Goal: Task Accomplishment & Management: Complete application form

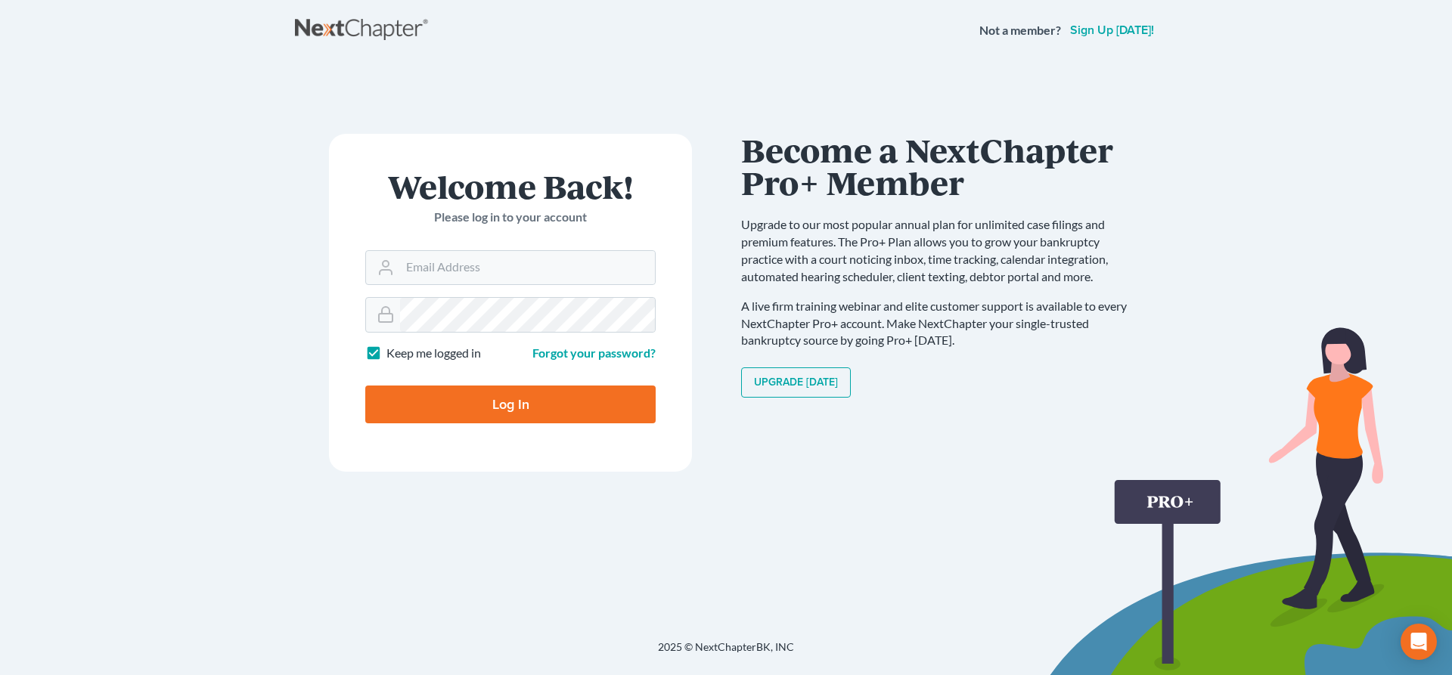
click at [42, 79] on main "× Sorry, but you don't have permission to access this page Welcome Back! Please…" at bounding box center [726, 331] width 1452 height 543
type input "[EMAIL_ADDRESS][DOMAIN_NAME]"
type input "Thinking..."
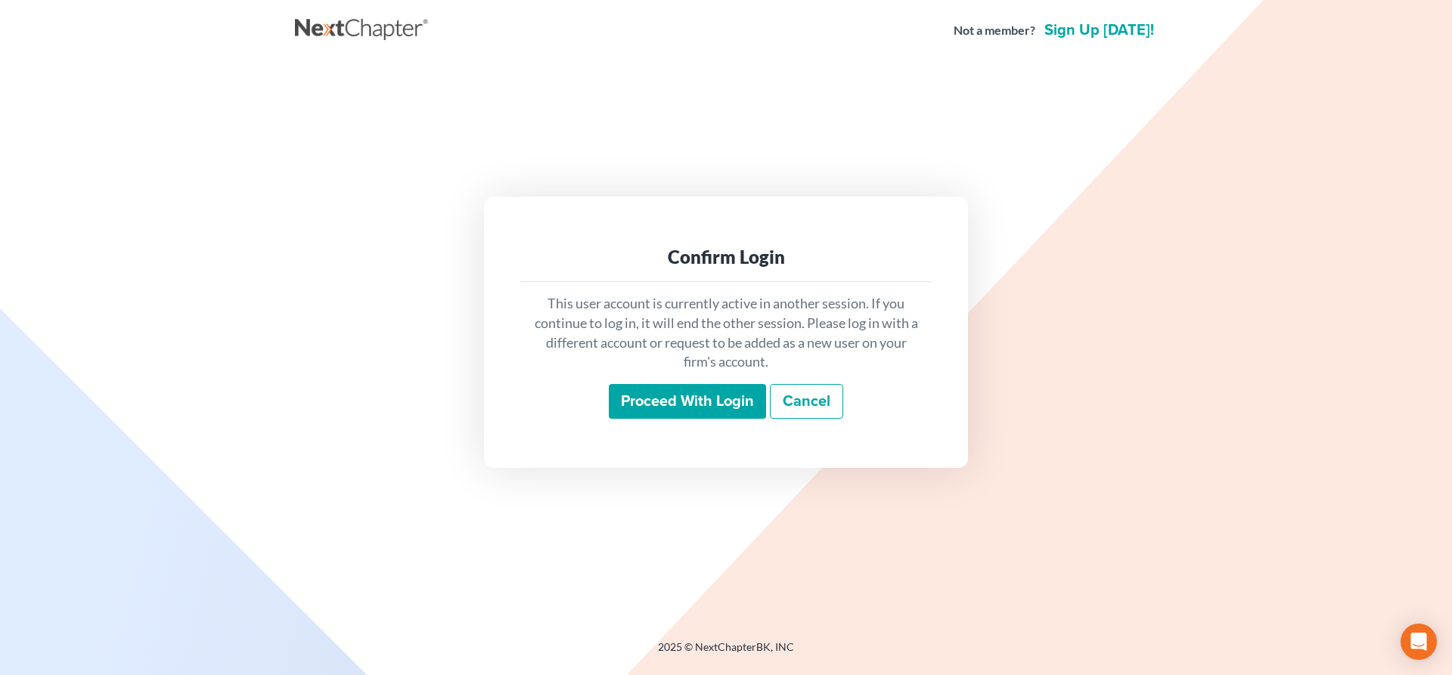
click at [686, 402] on input "Proceed with login" at bounding box center [687, 401] width 157 height 35
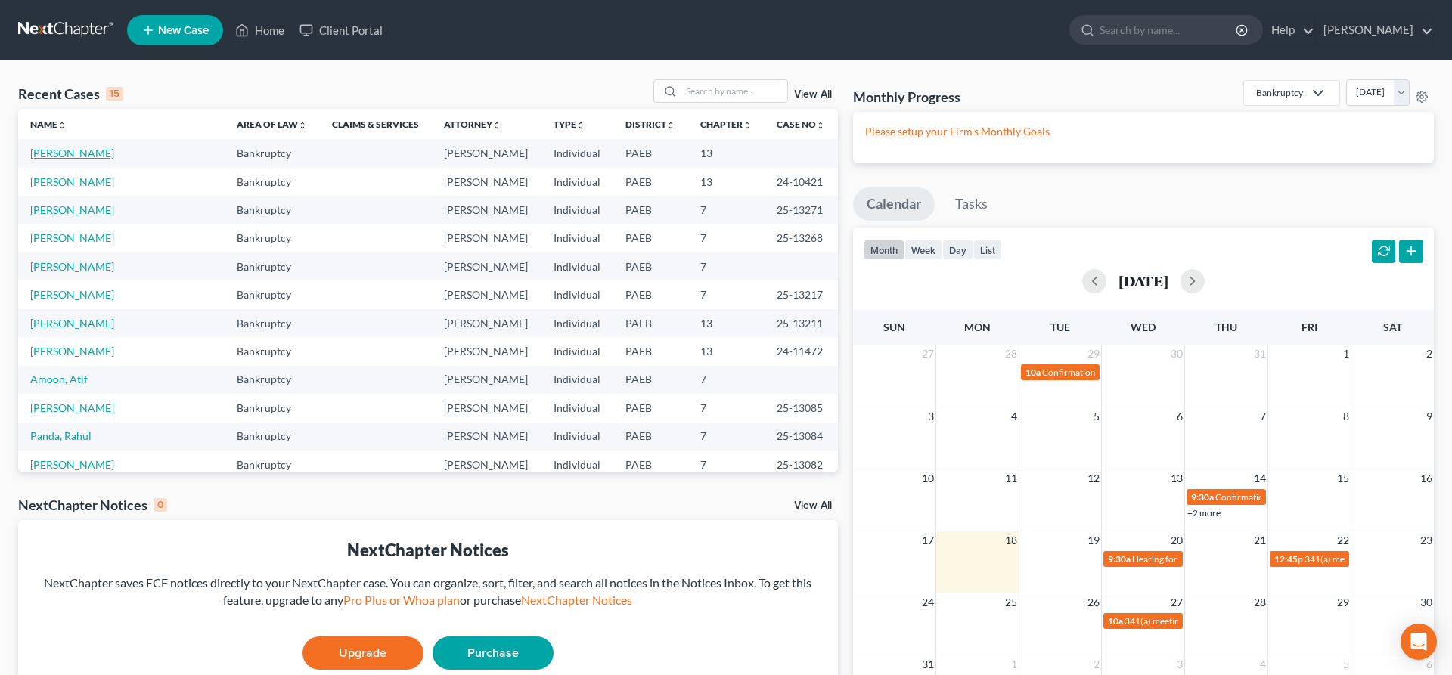
click at [62, 149] on link "[PERSON_NAME]" at bounding box center [72, 153] width 84 height 13
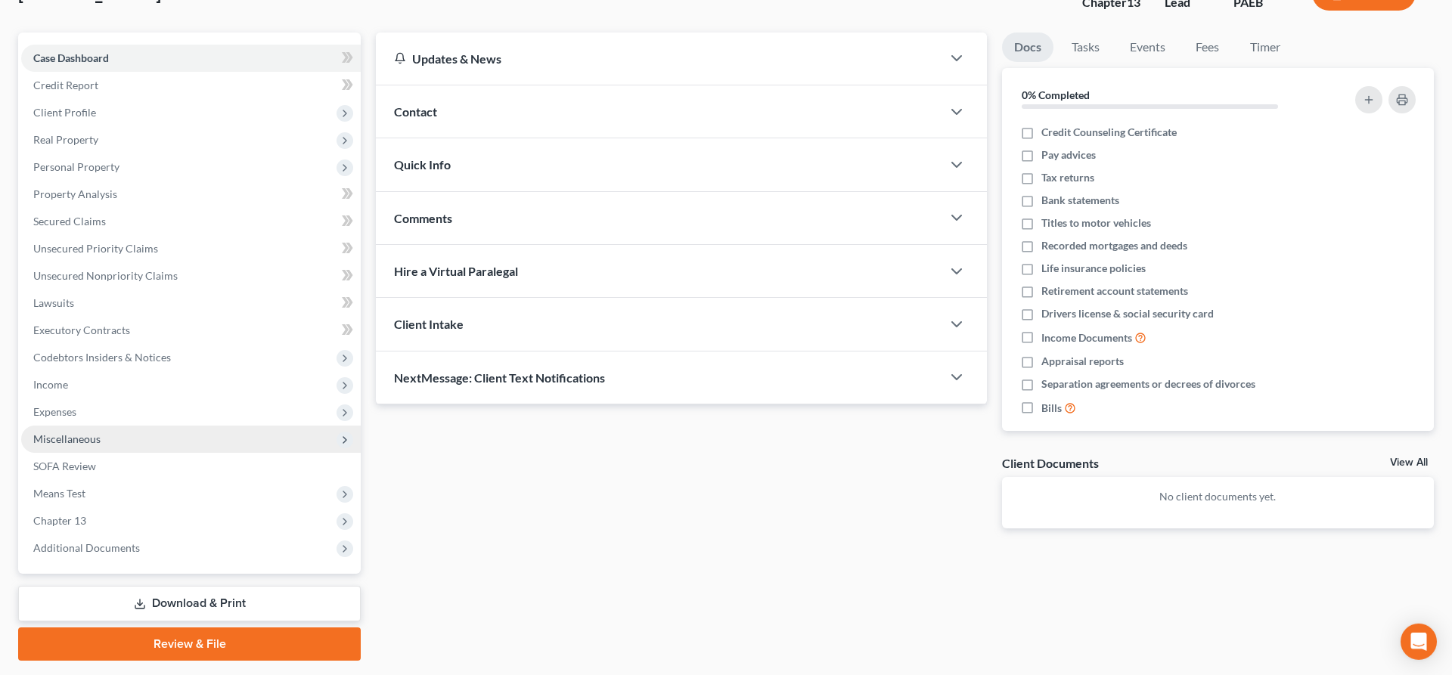
scroll to position [154, 0]
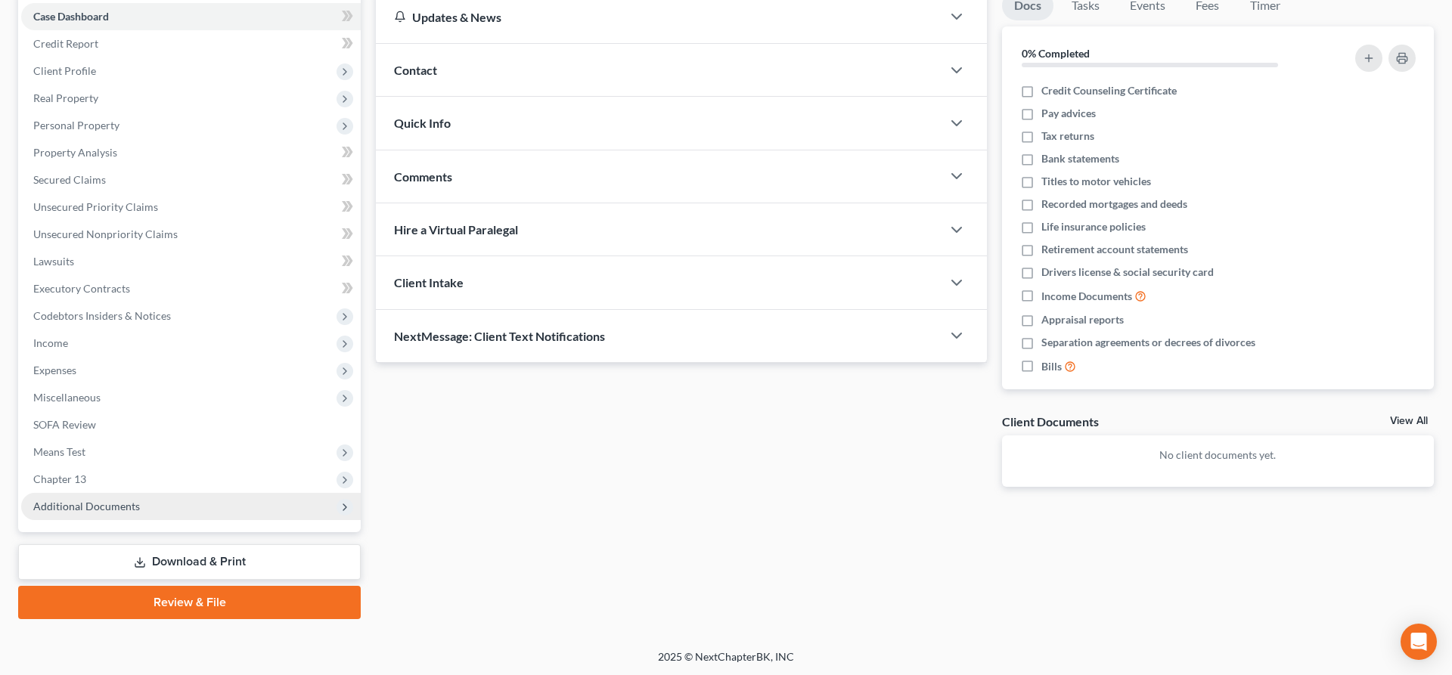
click at [112, 500] on span "Additional Documents" at bounding box center [86, 506] width 107 height 13
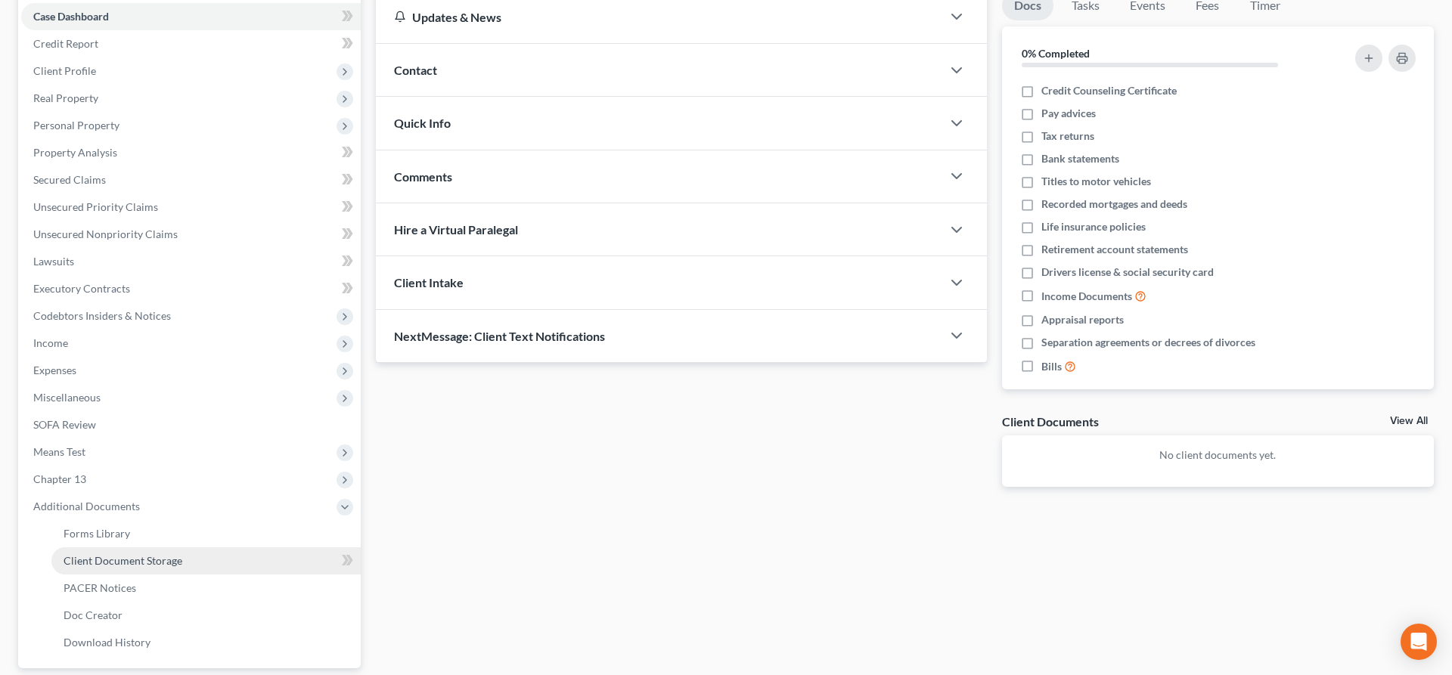
scroll to position [231, 0]
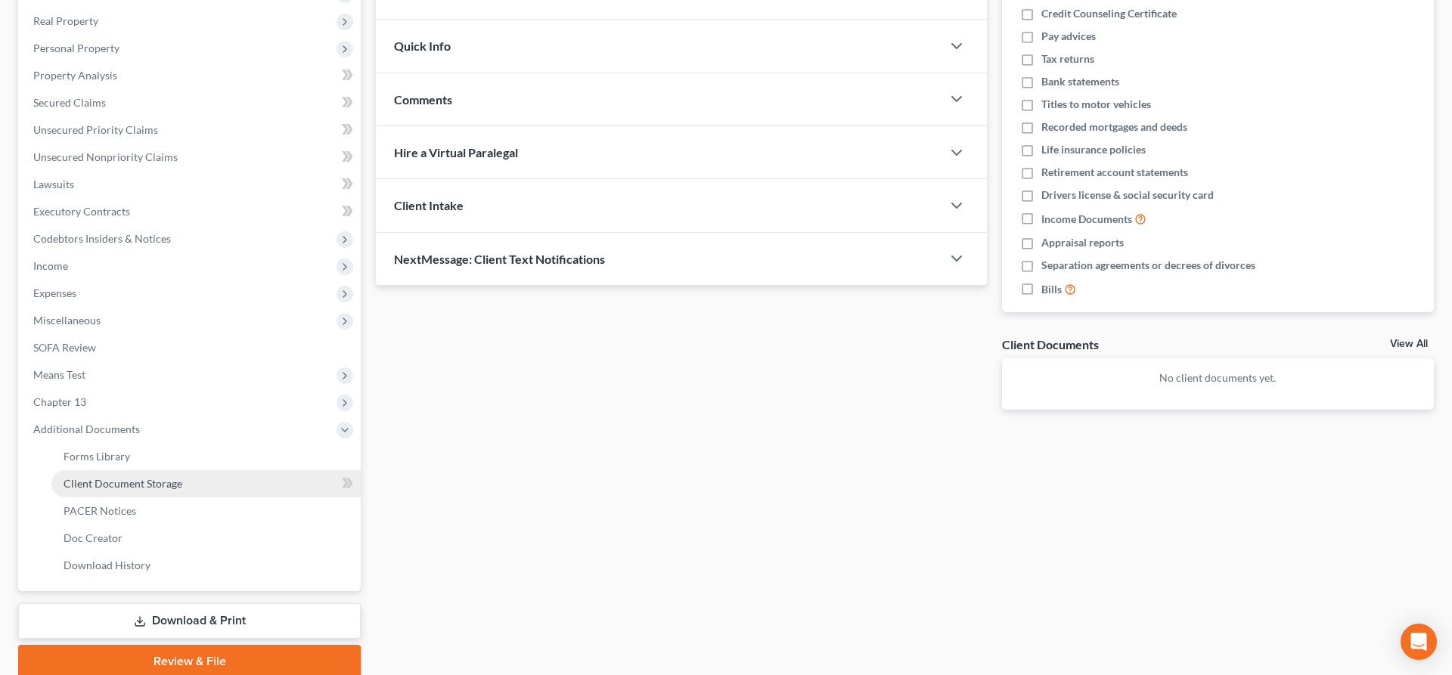
click at [144, 478] on span "Client Document Storage" at bounding box center [123, 483] width 119 height 13
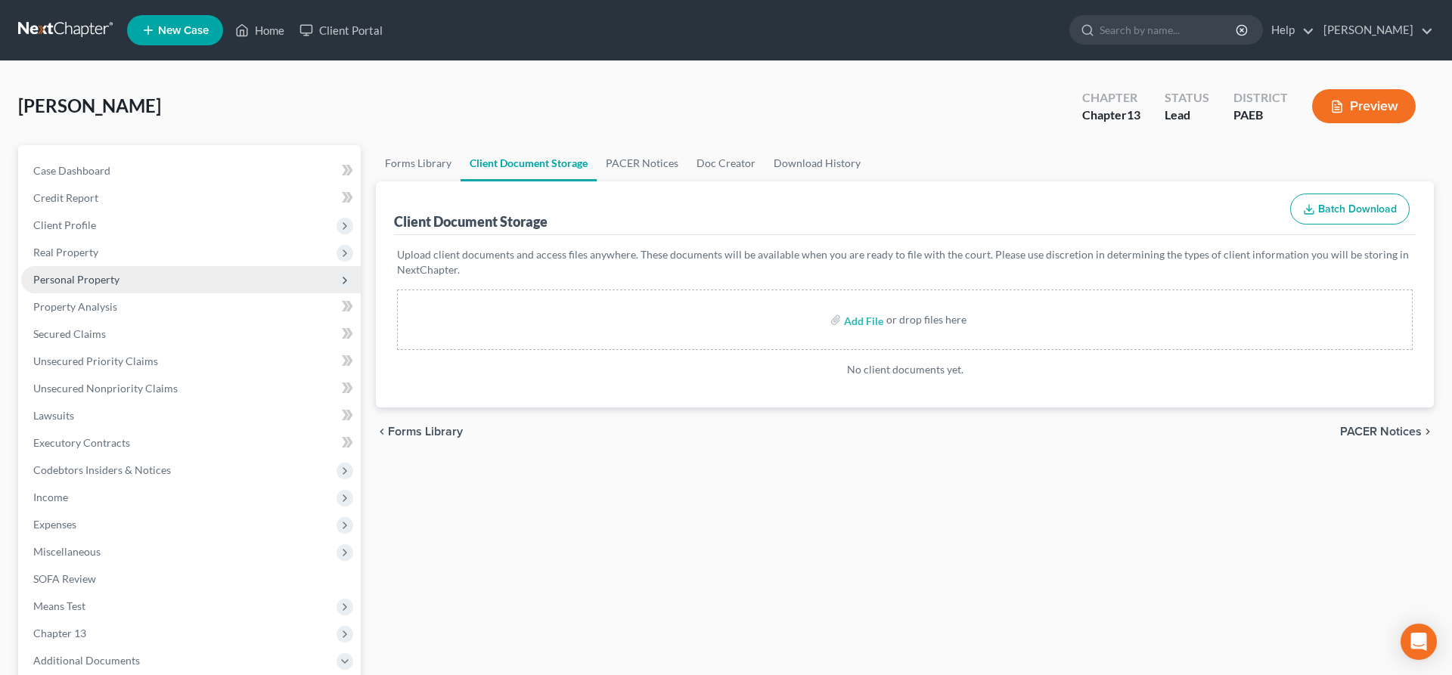
click at [103, 274] on span "Personal Property" at bounding box center [76, 279] width 86 height 13
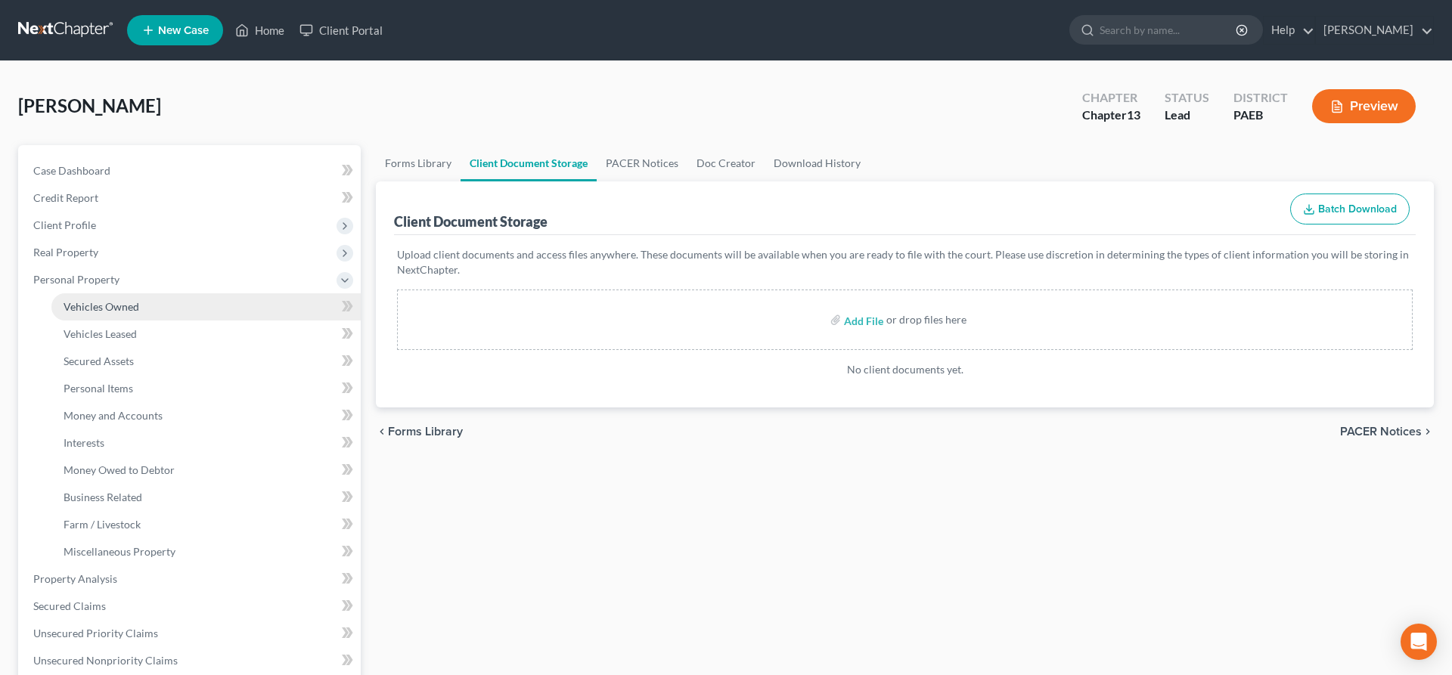
click at [108, 299] on link "Vehicles Owned" at bounding box center [205, 306] width 309 height 27
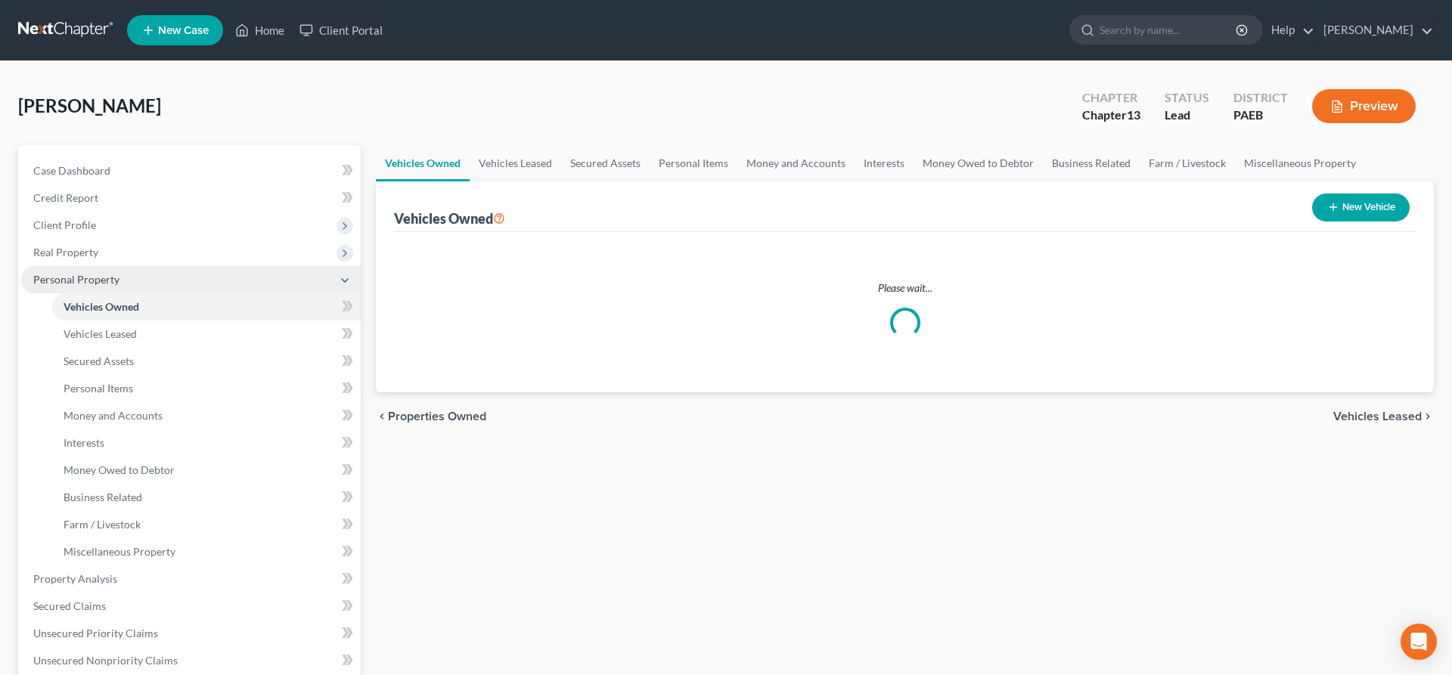
click at [101, 280] on span "Personal Property" at bounding box center [76, 279] width 86 height 13
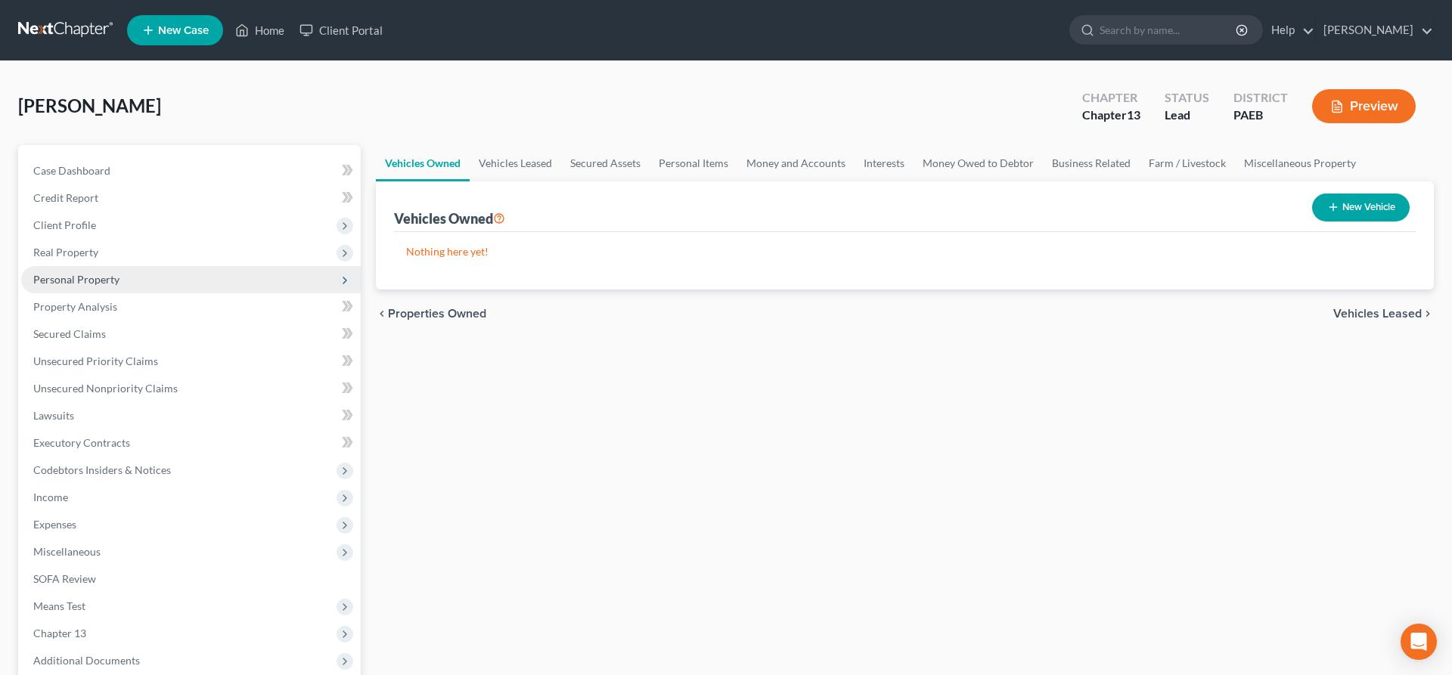
click at [102, 280] on span "Personal Property" at bounding box center [76, 279] width 86 height 13
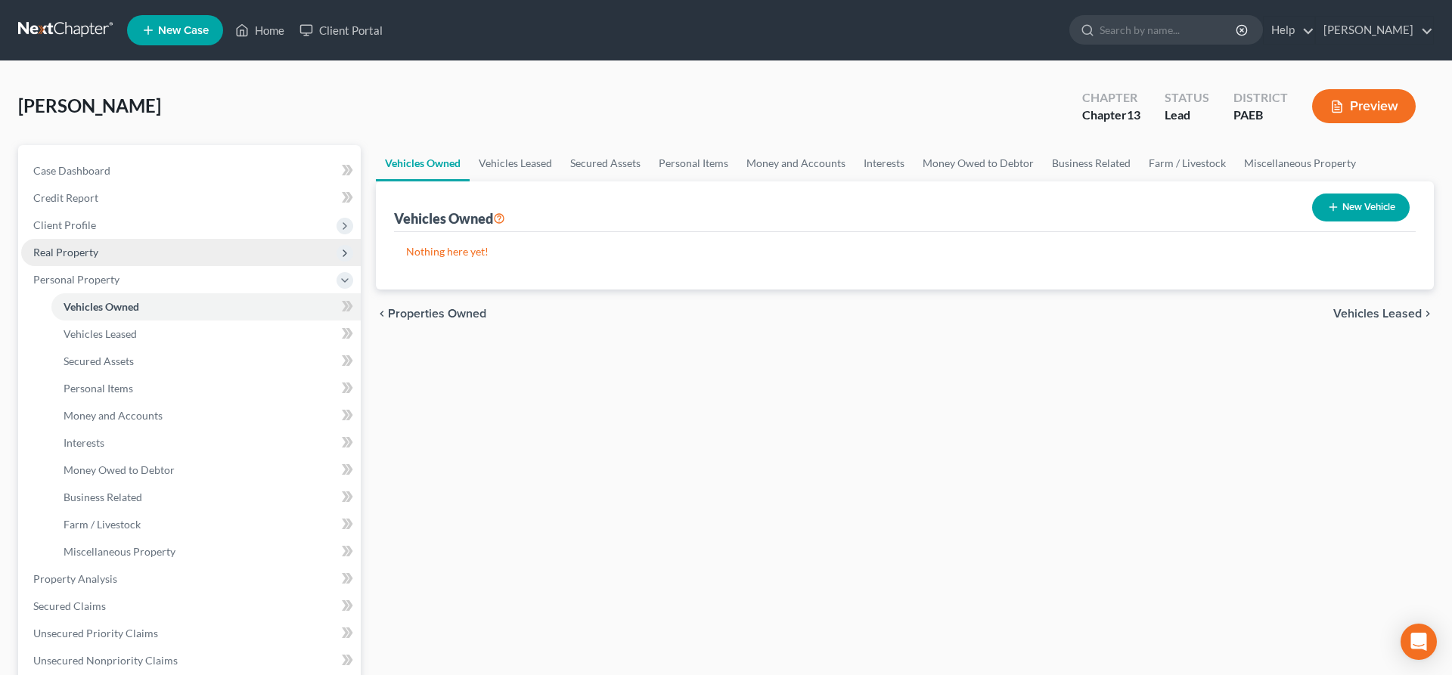
click at [71, 245] on span "Real Property" at bounding box center [190, 252] width 339 height 27
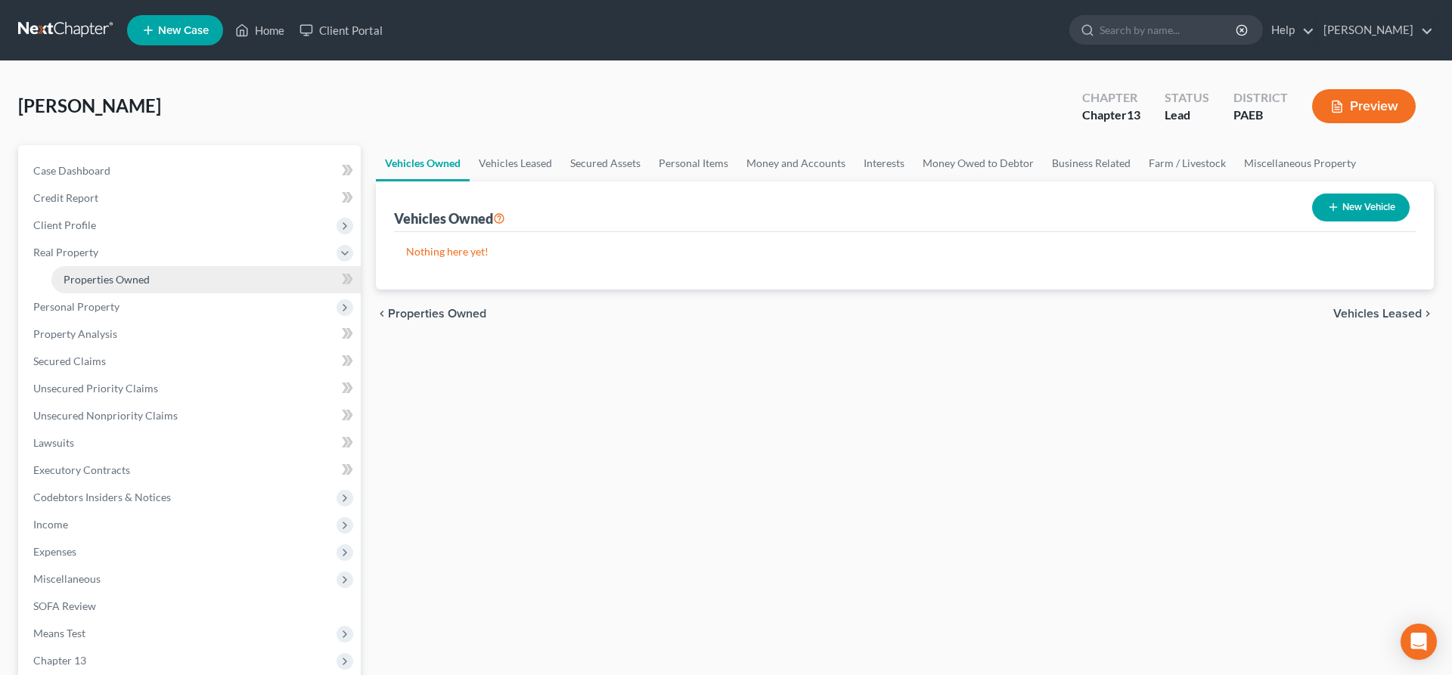
click at [125, 278] on span "Properties Owned" at bounding box center [107, 279] width 86 height 13
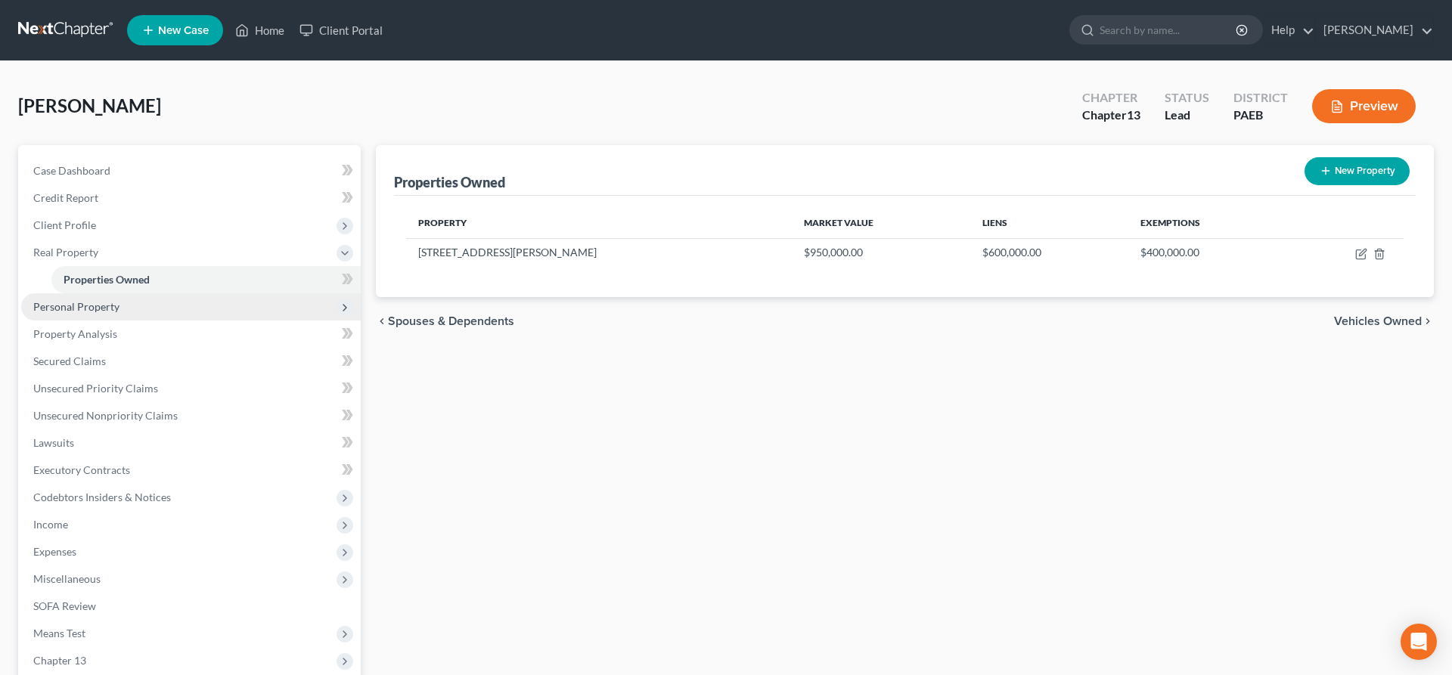
click at [88, 305] on span "Personal Property" at bounding box center [76, 306] width 86 height 13
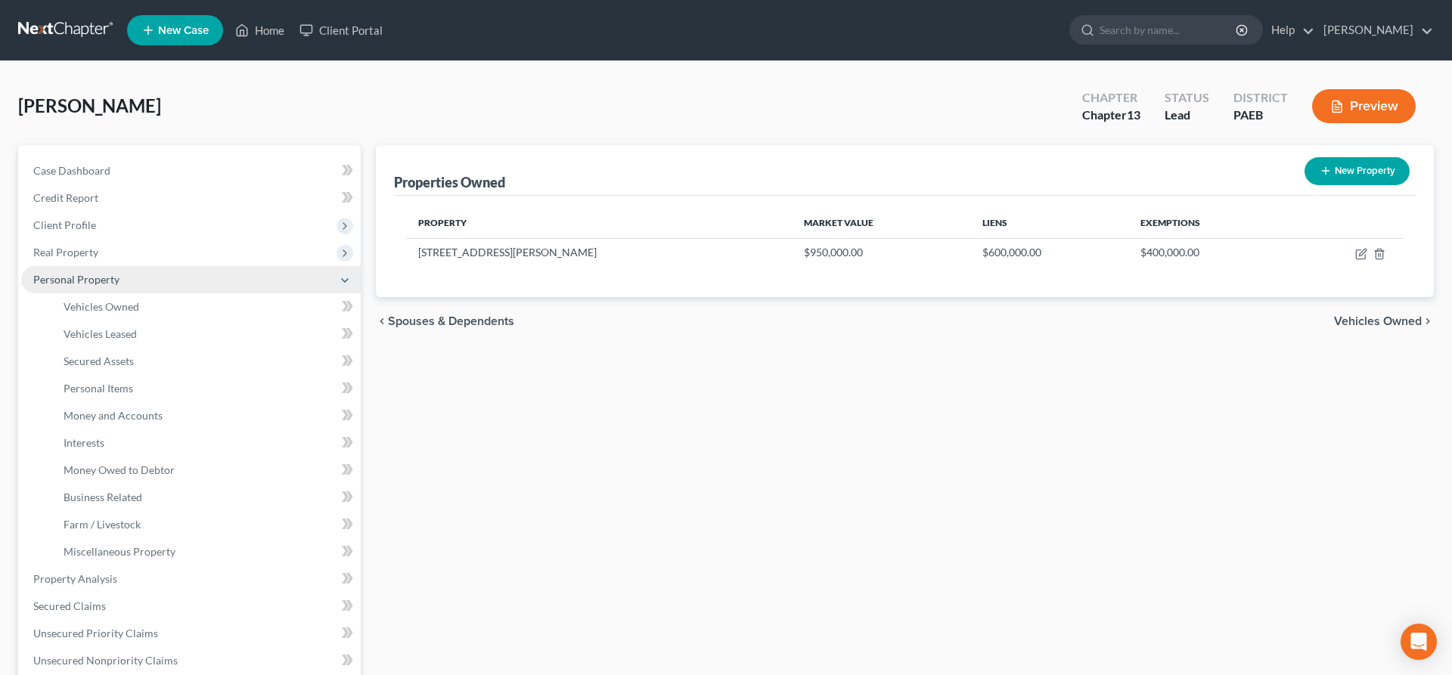
click at [104, 274] on span "Personal Property" at bounding box center [76, 279] width 86 height 13
click at [119, 277] on span "Personal Property" at bounding box center [190, 279] width 339 height 27
click at [1401, 321] on span "Vehicles Owned" at bounding box center [1378, 321] width 88 height 12
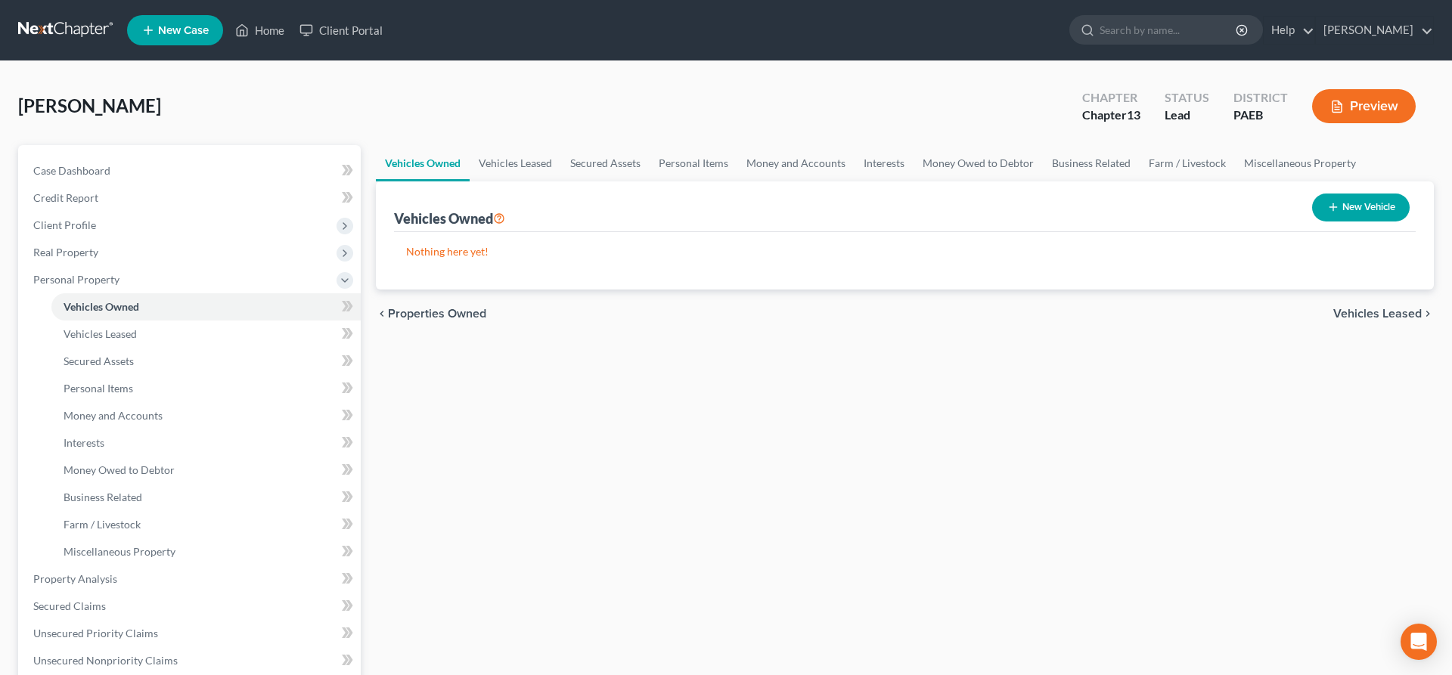
click at [1401, 315] on span "Vehicles Leased" at bounding box center [1377, 314] width 88 height 12
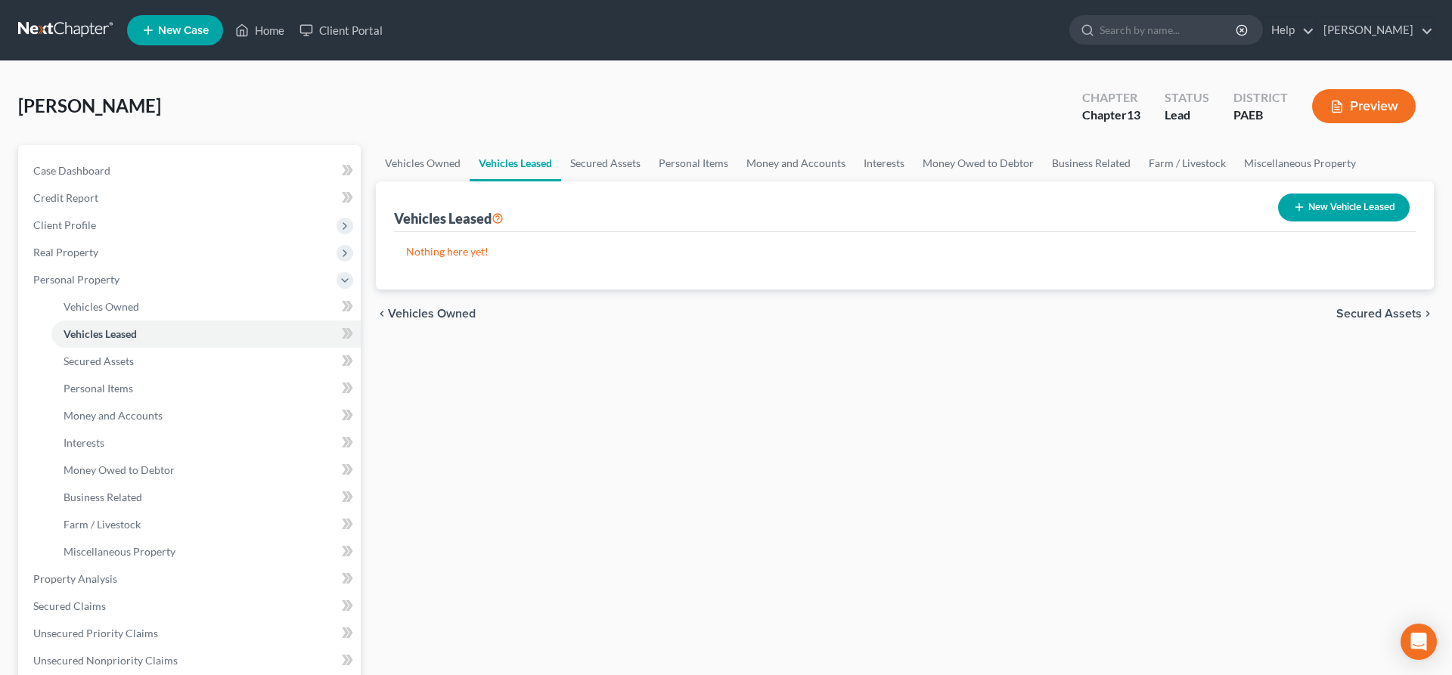
click at [1396, 308] on span "Secured Assets" at bounding box center [1378, 314] width 85 height 12
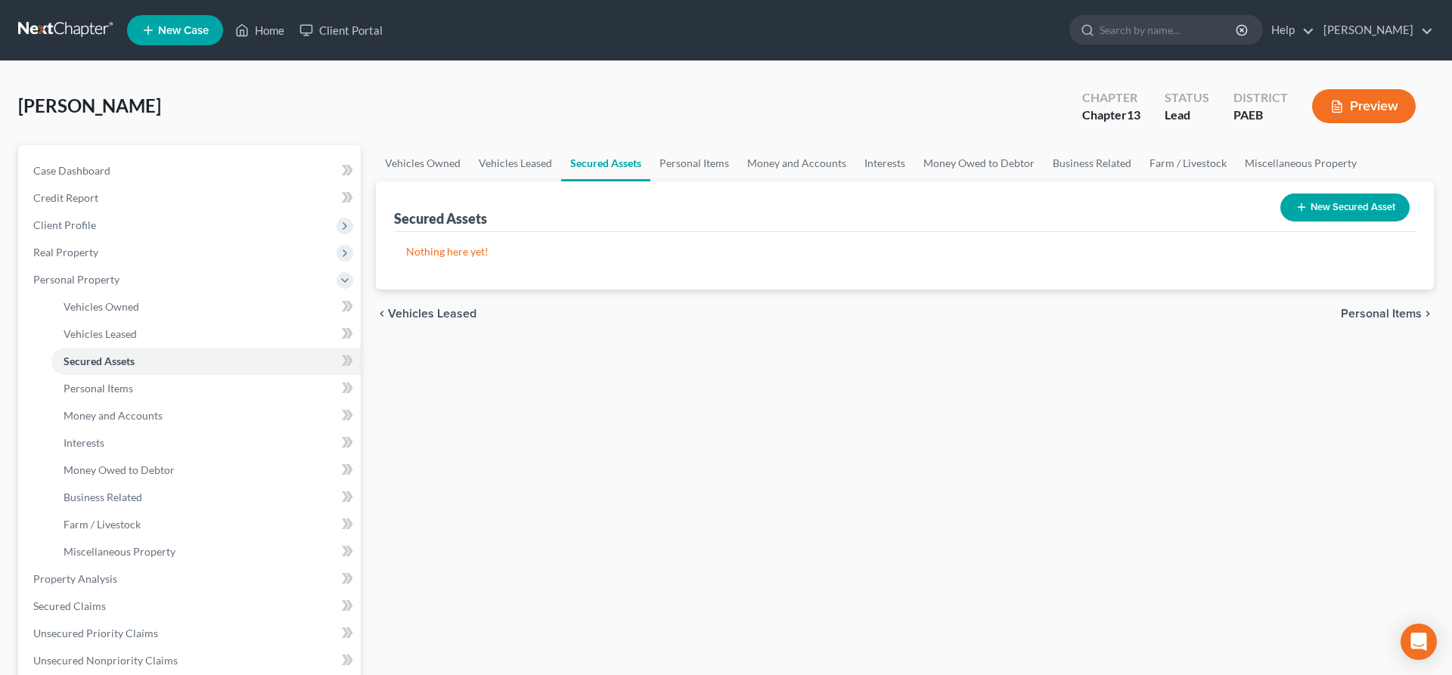
click at [1396, 308] on span "Personal Items" at bounding box center [1380, 314] width 81 height 12
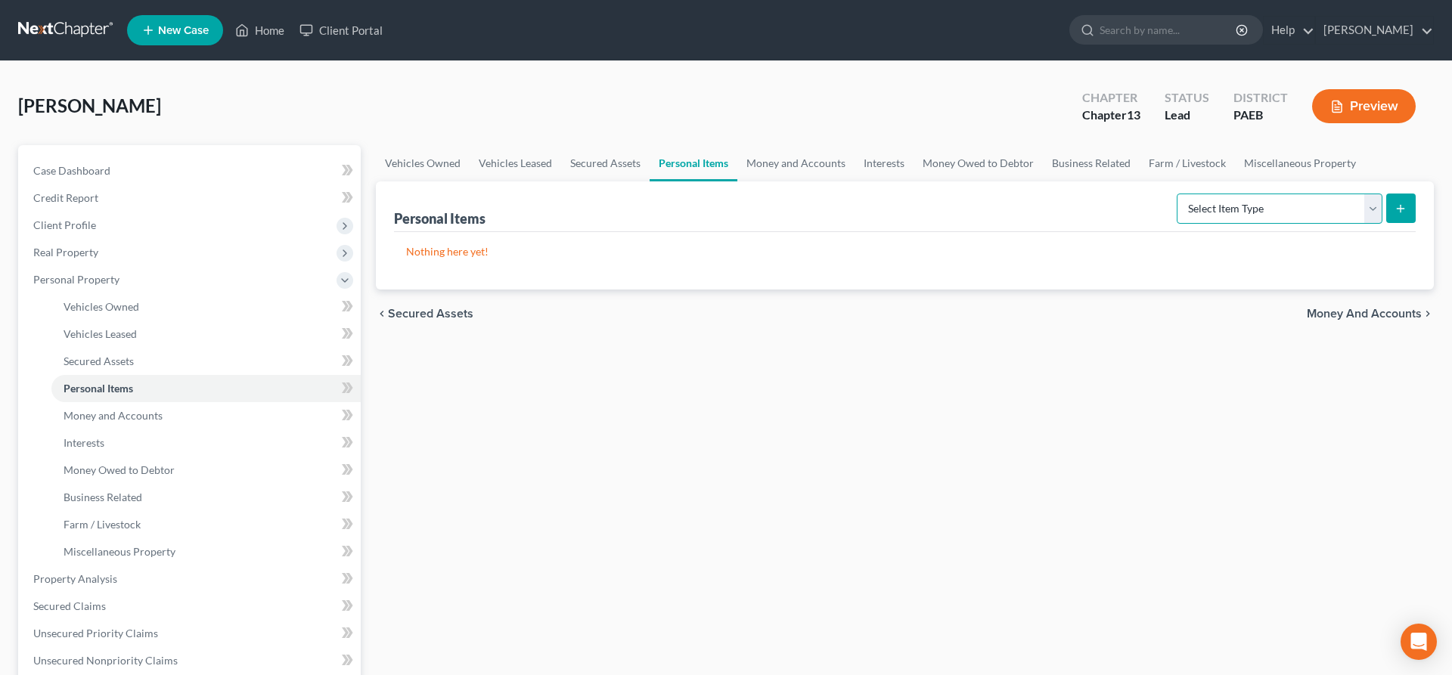
click at [1176, 194] on select "Select Item Type Clothing (A/B: 11) Collectibles Of Value (A/B: 8) Electronics …" at bounding box center [1279, 209] width 206 height 30
select select "clothing"
click option "Clothing (A/B: 11)" at bounding box center [0, 0] width 0 height 0
click at [1399, 207] on icon "submit" at bounding box center [1400, 209] width 12 height 12
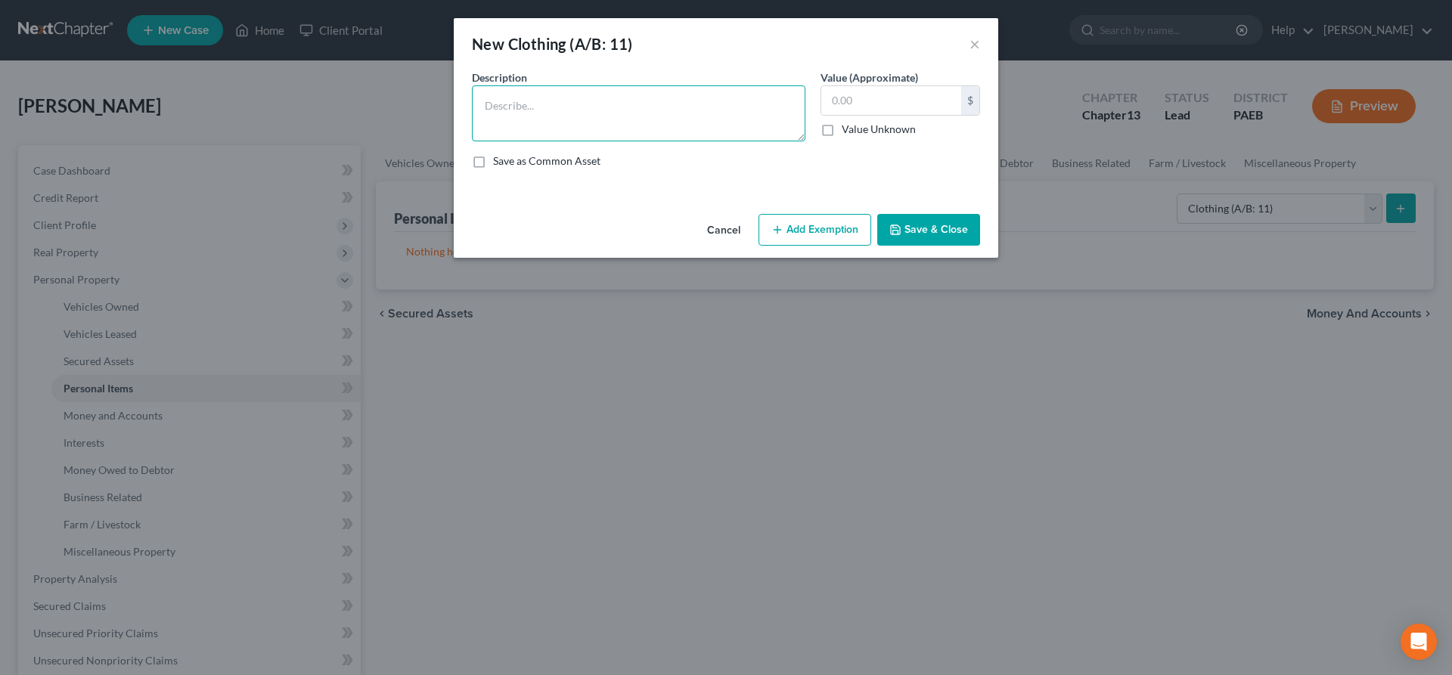
click at [643, 103] on textarea at bounding box center [638, 113] width 333 height 56
type textarea "clothing"
click at [849, 105] on input "text" at bounding box center [891, 100] width 140 height 29
type input "1"
type input "50"
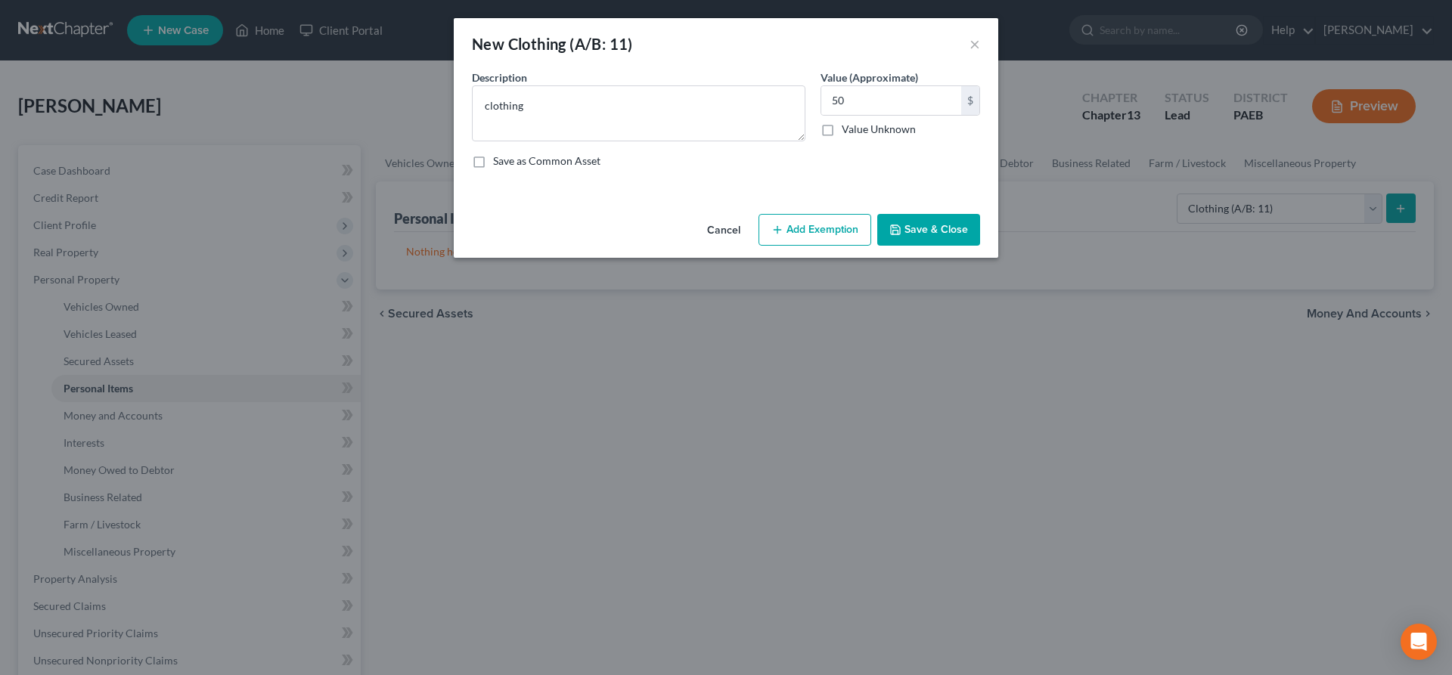
click at [946, 237] on button "Save & Close" at bounding box center [928, 230] width 103 height 32
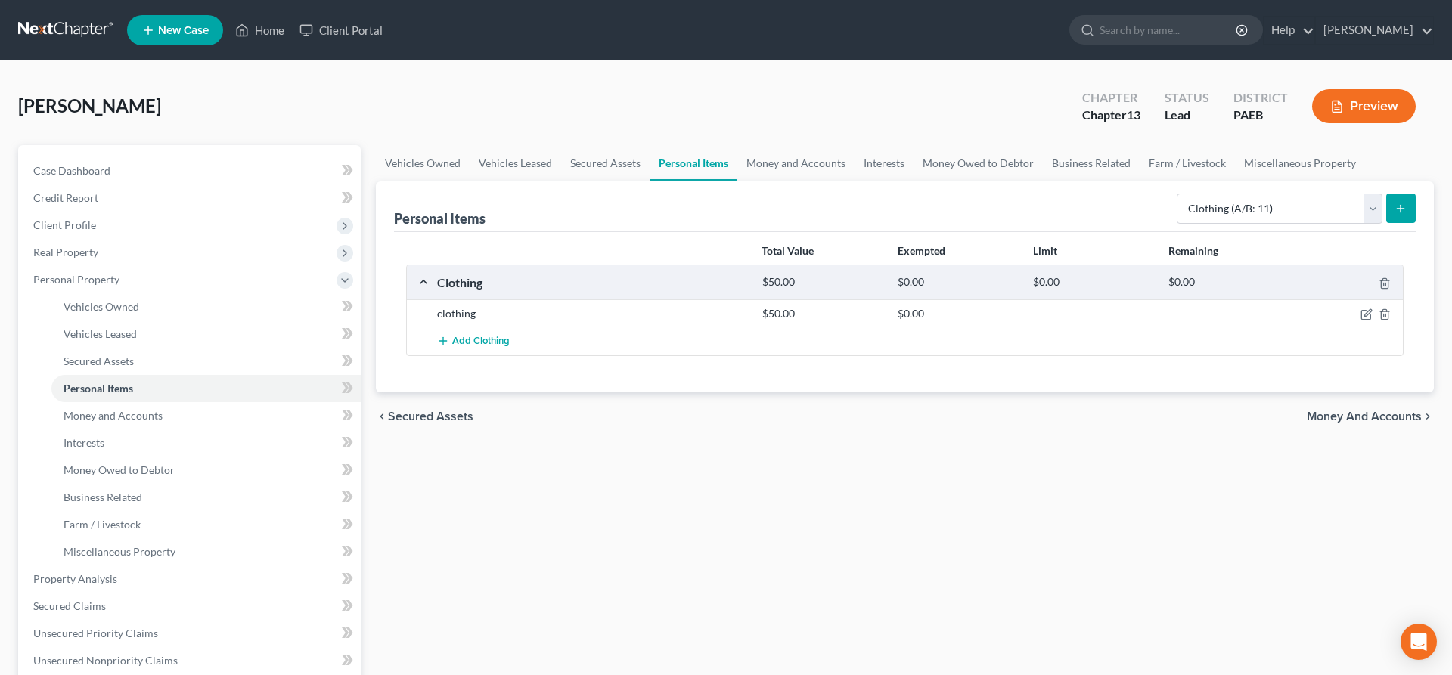
click at [1398, 199] on button "submit" at bounding box center [1400, 208] width 29 height 29
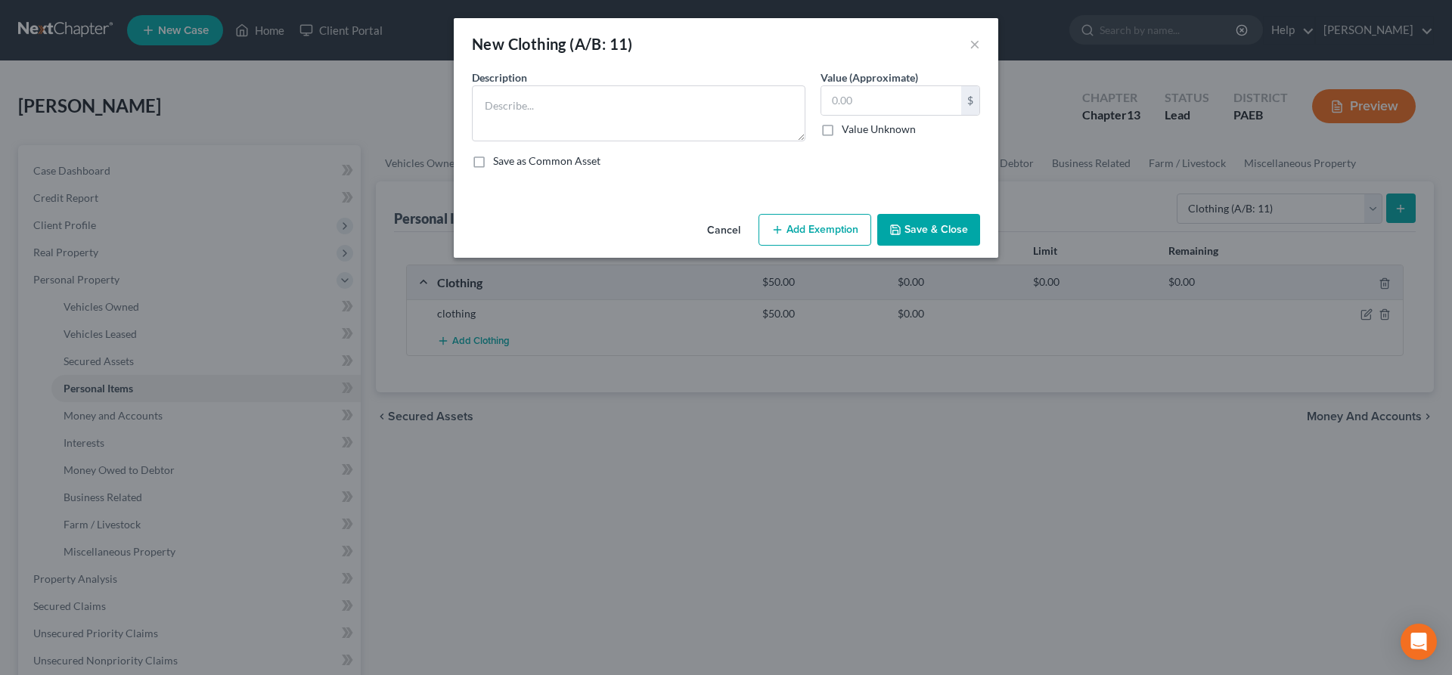
click at [739, 232] on button "Cancel" at bounding box center [723, 230] width 57 height 30
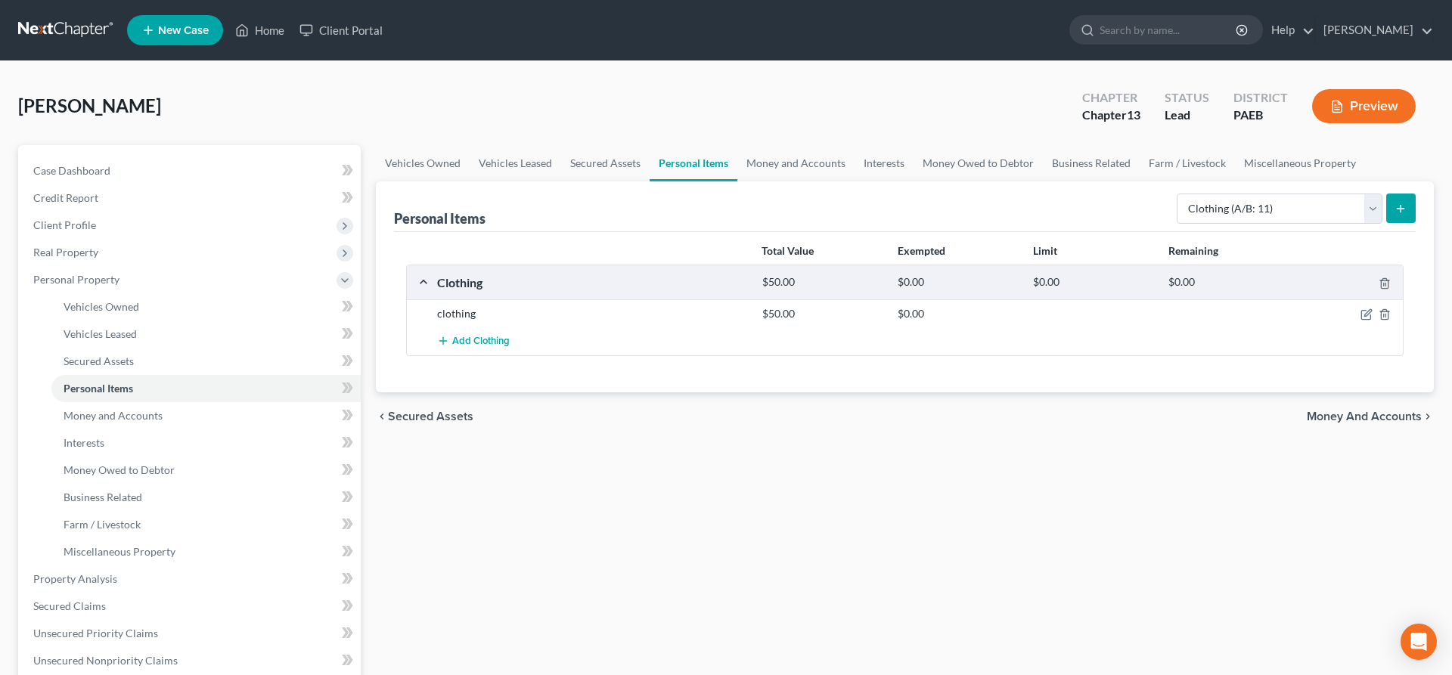
click at [1403, 209] on icon "submit" at bounding box center [1400, 209] width 12 height 12
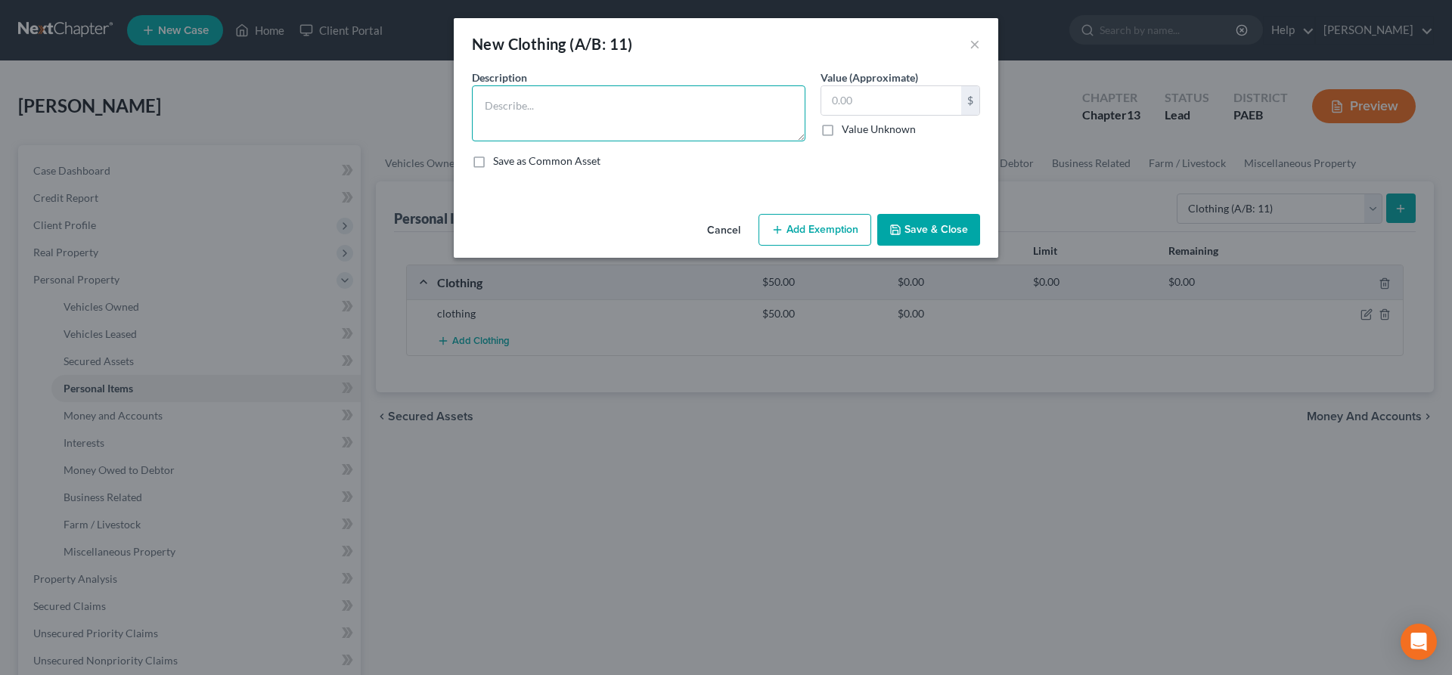
click at [511, 113] on textarea at bounding box center [638, 113] width 333 height 56
type textarea "furniture, appliances, laptop and TV"
click at [838, 227] on button "Add Exemption" at bounding box center [814, 230] width 113 height 32
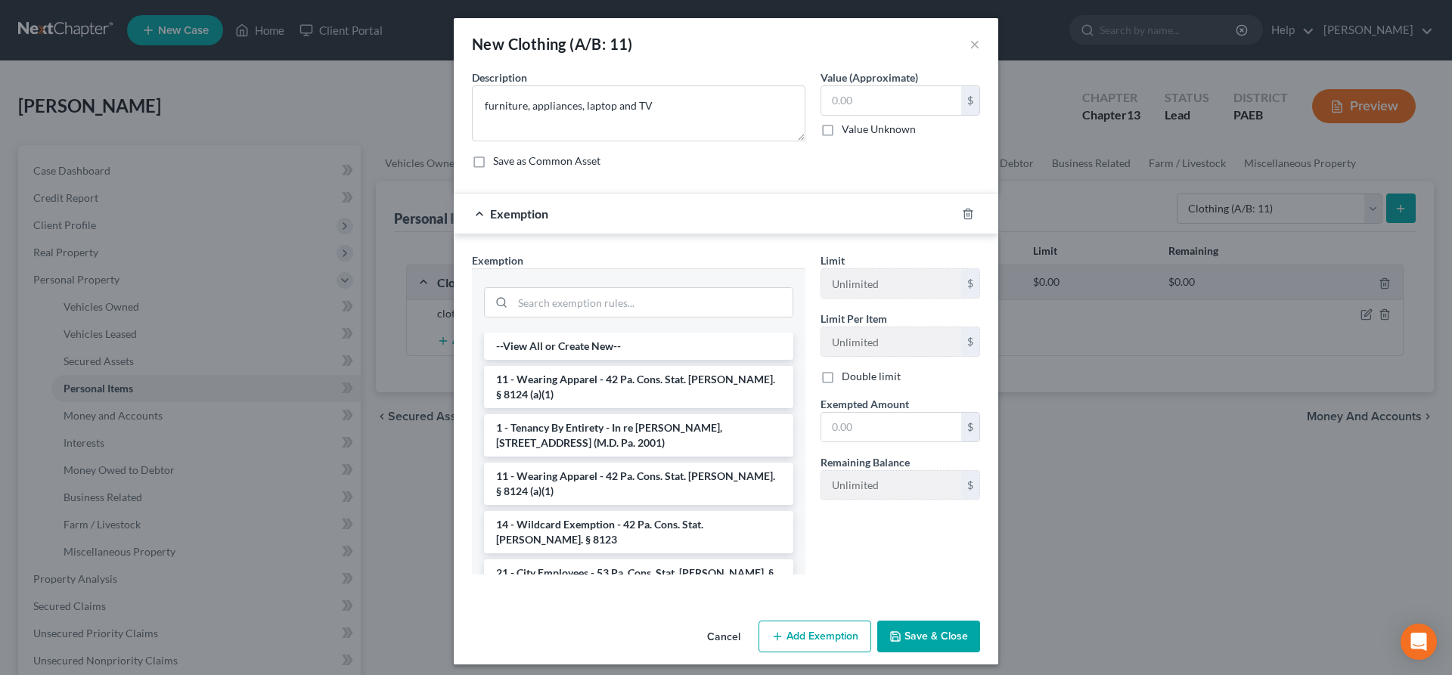
click at [567, 414] on li "1 - Tenancy By Entirety - In re [PERSON_NAME], [STREET_ADDRESS] (M.D. Pa. 2001)" at bounding box center [638, 435] width 309 height 42
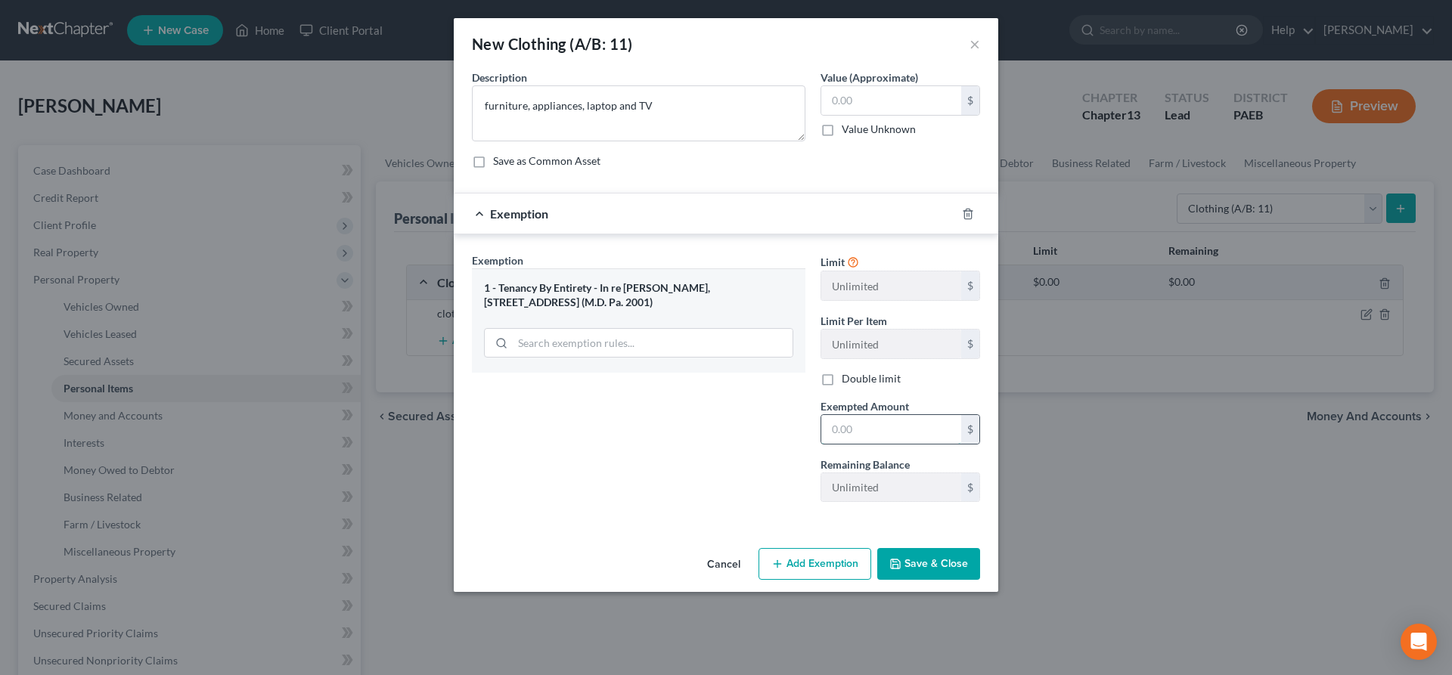
click at [868, 434] on input "text" at bounding box center [891, 429] width 140 height 29
type input "500"
click at [868, 91] on input "text" at bounding box center [891, 100] width 140 height 29
type input "500"
click at [903, 557] on button "Save & Close" at bounding box center [928, 564] width 103 height 32
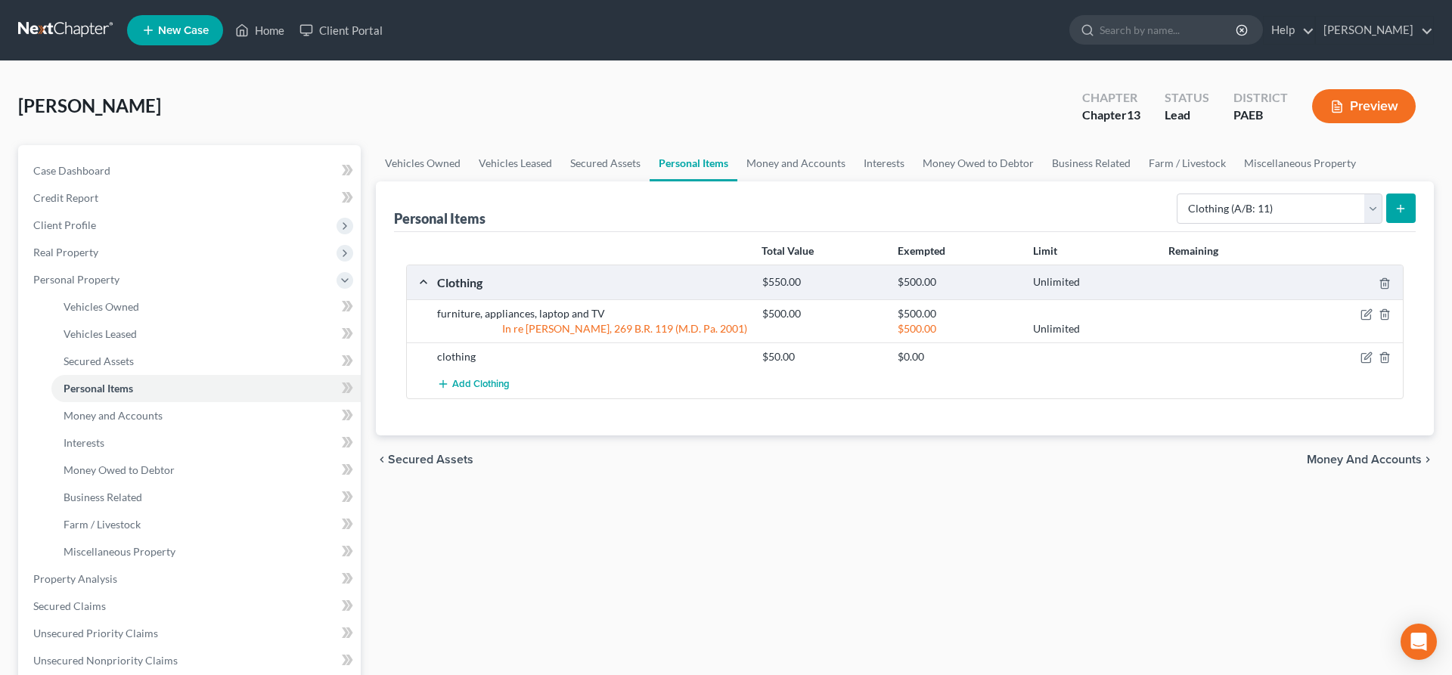
click at [1405, 209] on icon "submit" at bounding box center [1400, 209] width 12 height 12
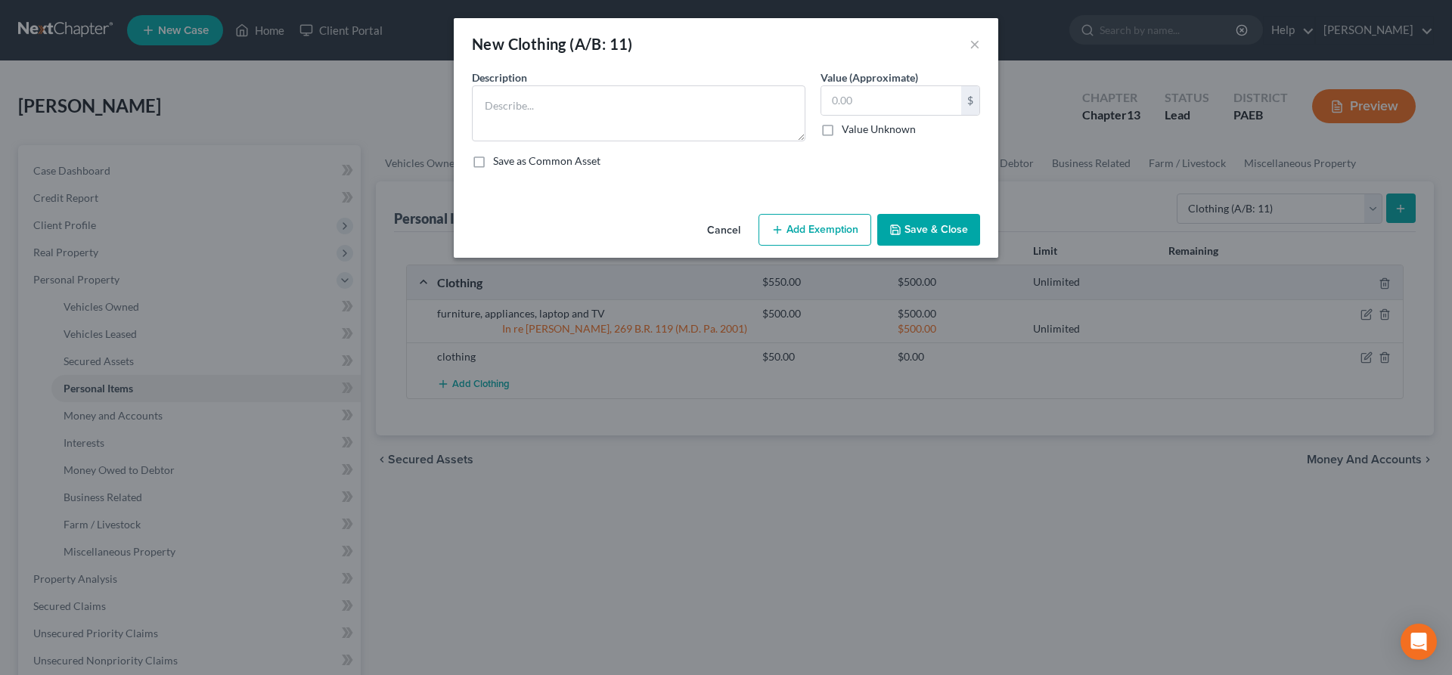
click at [720, 230] on button "Cancel" at bounding box center [723, 230] width 57 height 30
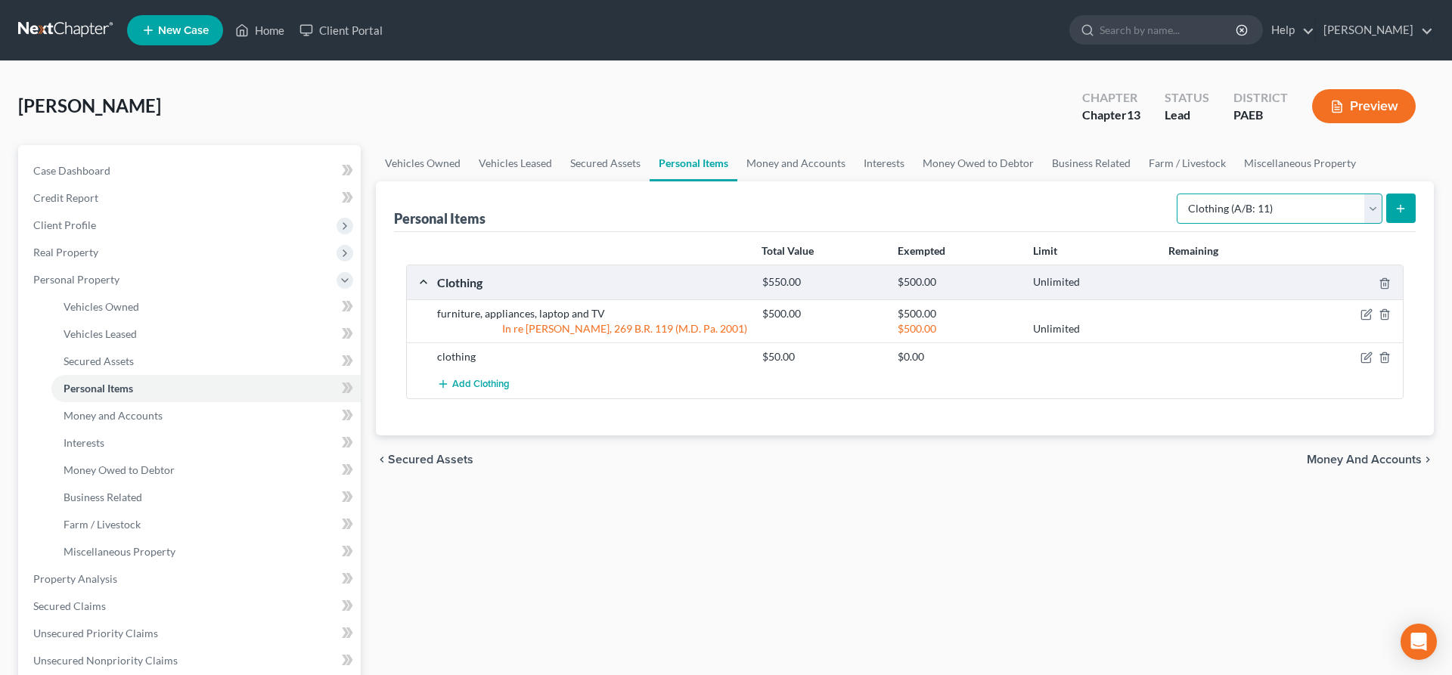
click at [1176, 194] on select "Select Item Type Clothing (A/B: 11) Collectibles Of Value (A/B: 8) Electronics …" at bounding box center [1279, 209] width 206 height 30
drag, startPoint x: 1289, startPoint y: 209, endPoint x: 1376, endPoint y: 460, distance: 265.6
click at [1375, 460] on span "Money and Accounts" at bounding box center [1363, 460] width 115 height 12
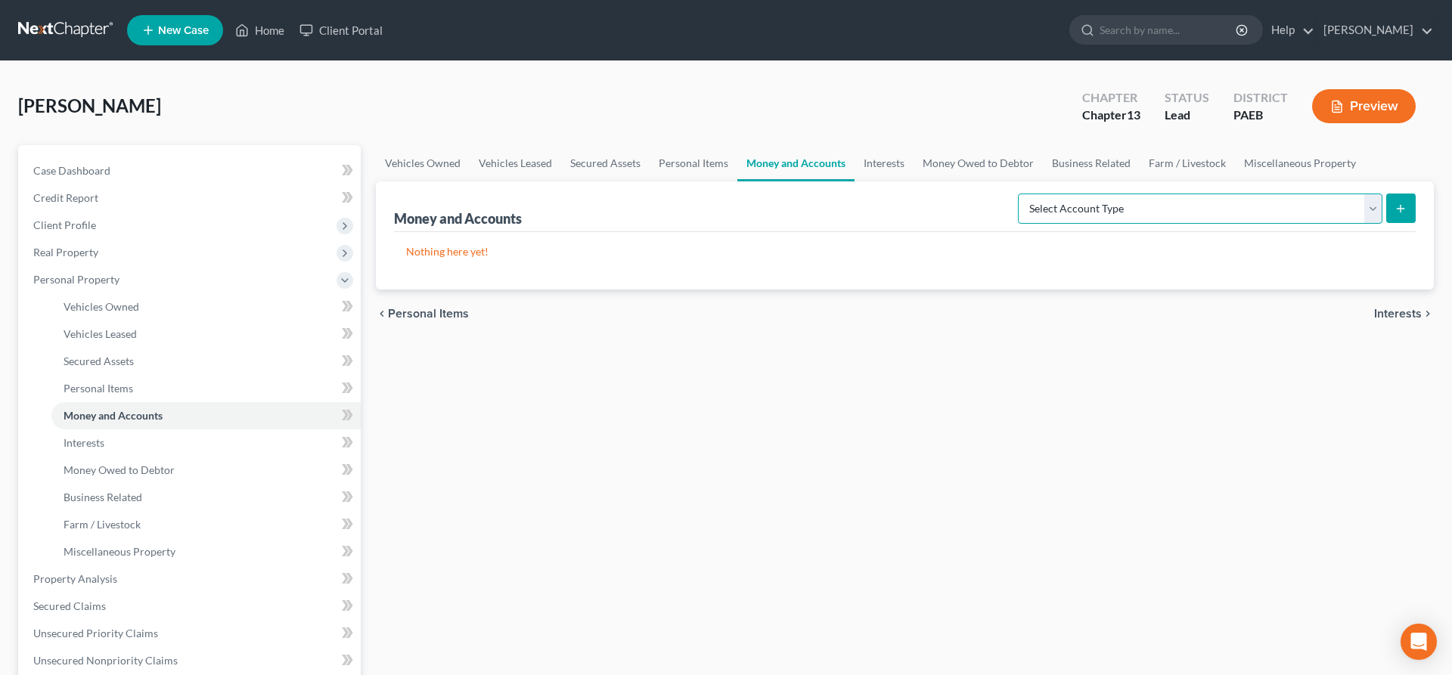
click at [1018, 194] on select "Select Account Type Brokerage (A/B: 18, SOFA: 20) Cash on Hand (A/B: 16) Certif…" at bounding box center [1200, 209] width 364 height 30
select select "cash_on_hand"
click option "Cash on Hand (A/B: 16)" at bounding box center [0, 0] width 0 height 0
click at [1100, 249] on p "Nothing here yet!" at bounding box center [904, 251] width 997 height 15
click at [1399, 206] on icon "submit" at bounding box center [1400, 209] width 12 height 12
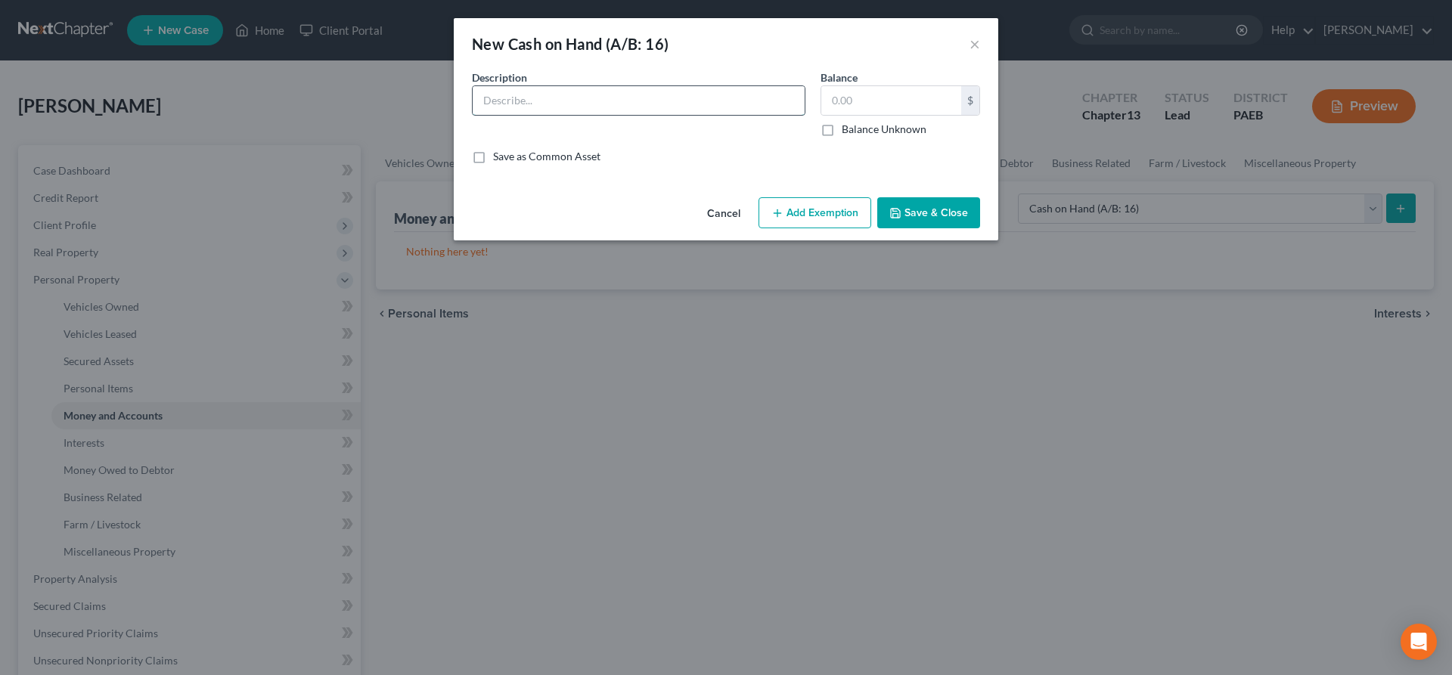
click at [567, 90] on input "text" at bounding box center [639, 100] width 332 height 29
type input "cash"
click at [833, 104] on input "text" at bounding box center [891, 100] width 140 height 29
type input "50"
click at [786, 212] on button "Add Exemption" at bounding box center [814, 213] width 113 height 32
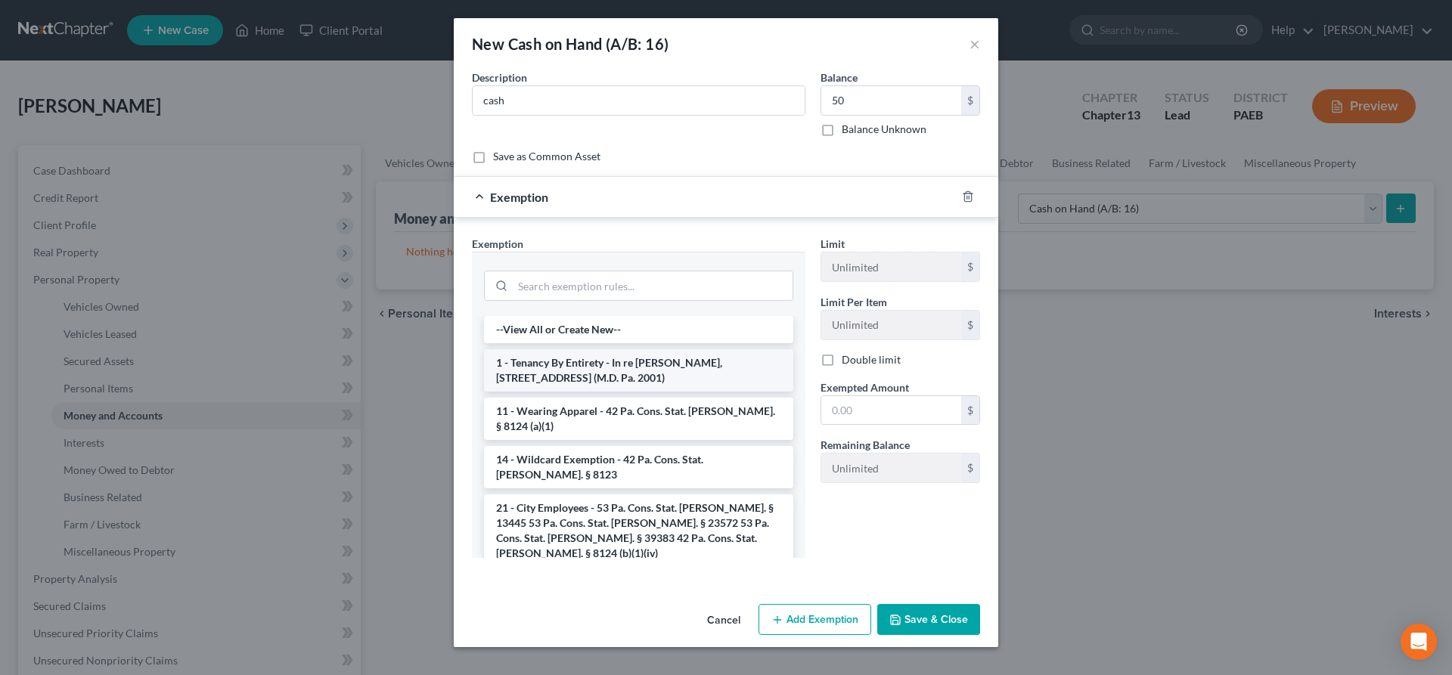
click at [679, 357] on li "1 - Tenancy By Entirety - In re [PERSON_NAME], [STREET_ADDRESS] (M.D. Pa. 2001)" at bounding box center [638, 370] width 309 height 42
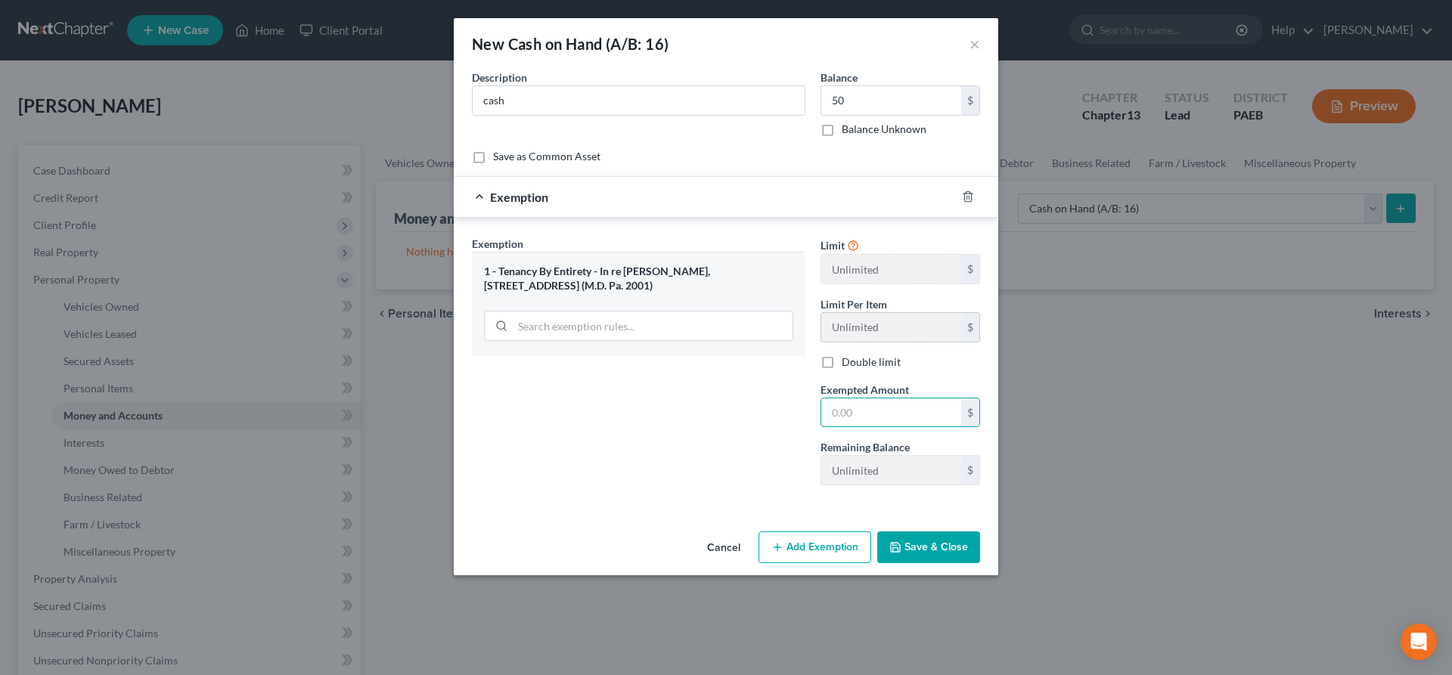
drag, startPoint x: 836, startPoint y: 417, endPoint x: 860, endPoint y: 325, distance: 94.6
click at [843, 409] on input "text" at bounding box center [891, 412] width 140 height 29
type input "50"
click at [903, 555] on button "Save & Close" at bounding box center [928, 547] width 103 height 32
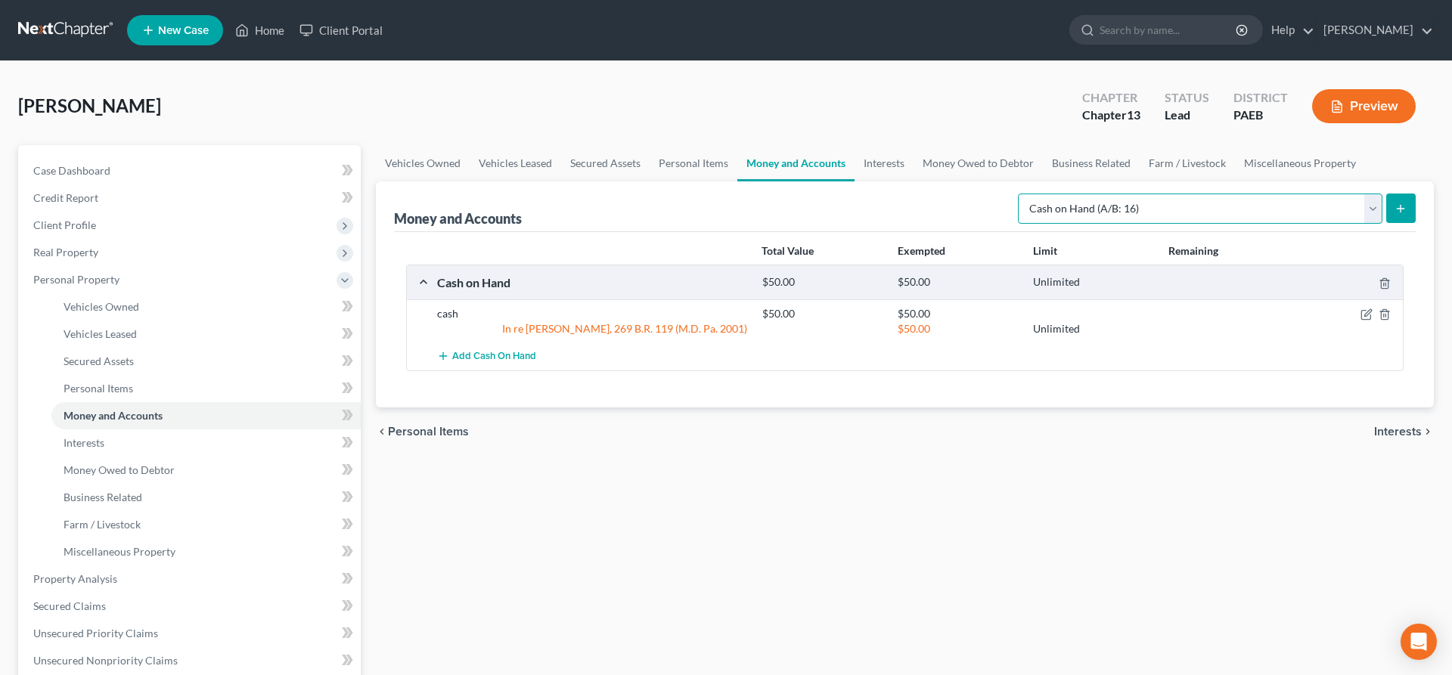
select select "checking"
click option "Checking Account (A/B: 17, SOFA: 20)" at bounding box center [0, 0] width 0 height 0
click at [1402, 209] on icon "submit" at bounding box center [1400, 209] width 12 height 12
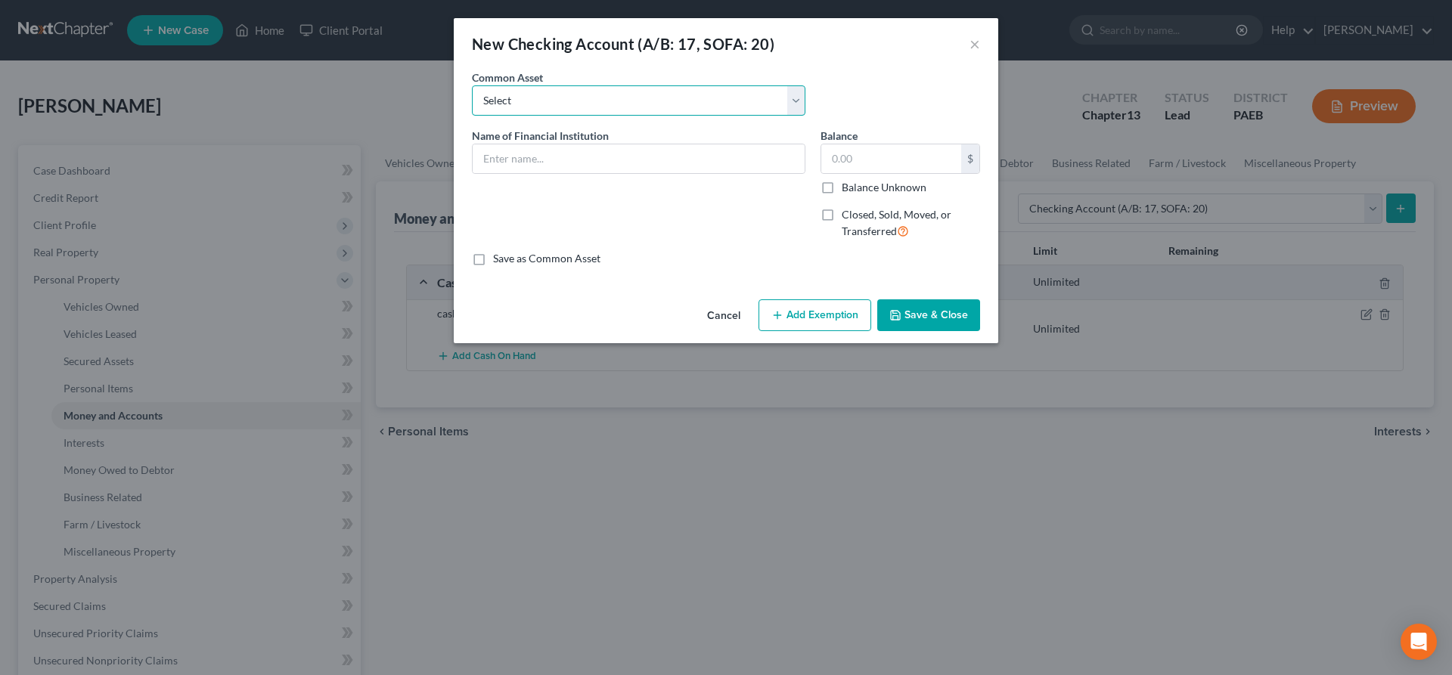
click at [472, 85] on select "Select Chime Benchmark Federal FCU Capital One Benchmark FCU Discover PNC Citiz…" at bounding box center [638, 100] width 333 height 30
select select "9"
click option "Navy Federal Credit Union" at bounding box center [0, 0] width 0 height 0
type input "Navy Federal Credit Union"
click at [895, 165] on input "1.00" at bounding box center [891, 158] width 140 height 29
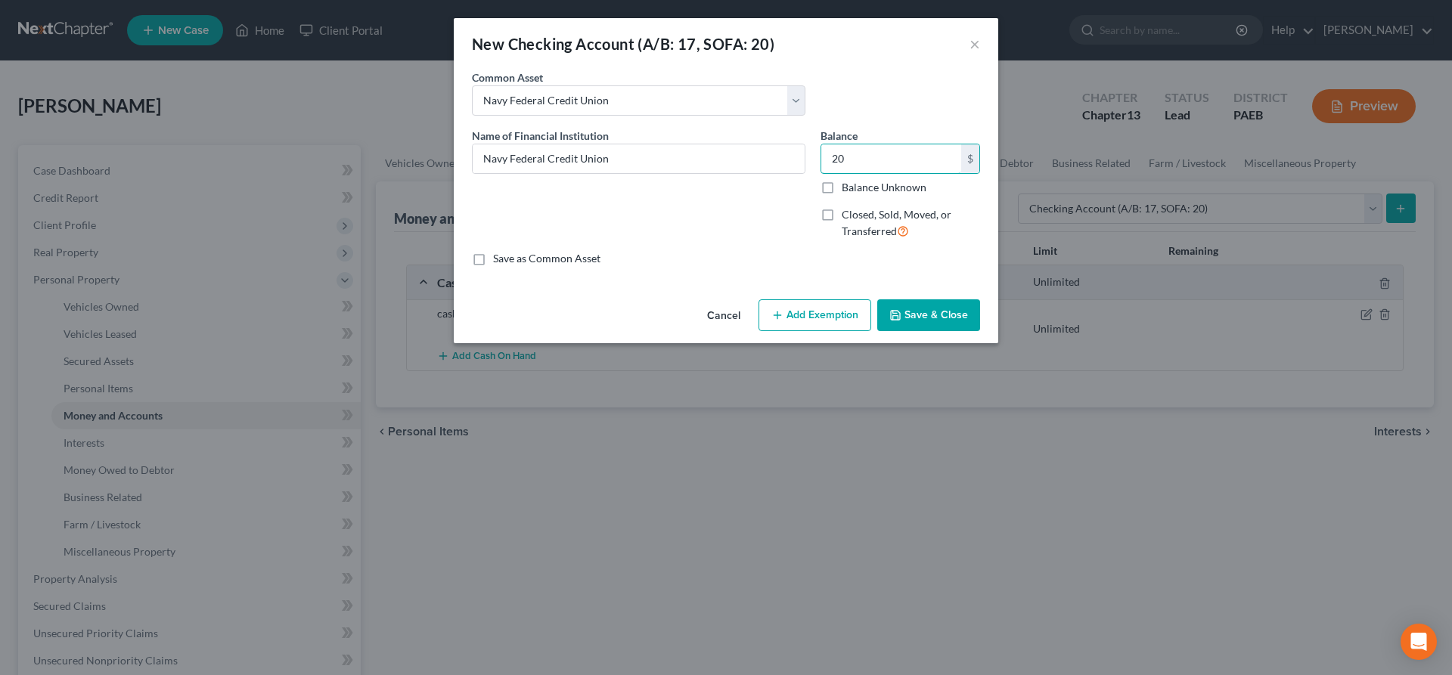
type input "20"
click at [817, 317] on button "Add Exemption" at bounding box center [814, 315] width 113 height 32
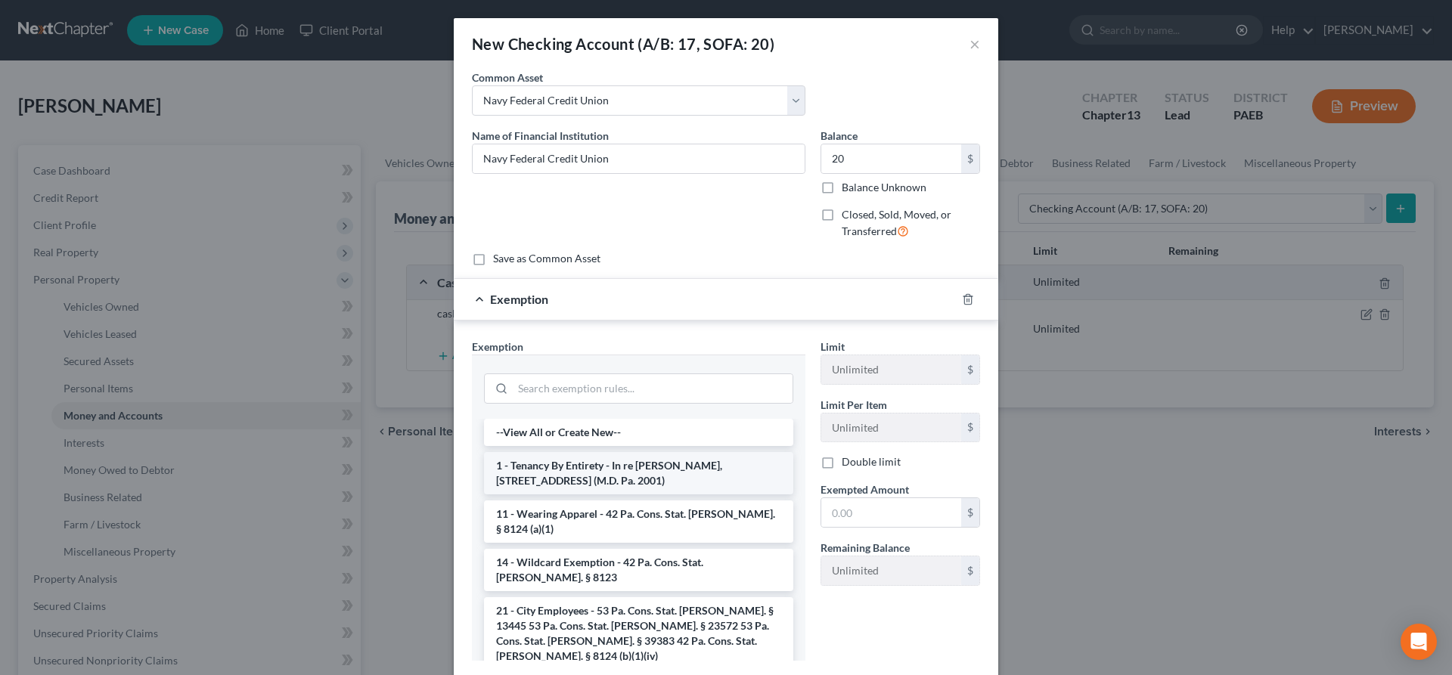
click at [650, 477] on li "1 - Tenancy By Entirety - In re [PERSON_NAME], [STREET_ADDRESS] (M.D. Pa. 2001)" at bounding box center [638, 473] width 309 height 42
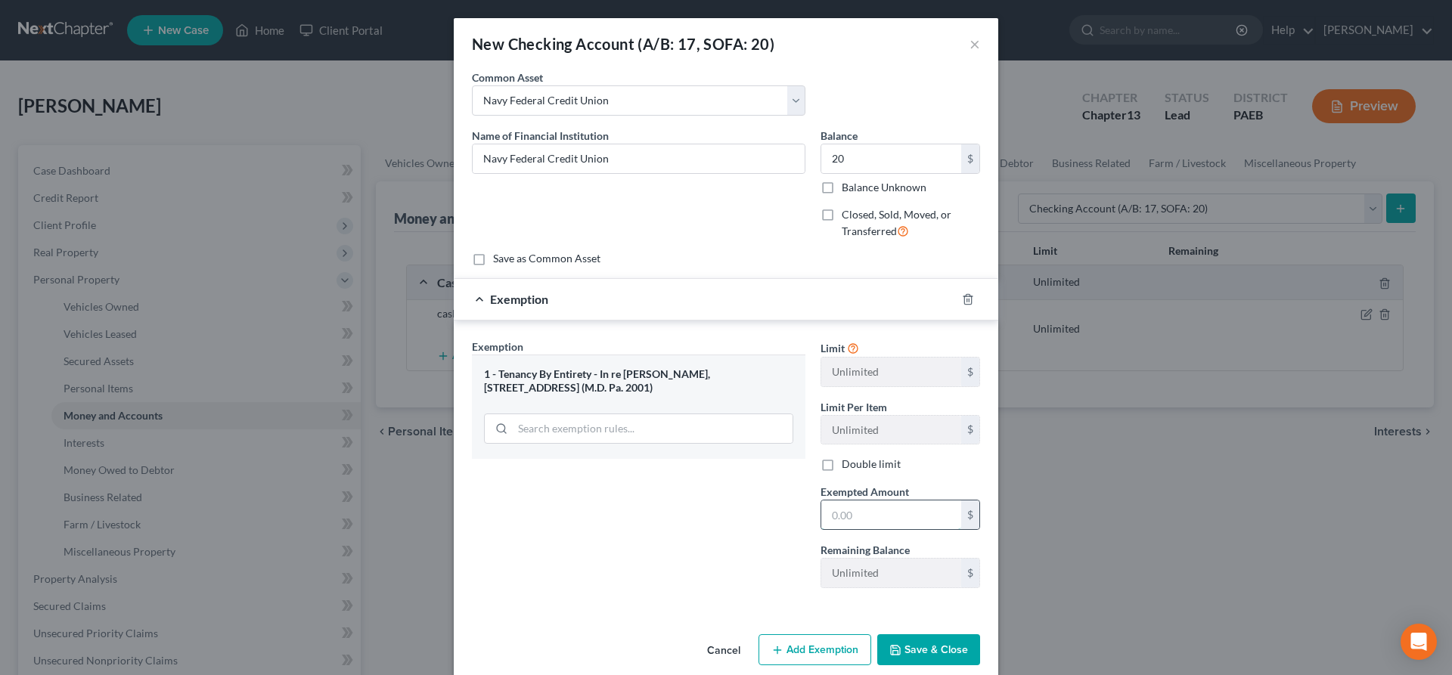
click at [851, 520] on input "text" at bounding box center [891, 514] width 140 height 29
type input "20"
click at [913, 648] on button "Save & Close" at bounding box center [928, 650] width 103 height 32
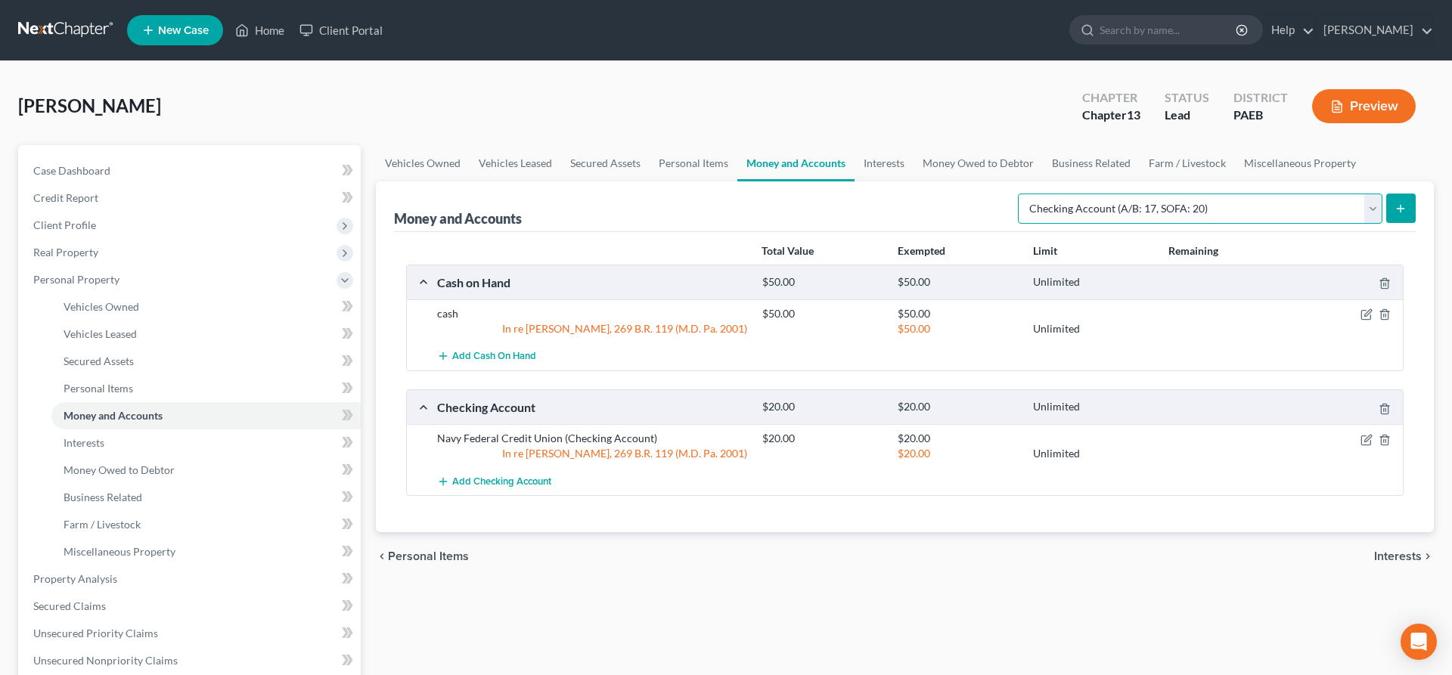
click at [1018, 194] on select "Select Account Type Brokerage (A/B: 18, SOFA: 20) Cash on Hand (A/B: 16) Certif…" at bounding box center [1200, 209] width 364 height 30
click at [1080, 209] on select "Select Account Type Brokerage (A/B: 18, SOFA: 20) Cash on Hand (A/B: 16) Certif…" at bounding box center [1200, 209] width 364 height 30
click at [1408, 212] on button "submit" at bounding box center [1400, 208] width 29 height 29
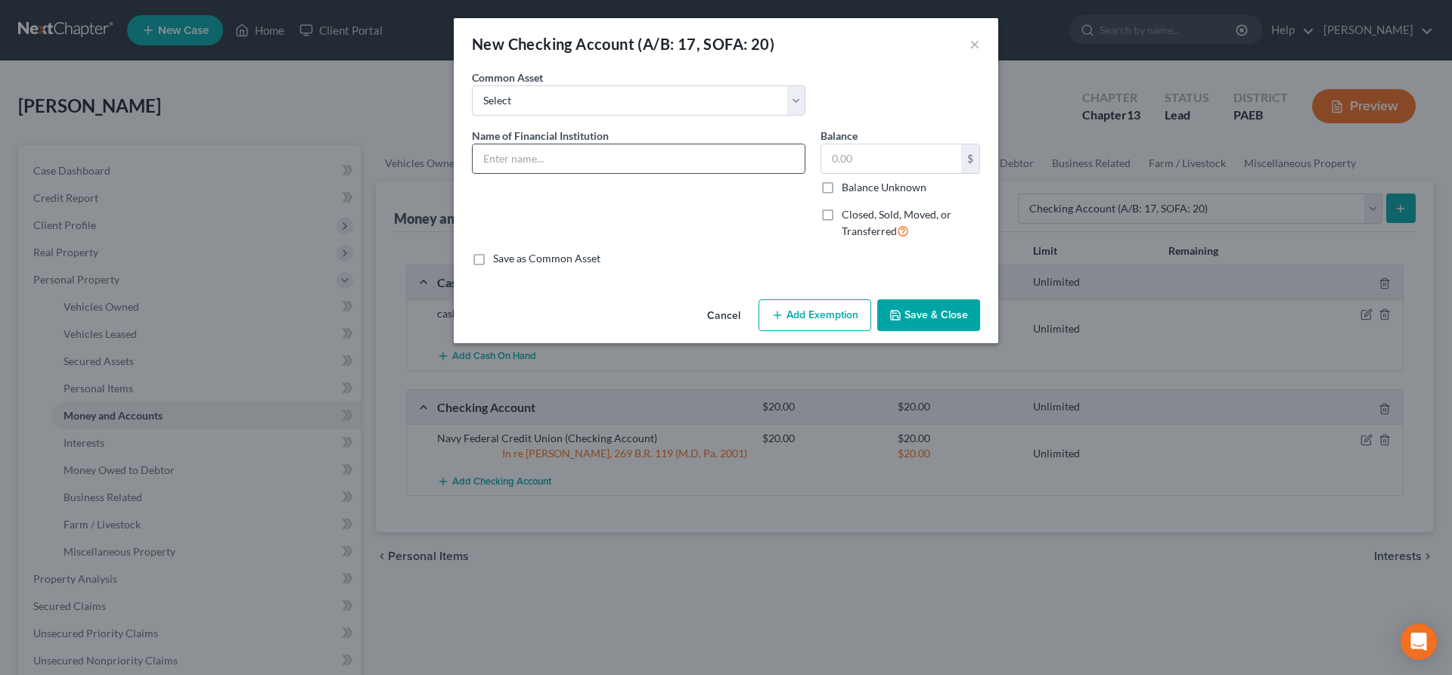
click at [493, 160] on input "text" at bounding box center [639, 158] width 332 height 29
type input "PNC"
click at [838, 162] on input "text" at bounding box center [891, 158] width 140 height 29
type input "20"
click at [839, 314] on button "Add Exemption" at bounding box center [814, 315] width 113 height 32
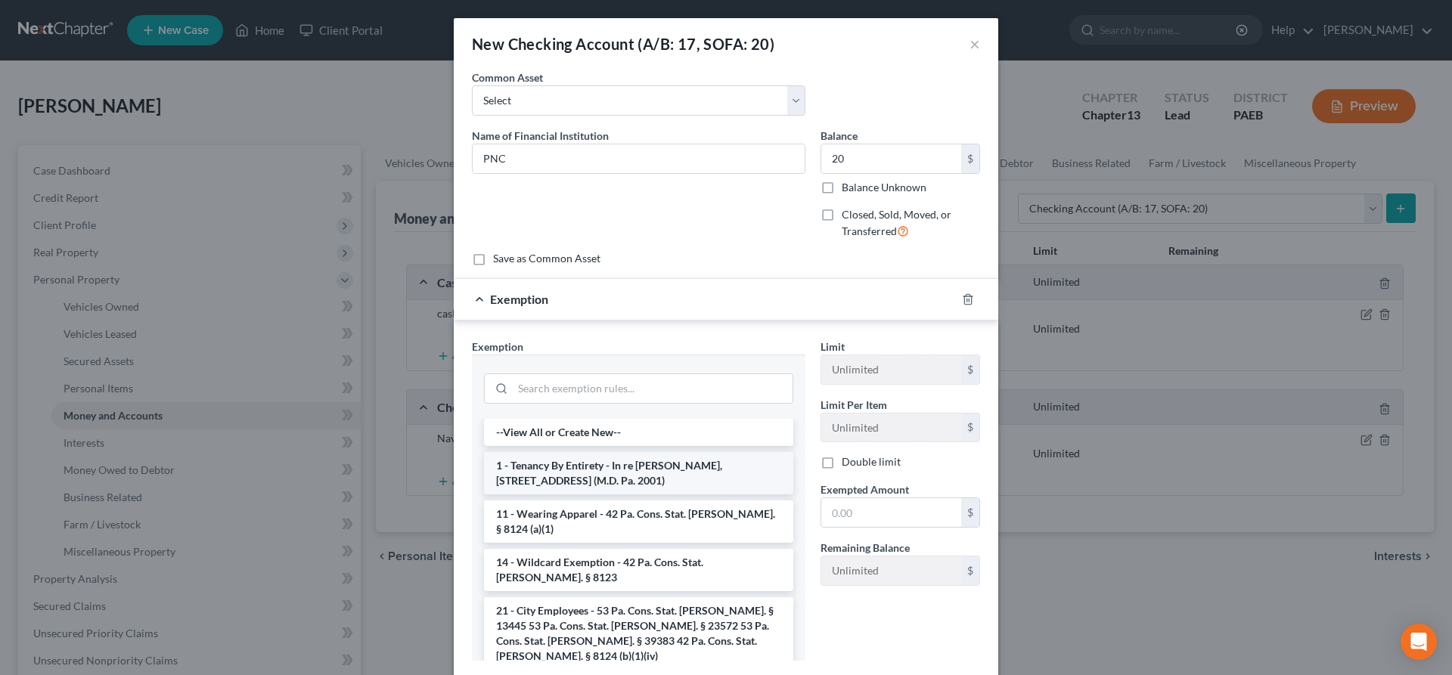
click at [587, 474] on li "1 - Tenancy By Entirety - In re [PERSON_NAME], [STREET_ADDRESS] (M.D. Pa. 2001)" at bounding box center [638, 473] width 309 height 42
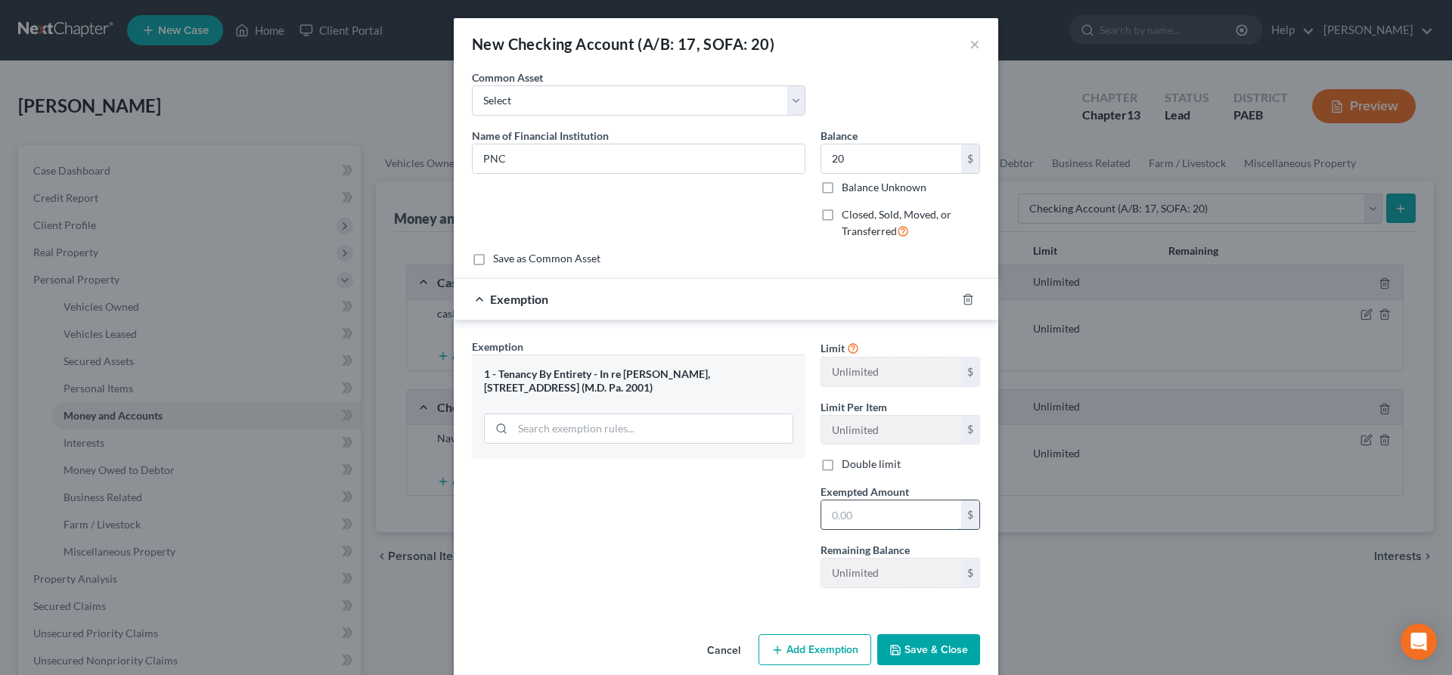
click at [862, 509] on input "text" at bounding box center [891, 514] width 140 height 29
type input "20"
click at [922, 646] on button "Save & Close" at bounding box center [928, 650] width 103 height 32
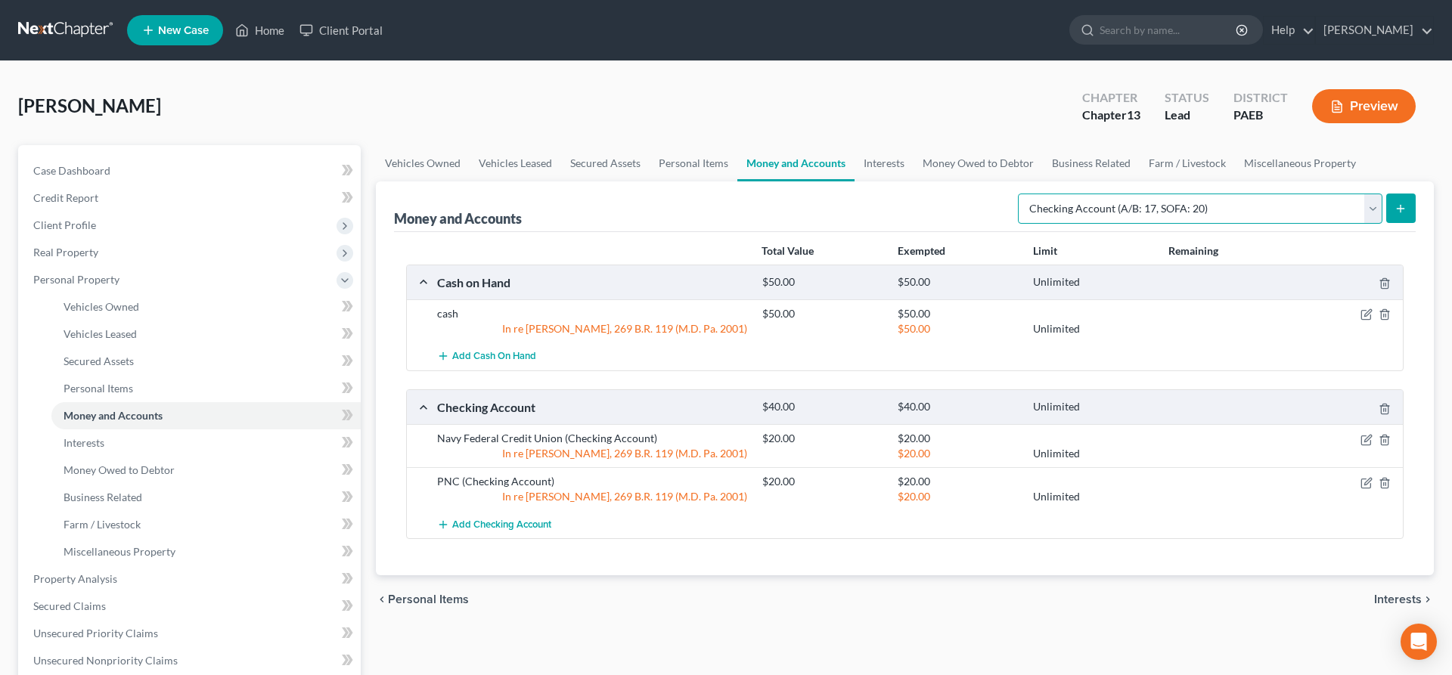
click at [1018, 194] on select "Select Account Type Brokerage (A/B: 18, SOFA: 20) Cash on Hand (A/B: 16) Certif…" at bounding box center [1200, 209] width 364 height 30
select select "brokerage"
click option "Brokerage (A/B: 18, SOFA: 20)" at bounding box center [0, 0] width 0 height 0
click at [1405, 200] on button "submit" at bounding box center [1400, 208] width 29 height 29
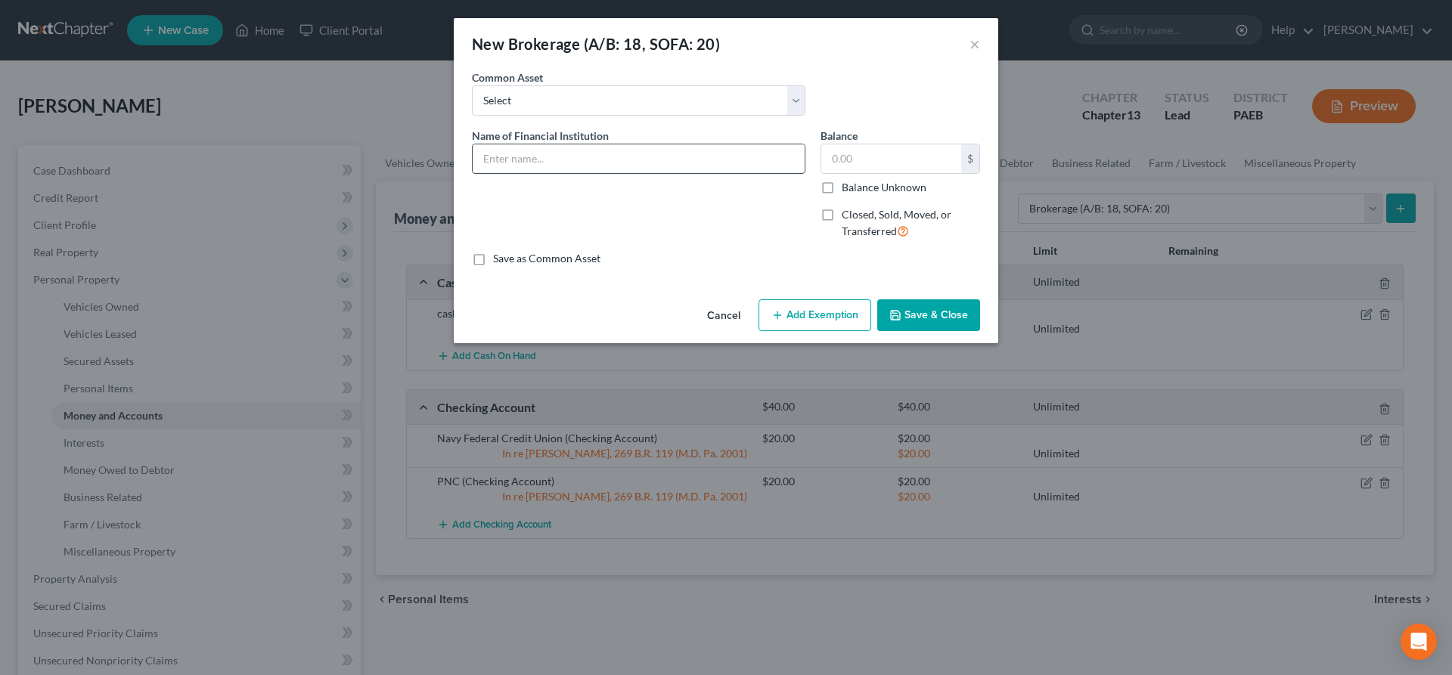
click at [550, 160] on input "text" at bounding box center [639, 158] width 332 height 29
click at [516, 160] on input "TD AMerica Trade" at bounding box center [639, 158] width 332 height 29
type input "TD America Trade"
click at [897, 147] on input "text" at bounding box center [891, 158] width 140 height 29
type input "3"
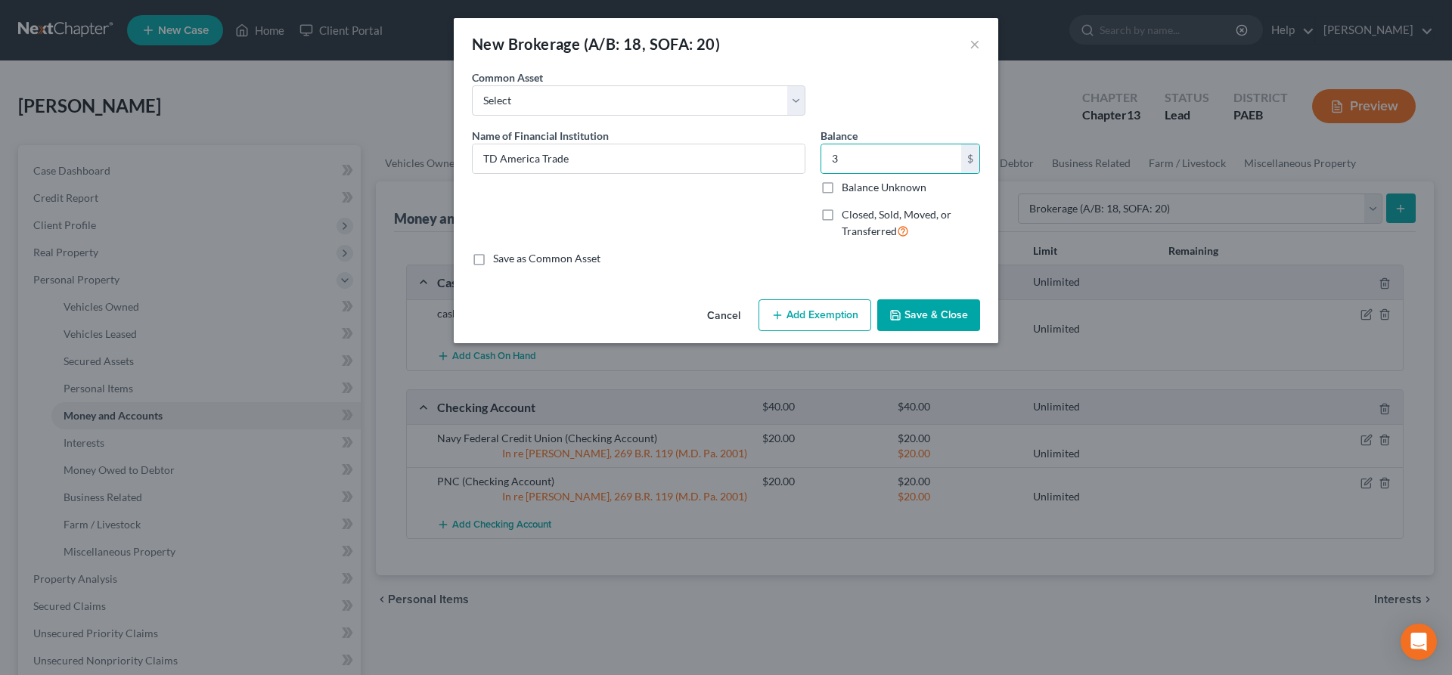
click at [915, 312] on button "Save & Close" at bounding box center [928, 315] width 103 height 32
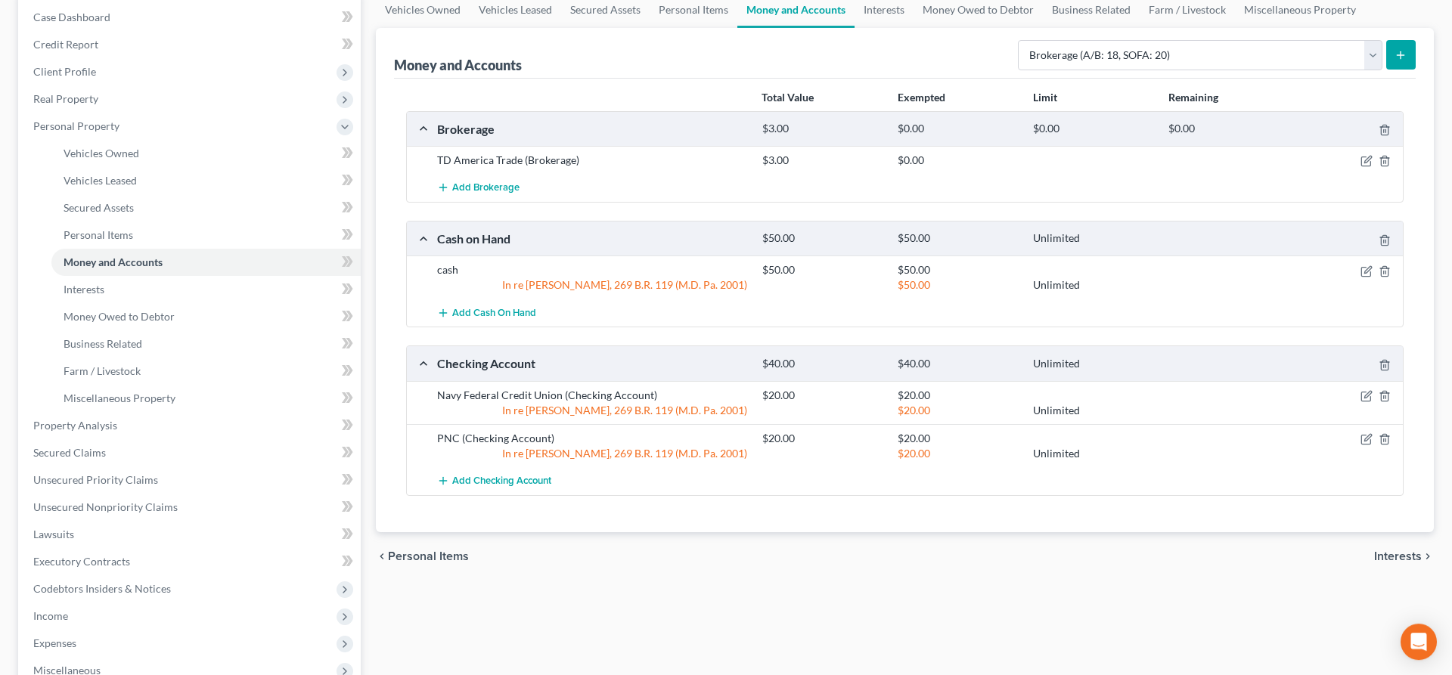
scroll to position [154, 0]
click at [1396, 550] on span "Interests" at bounding box center [1398, 556] width 48 height 12
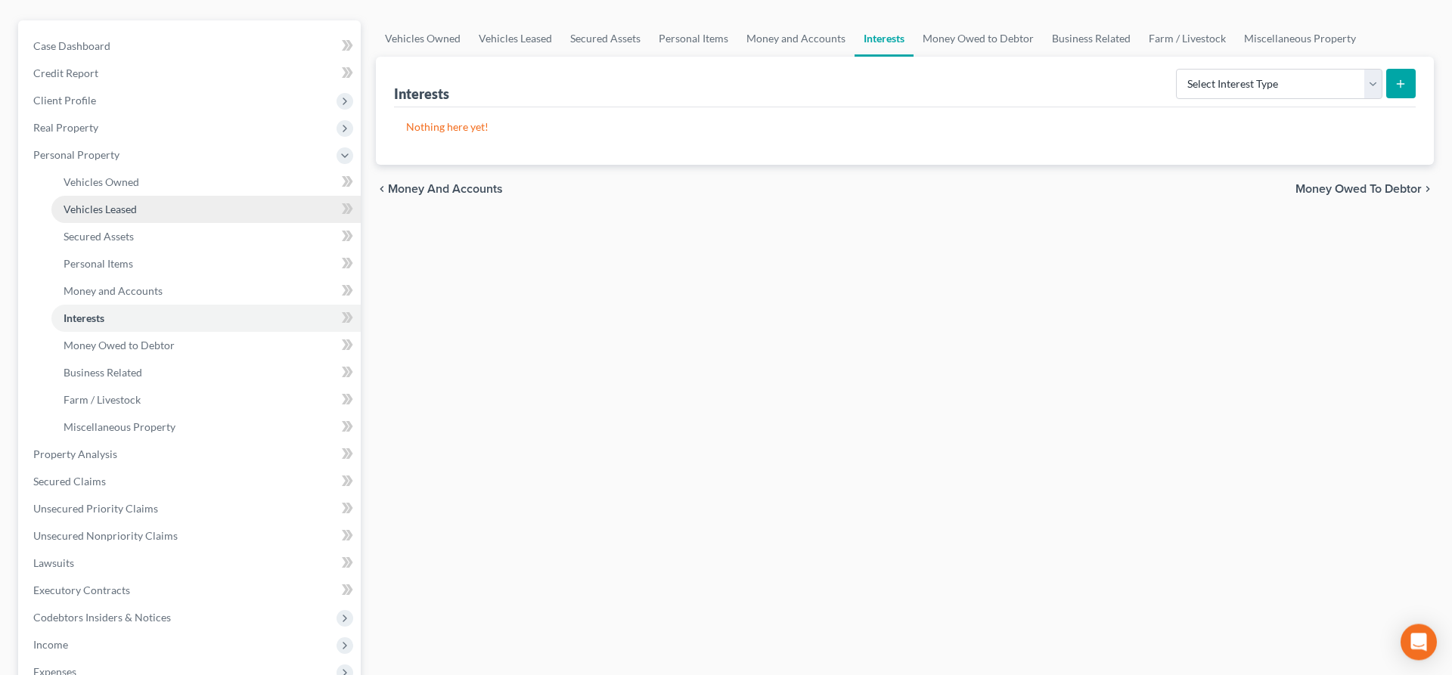
scroll to position [231, 0]
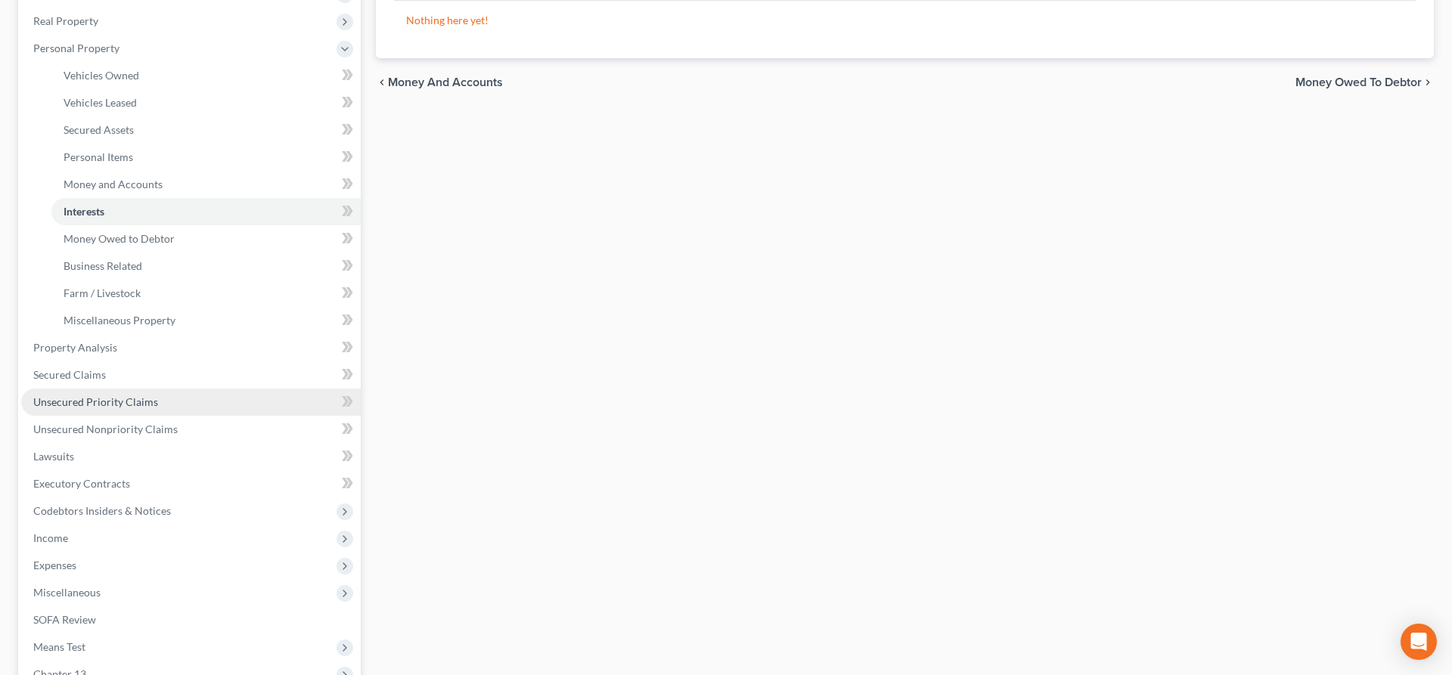
click at [60, 405] on span "Unsecured Priority Claims" at bounding box center [95, 401] width 125 height 13
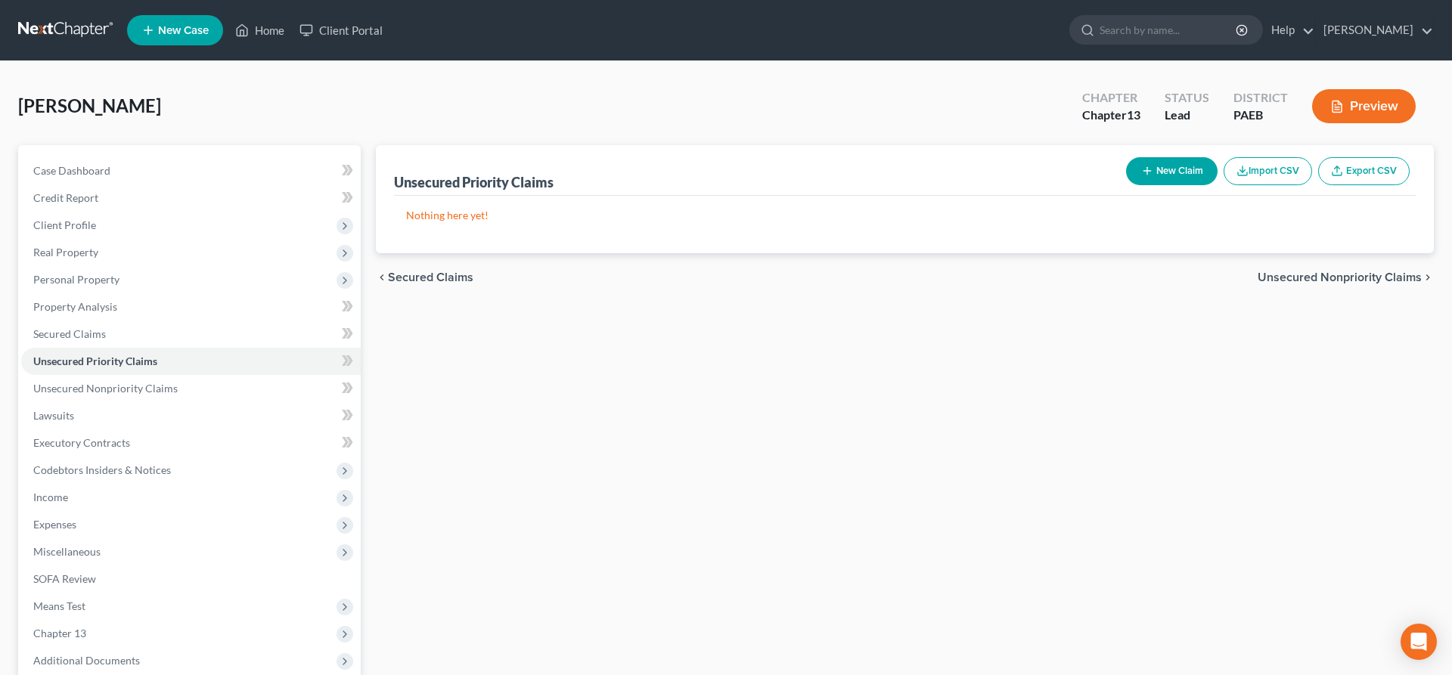
click at [1163, 169] on button "New Claim" at bounding box center [1171, 171] width 91 height 28
select select "0"
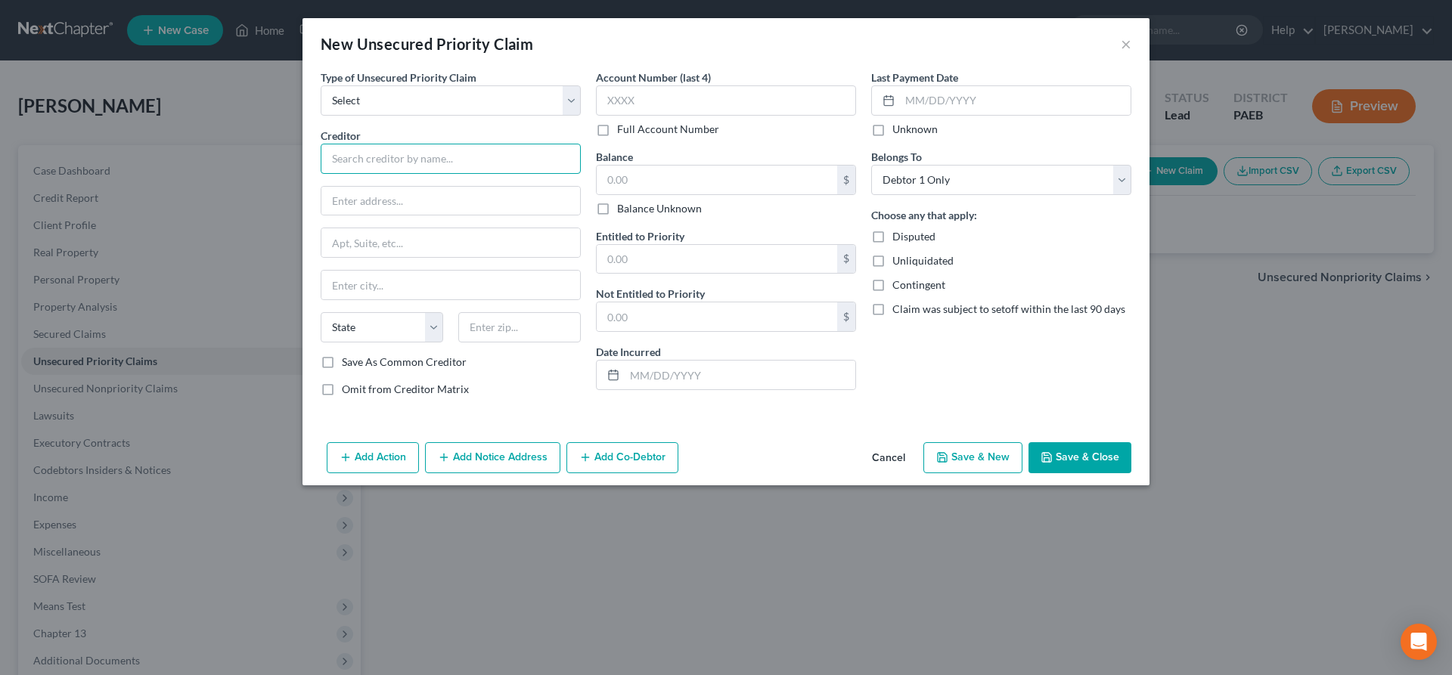
click at [376, 164] on input "text" at bounding box center [451, 159] width 260 height 30
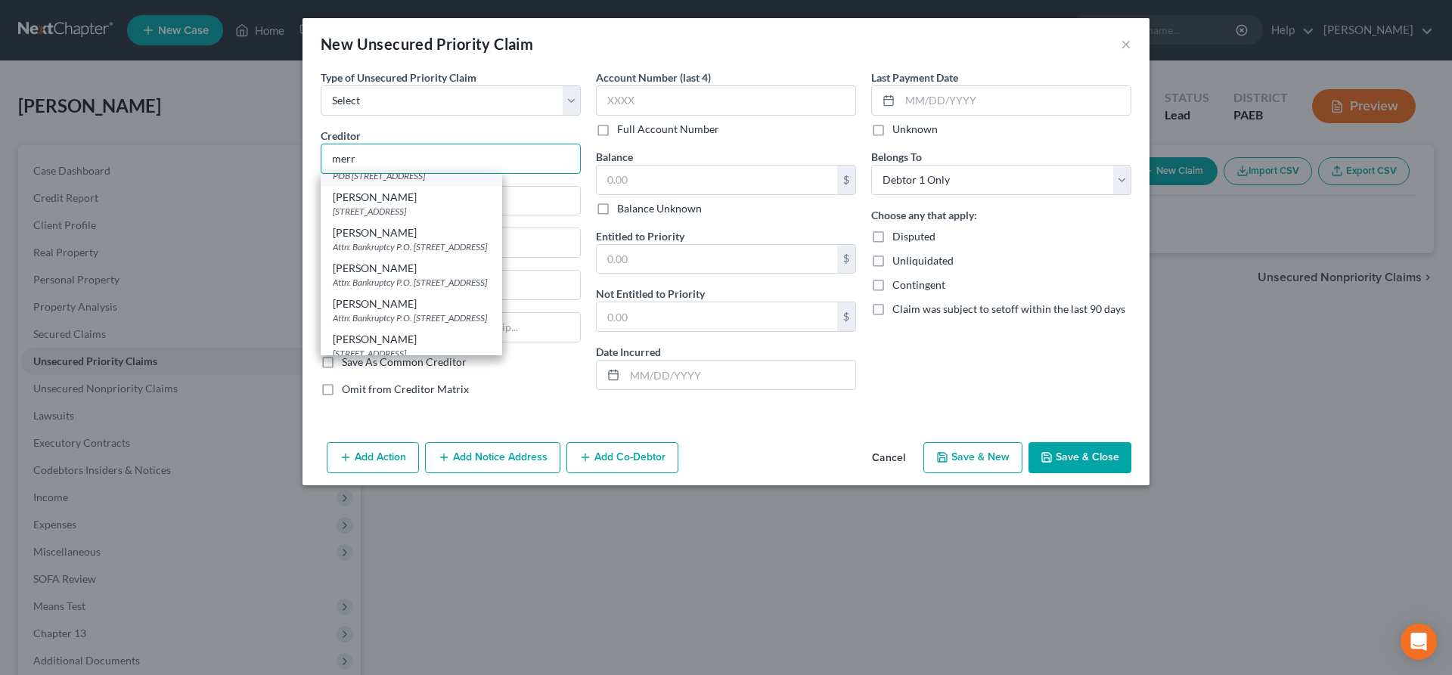
scroll to position [353, 0]
click at [376, 194] on div "[PERSON_NAME]" at bounding box center [411, 188] width 157 height 15
type input "[PERSON_NAME]"
type input "Attn: Bankruptcy P.O. Box 23356"
type input "[GEOGRAPHIC_DATA]"
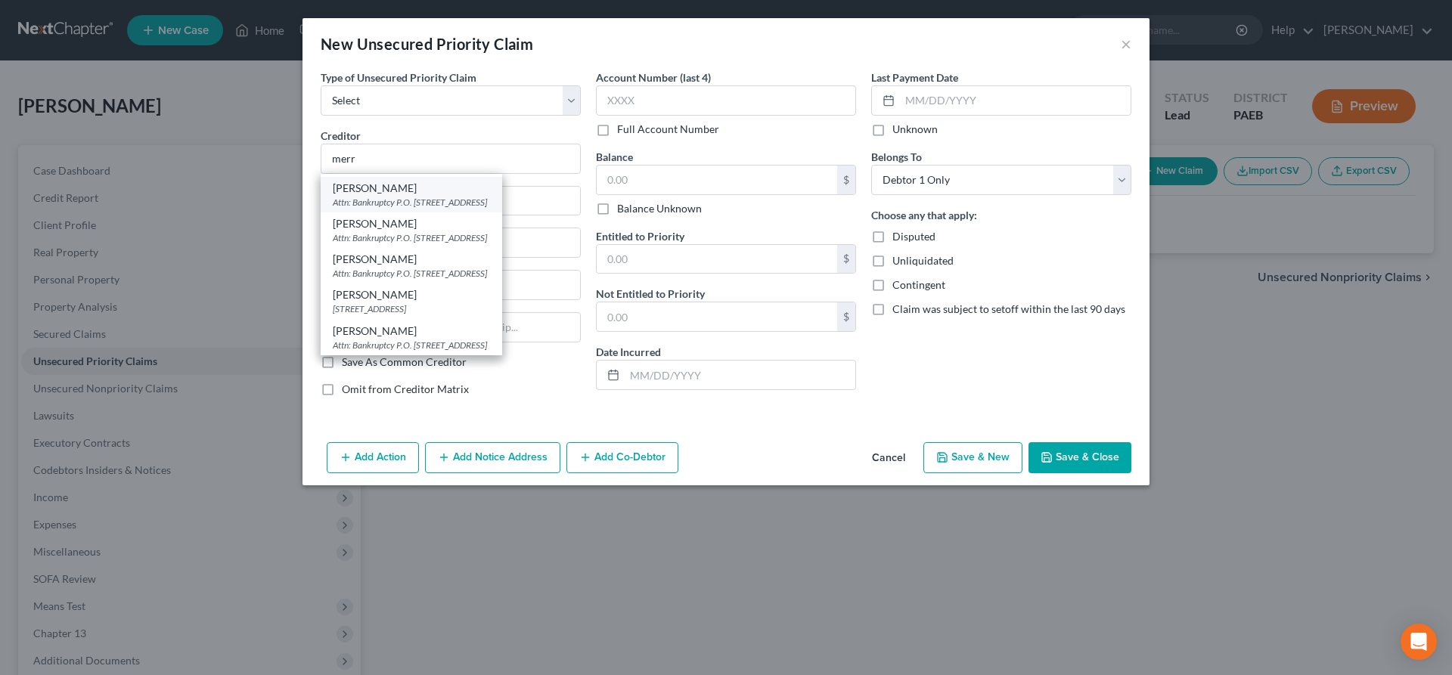
select select "39"
type input "15222"
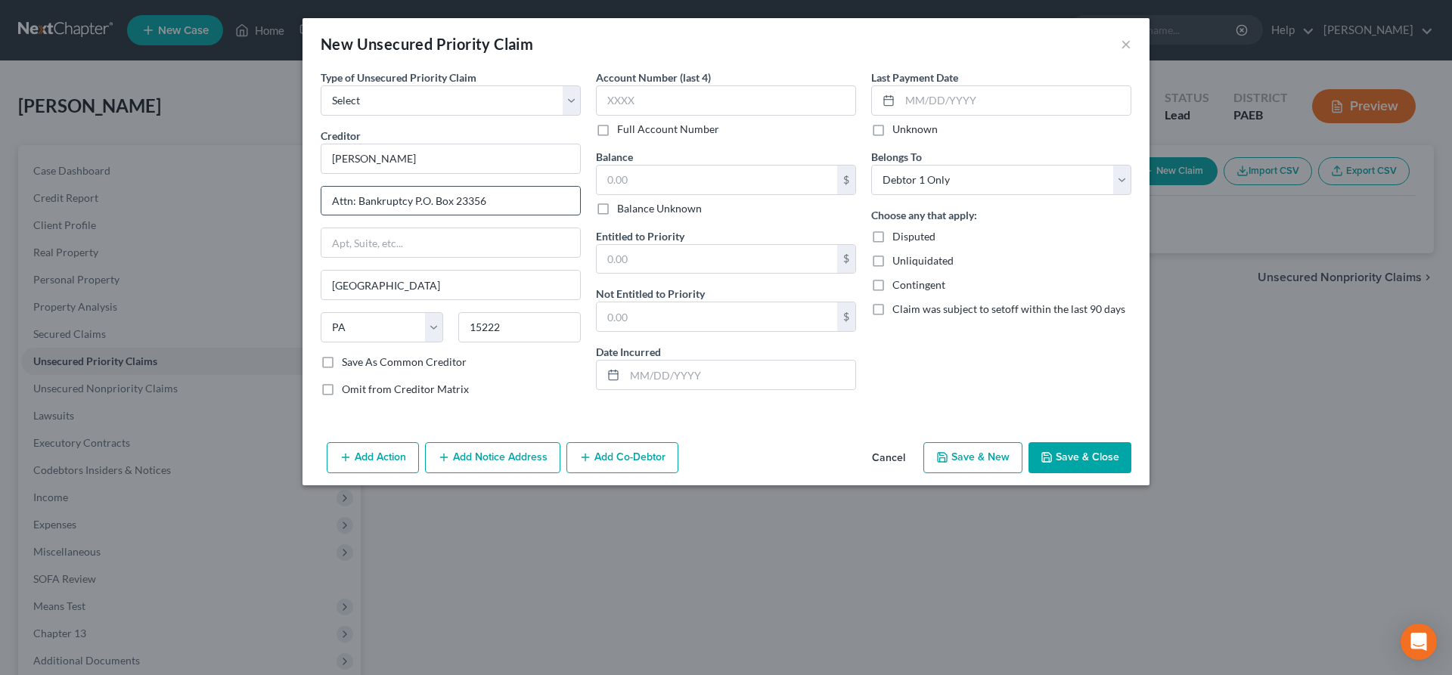
drag, startPoint x: 524, startPoint y: 205, endPoint x: 299, endPoint y: 187, distance: 225.3
click at [321, 187] on input "Attn: Bankruptcy P.O. Box 23356" at bounding box center [450, 201] width 259 height 29
type input "Resurgent Capital"
type input "pob 10368"
drag, startPoint x: 516, startPoint y: 330, endPoint x: 376, endPoint y: 318, distance: 139.6
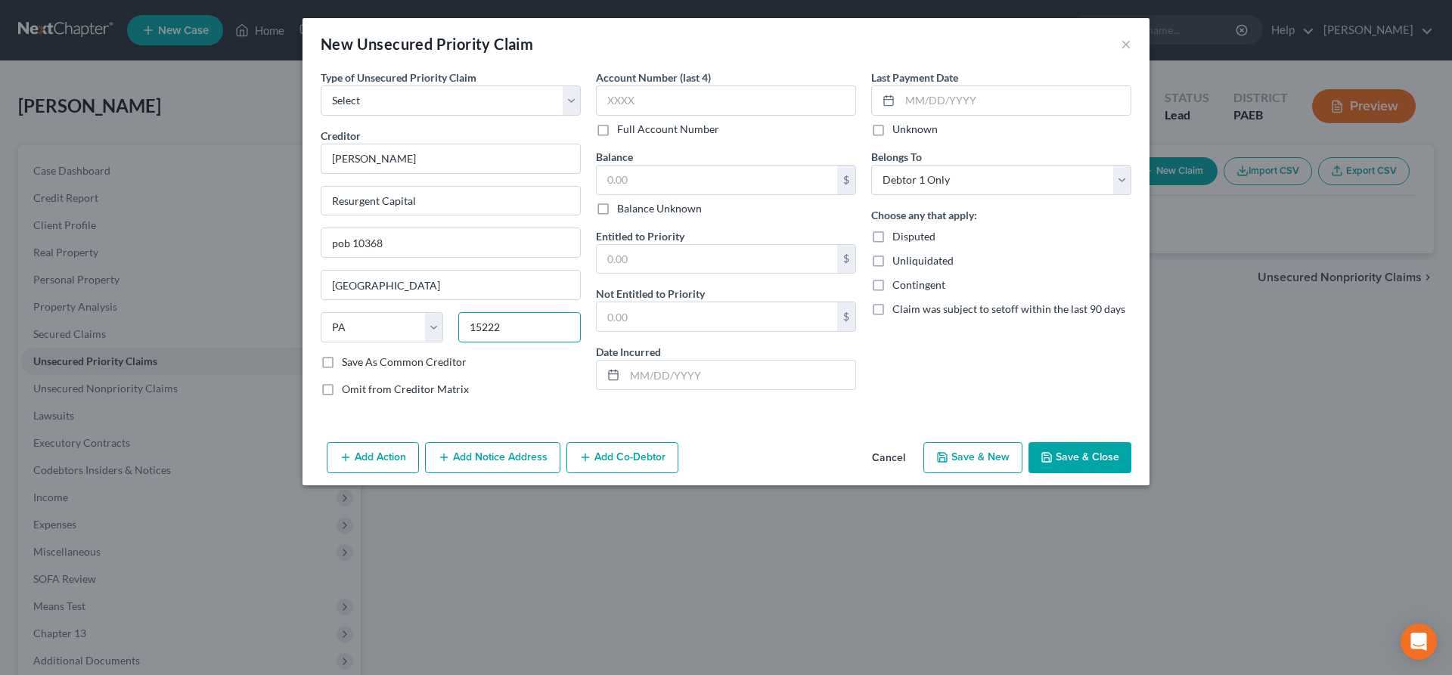
click at [458, 318] on input "15222" at bounding box center [519, 327] width 122 height 30
type input "29603"
type input "[GEOGRAPHIC_DATA]"
select select "42"
click at [405, 240] on input "pob 10368" at bounding box center [450, 242] width 259 height 29
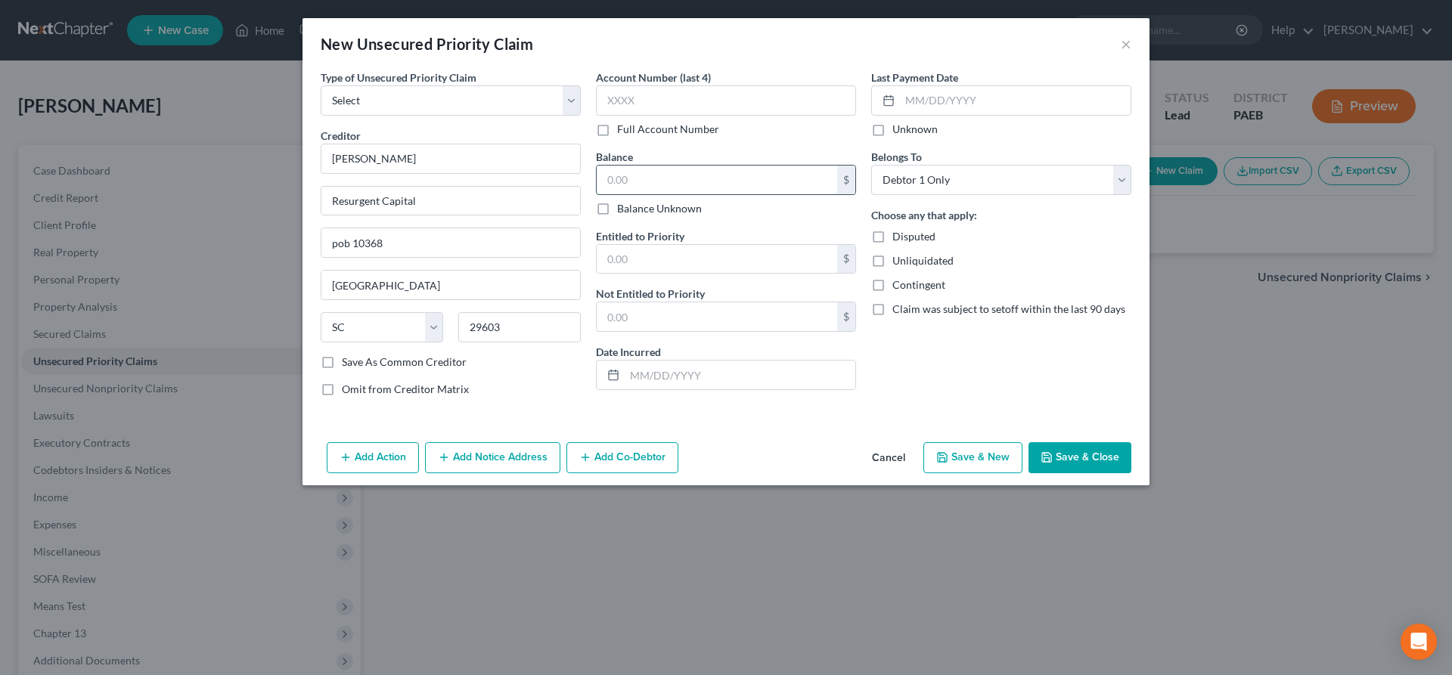
click at [670, 178] on input "text" at bounding box center [716, 180] width 240 height 29
type input "1,694"
drag, startPoint x: 953, startPoint y: 457, endPoint x: 665, endPoint y: 287, distance: 334.8
click at [666, 290] on div "New Unsecured Priority Claim × Type of Unsecured Priority Claim * Select Taxes …" at bounding box center [725, 251] width 847 height 467
click at [892, 238] on label "Disputed" at bounding box center [913, 236] width 43 height 15
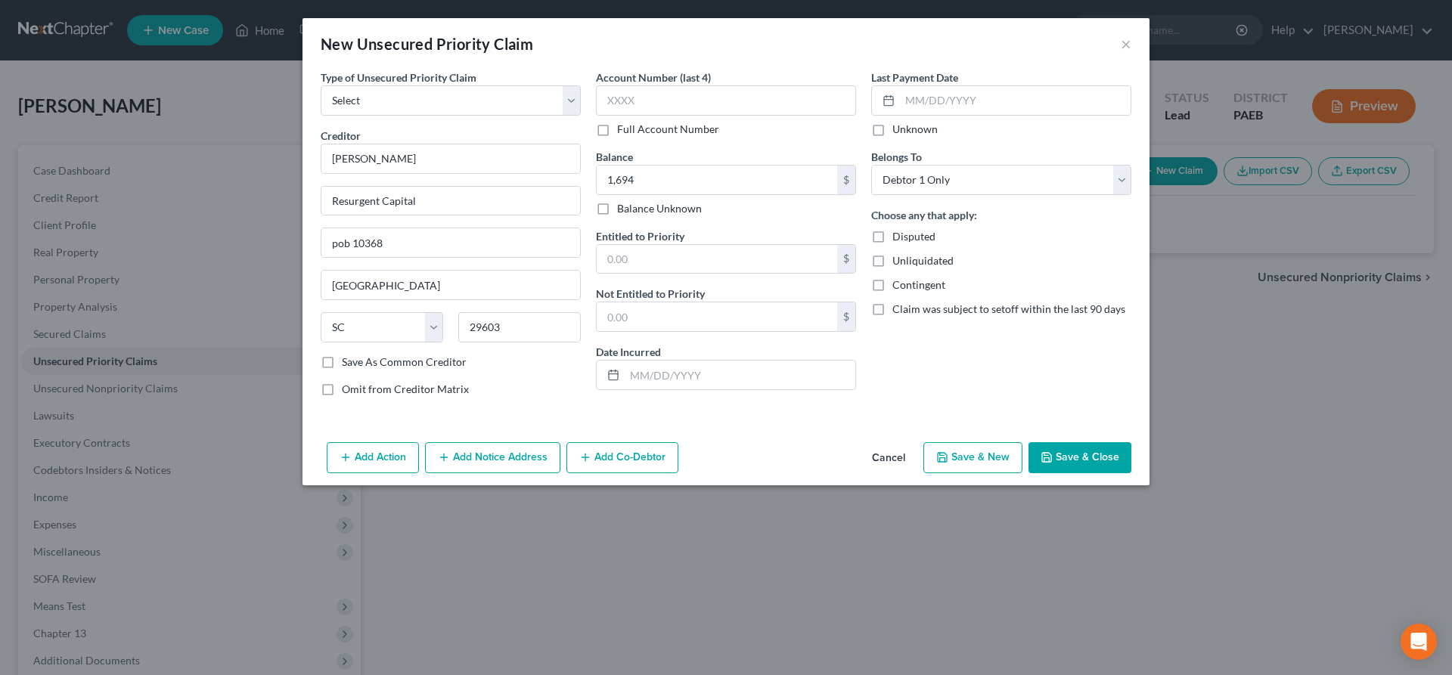
click at [898, 238] on input "Disputed" at bounding box center [903, 234] width 10 height 10
checkbox input "true"
click at [958, 461] on button "Save & New" at bounding box center [972, 458] width 99 height 32
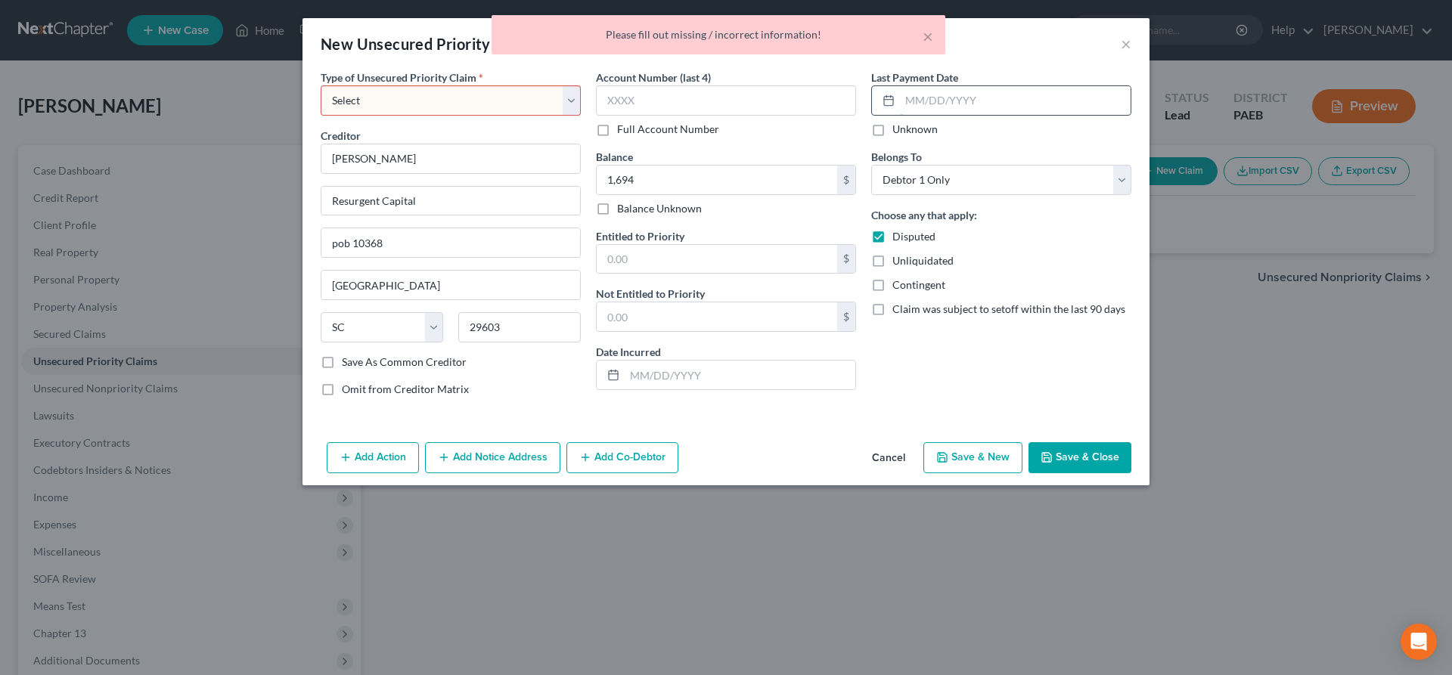
click at [953, 94] on input "text" at bounding box center [1015, 100] width 231 height 29
click at [641, 98] on input "text" at bounding box center [726, 100] width 260 height 30
click at [321, 85] on select "Select Taxes & Other Government Units Domestic Support Obligations Extensions o…" at bounding box center [451, 100] width 260 height 30
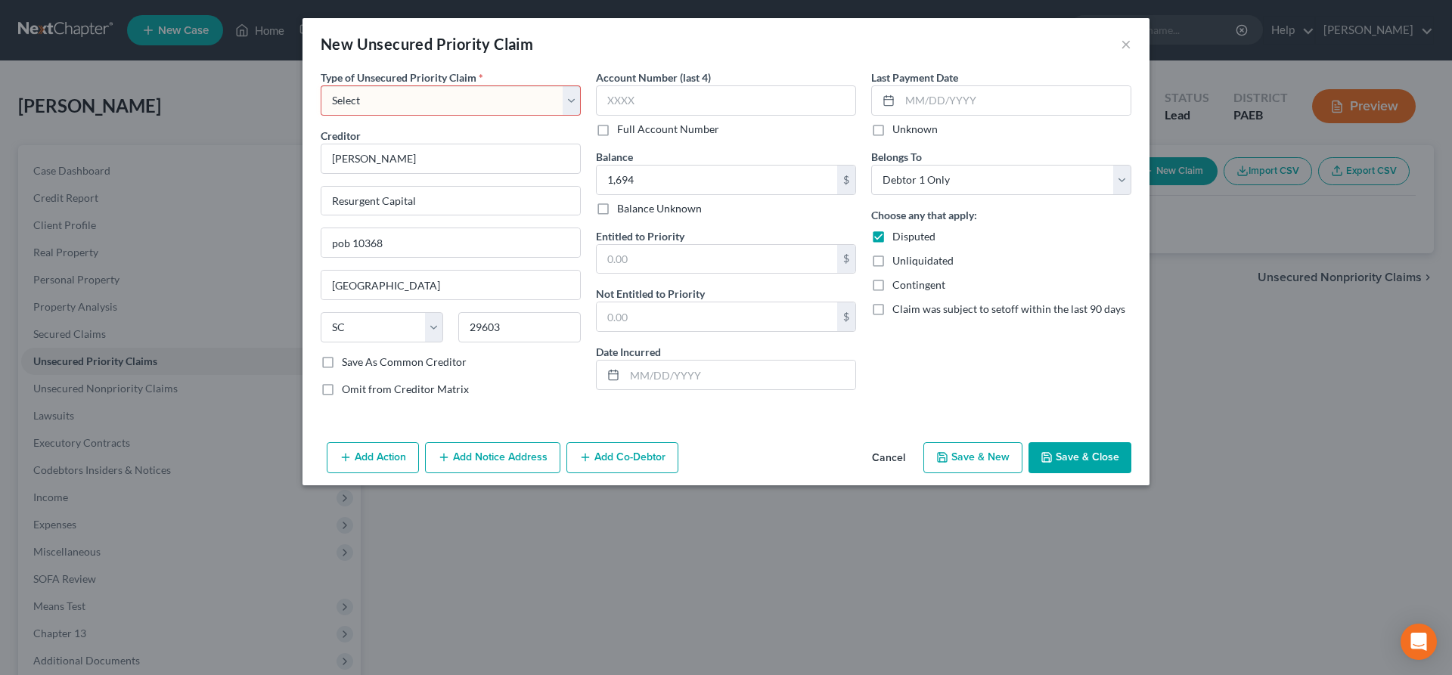
click at [406, 95] on select "Select Taxes & Other Government Units Domestic Support Obligations Extensions o…" at bounding box center [451, 100] width 260 height 30
click at [321, 85] on select "Select Taxes & Other Government Units Domestic Support Obligations Extensions o…" at bounding box center [451, 100] width 260 height 30
select select "0"
click option "Taxes & Other Government Units" at bounding box center [0, 0] width 0 height 0
select select "42"
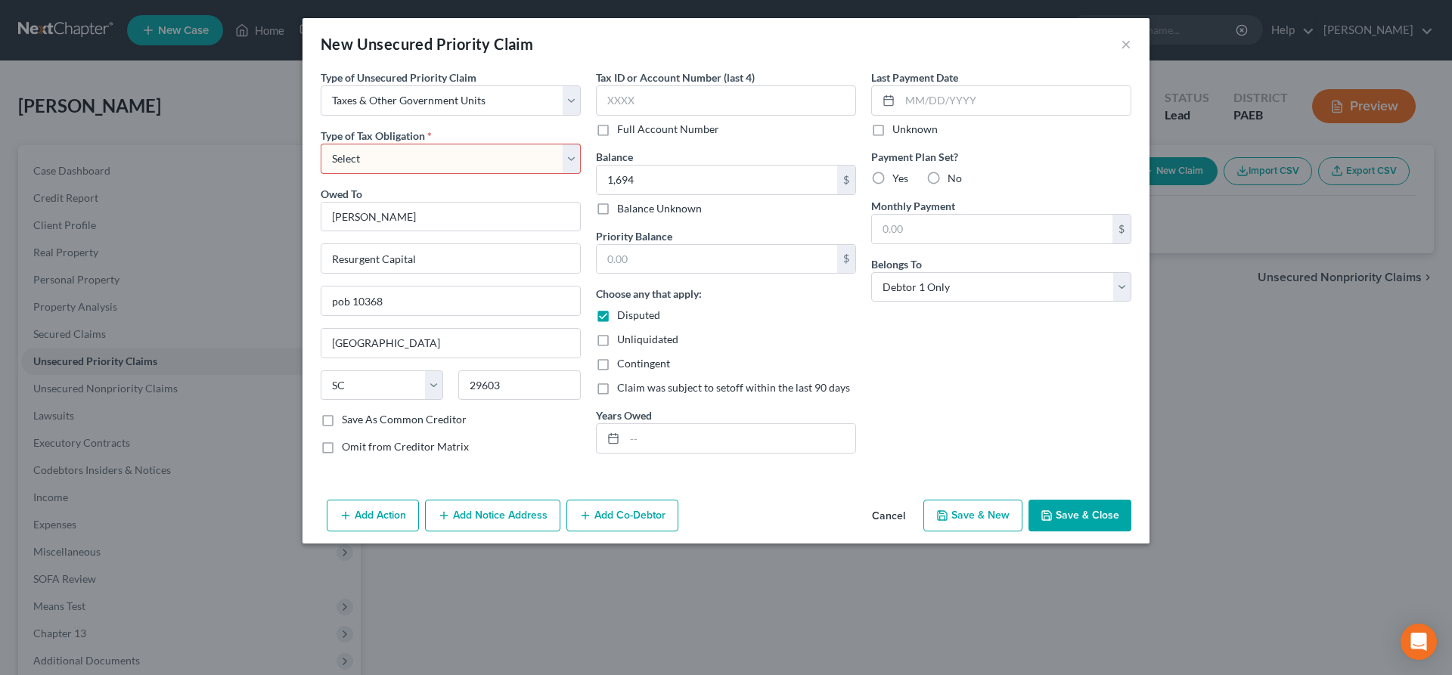
drag, startPoint x: 1066, startPoint y: 519, endPoint x: 1051, endPoint y: 474, distance: 47.8
click at [1069, 513] on button "Save & Close" at bounding box center [1079, 516] width 103 height 32
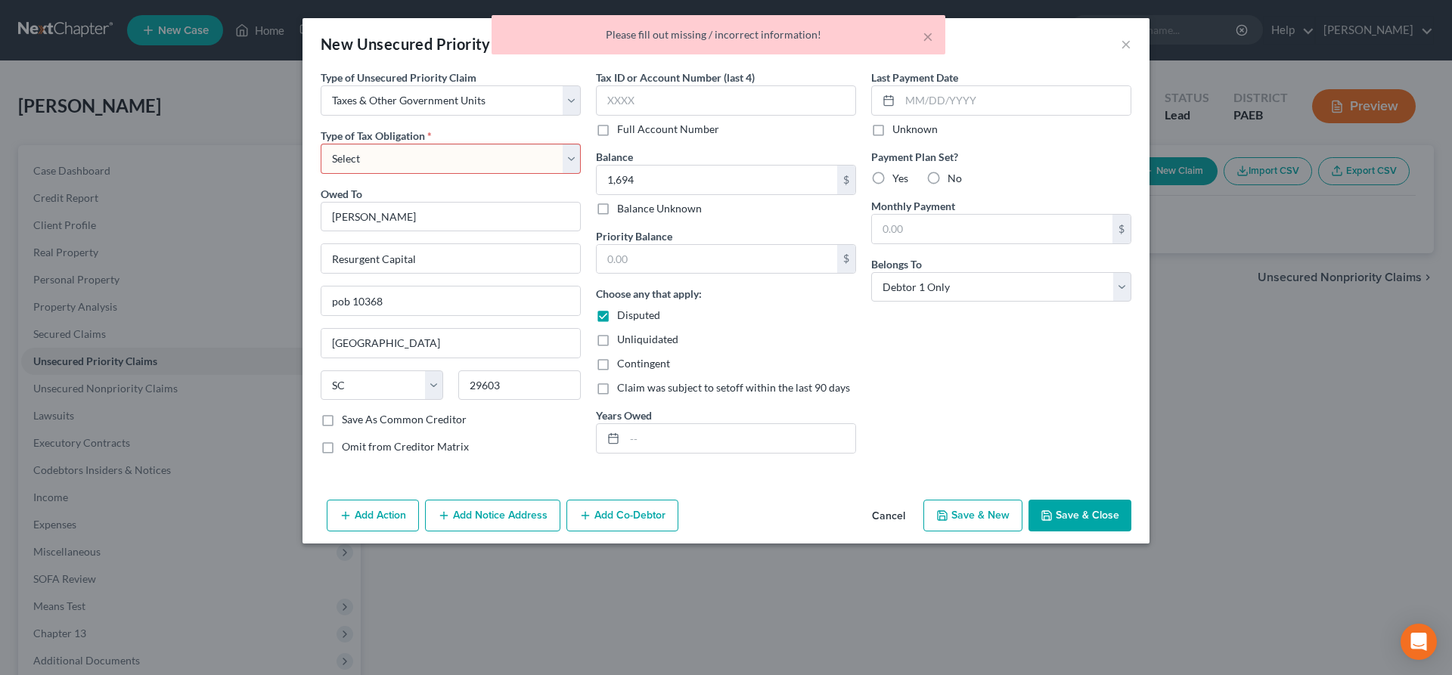
click at [321, 144] on select "Select Federal City State Franchise Tax Board Other" at bounding box center [451, 159] width 260 height 30
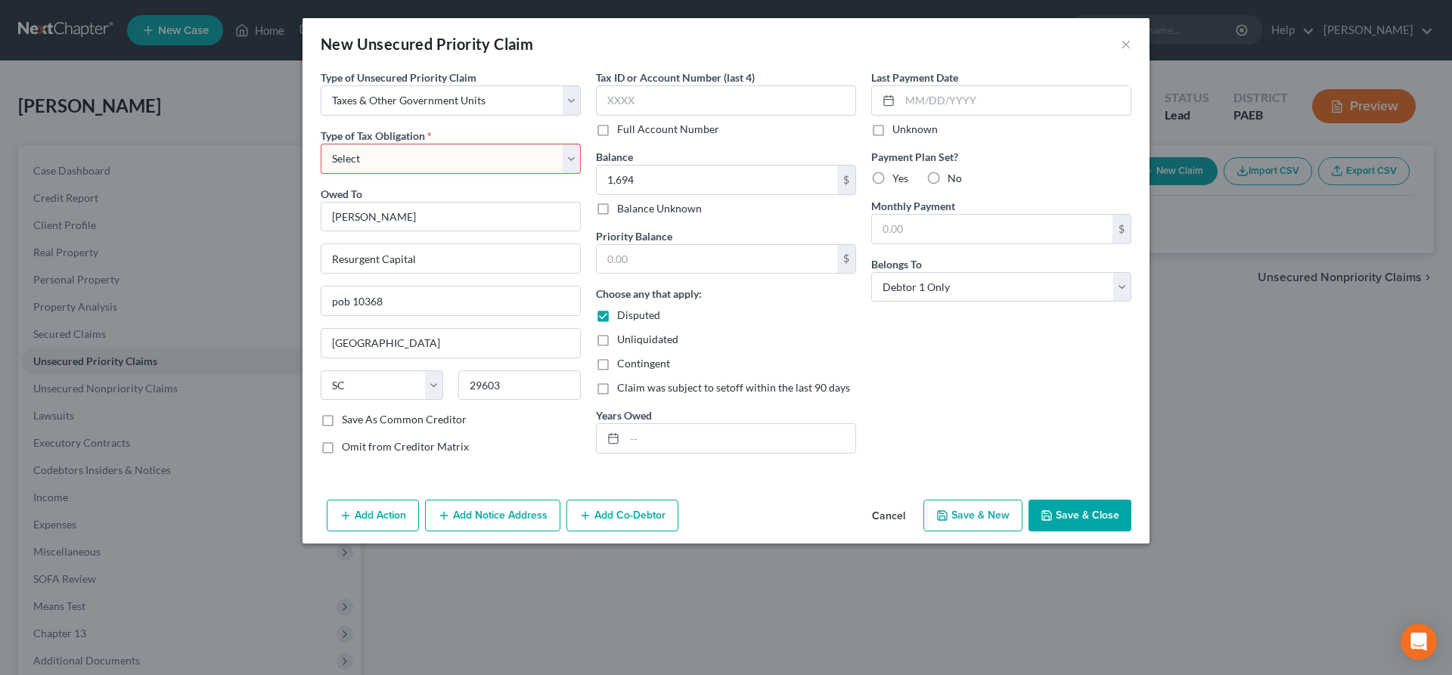
select select "0"
click option "Federal" at bounding box center [0, 0] width 0 height 0
drag, startPoint x: 1054, startPoint y: 520, endPoint x: 1009, endPoint y: 412, distance: 117.2
click at [1055, 515] on button "Save & Close" at bounding box center [1079, 516] width 103 height 32
type input "1,694.00"
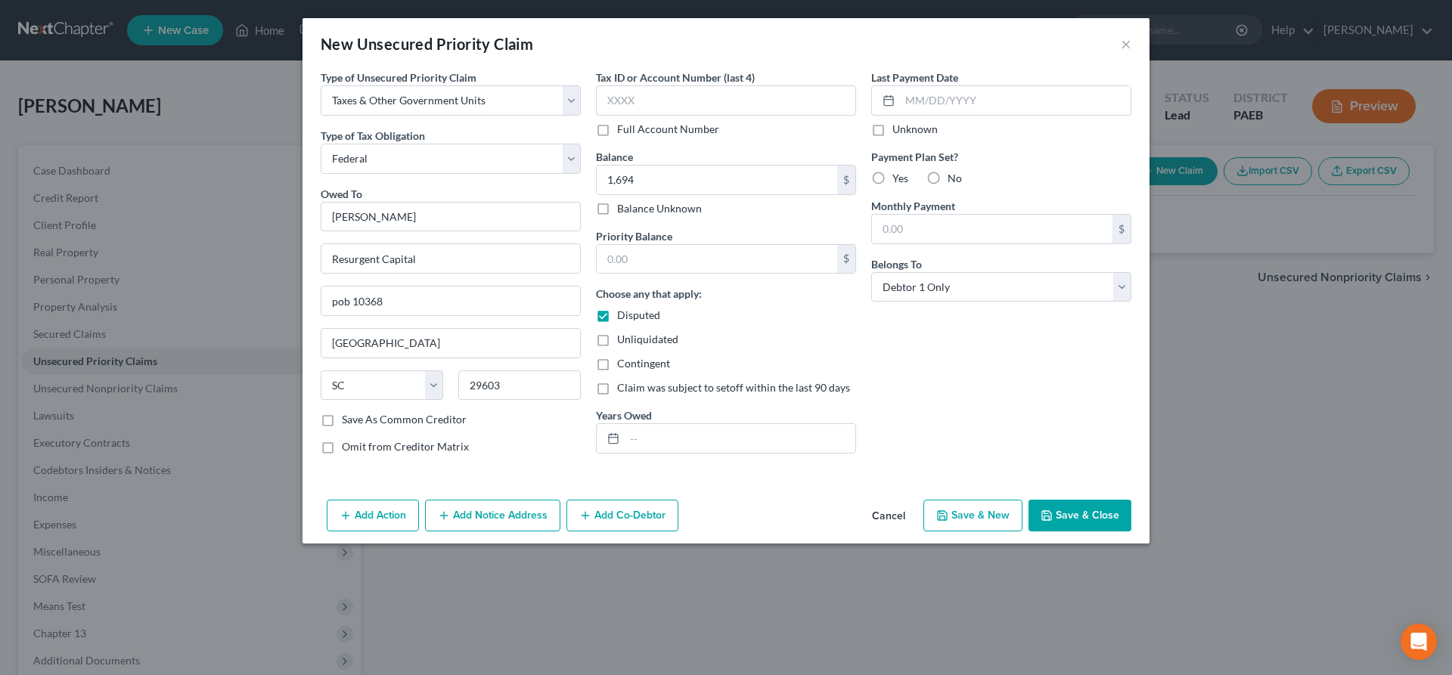
type input "0.00"
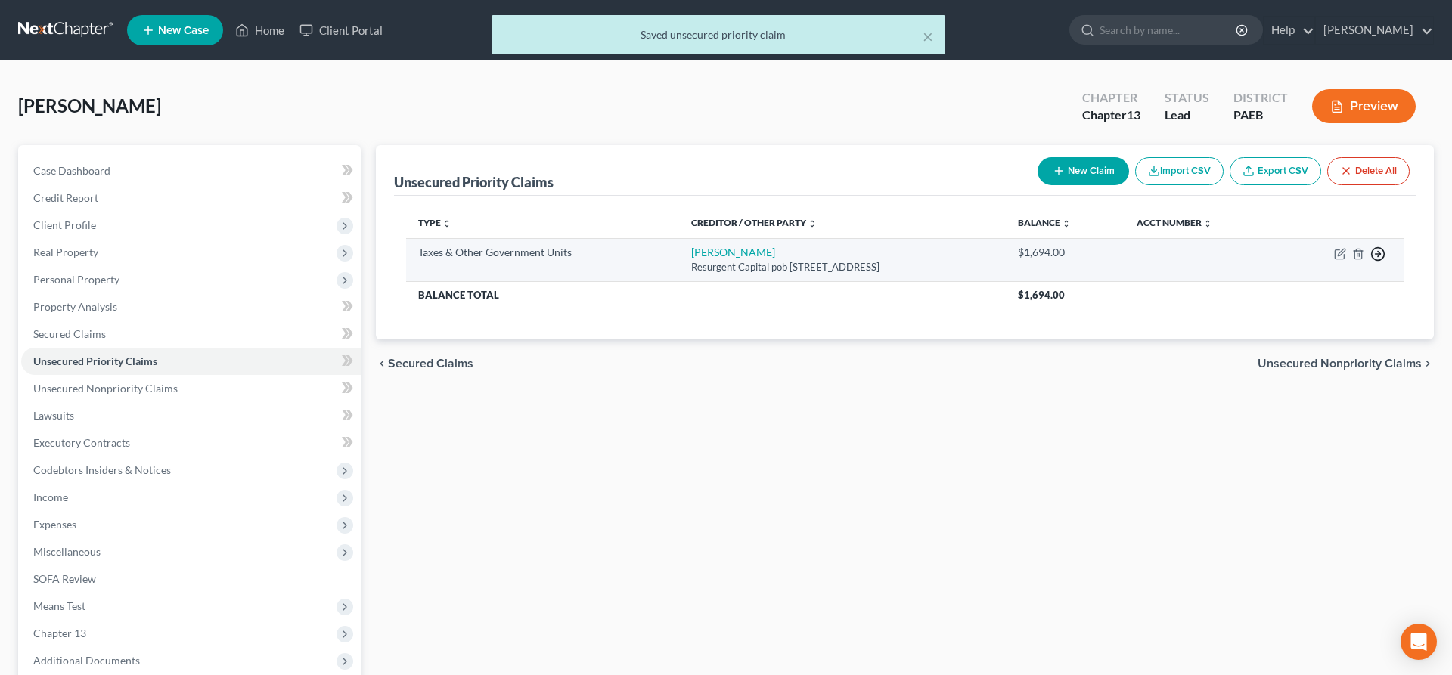
click at [1377, 254] on line "button" at bounding box center [1377, 254] width 5 height 0
click at [1322, 290] on link "Move to F" at bounding box center [1308, 291] width 126 height 26
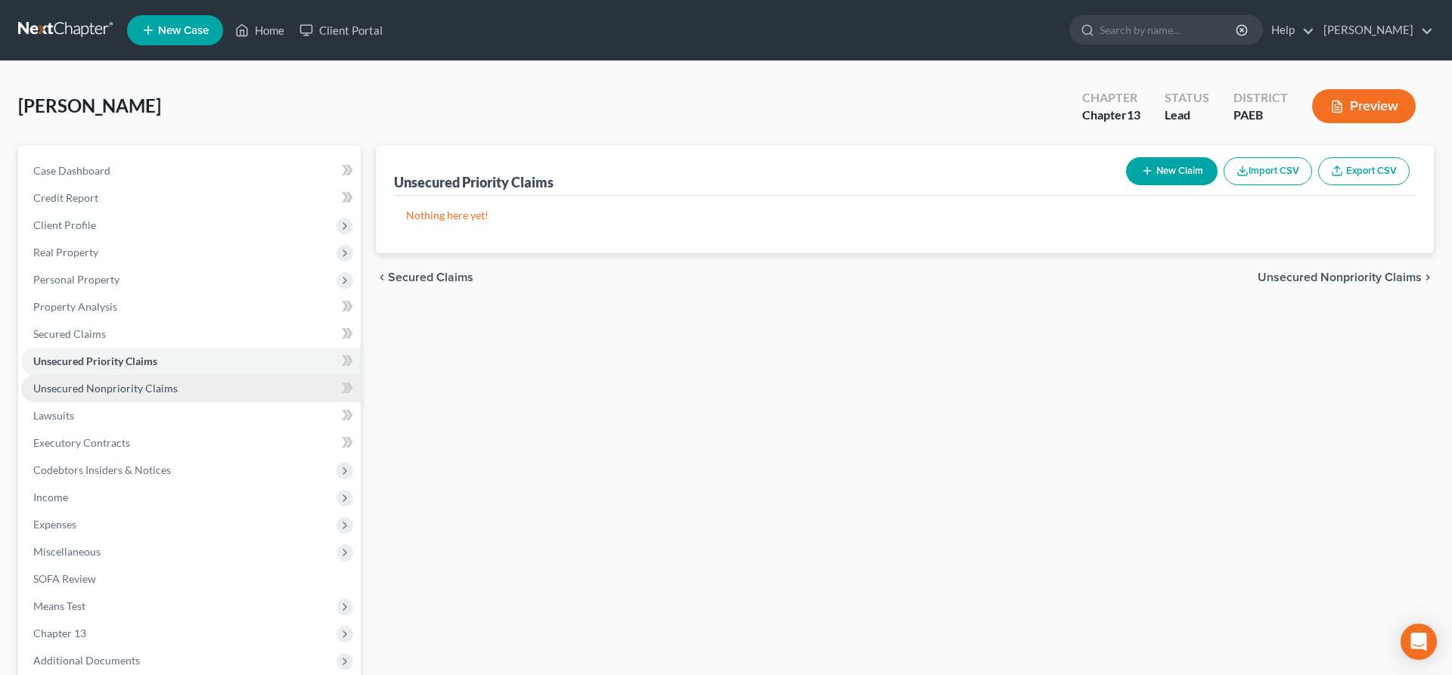
click at [165, 382] on span "Unsecured Nonpriority Claims" at bounding box center [105, 388] width 144 height 13
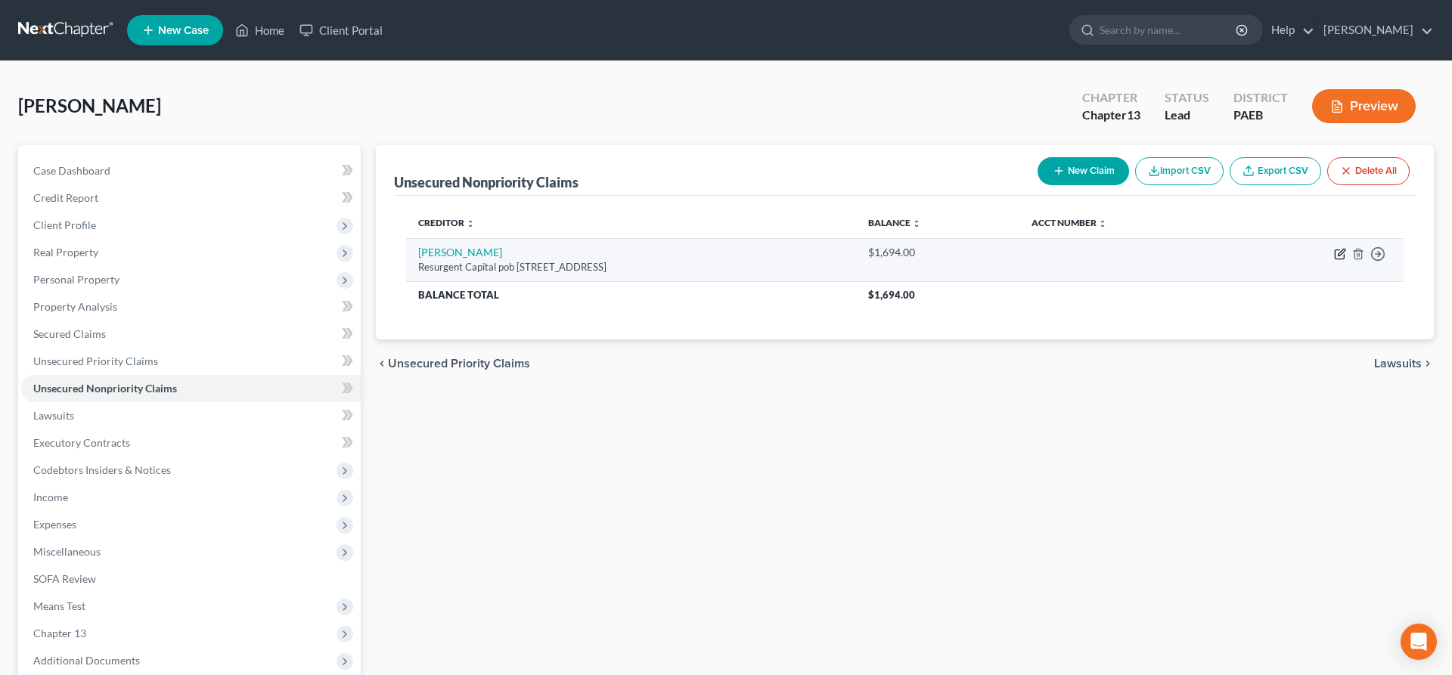
click at [1341, 254] on icon "button" at bounding box center [1340, 252] width 7 height 7
select select "42"
select select "0"
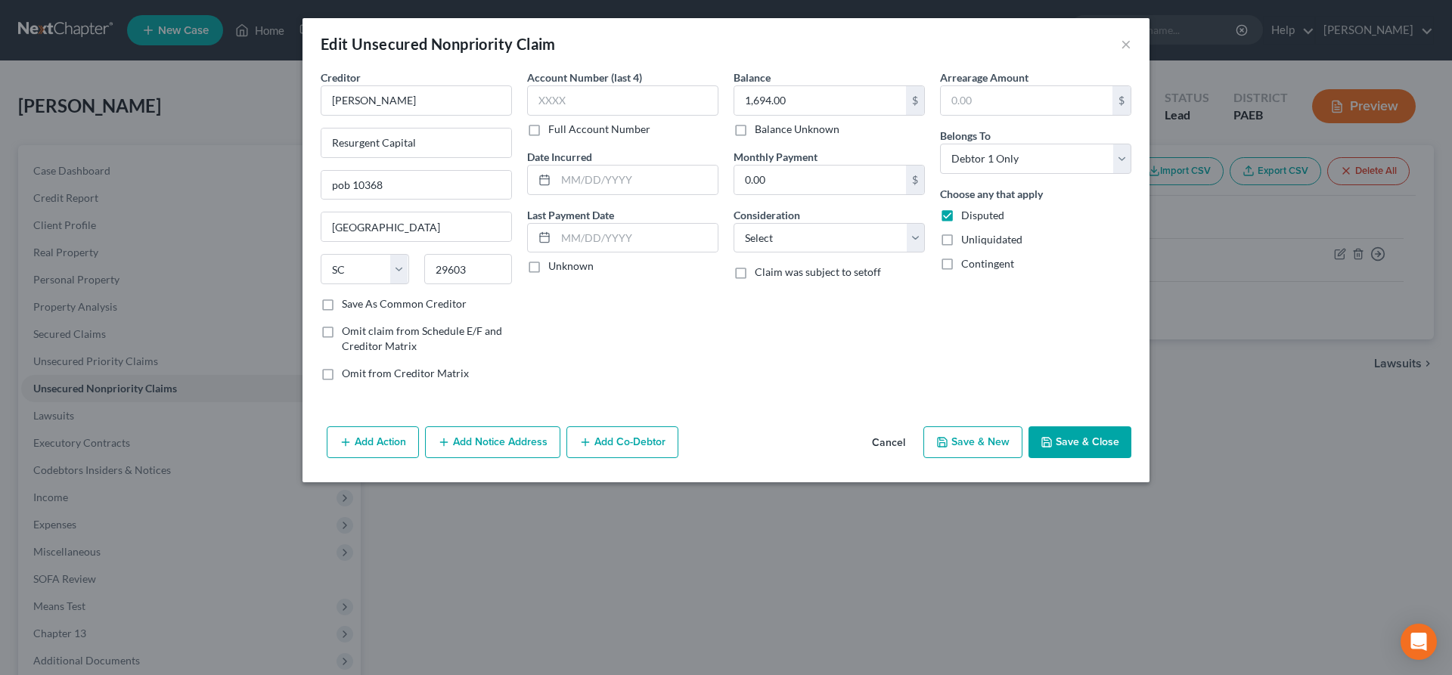
click at [1058, 438] on button "Save & Close" at bounding box center [1079, 442] width 103 height 32
type input "0"
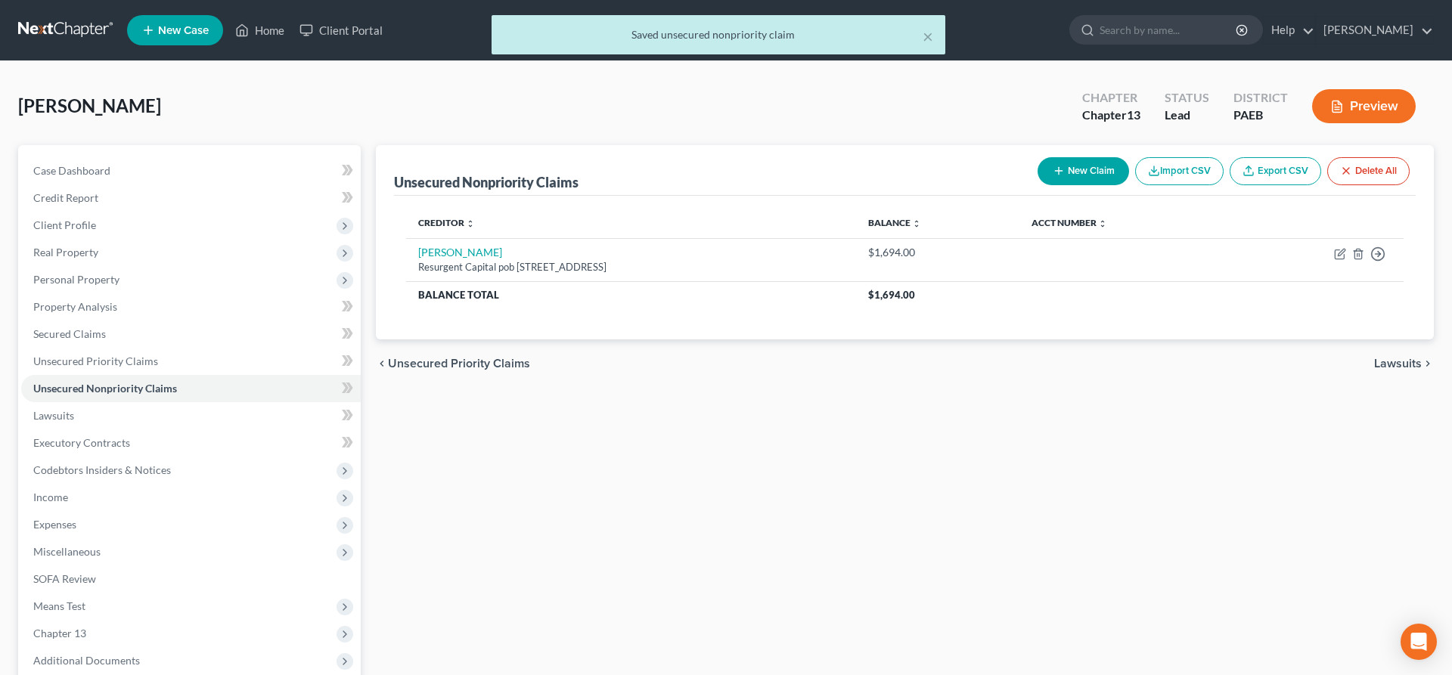
click at [1080, 163] on button "New Claim" at bounding box center [1082, 171] width 91 height 28
select select "0"
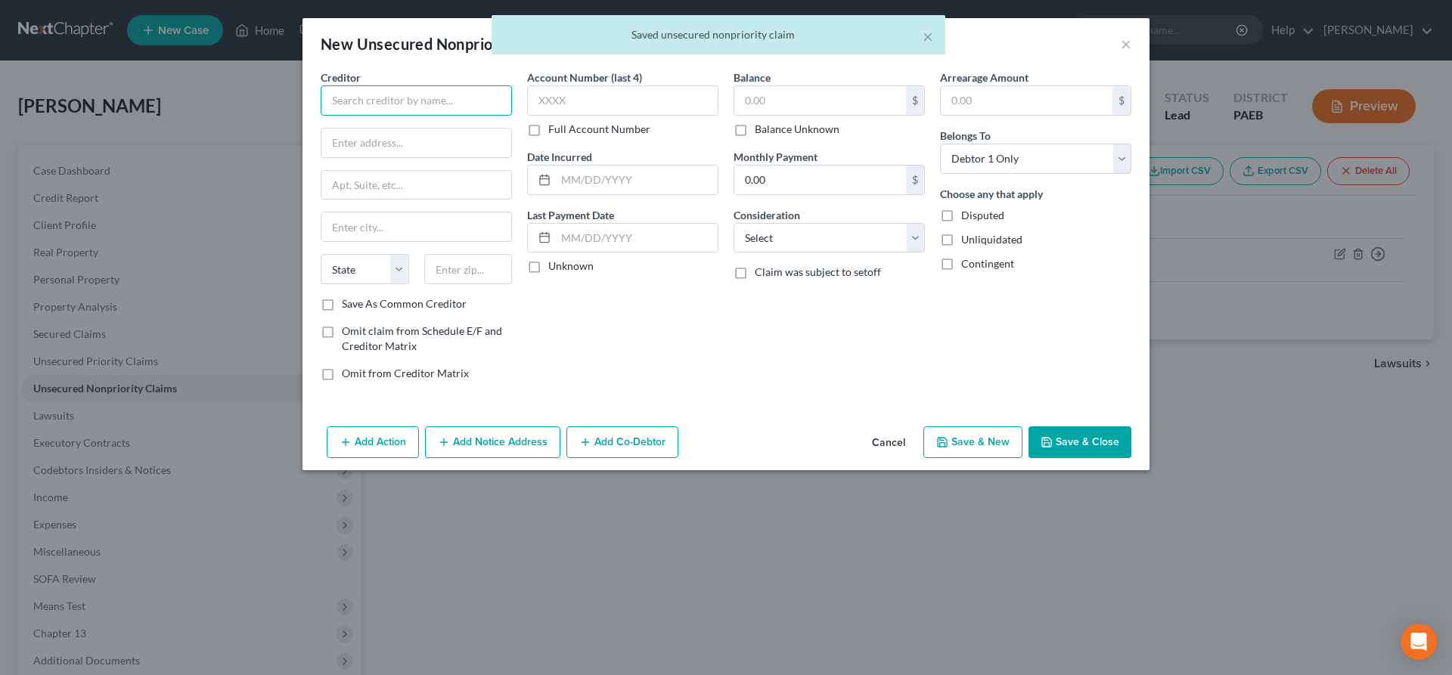
click at [347, 97] on input "text" at bounding box center [416, 100] width 191 height 30
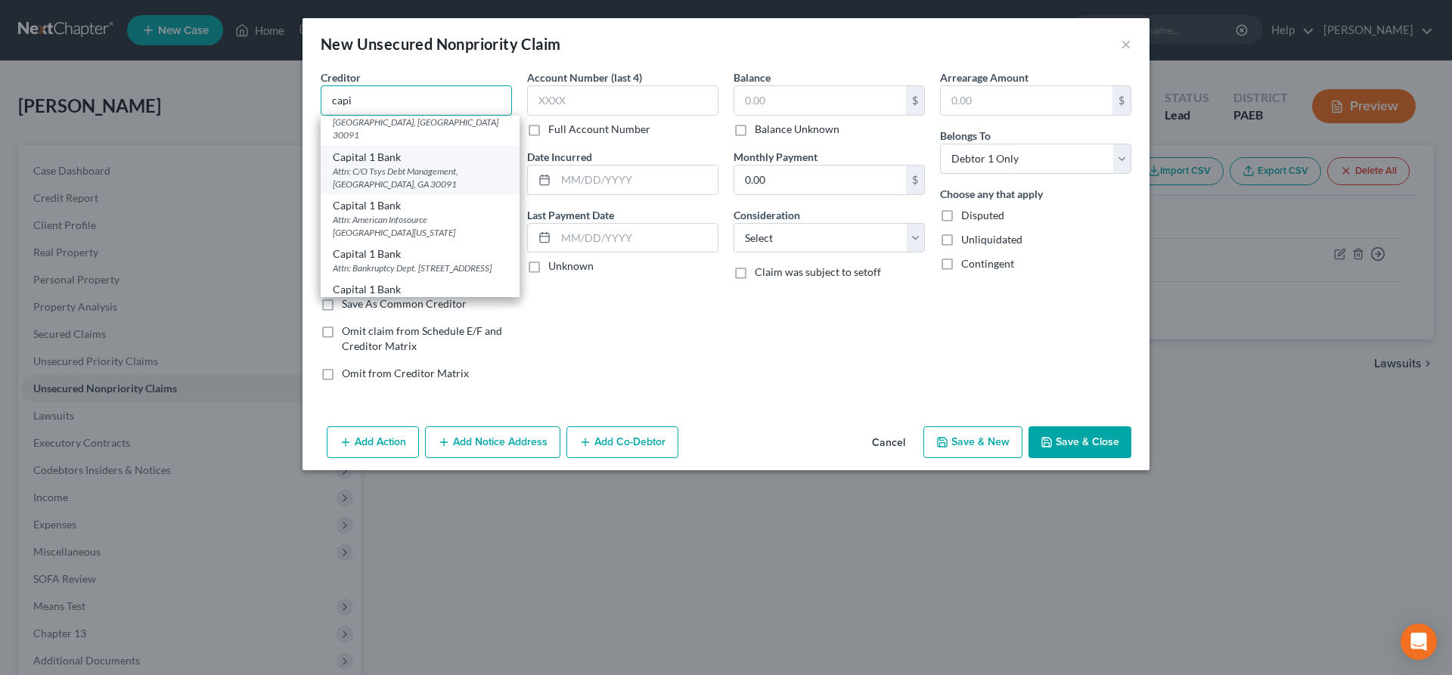
scroll to position [154, 0]
click at [425, 197] on div "Attn: American Infosource [GEOGRAPHIC_DATA][US_STATE]" at bounding box center [420, 188] width 175 height 26
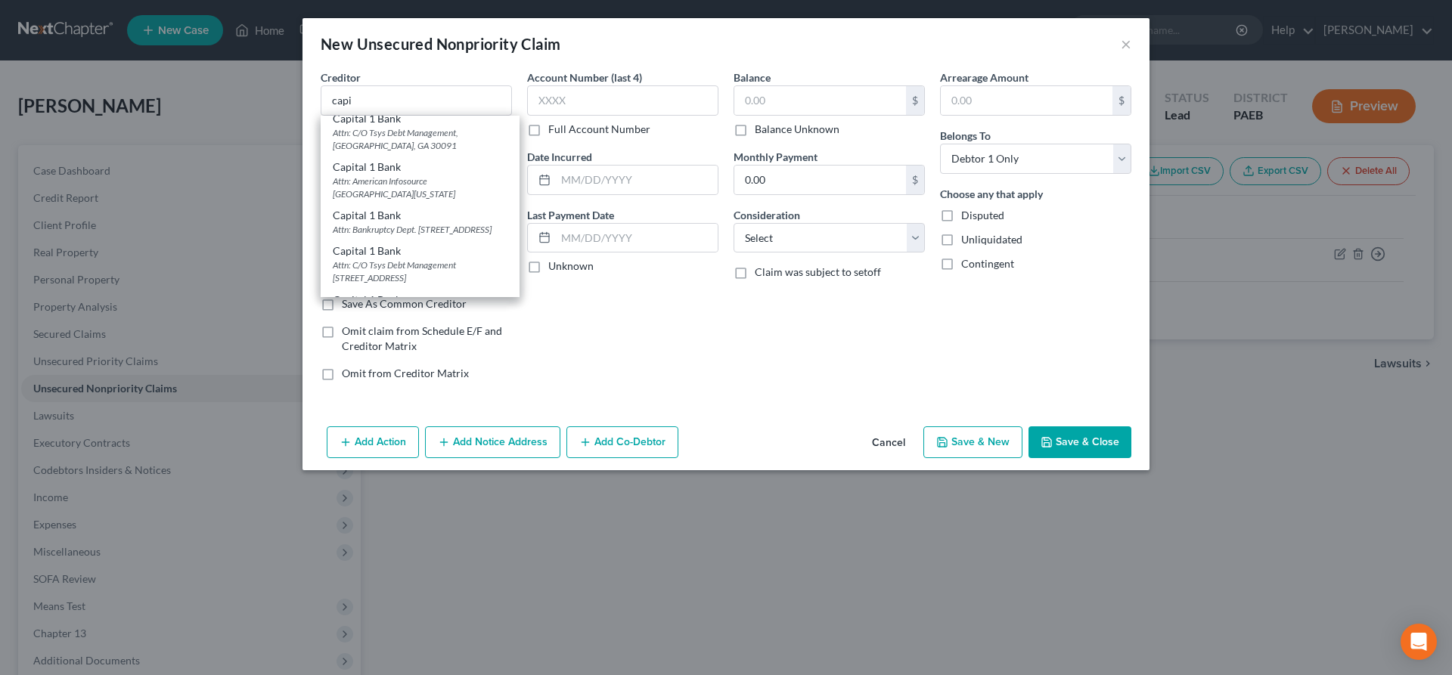
type input "Capital 1 Bank"
type input "Attn: American Infosource PO Box 54529"
type input "[US_STATE][GEOGRAPHIC_DATA]"
select select "37"
type input "73154"
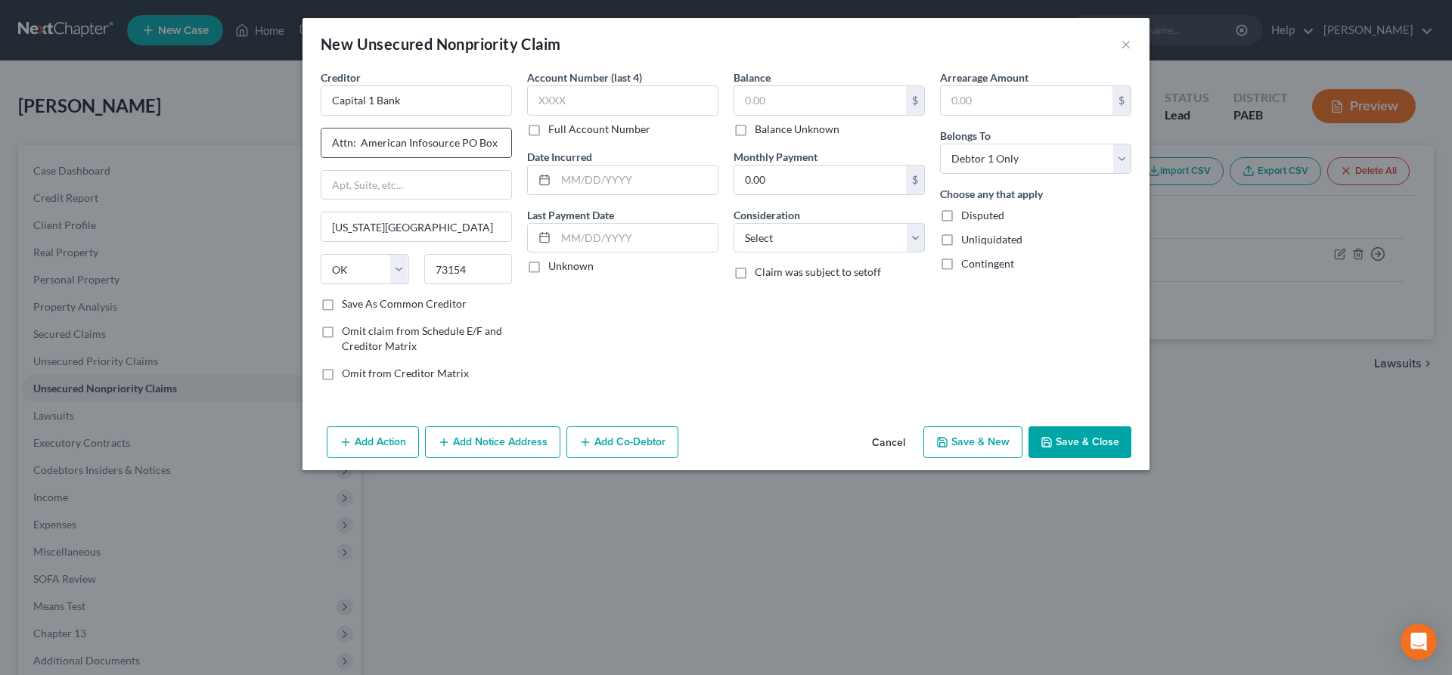
scroll to position [0, 25]
drag, startPoint x: 339, startPoint y: 144, endPoint x: 600, endPoint y: 176, distance: 262.8
click at [511, 157] on input "Attn: American Infosource PO Box 54529" at bounding box center [416, 143] width 190 height 29
type input "A"
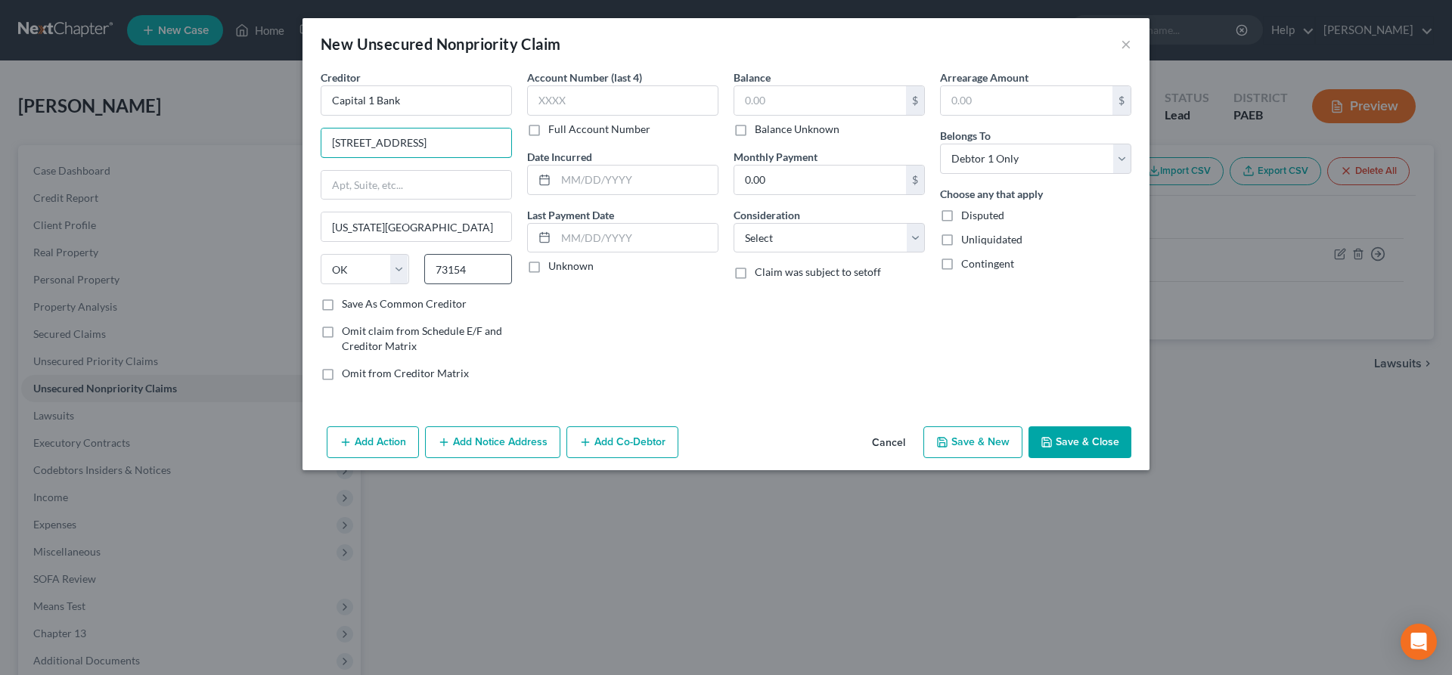
type input "[STREET_ADDRESS]"
click at [484, 265] on input "73154" at bounding box center [468, 269] width 88 height 30
type input "73118"
click at [566, 336] on div "Account Number (last 4) Full Account Number Date Incurred Last Payment Date Unk…" at bounding box center [622, 232] width 206 height 324
click at [754, 95] on input "text" at bounding box center [820, 100] width 172 height 29
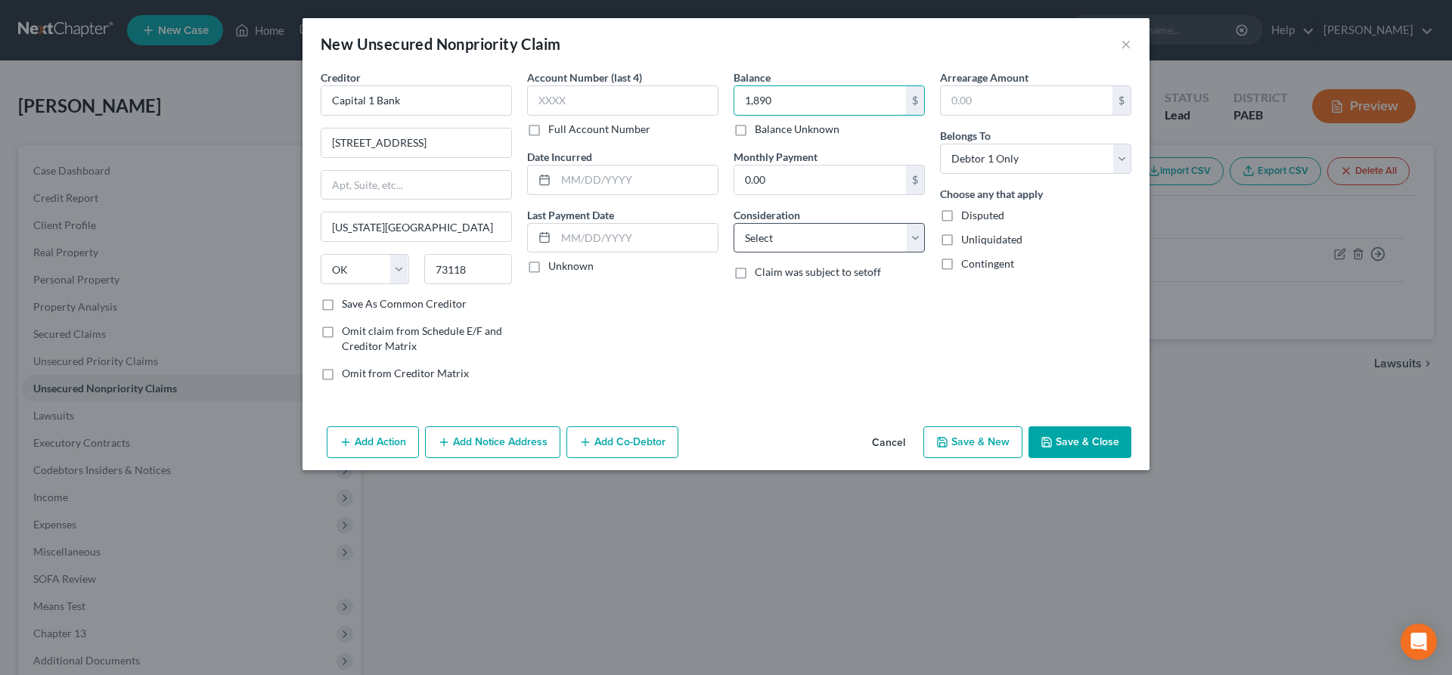
type input "1,890"
click at [733, 223] on select "Select Cable / Satellite Services Collection Agency Credit Card Debt Debt Couns…" at bounding box center [828, 238] width 191 height 30
select select "2"
click option "Credit Card Debt" at bounding box center [0, 0] width 0 height 0
click at [967, 441] on button "Save & New" at bounding box center [972, 442] width 99 height 32
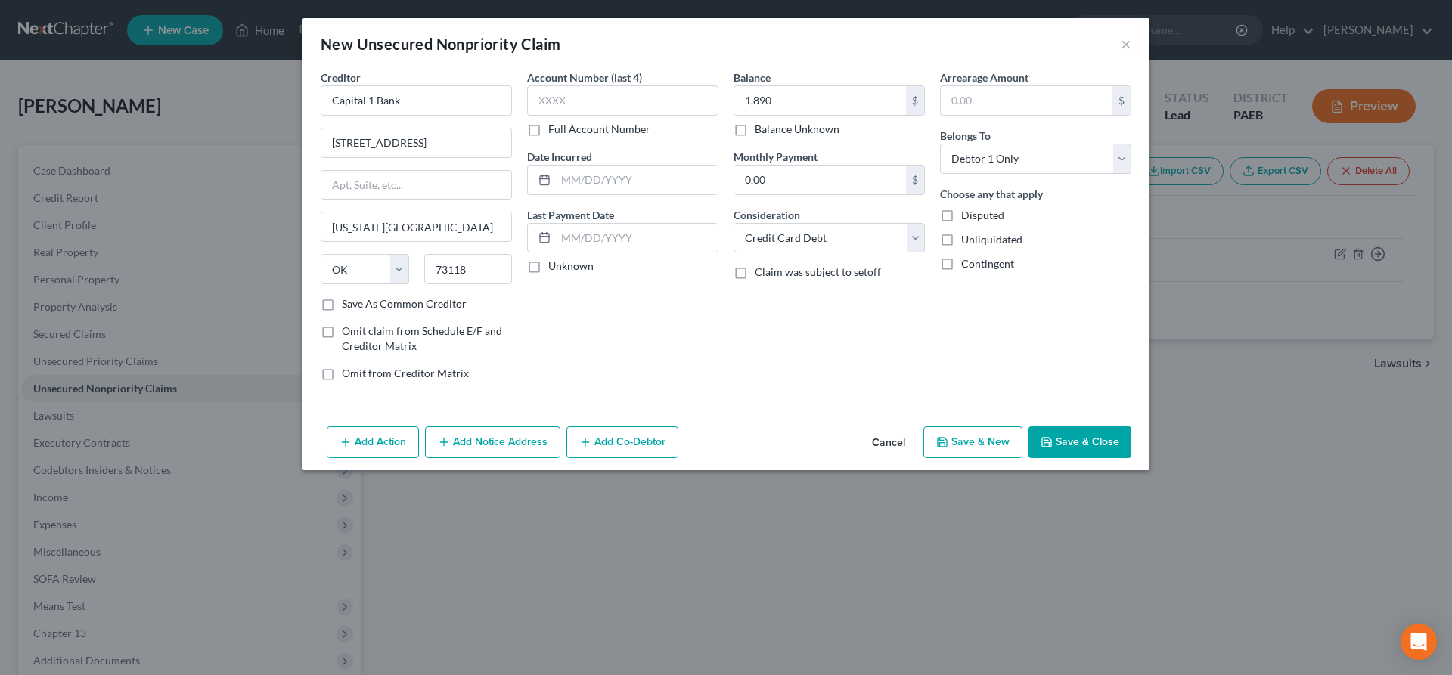
select select "0"
type input "1,890.00"
click at [1126, 44] on button "×" at bounding box center [1125, 44] width 11 height 18
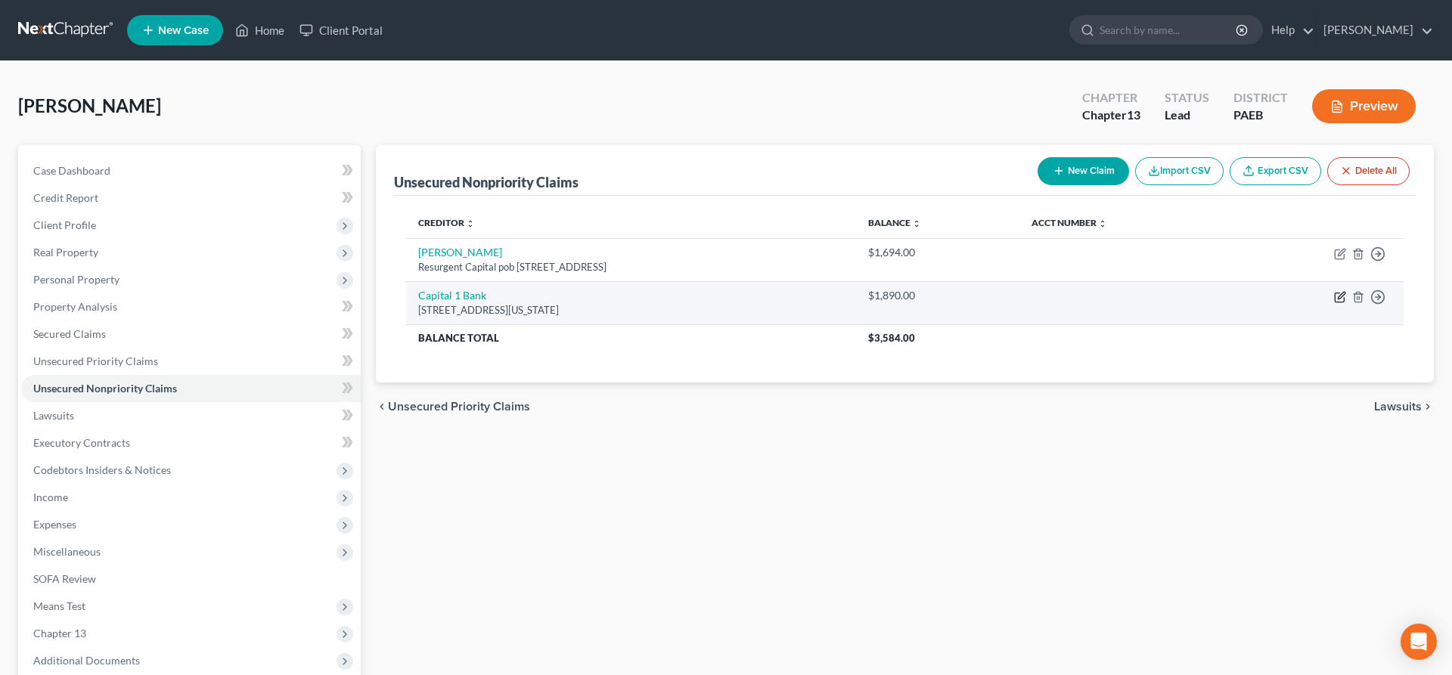
click at [1338, 298] on icon "button" at bounding box center [1340, 295] width 7 height 7
select select "37"
select select "2"
select select "0"
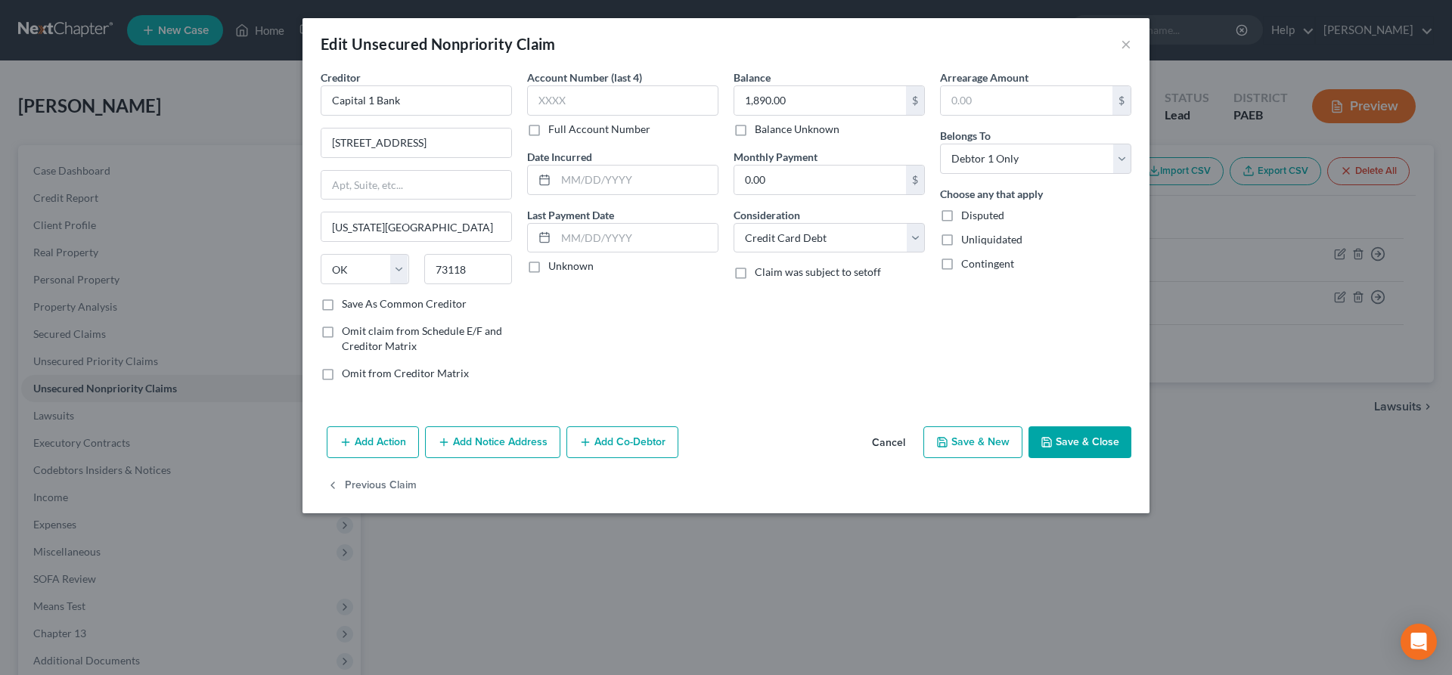
click at [384, 305] on label "Save As Common Creditor" at bounding box center [404, 303] width 125 height 15
click at [358, 305] on input "Save As Common Creditor" at bounding box center [353, 301] width 10 height 10
click at [1067, 440] on button "Save & Close" at bounding box center [1079, 442] width 103 height 32
checkbox input "false"
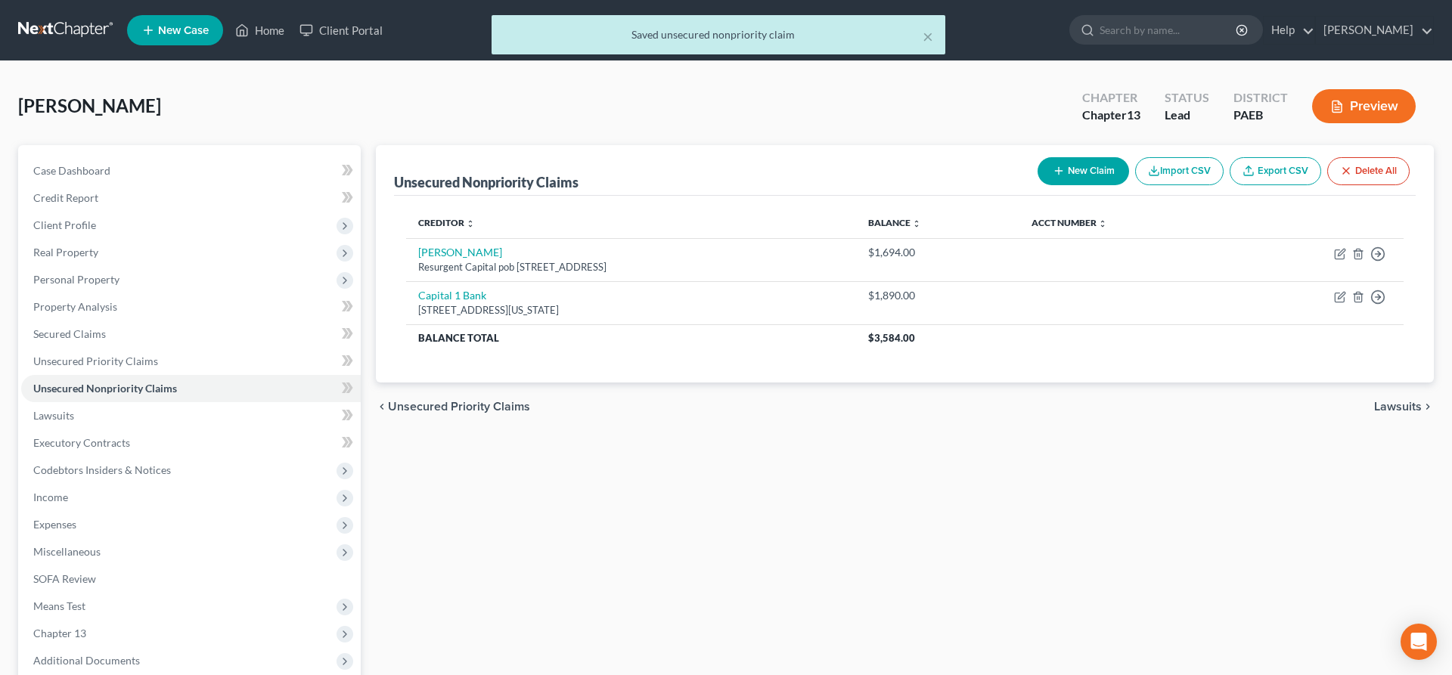
click at [1086, 163] on button "New Claim" at bounding box center [1082, 171] width 91 height 28
select select "0"
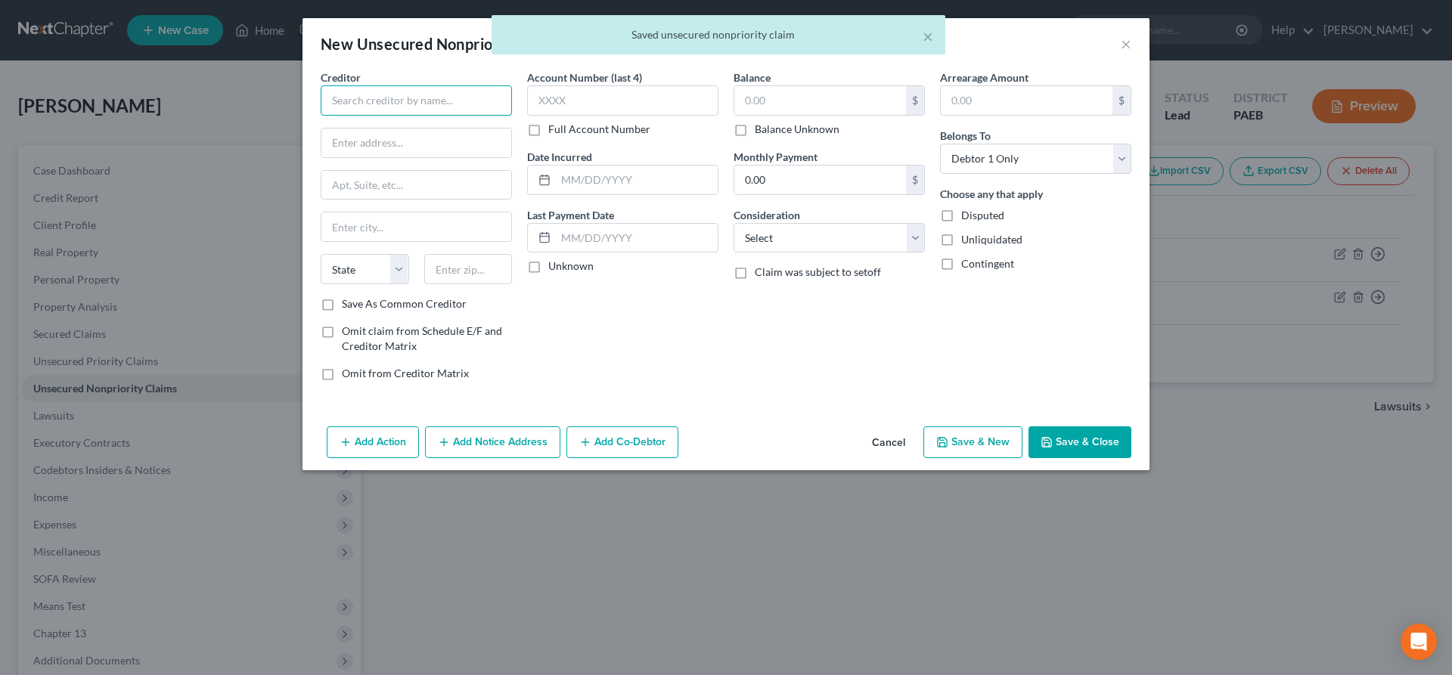
click at [355, 98] on input "text" at bounding box center [416, 100] width 191 height 30
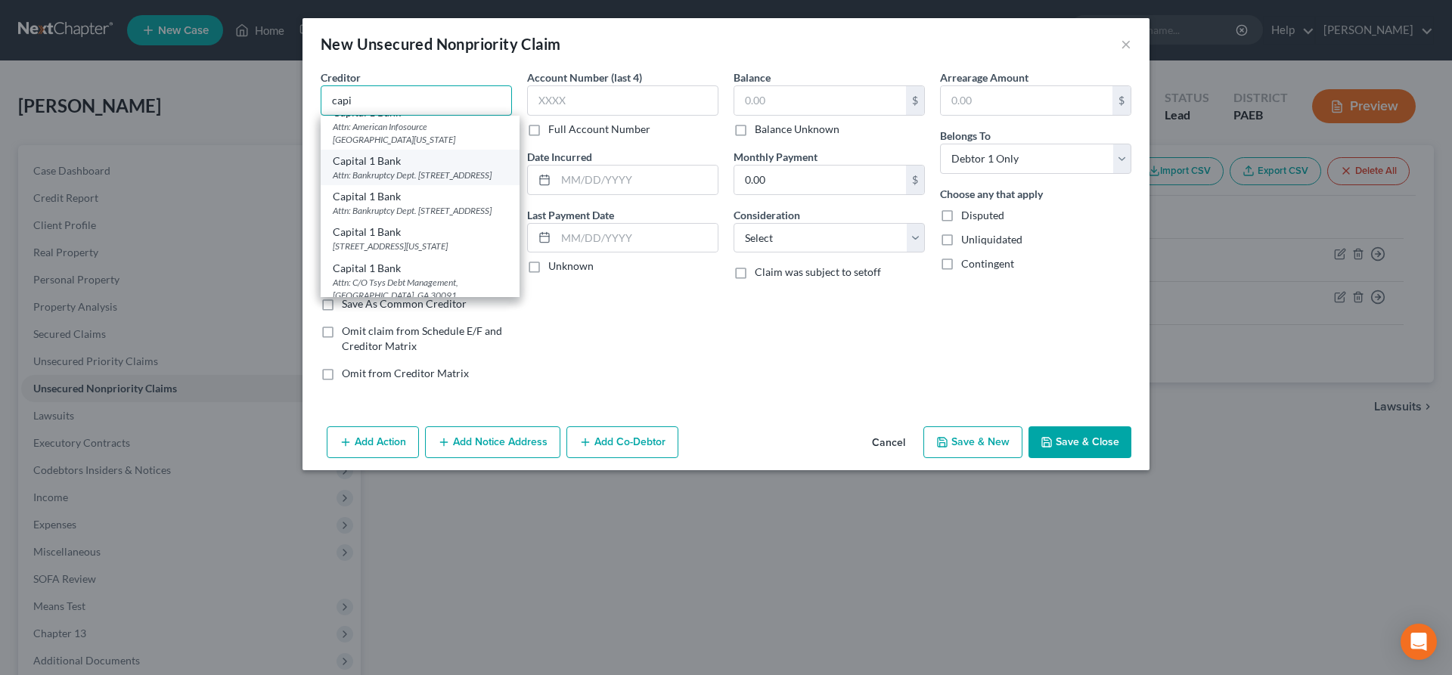
scroll to position [308, 0]
click at [446, 175] on div "[STREET_ADDRESS][US_STATE]" at bounding box center [420, 169] width 175 height 13
type input "Capital 1 Bank"
type input "[STREET_ADDRESS]"
type input "[US_STATE][GEOGRAPHIC_DATA]"
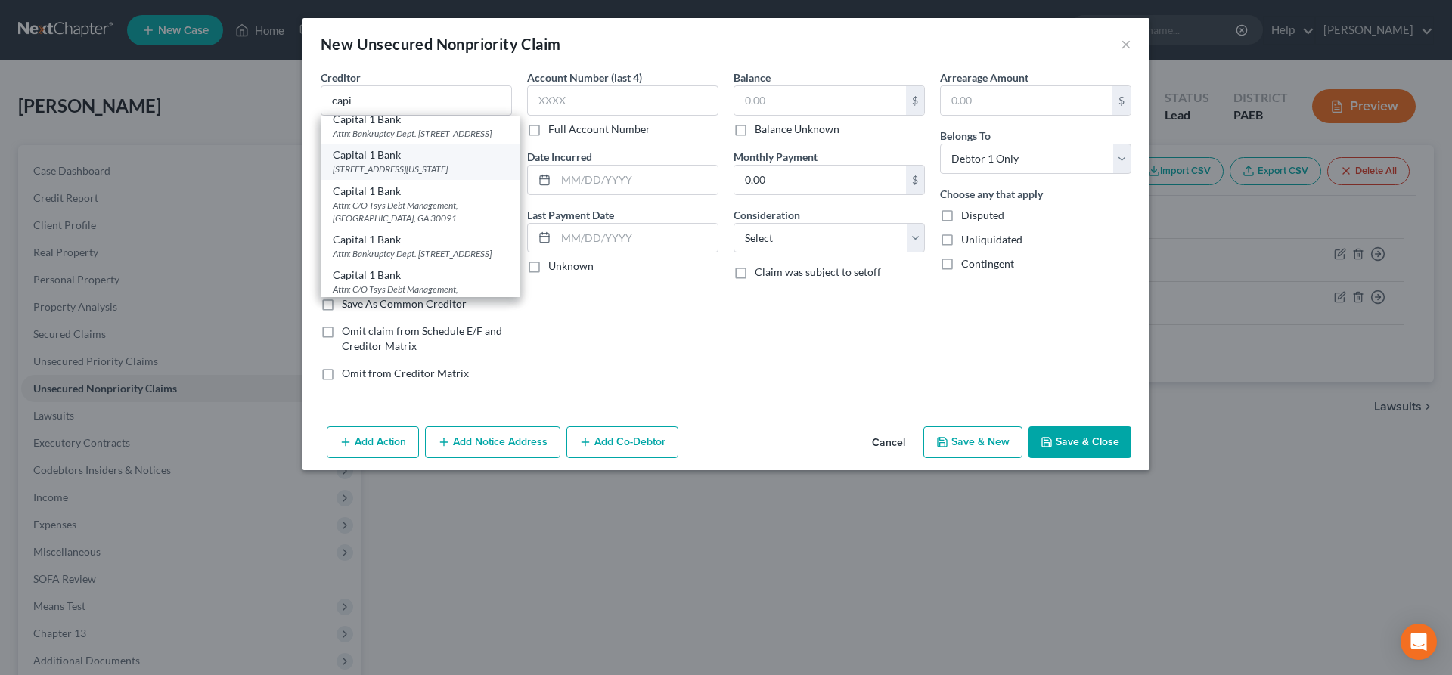
select select "37"
type input "73118"
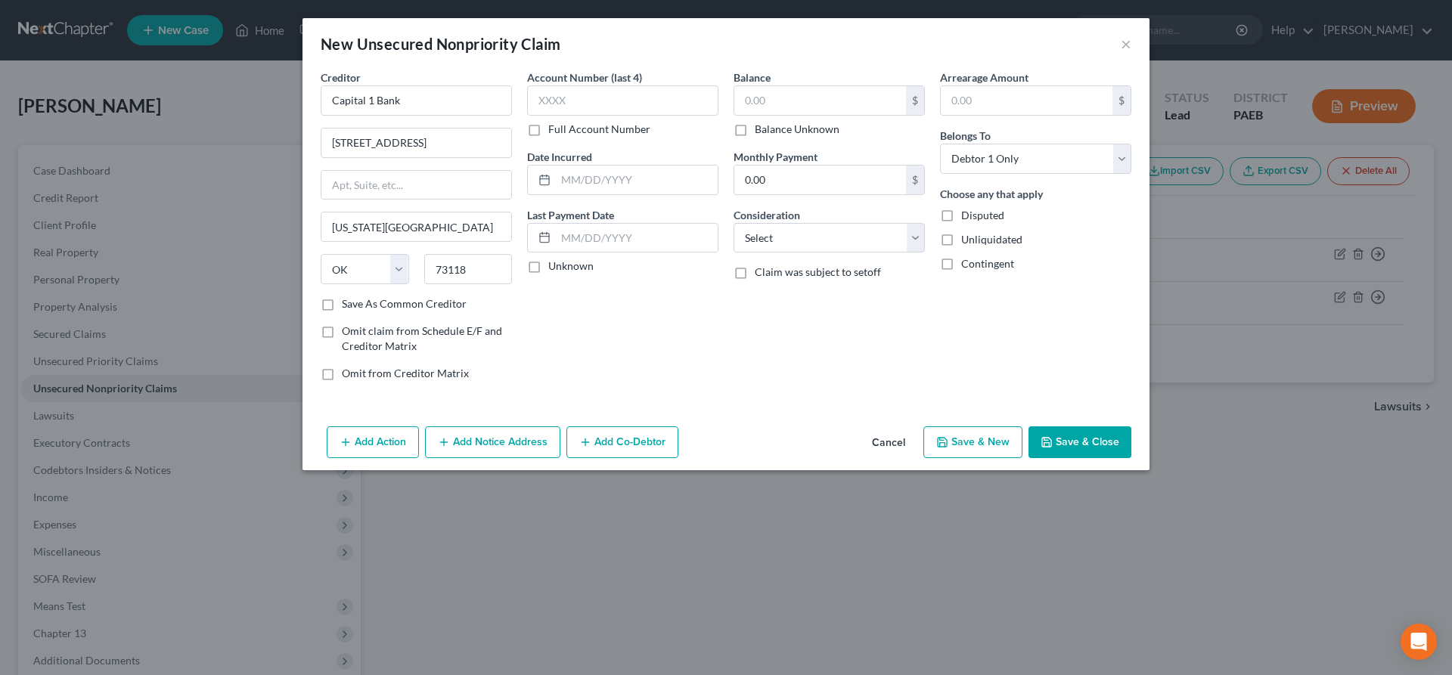
scroll to position [0, 0]
click at [786, 97] on input "text" at bounding box center [820, 100] width 172 height 29
type input "1,890"
click at [733, 223] on select "Select Cable / Satellite Services Collection Agency Credit Card Debt Debt Couns…" at bounding box center [828, 238] width 191 height 30
select select "2"
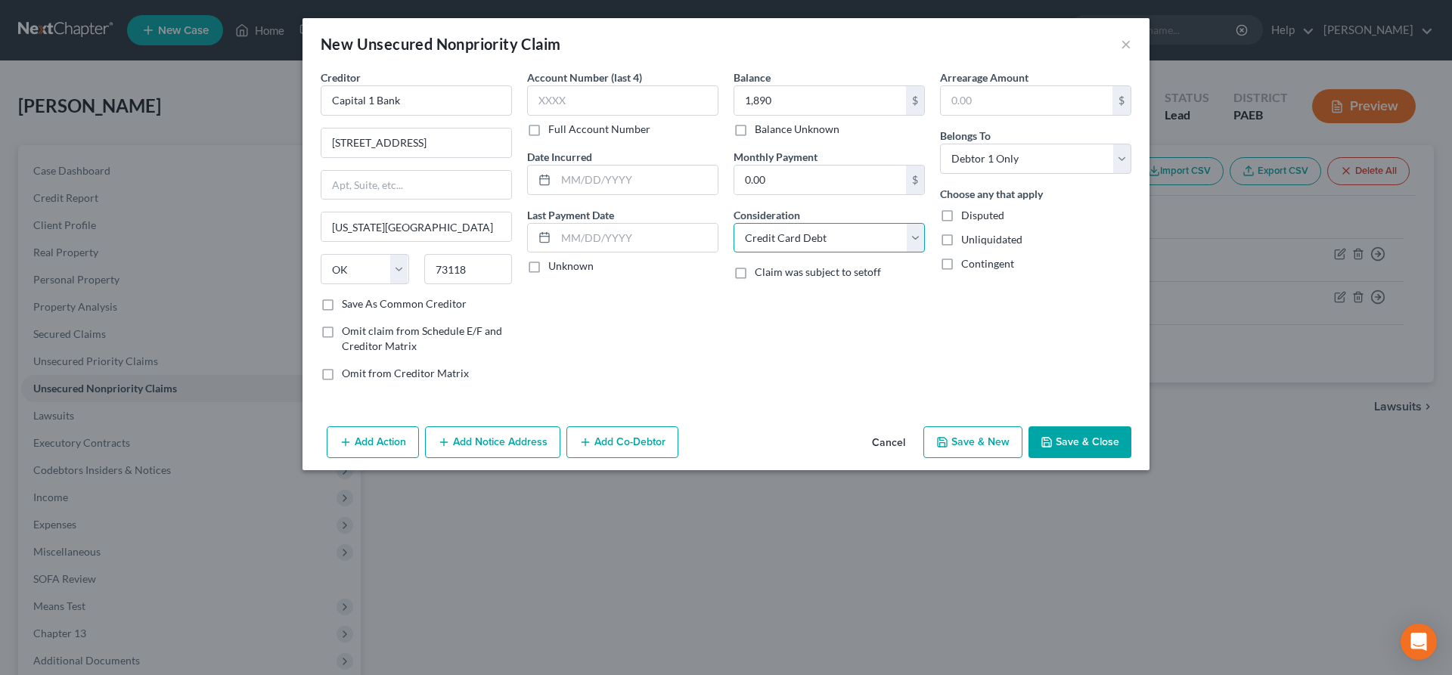
click option "Credit Card Debt" at bounding box center [0, 0] width 0 height 0
click at [965, 437] on button "Save & New" at bounding box center [972, 442] width 99 height 32
select select "0"
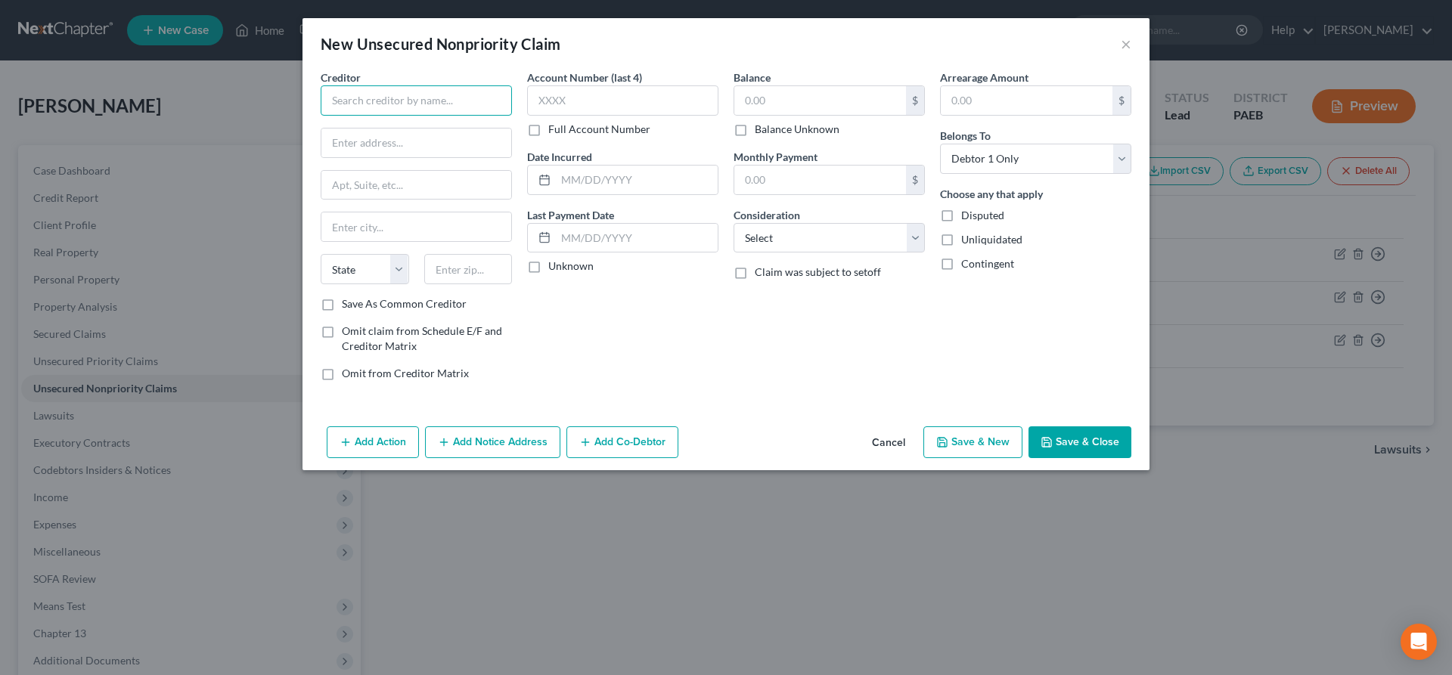
click at [365, 105] on input "text" at bounding box center [416, 100] width 191 height 30
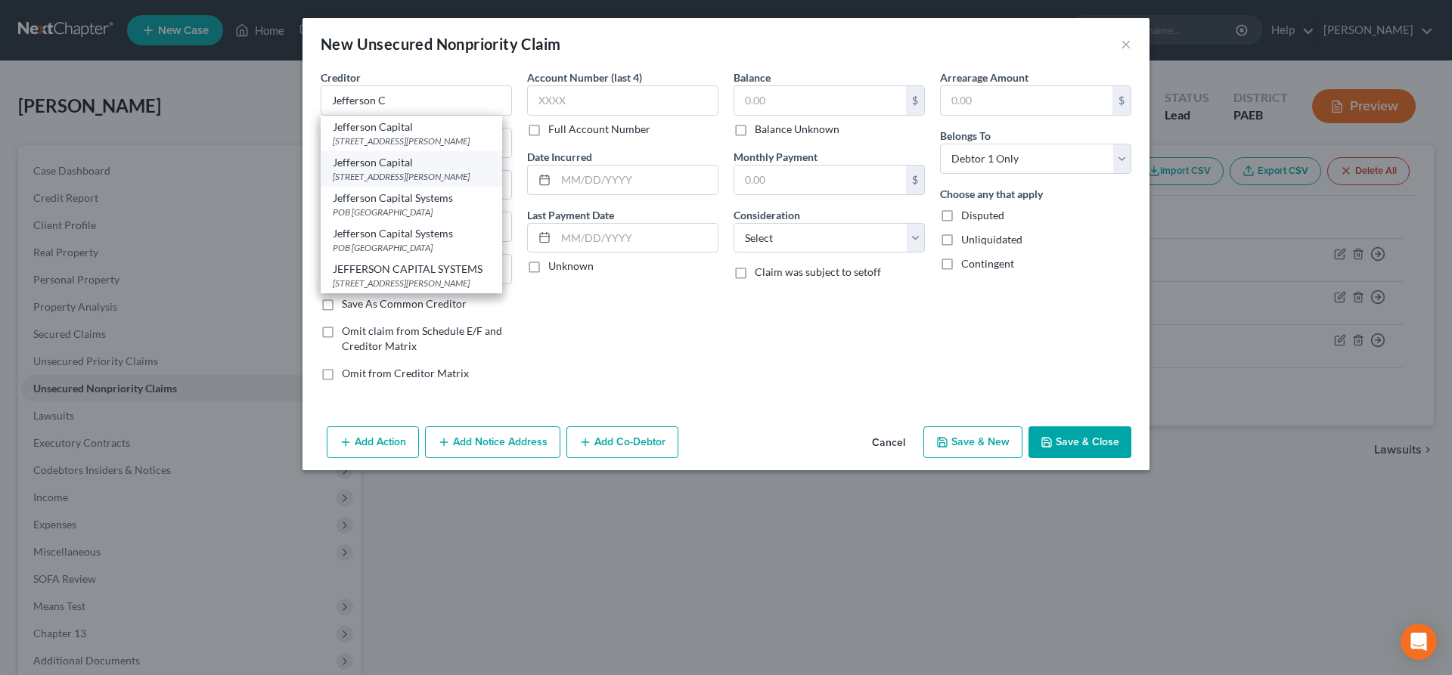
click at [405, 169] on div "Jefferson Capital" at bounding box center [411, 162] width 157 height 15
type input "Jefferson Capital"
type input "16 [PERSON_NAME]"
type input "Saint Cloud"
select select "24"
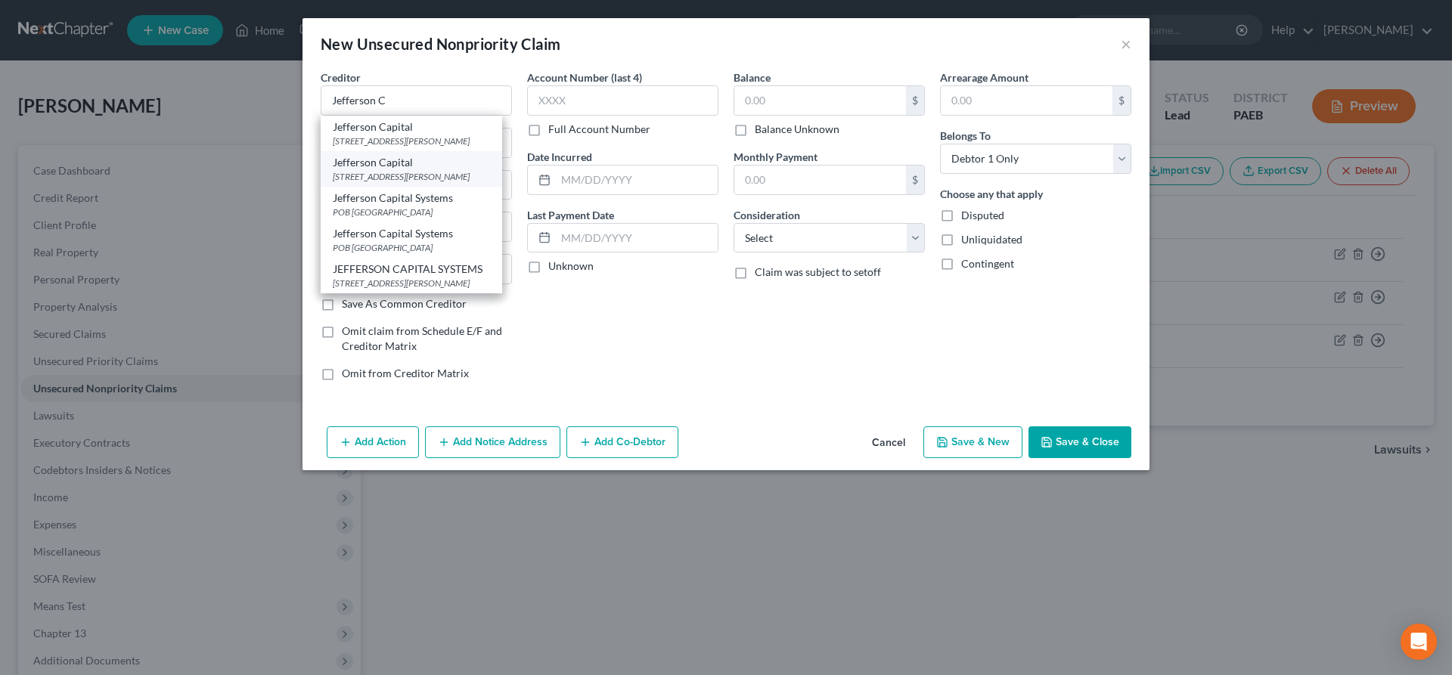
type input "56303"
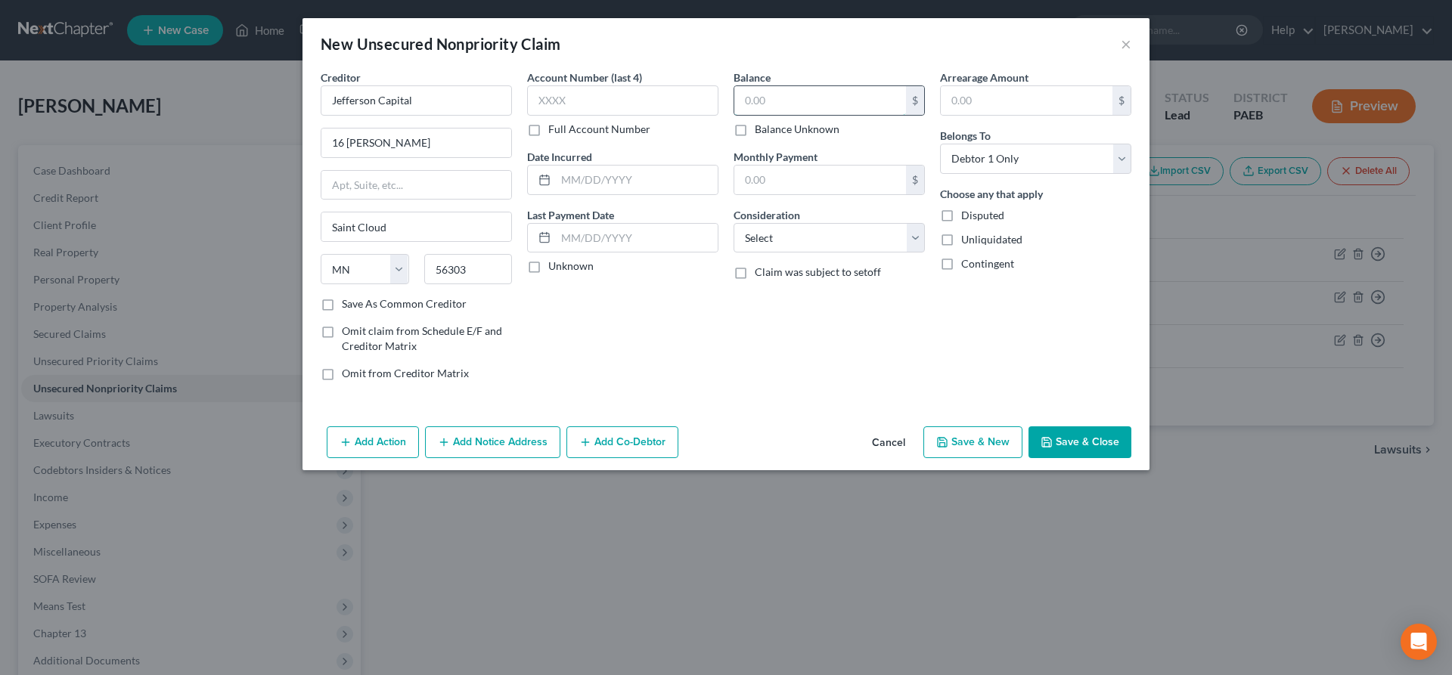
click at [808, 98] on input "text" at bounding box center [820, 100] width 172 height 29
type input "958"
click at [940, 435] on button "Save & New" at bounding box center [972, 442] width 99 height 32
select select "0"
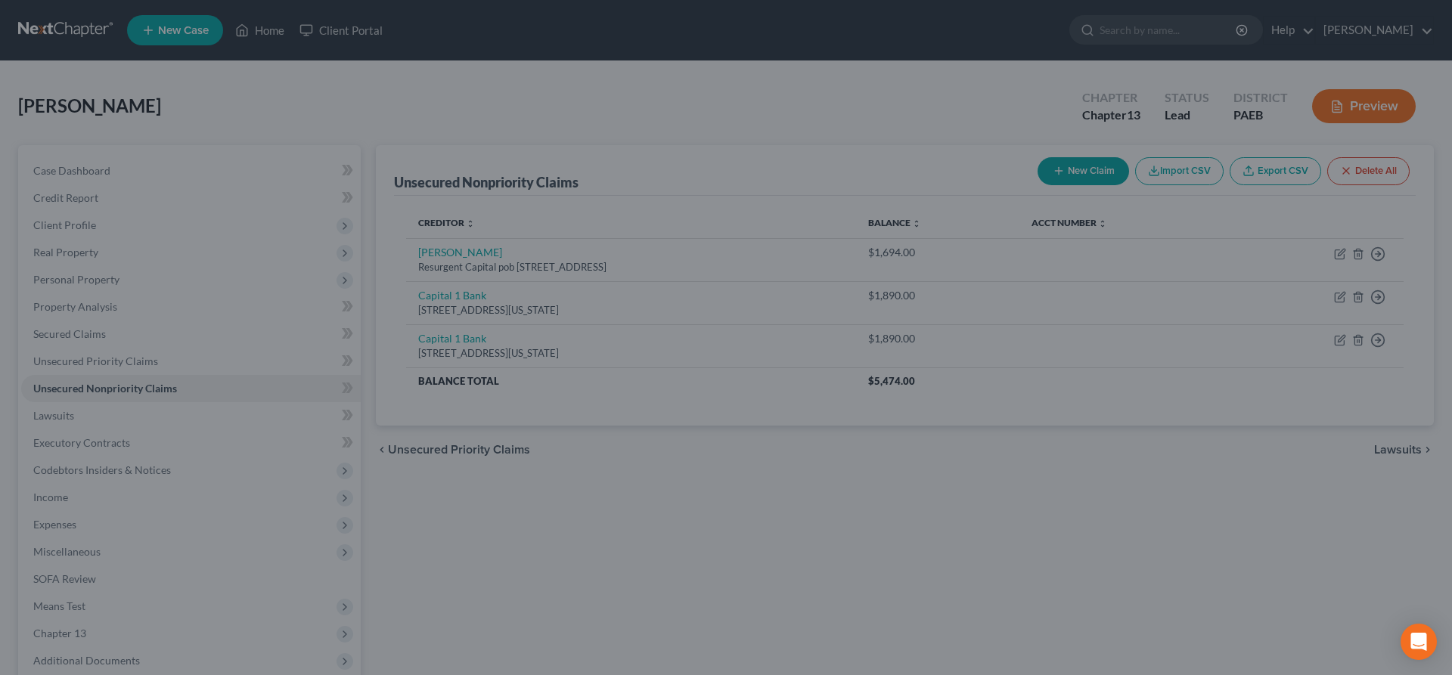
type input "958.00"
type input "0.00"
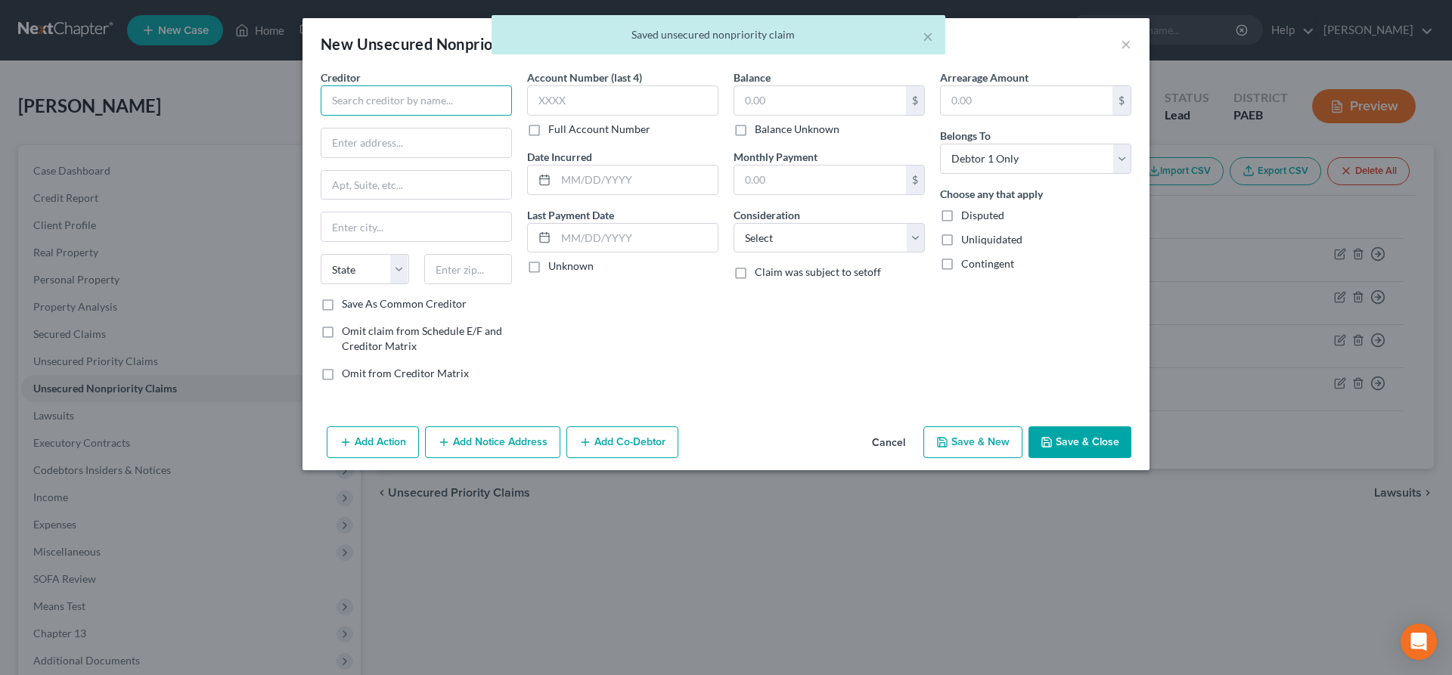
click at [345, 101] on input "text" at bounding box center [416, 100] width 191 height 30
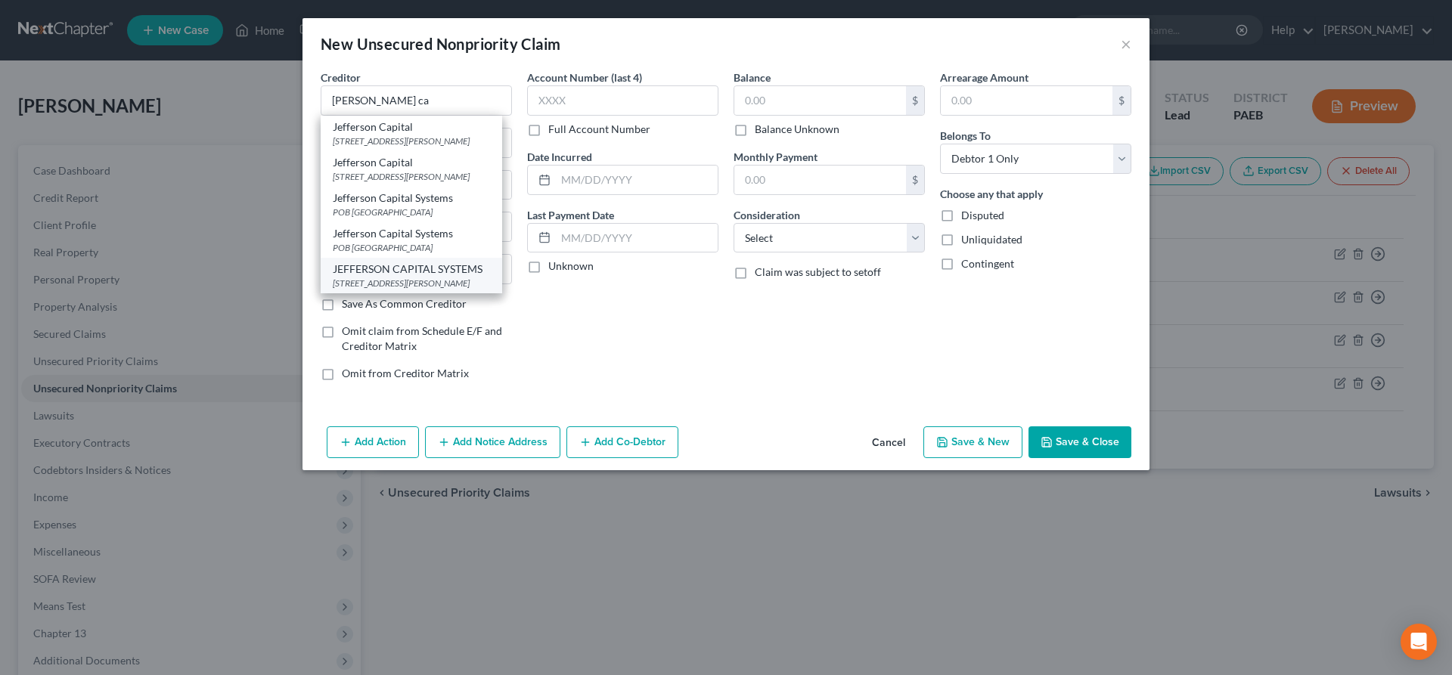
click at [435, 276] on div "JEFFERSON CAPITAL SYSTEMS" at bounding box center [411, 269] width 157 height 15
type input "JEFFERSON CAPITAL SYSTEMS"
type input "[STREET_ADDRESS][PERSON_NAME]"
type input "Saint Cloud"
select select "24"
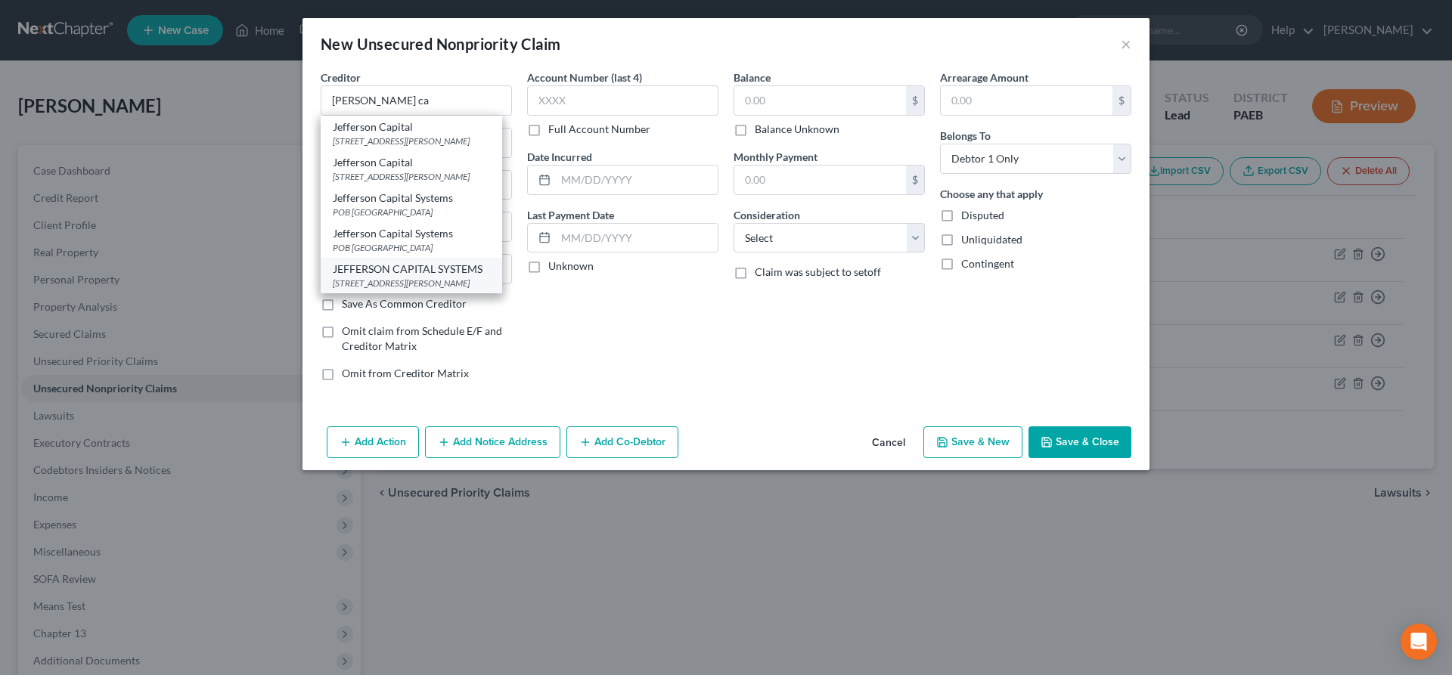
type input "56303"
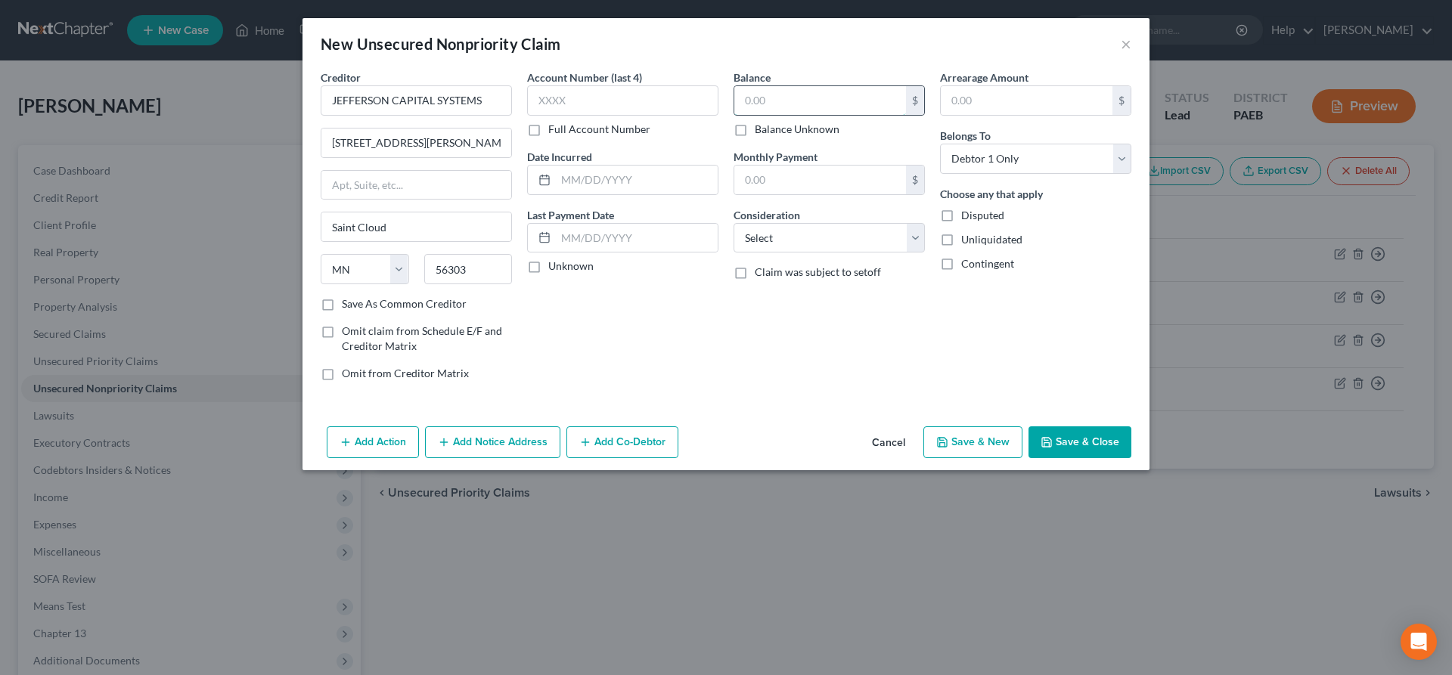
click at [753, 101] on input "text" at bounding box center [820, 100] width 172 height 29
type input "881"
click at [981, 438] on button "Save & New" at bounding box center [972, 442] width 99 height 32
select select "0"
type input "881.00"
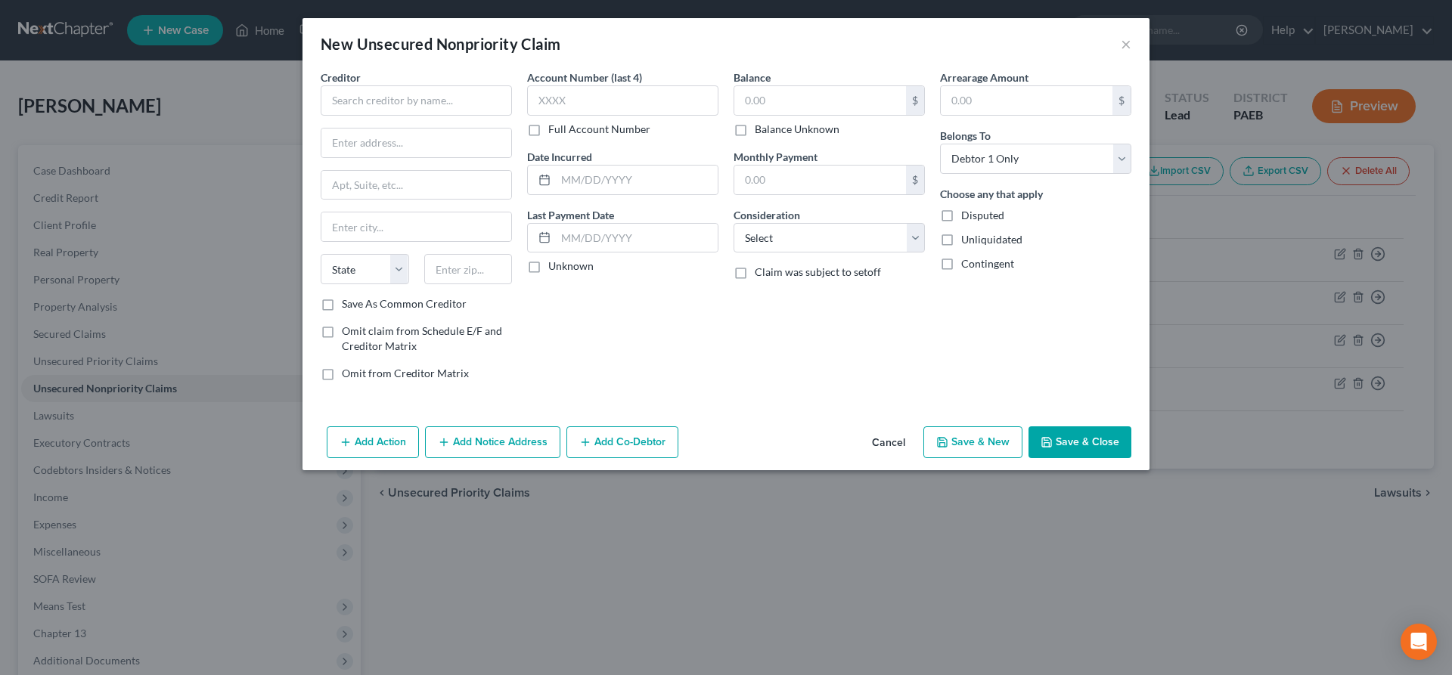
type input "0.00"
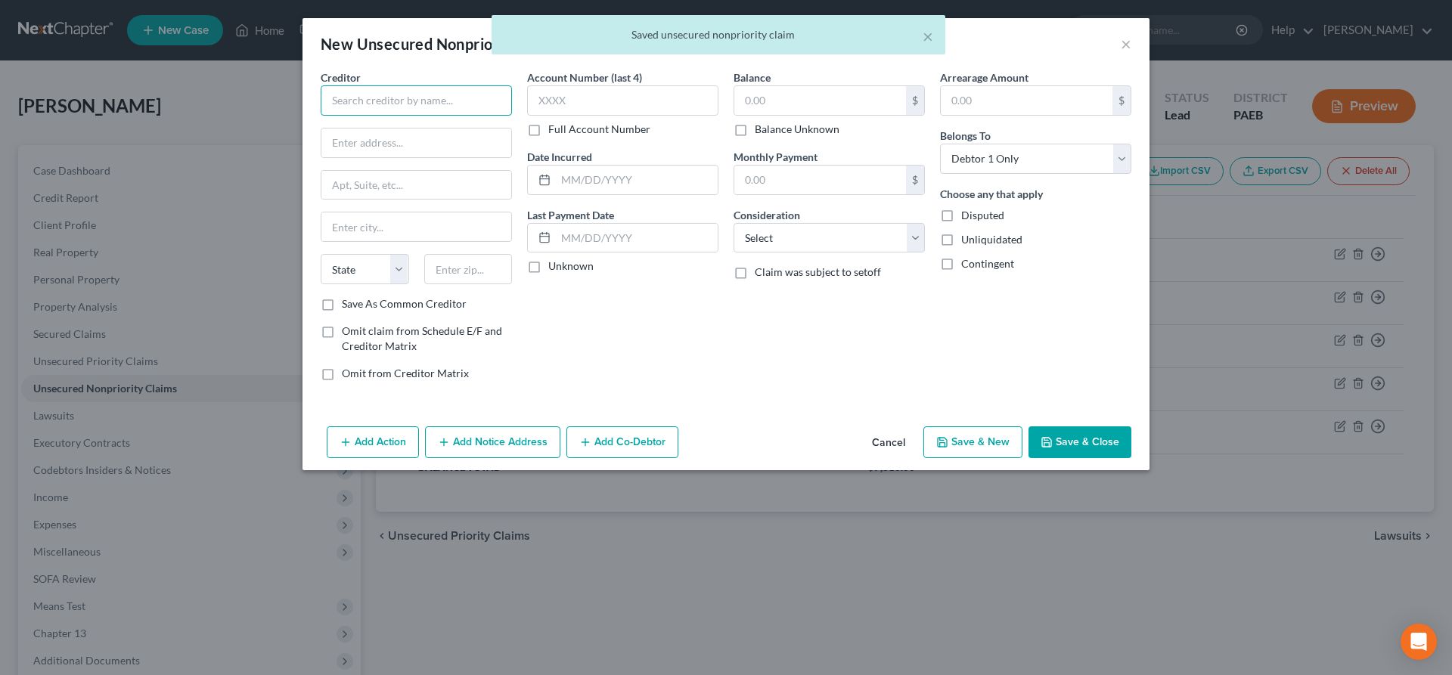
drag, startPoint x: 335, startPoint y: 102, endPoint x: 194, endPoint y: 0, distance: 173.8
click at [324, 86] on input "text" at bounding box center [416, 100] width 191 height 30
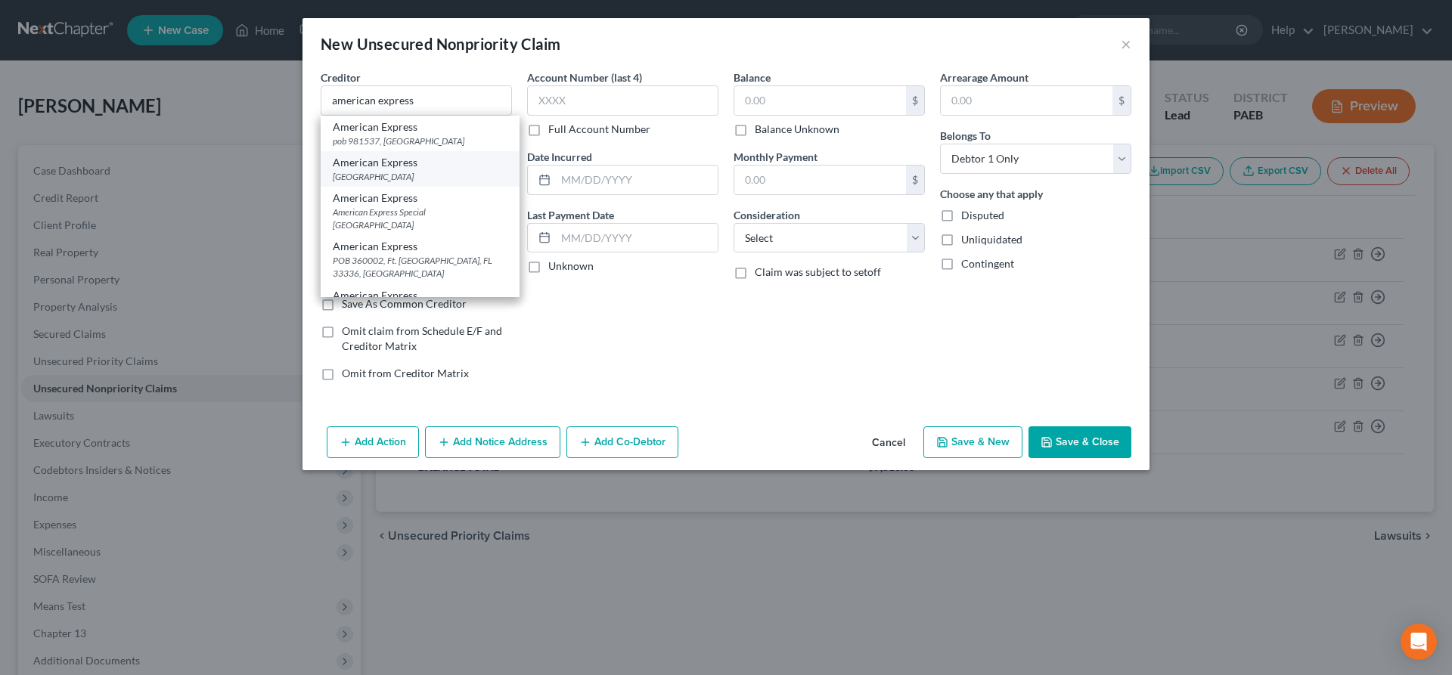
click at [414, 173] on div "[GEOGRAPHIC_DATA]" at bounding box center [420, 176] width 175 height 13
type input "American Express"
type input "POB 1270"
type input "[GEOGRAPHIC_DATA]"
select select "33"
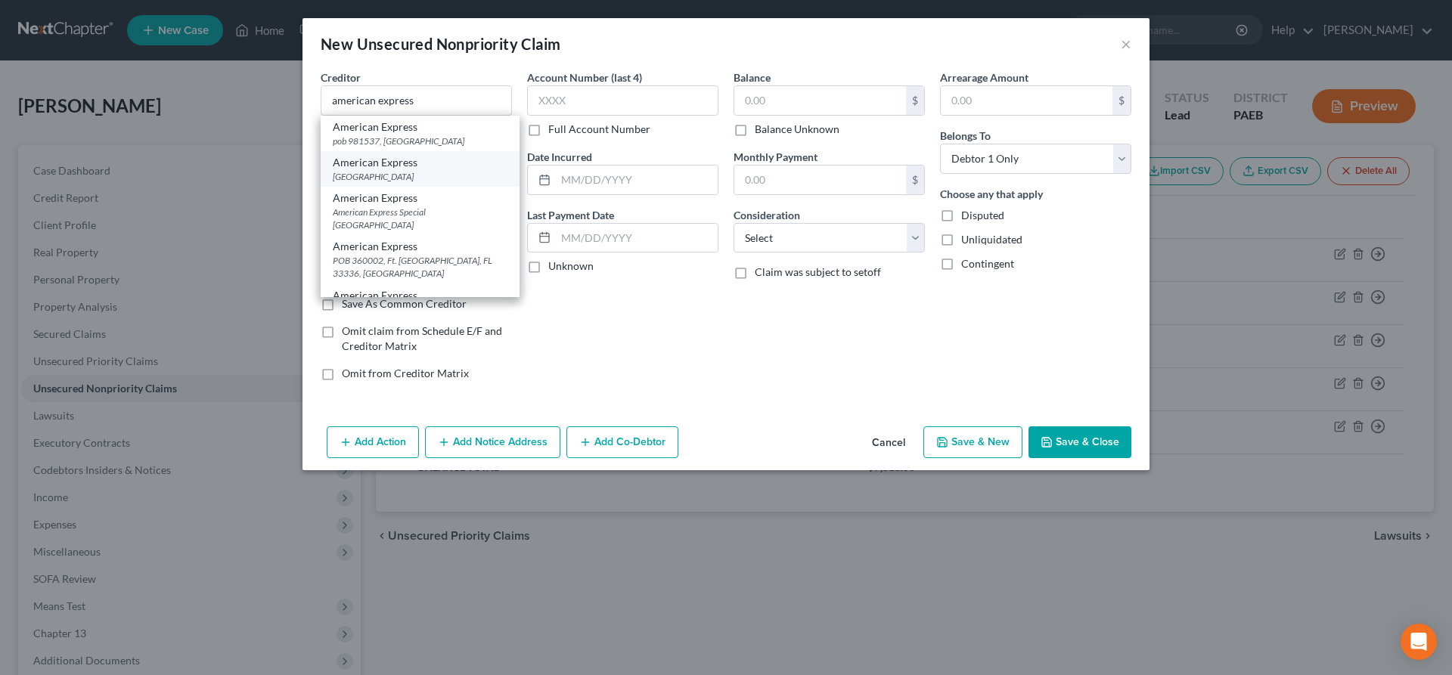
type input "07101"
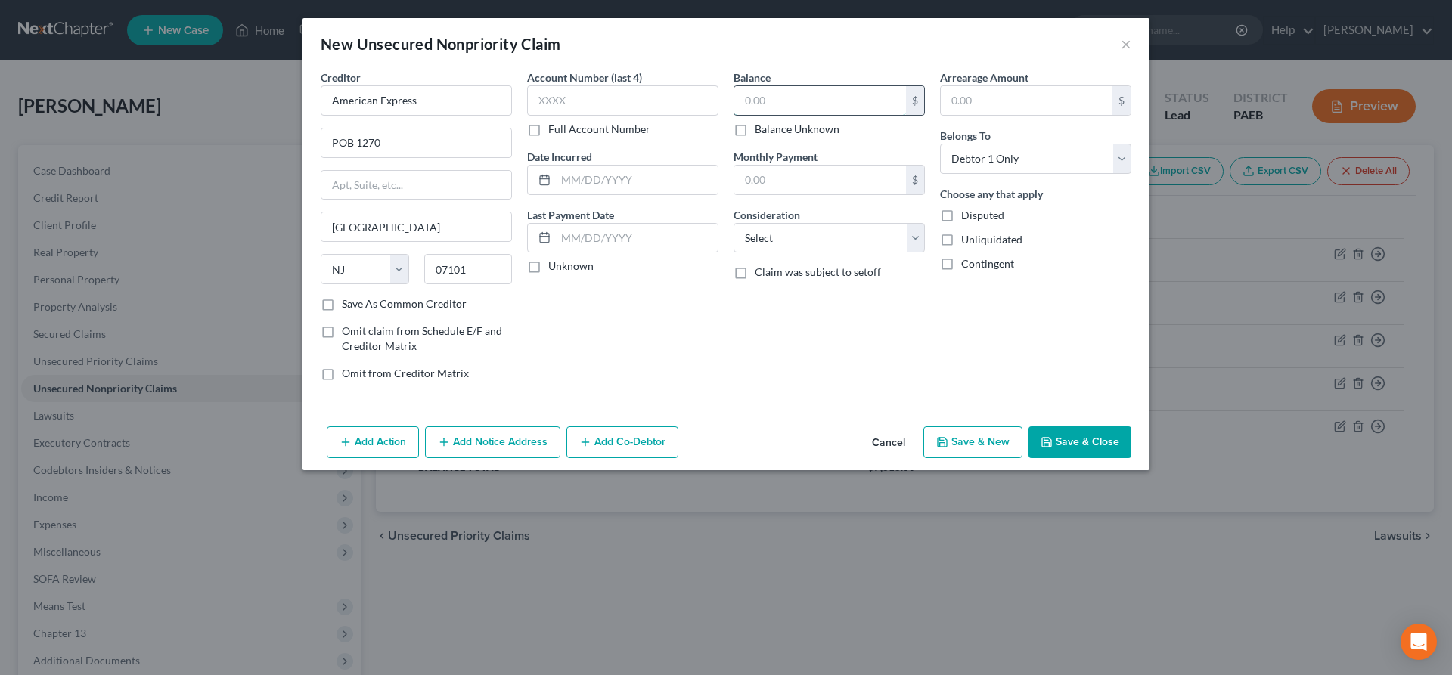
click at [755, 99] on input "text" at bounding box center [820, 100] width 172 height 29
type input "16,475"
click at [864, 213] on div "Consideration Select Cable / Satellite Services Collection Agency Credit Card D…" at bounding box center [828, 230] width 191 height 46
click at [733, 223] on select "Select Cable / Satellite Services Collection Agency Credit Card Debt Debt Couns…" at bounding box center [828, 238] width 191 height 30
select select "2"
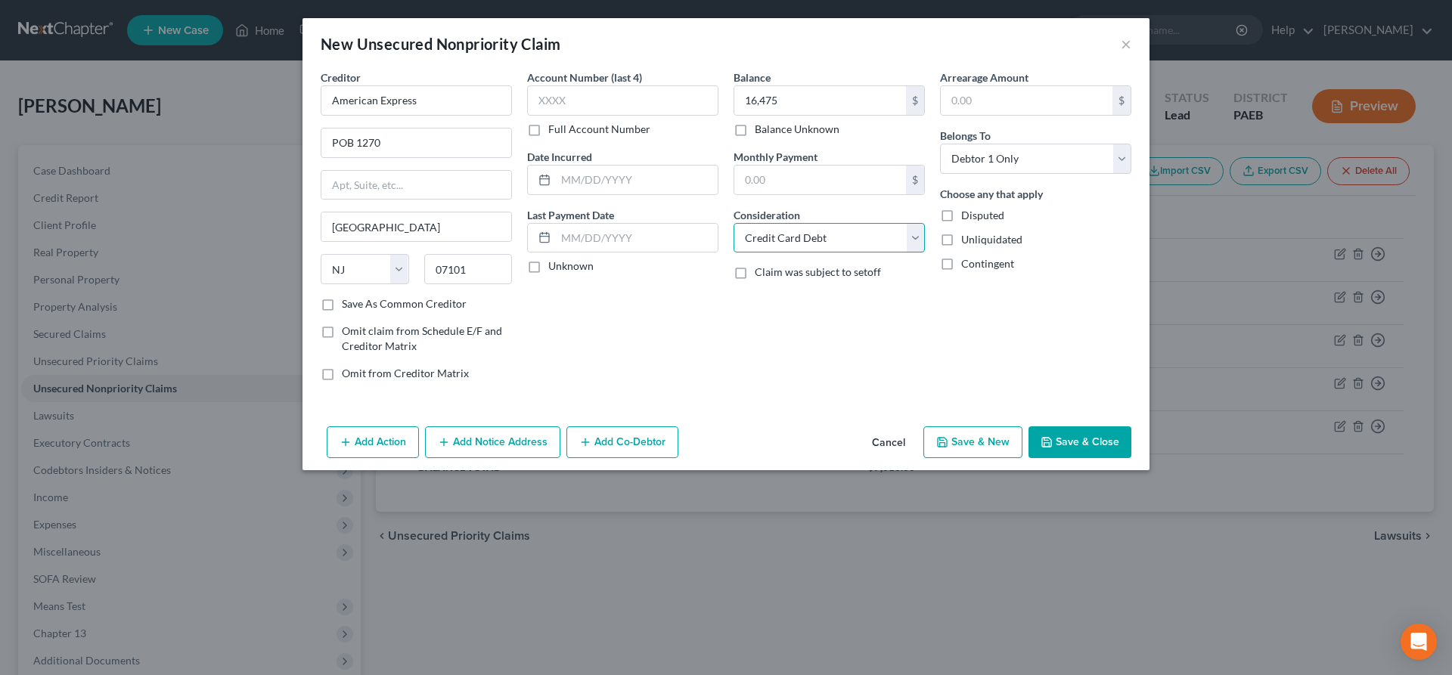
click option "Credit Card Debt" at bounding box center [0, 0] width 0 height 0
click at [963, 441] on button "Save & New" at bounding box center [972, 442] width 99 height 32
select select "0"
type input "16,475.00"
type input "0.00"
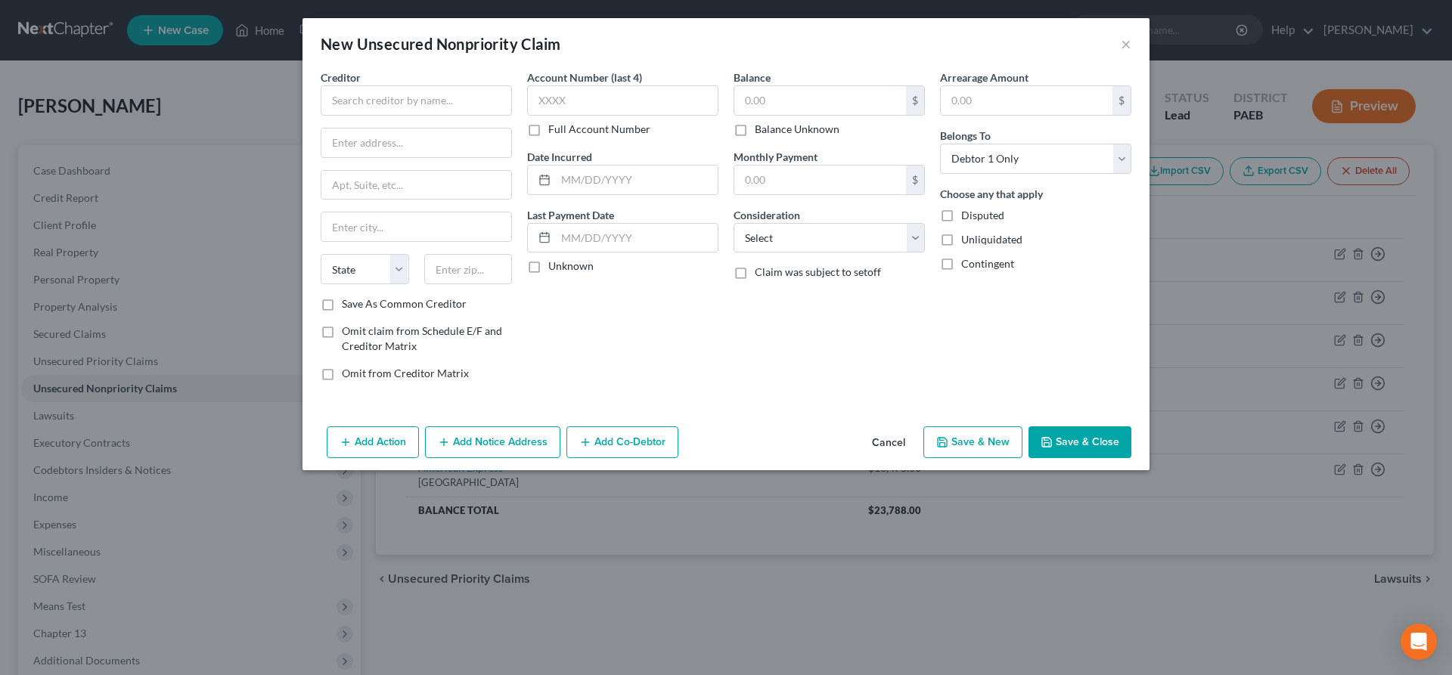
click at [890, 440] on button "Cancel" at bounding box center [888, 443] width 57 height 30
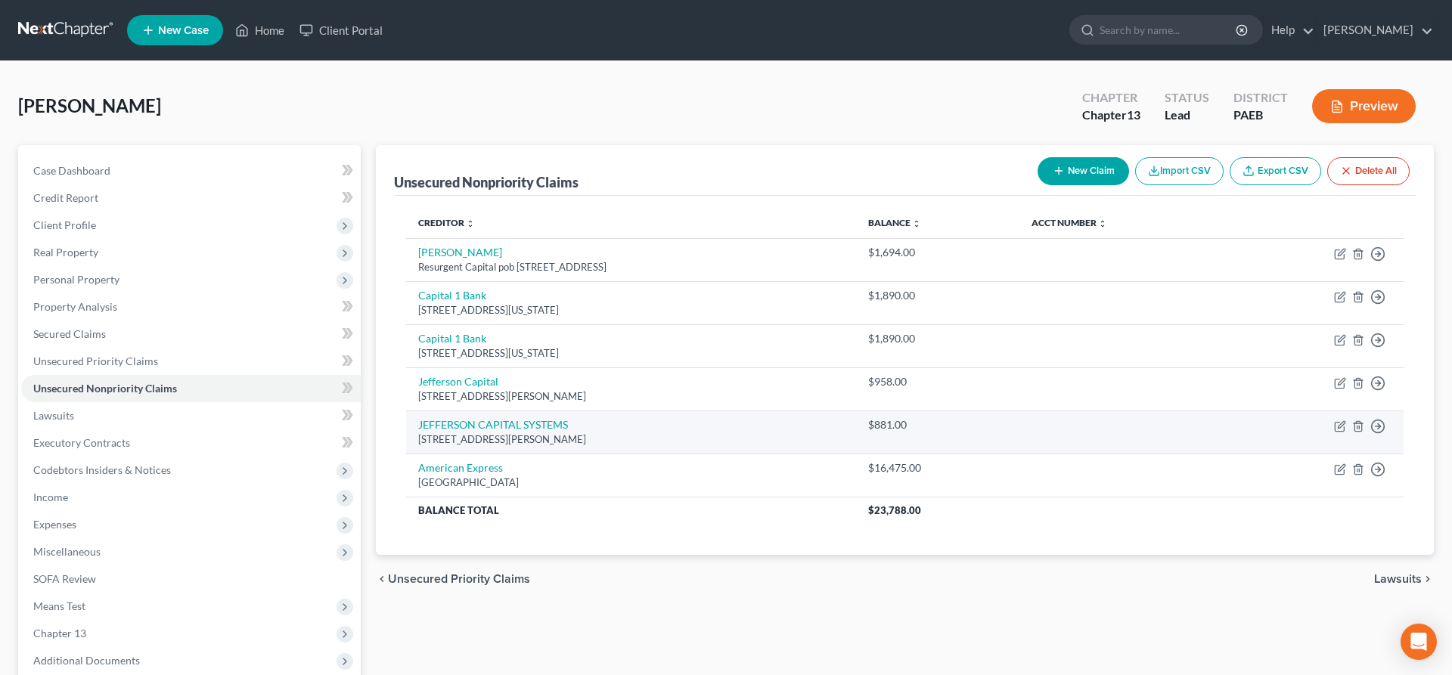
click at [891, 442] on td "$881.00" at bounding box center [937, 432] width 163 height 43
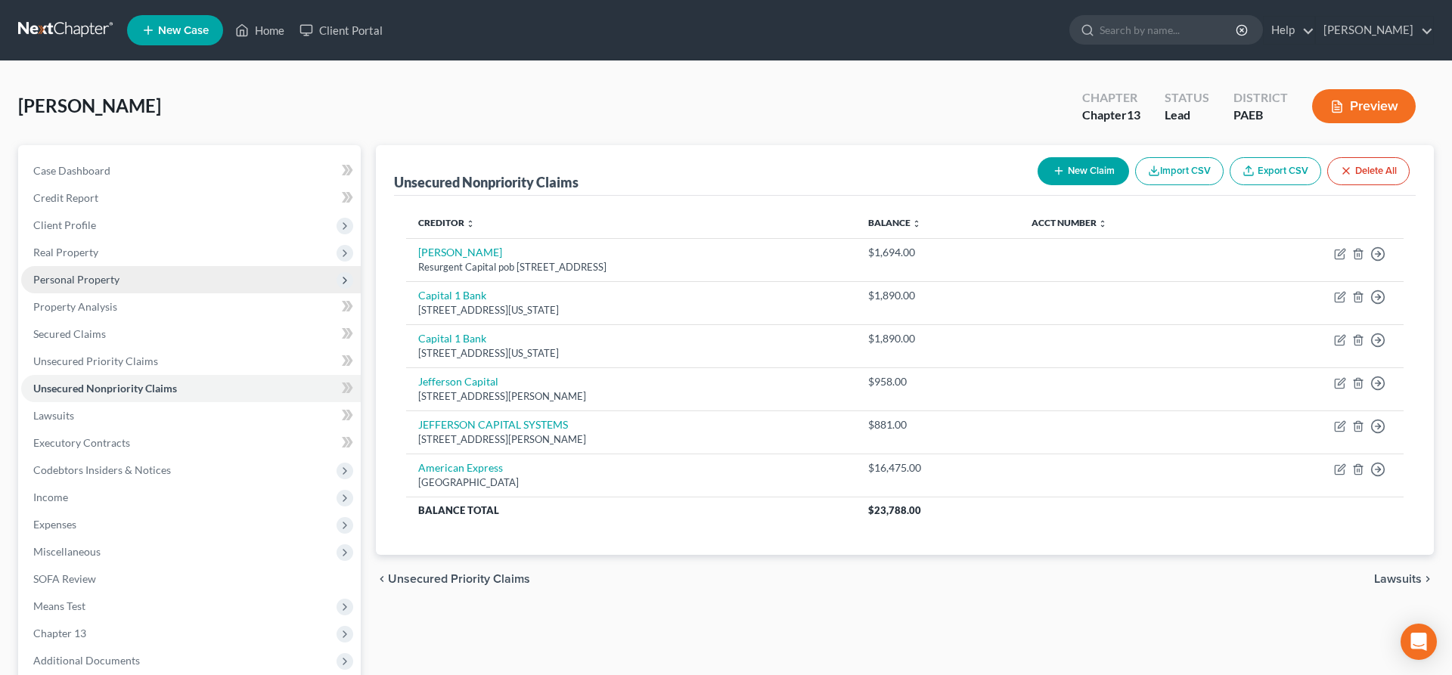
click at [108, 277] on span "Personal Property" at bounding box center [76, 279] width 86 height 13
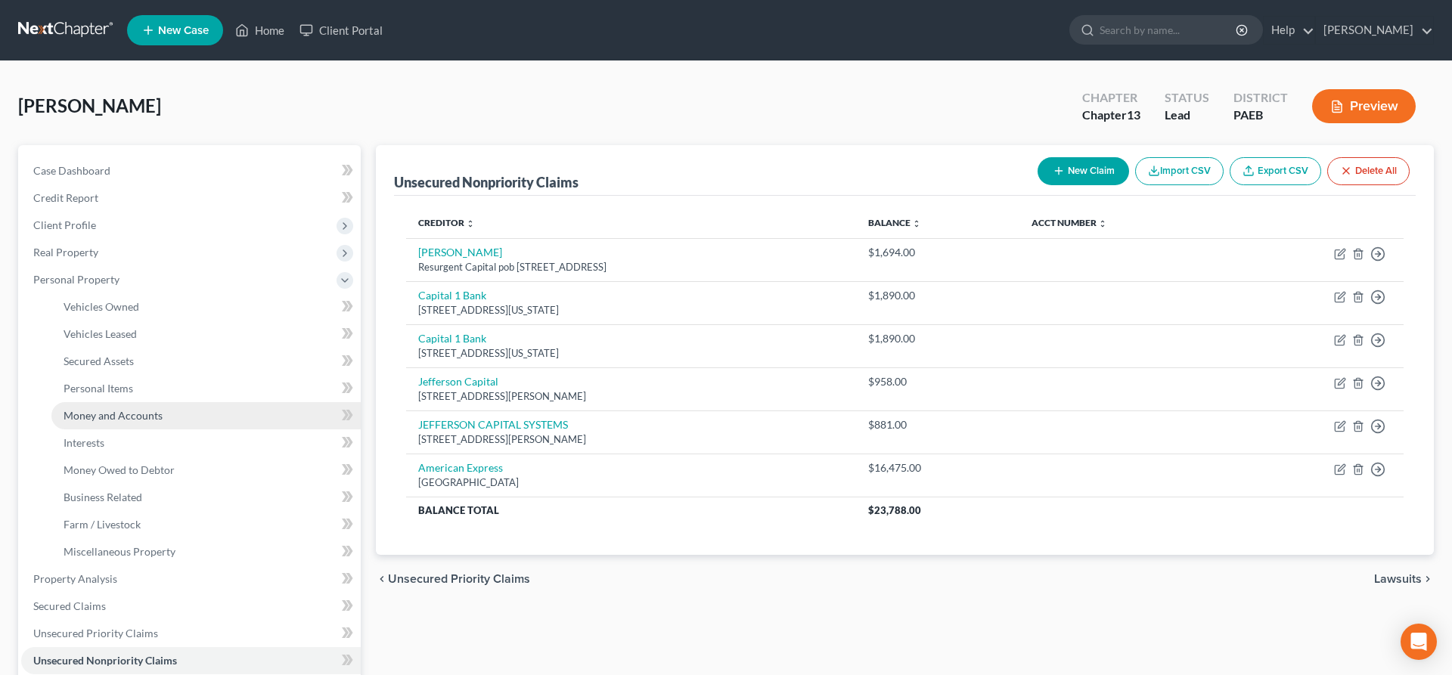
click at [138, 411] on span "Money and Accounts" at bounding box center [113, 415] width 99 height 13
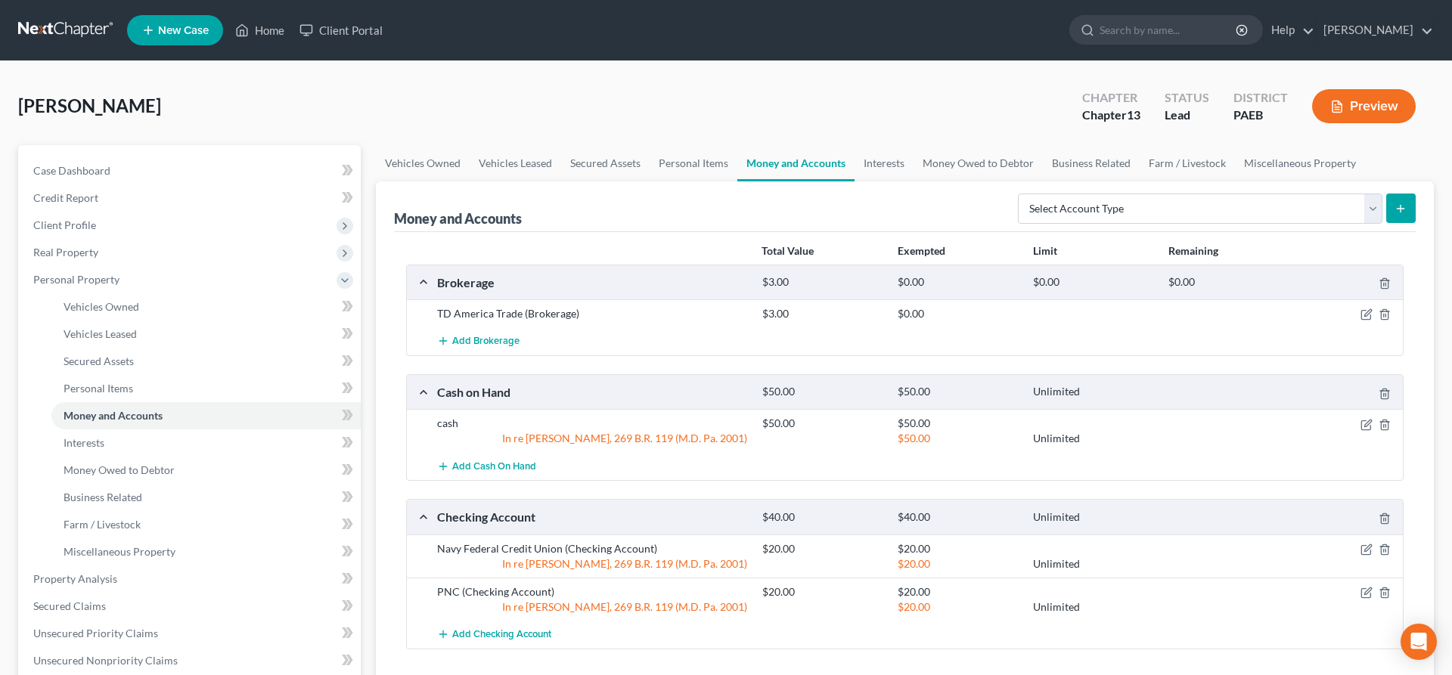
scroll to position [77, 0]
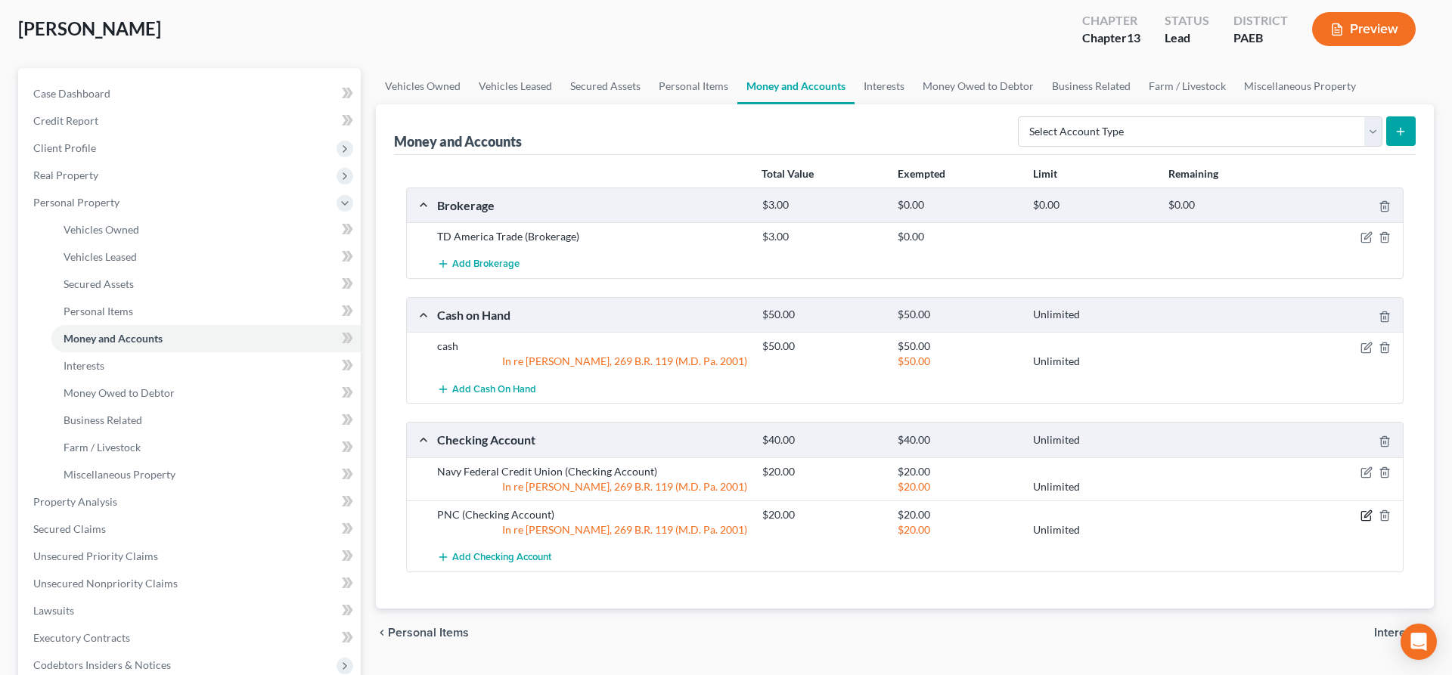
click at [1365, 514] on icon "button" at bounding box center [1366, 516] width 12 height 12
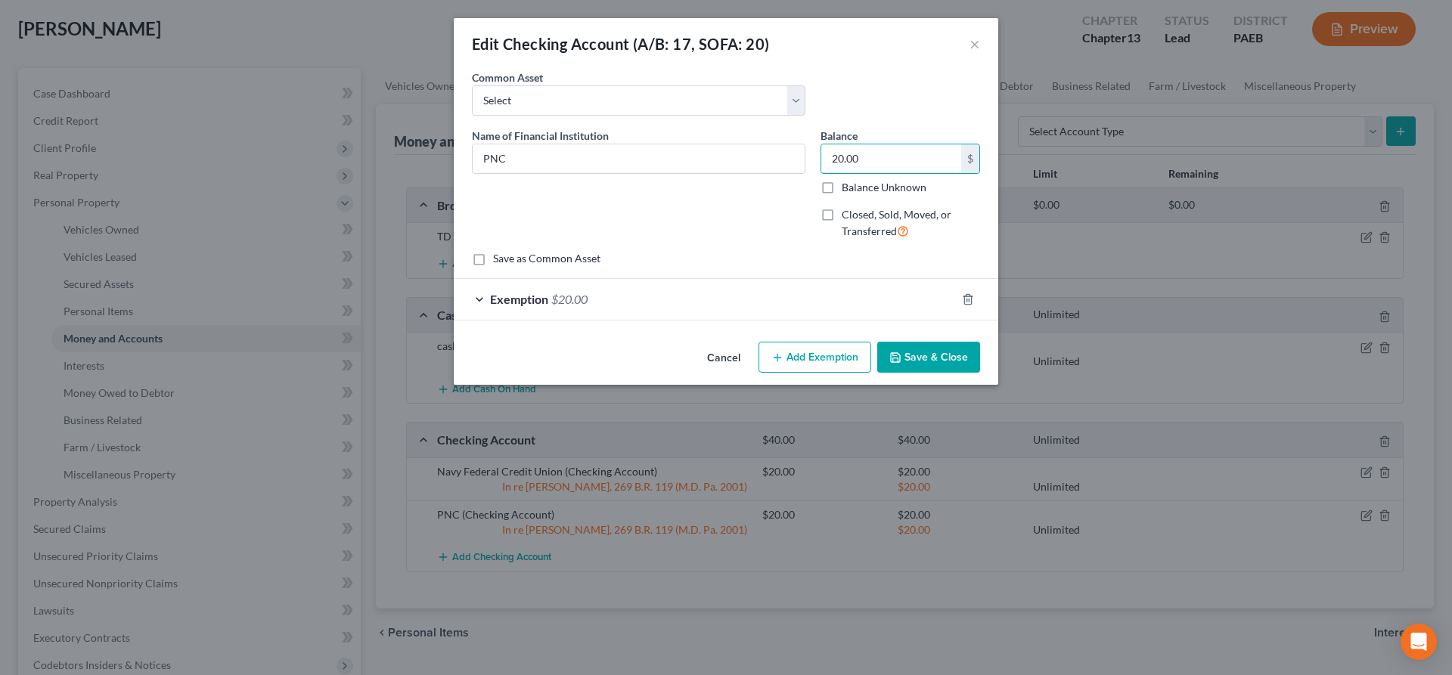
drag, startPoint x: 897, startPoint y: 151, endPoint x: 1105, endPoint y: 174, distance: 209.1
click at [961, 173] on input "20.00" at bounding box center [891, 158] width 140 height 29
type input "355"
click at [553, 299] on span "$20.00" at bounding box center [569, 299] width 36 height 14
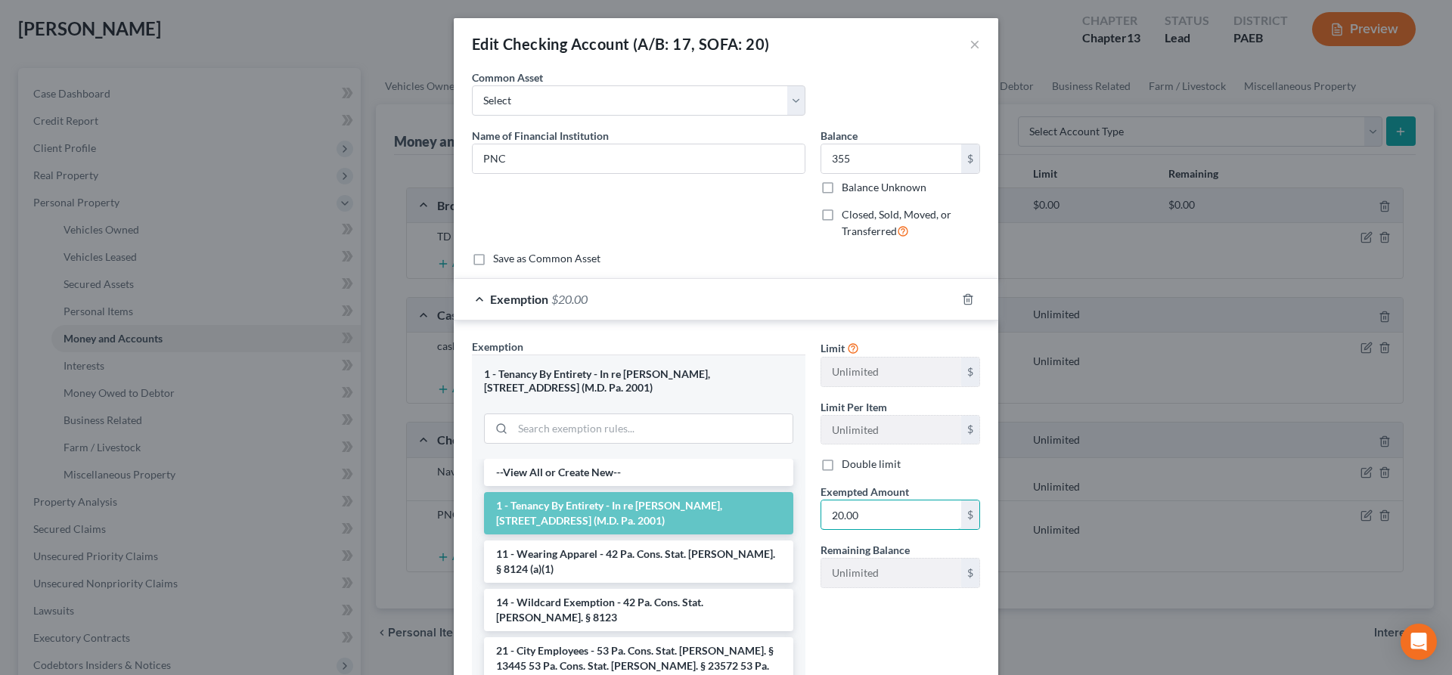
drag, startPoint x: 882, startPoint y: 519, endPoint x: 806, endPoint y: 480, distance: 85.9
click at [829, 518] on input "20.00" at bounding box center [891, 514] width 140 height 29
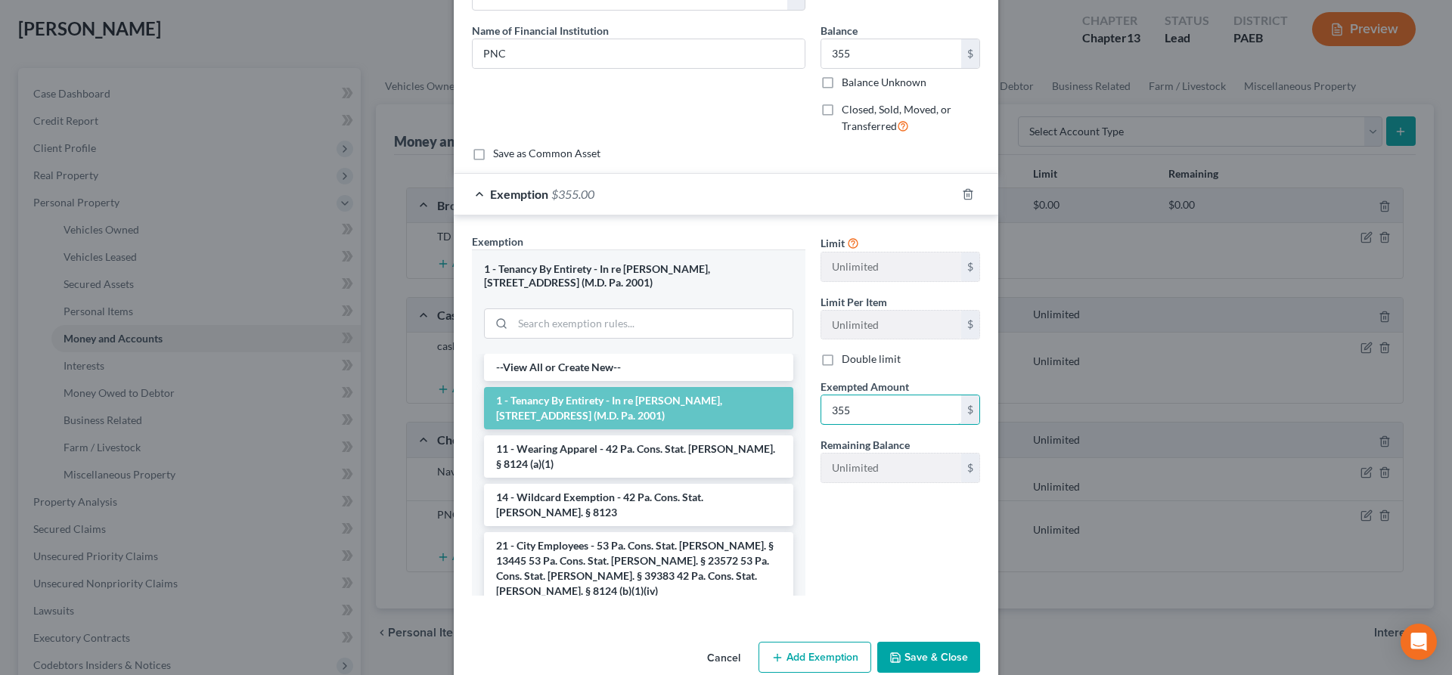
scroll to position [134, 0]
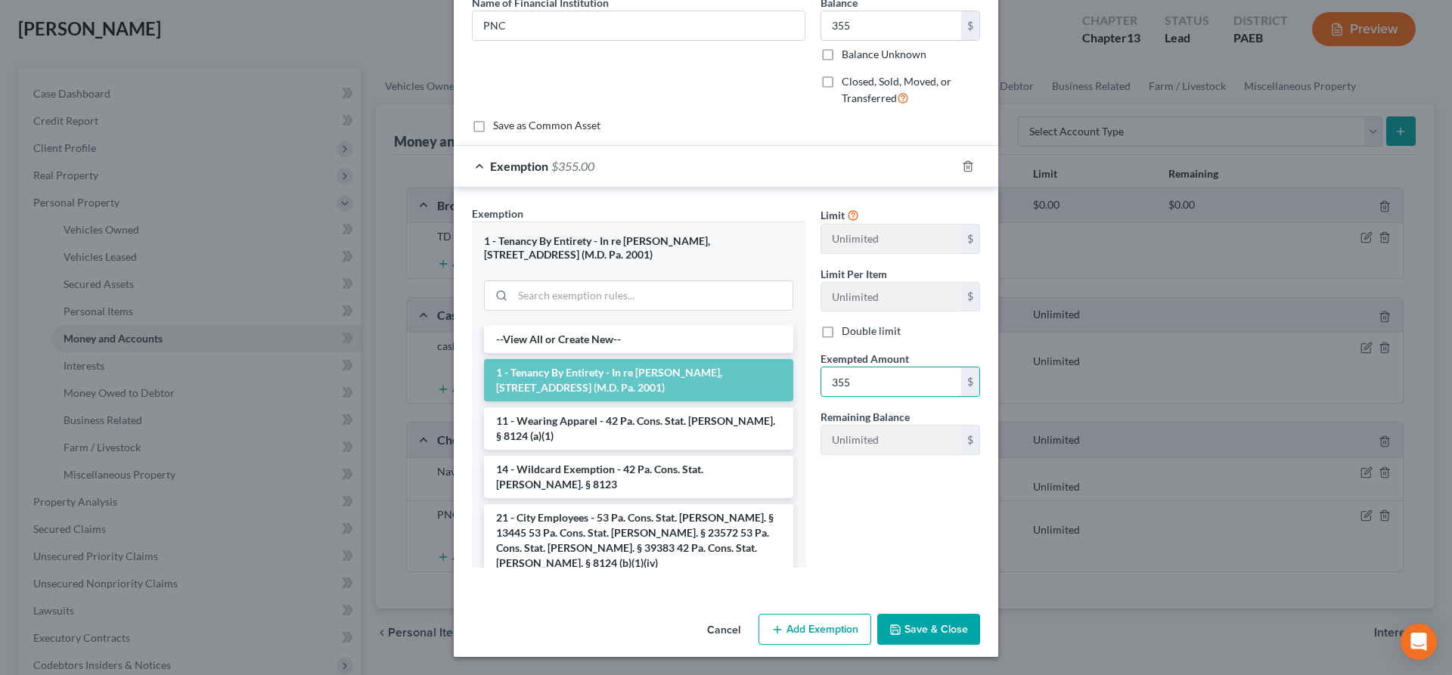
type input "355"
click at [913, 629] on button "Save & Close" at bounding box center [928, 630] width 103 height 32
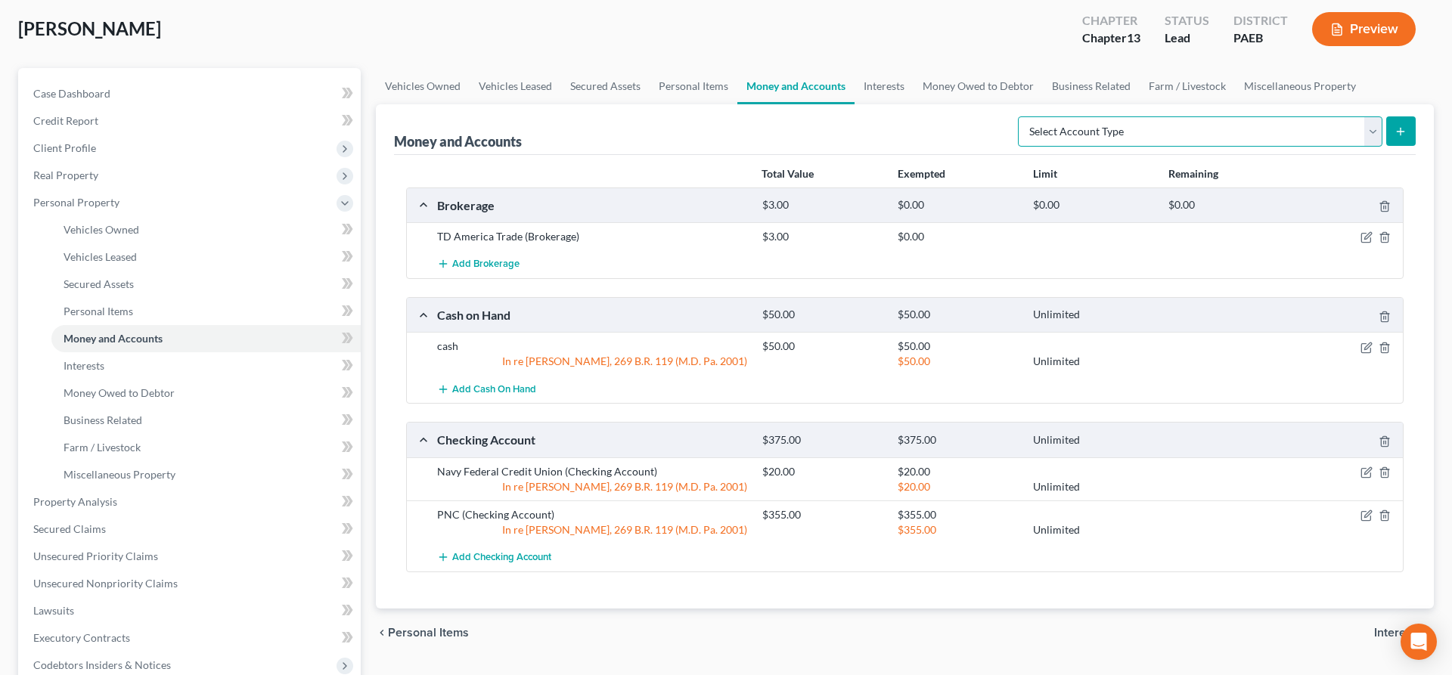
click at [1253, 122] on select "Select Account Type Brokerage (A/B: 18, SOFA: 20) Cash on Hand (A/B: 16) Certif…" at bounding box center [1200, 131] width 364 height 30
select select "savings"
click option "Savings Account (A/B: 17, SOFA: 20)" at bounding box center [0, 0] width 0 height 0
click at [1393, 123] on button "submit" at bounding box center [1400, 130] width 29 height 29
click at [1399, 125] on icon "submit" at bounding box center [1400, 131] width 12 height 12
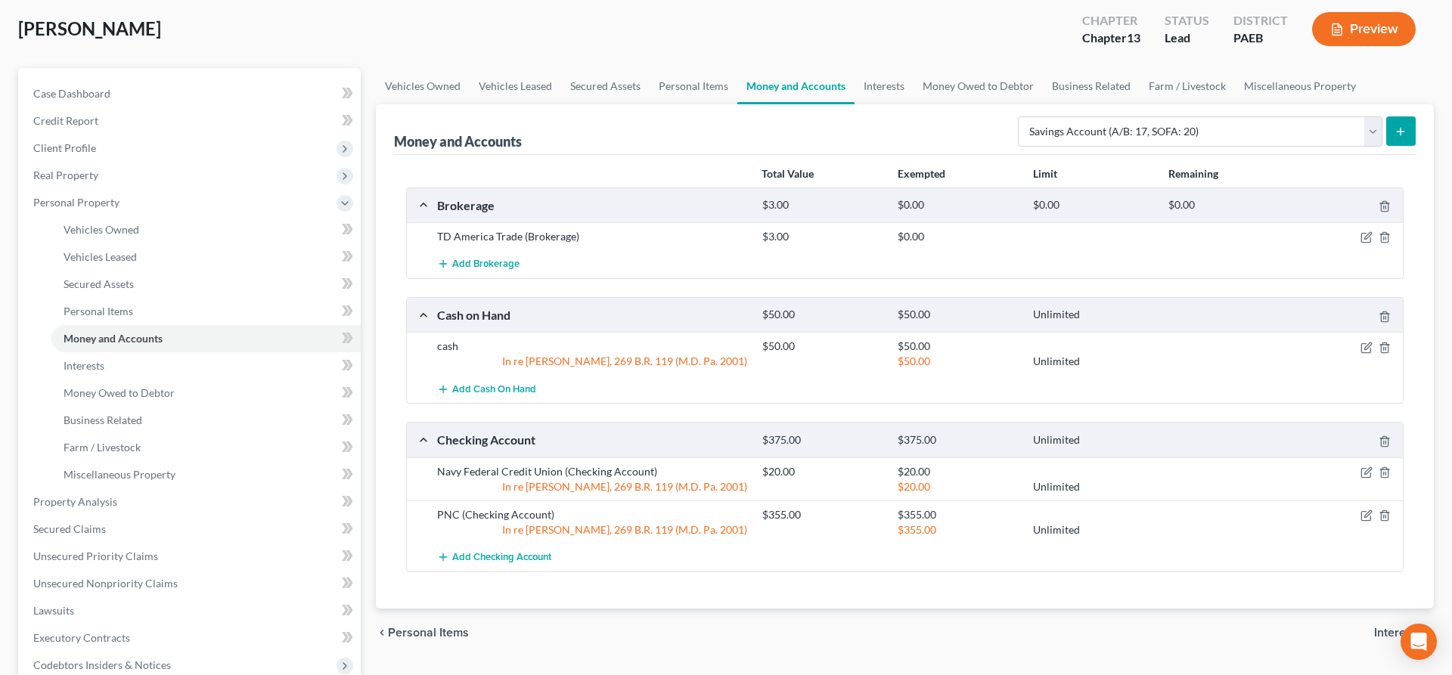
click at [1396, 122] on button "submit" at bounding box center [1400, 130] width 29 height 29
click at [523, 349] on div "cash" at bounding box center [591, 346] width 325 height 15
click at [117, 306] on span "Personal Items" at bounding box center [99, 311] width 70 height 13
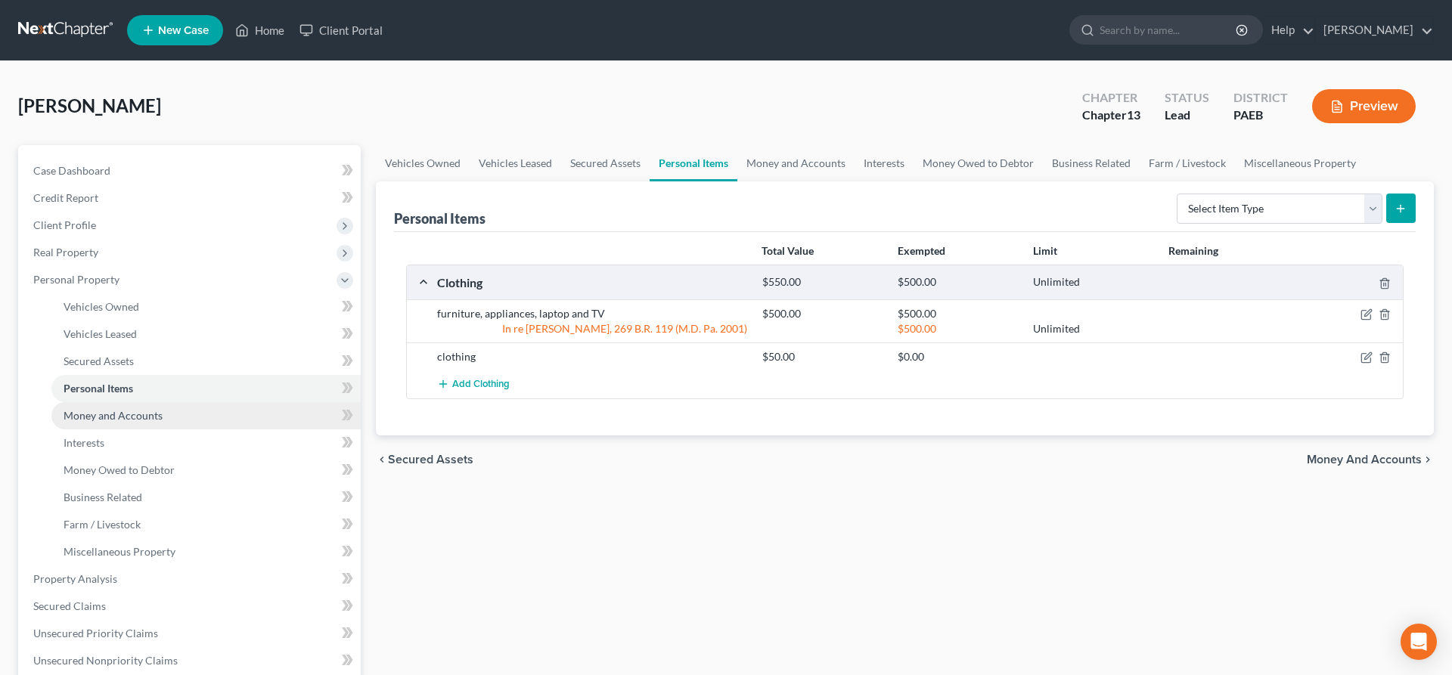
click at [116, 412] on span "Money and Accounts" at bounding box center [113, 415] width 99 height 13
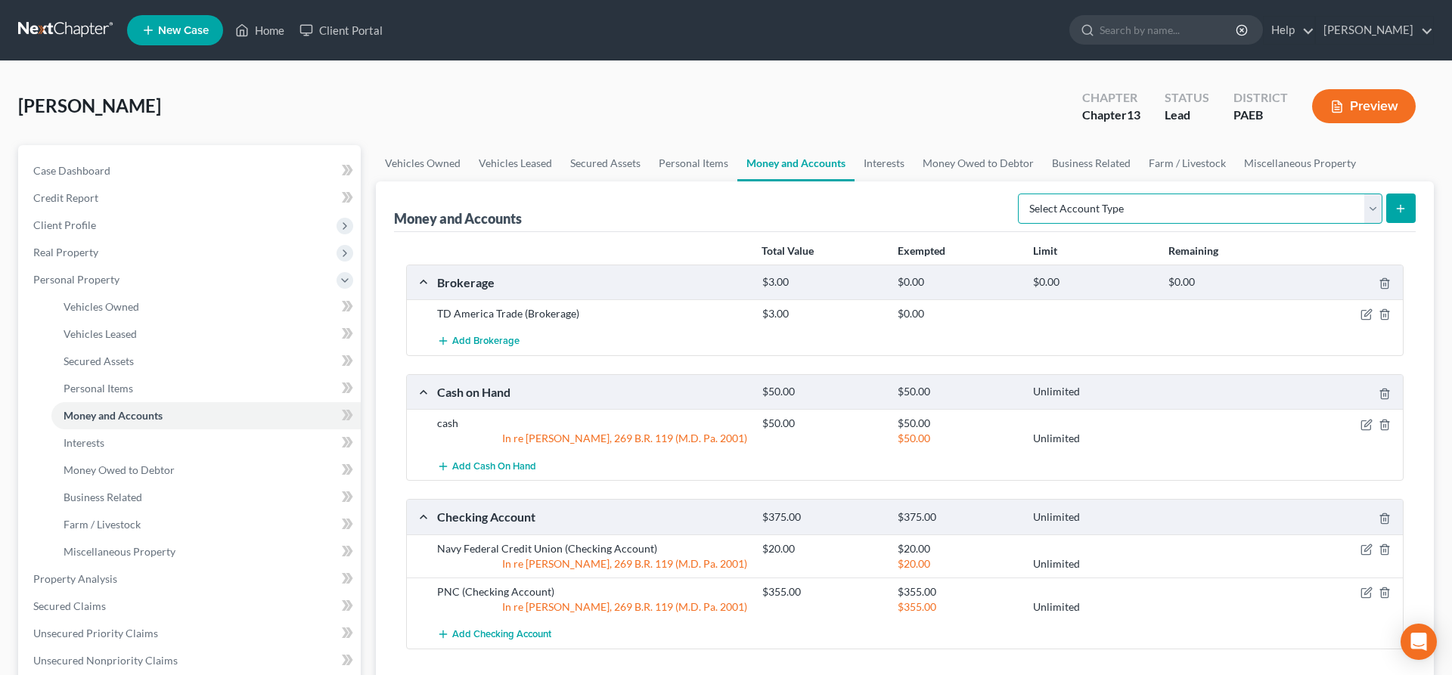
click at [1018, 194] on select "Select Account Type Brokerage (A/B: 18, SOFA: 20) Cash on Hand (A/B: 16) Certif…" at bounding box center [1200, 209] width 364 height 30
select select "savings"
click option "Savings Account (A/B: 17, SOFA: 20)" at bounding box center [0, 0] width 0 height 0
click at [1412, 203] on button "submit" at bounding box center [1400, 208] width 29 height 29
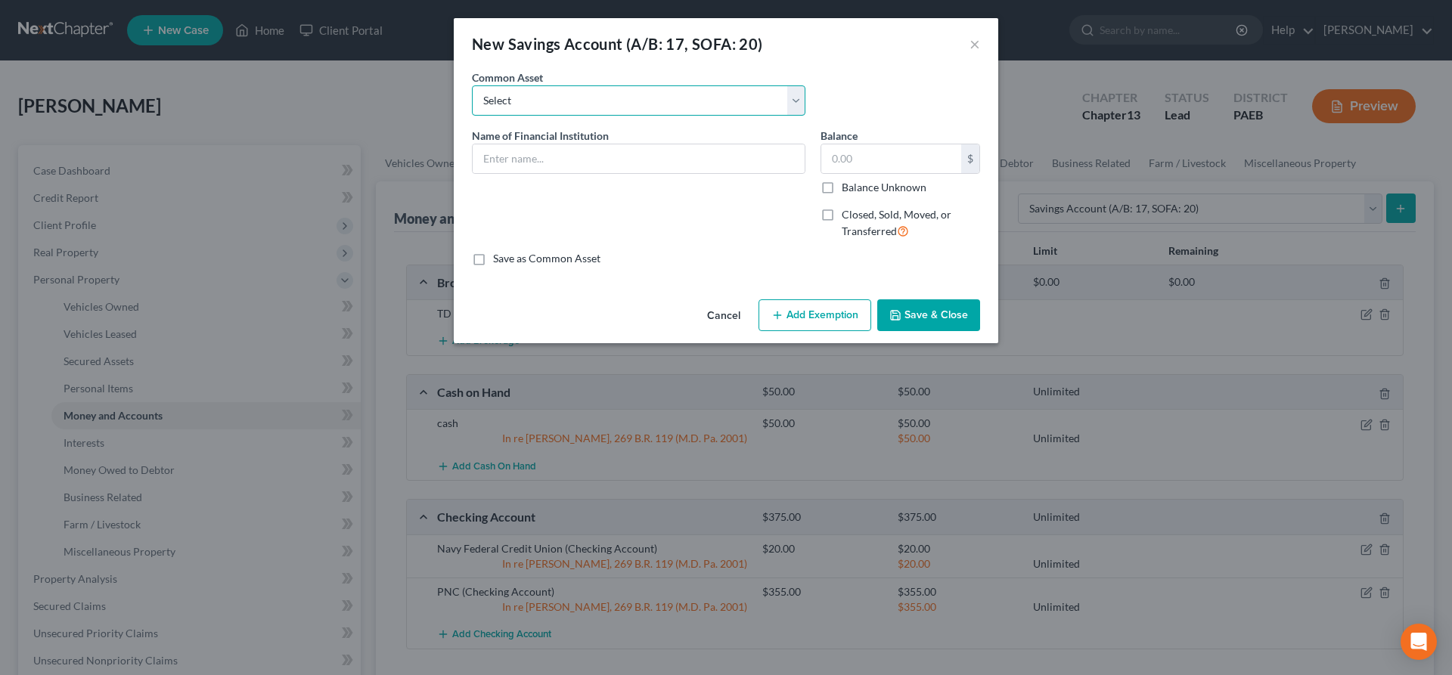
click at [472, 85] on select "Select Chime Benchmark FCU police & Fire Credit Union Sun East Capital One Citi…" at bounding box center [638, 100] width 333 height 30
click at [916, 84] on div "Common Asset Select Chime Benchmark FCU police & Fire Credit Union Sun East Cap…" at bounding box center [725, 99] width 523 height 58
click at [535, 163] on input "text" at bounding box center [639, 158] width 332 height 29
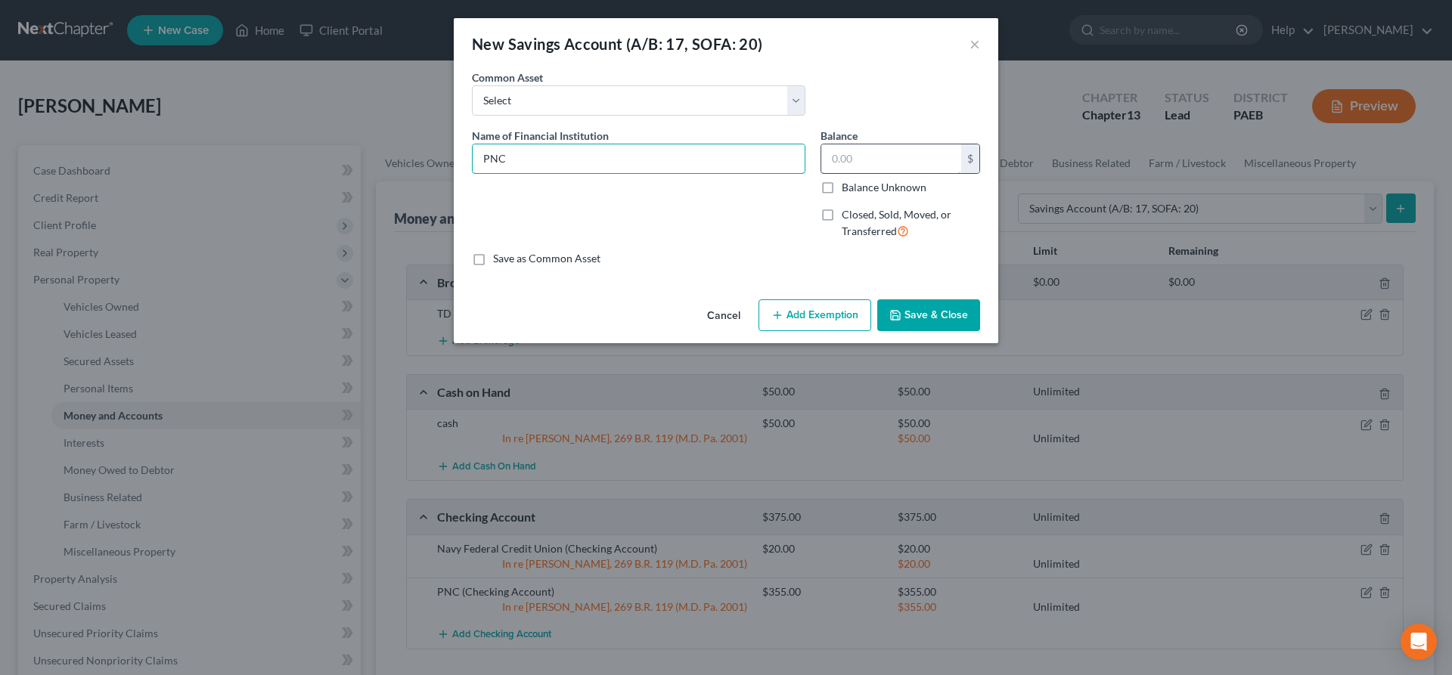
type input "PNC"
click at [847, 166] on input "text" at bounding box center [891, 158] width 140 height 29
type input "41"
click at [941, 302] on button "Save & Close" at bounding box center [928, 315] width 103 height 32
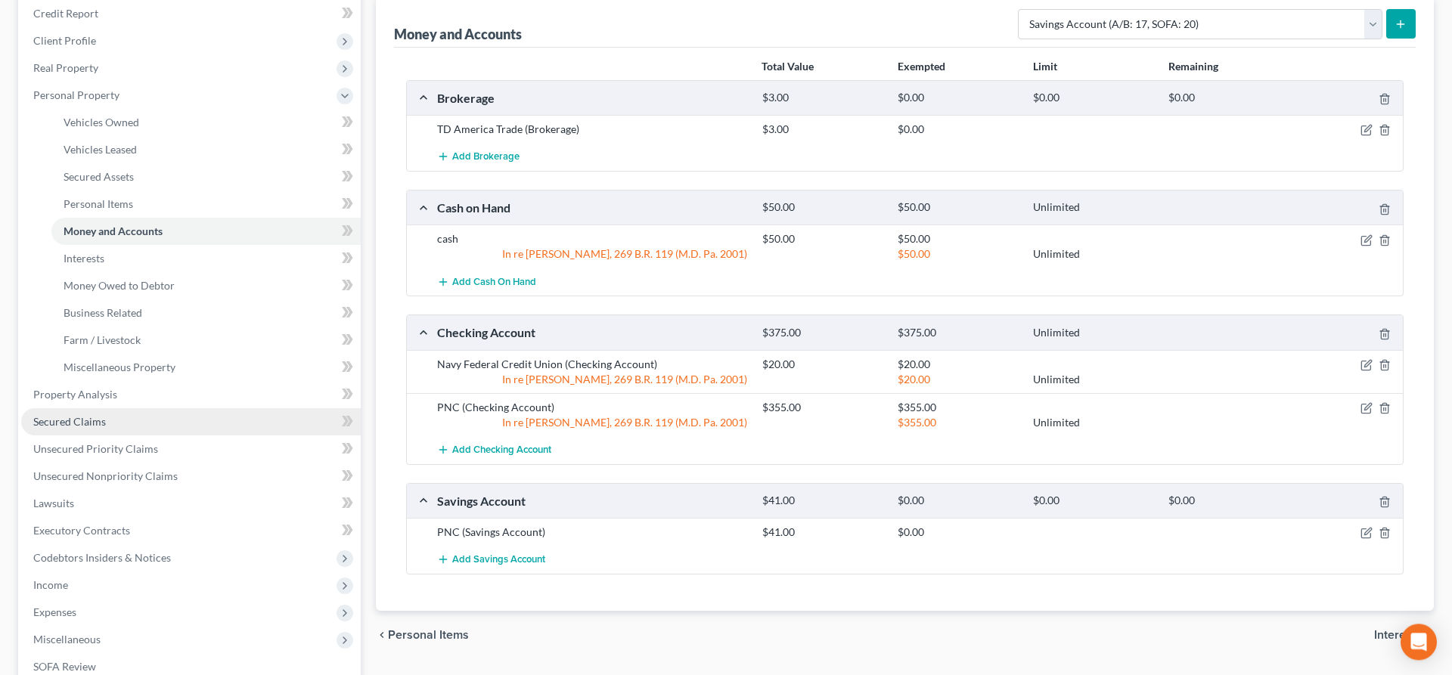
scroll to position [308, 0]
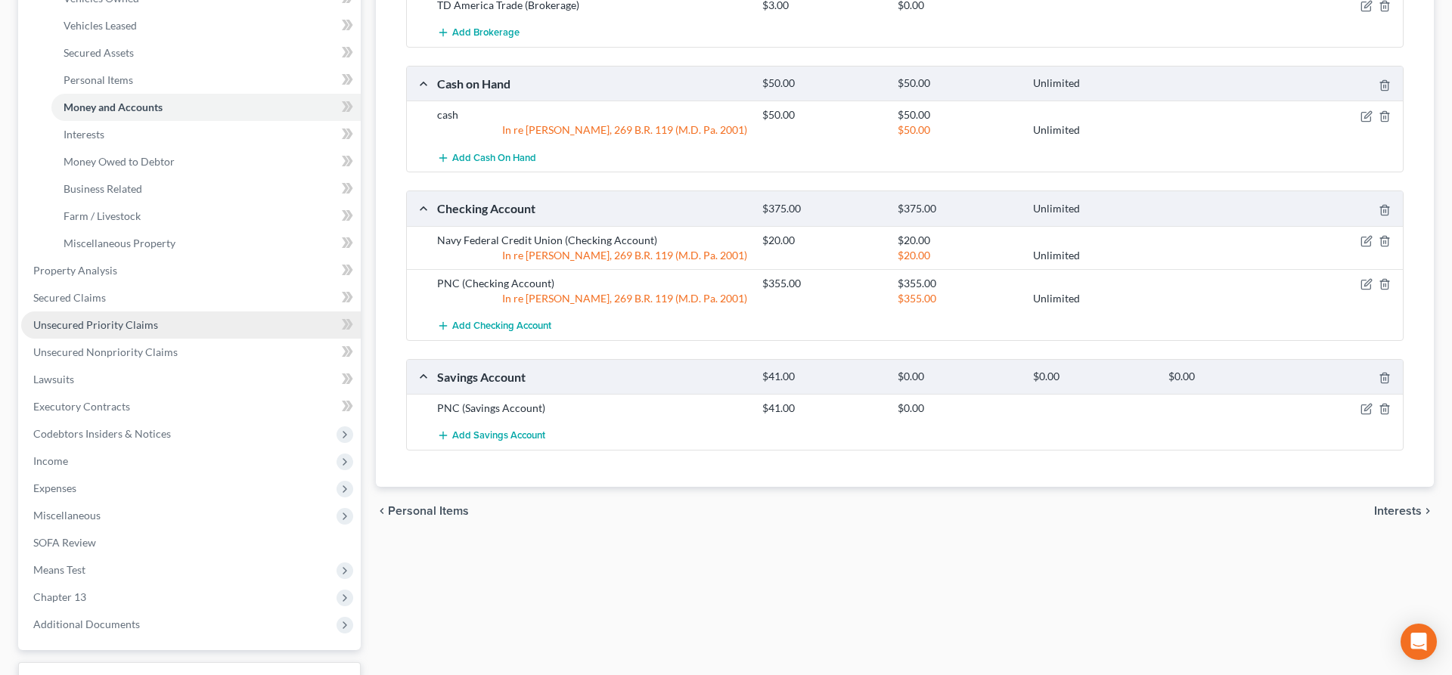
click at [126, 325] on span "Unsecured Priority Claims" at bounding box center [95, 324] width 125 height 13
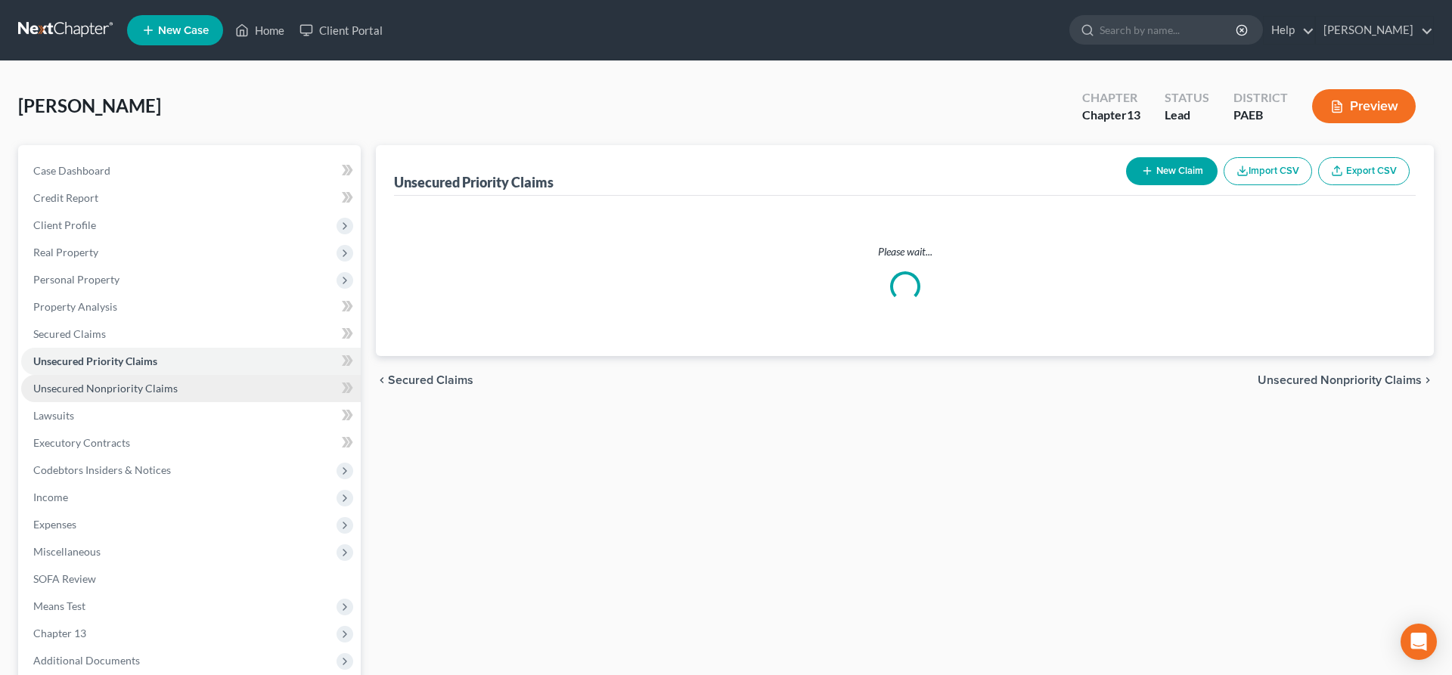
click at [128, 388] on span "Unsecured Nonpriority Claims" at bounding box center [105, 388] width 144 height 13
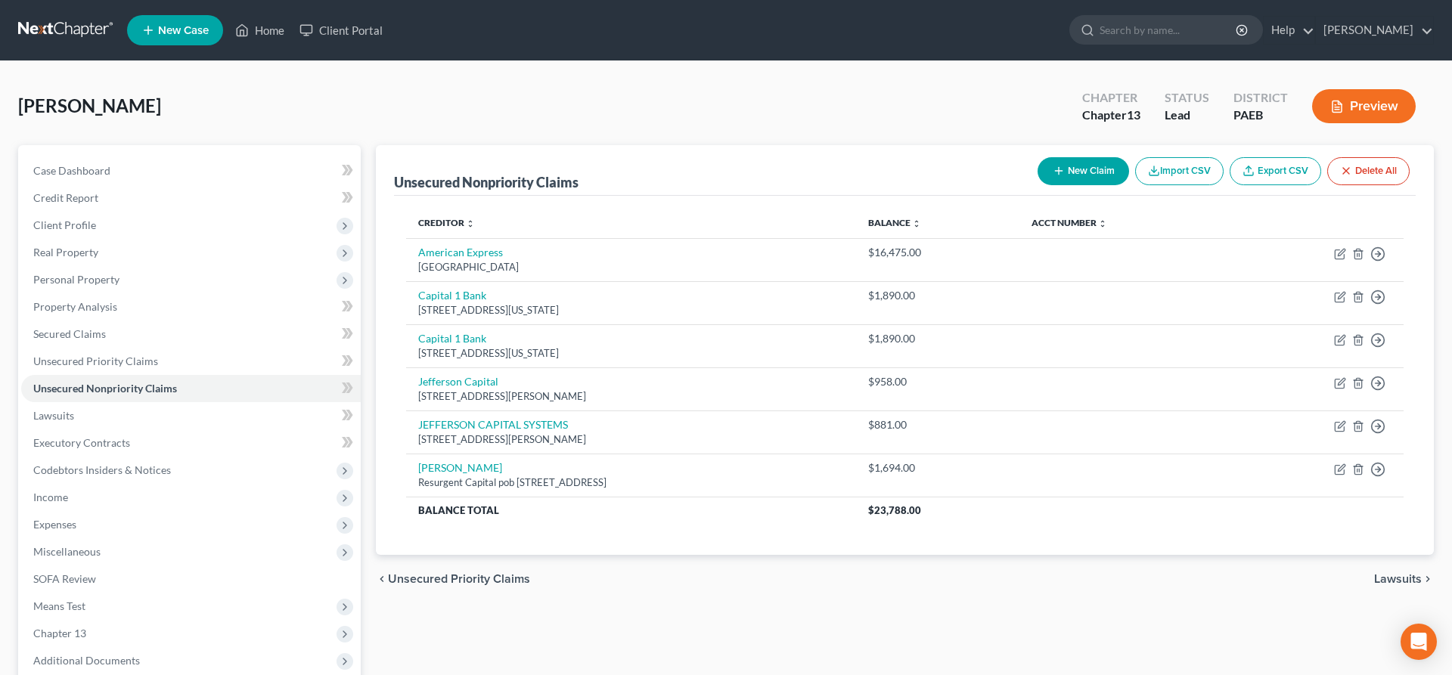
click at [1079, 163] on button "New Claim" at bounding box center [1082, 171] width 91 height 28
select select "0"
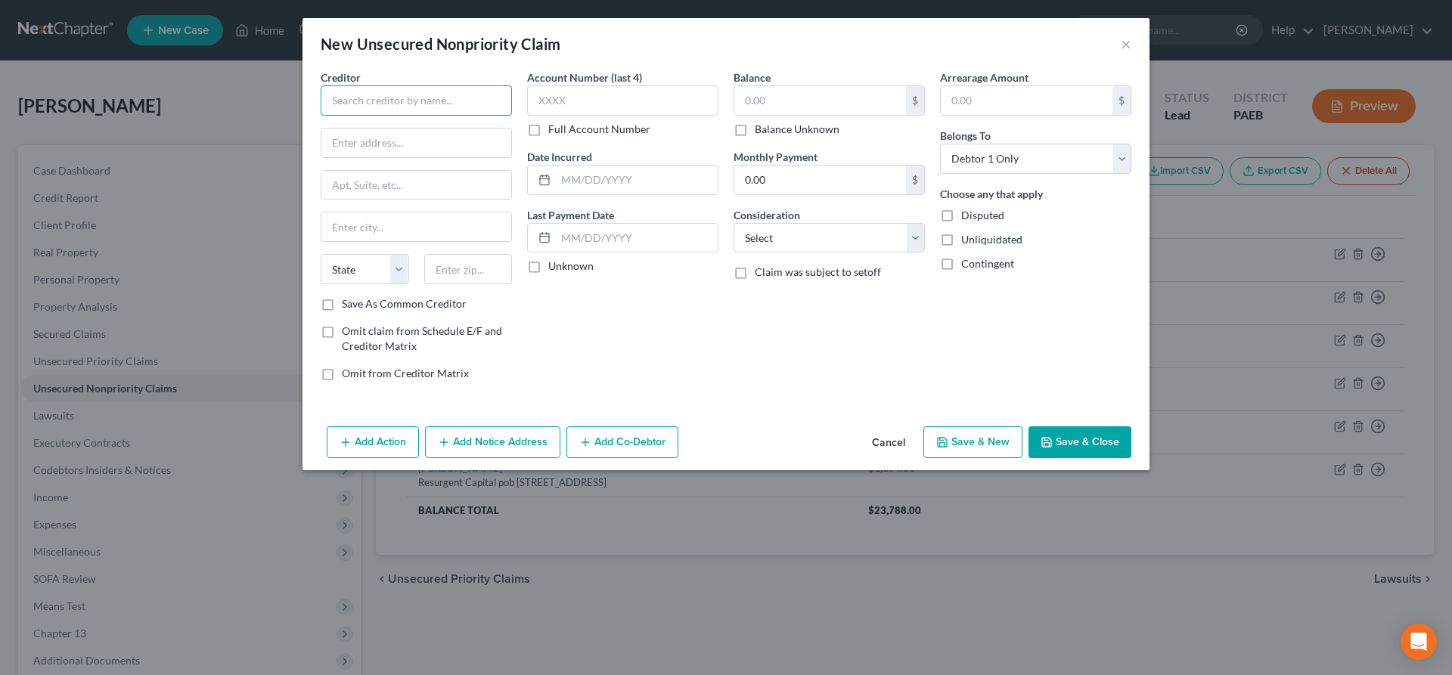
click at [426, 96] on input "text" at bounding box center [416, 100] width 191 height 30
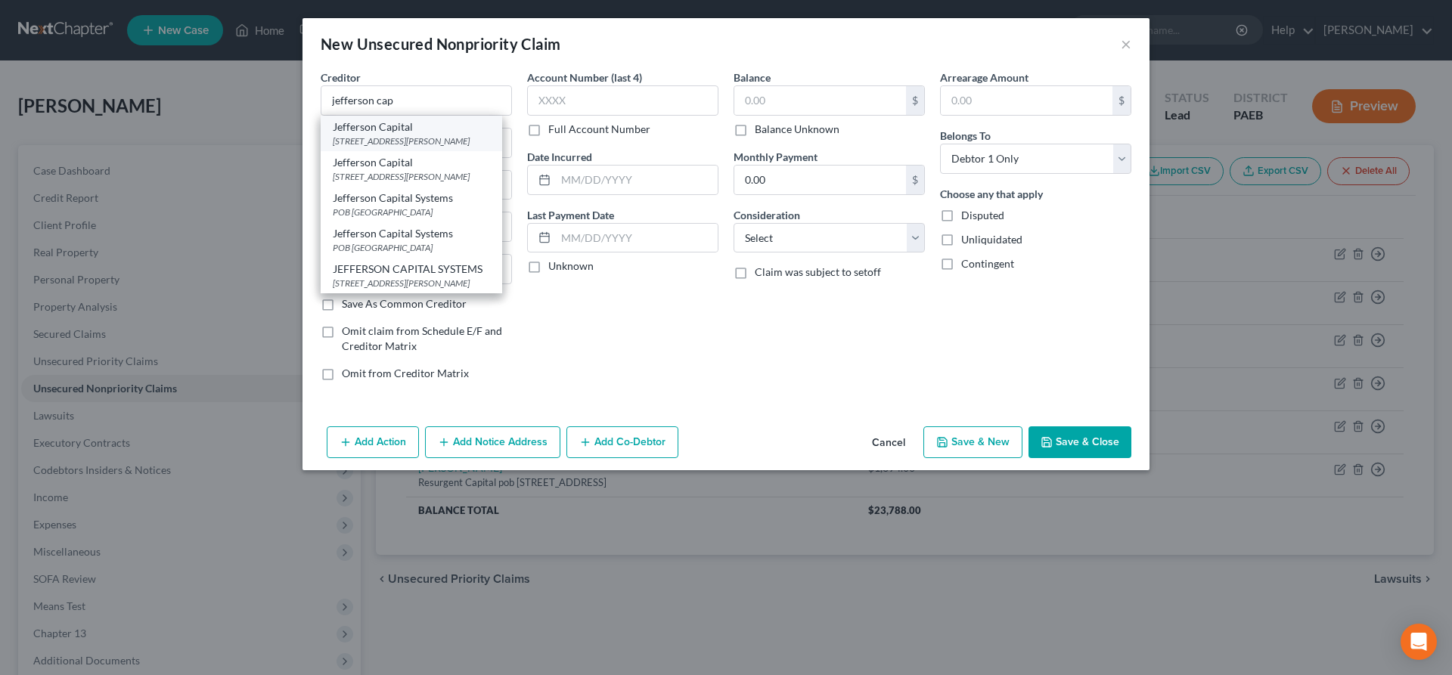
click at [423, 136] on div "[STREET_ADDRESS][PERSON_NAME]" at bounding box center [411, 141] width 157 height 13
type input "Jefferson Capital"
type input "16 [PERSON_NAME]"
type input "Saint Cloud"
select select "24"
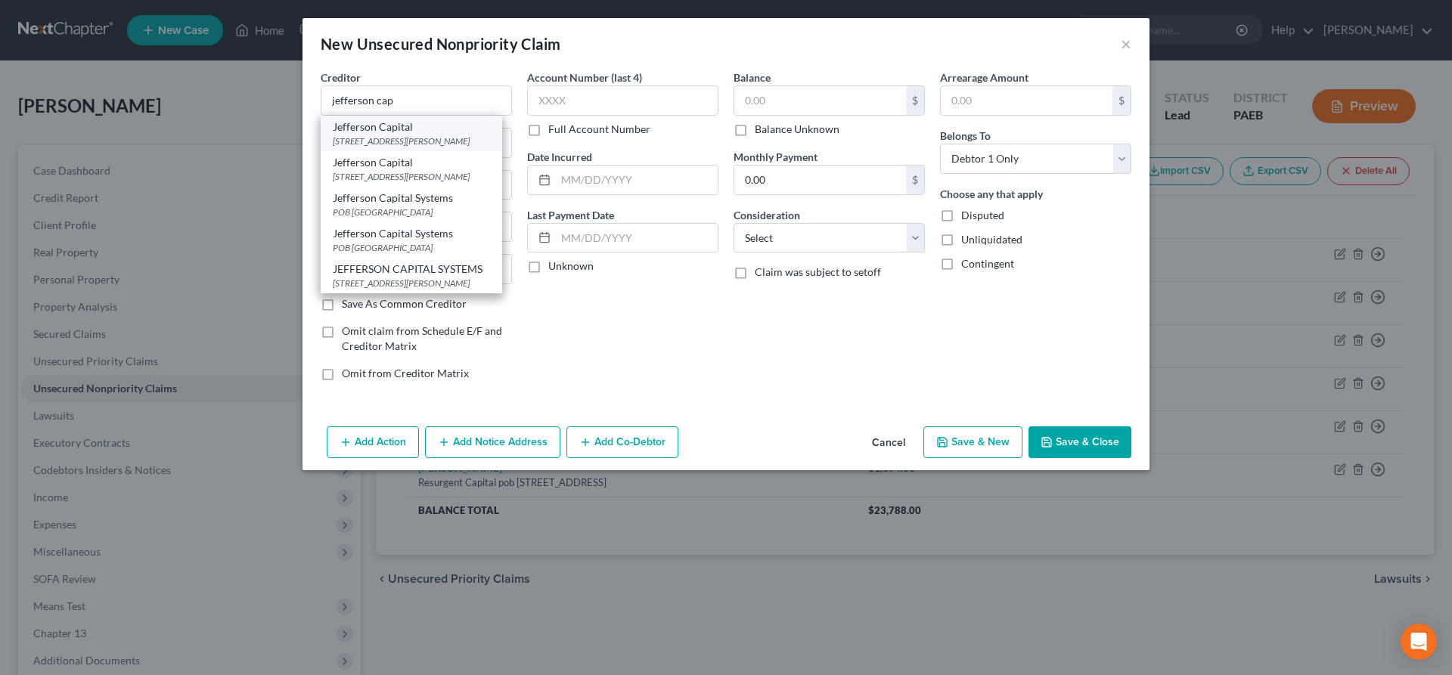
type input "56303"
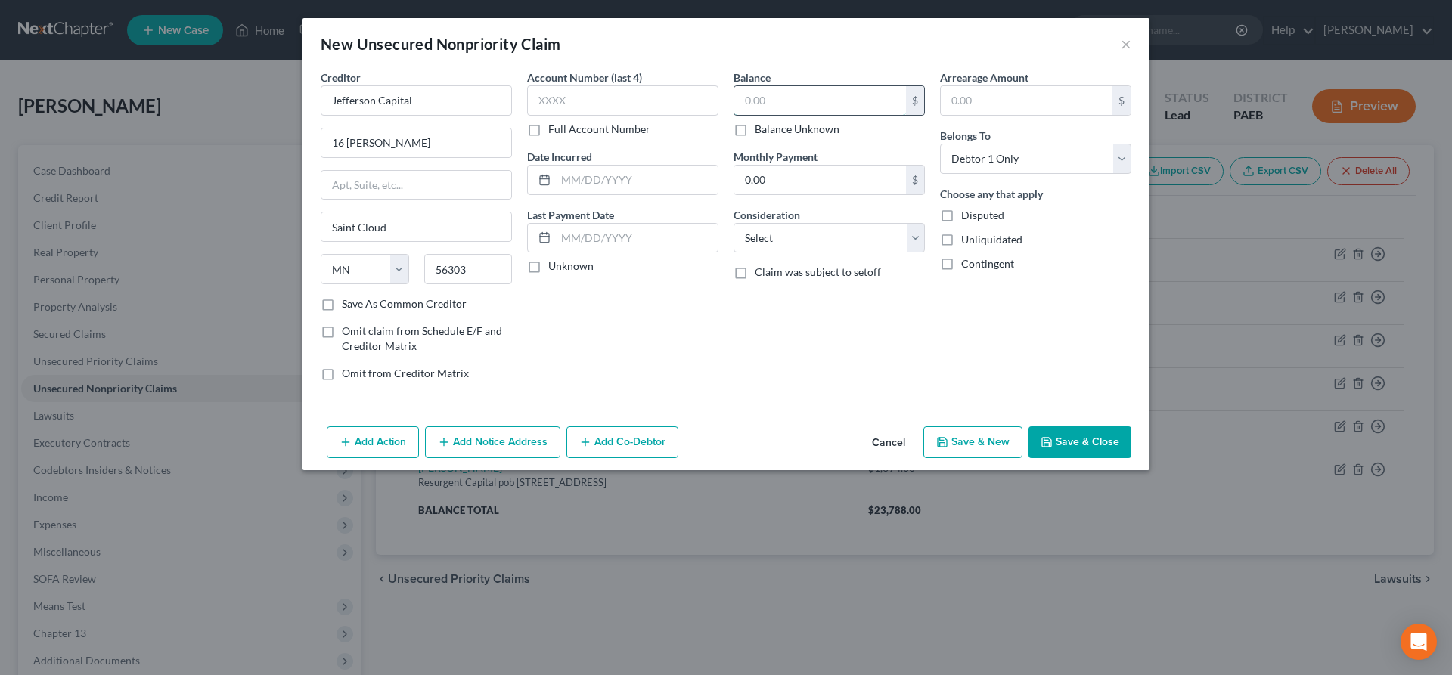
click at [813, 104] on input "text" at bounding box center [820, 100] width 172 height 29
type input "459"
drag, startPoint x: 1071, startPoint y: 435, endPoint x: 994, endPoint y: 352, distance: 112.9
click at [994, 352] on div "New Unsecured Nonpriority Claim × Creditor * Jefferson Capital 16 [PERSON_NAME]…" at bounding box center [725, 244] width 847 height 452
click at [733, 223] on select "Select Cable / Satellite Services Collection Agency Credit Card Debt Debt Couns…" at bounding box center [828, 238] width 191 height 30
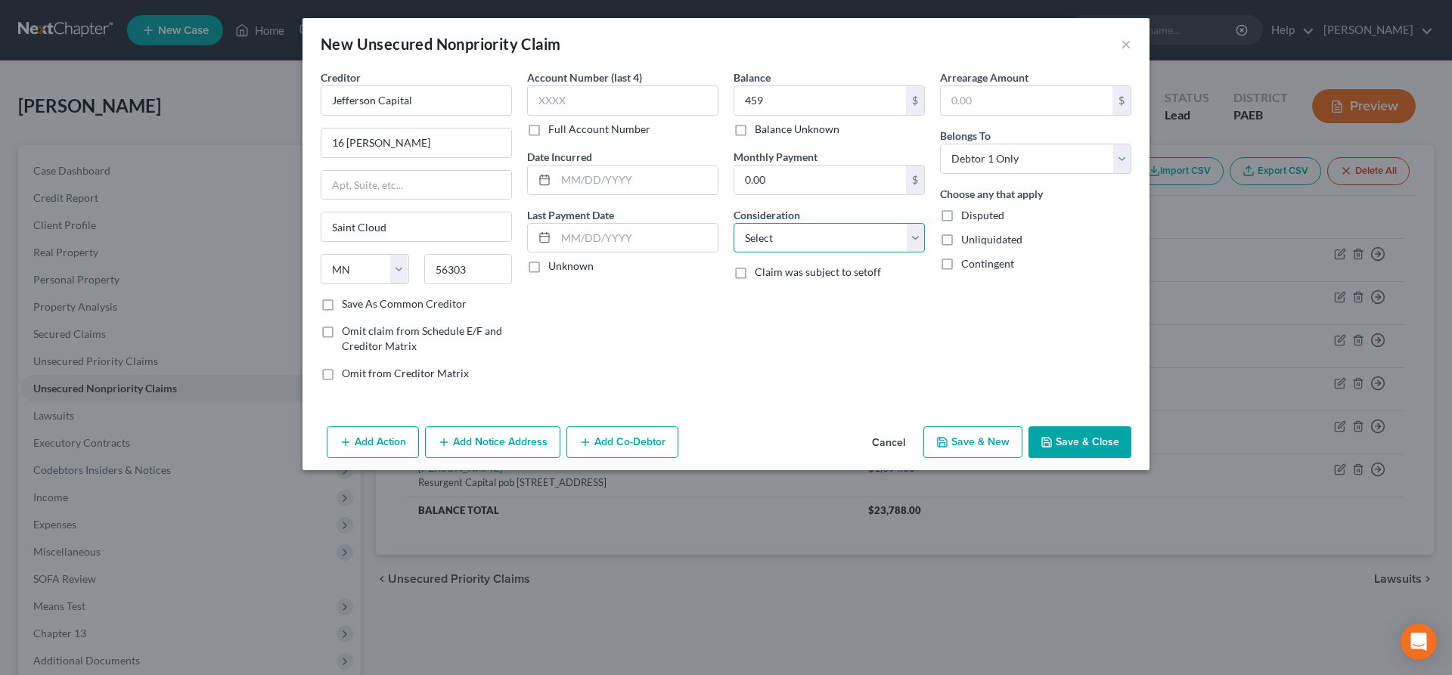
select select "2"
click option "Credit Card Debt" at bounding box center [0, 0] width 0 height 0
click at [944, 440] on polyline "button" at bounding box center [942, 439] width 4 height 2
select select "0"
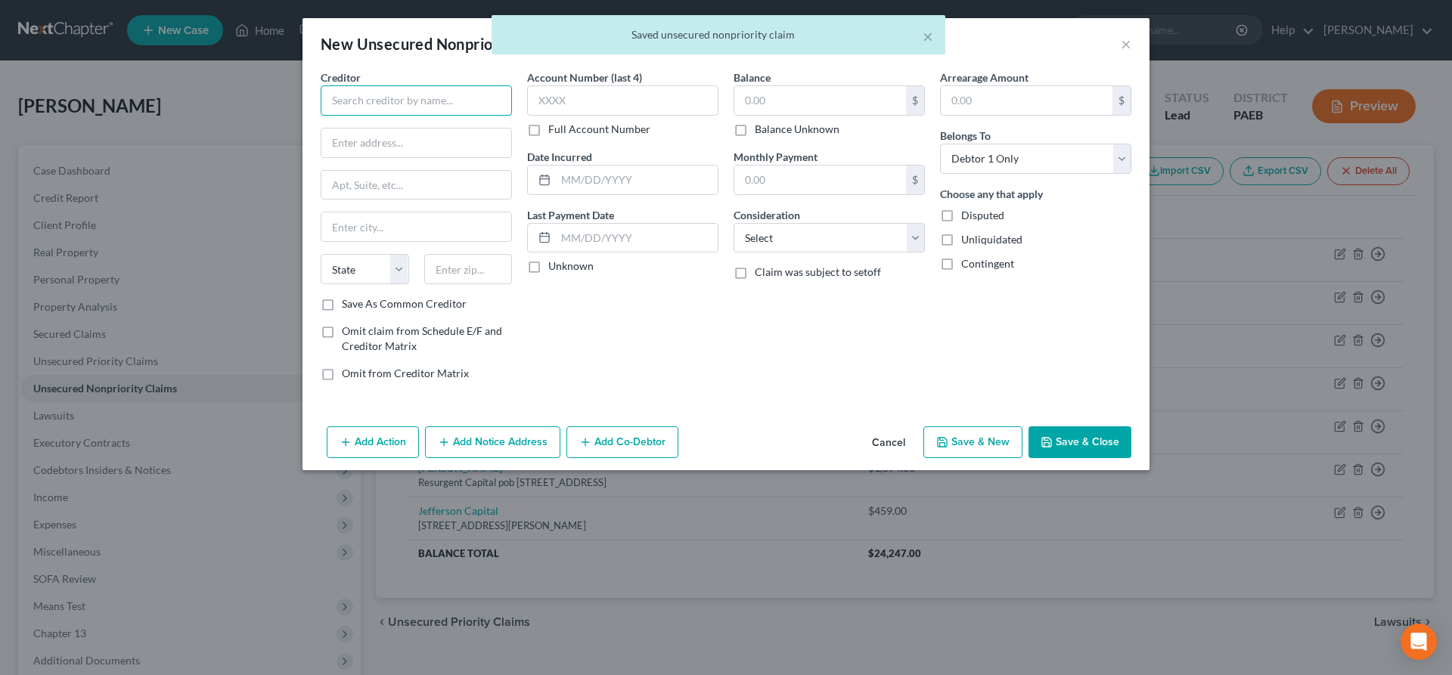
click at [340, 104] on input "text" at bounding box center [416, 100] width 191 height 30
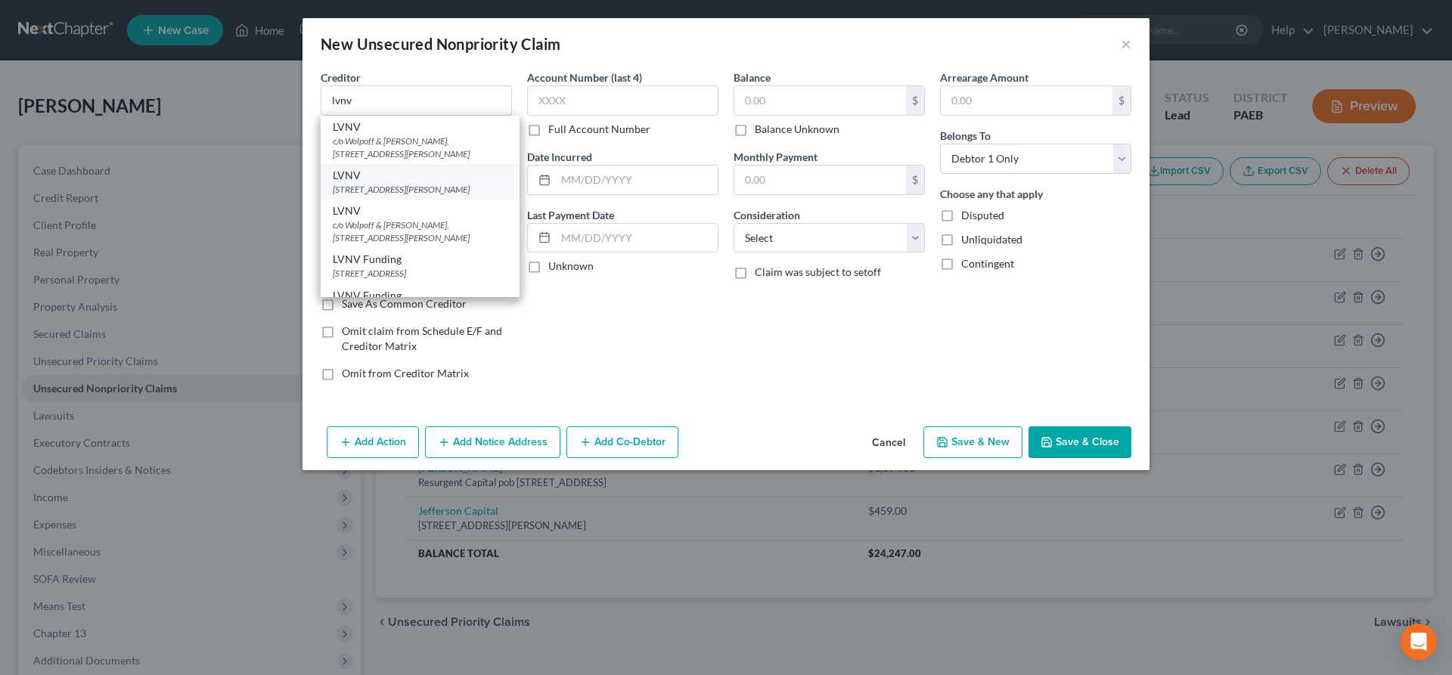
click at [417, 184] on div "[STREET_ADDRESS][PERSON_NAME]" at bounding box center [420, 189] width 175 height 13
type input "LVNV"
type input "[STREET_ADDRESS][PERSON_NAME]"
type input "[GEOGRAPHIC_DATA]"
select select "42"
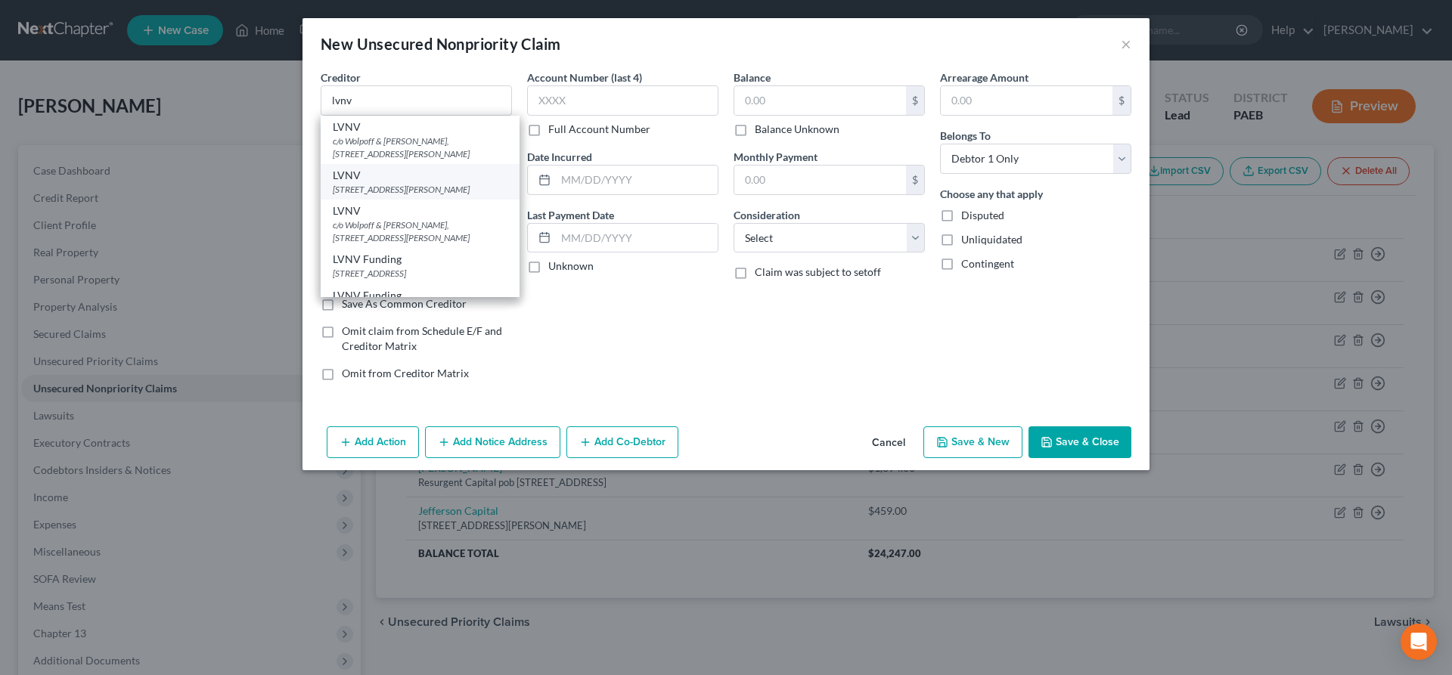
type input "29601"
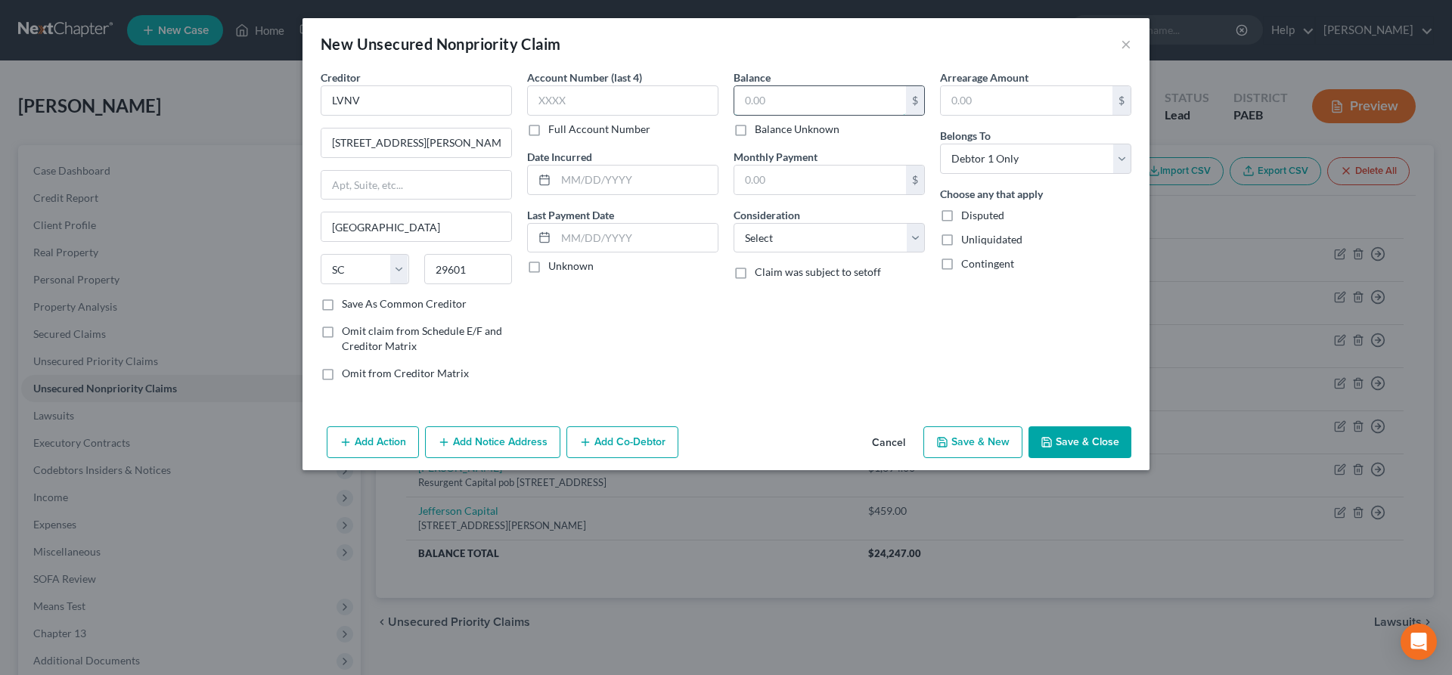
click at [790, 96] on input "text" at bounding box center [820, 100] width 172 height 29
type input "1,630"
click at [953, 440] on button "Save & New" at bounding box center [972, 442] width 99 height 32
select select "0"
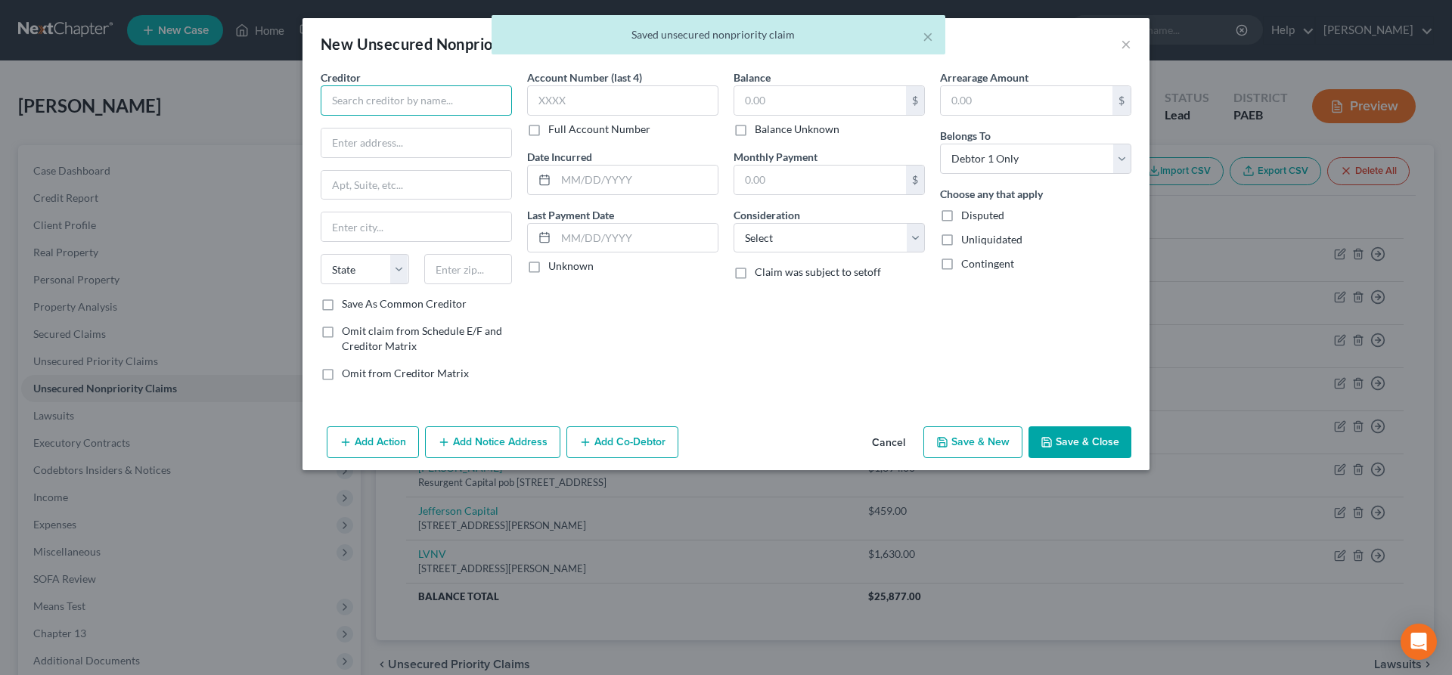
click at [389, 91] on input "text" at bounding box center [416, 100] width 191 height 30
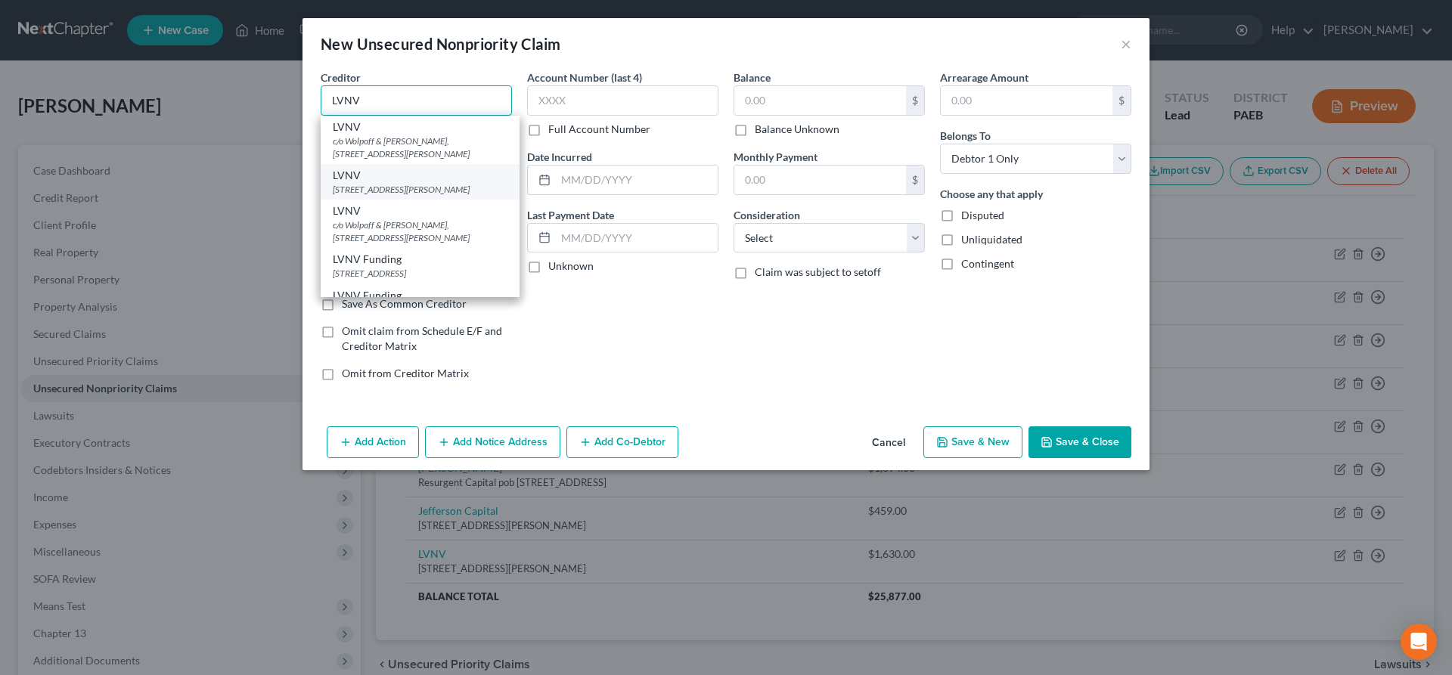
type input "LVNV"
click at [419, 194] on div "[STREET_ADDRESS][PERSON_NAME]" at bounding box center [420, 189] width 175 height 13
type input "[STREET_ADDRESS][PERSON_NAME]"
type input "[GEOGRAPHIC_DATA]"
select select "42"
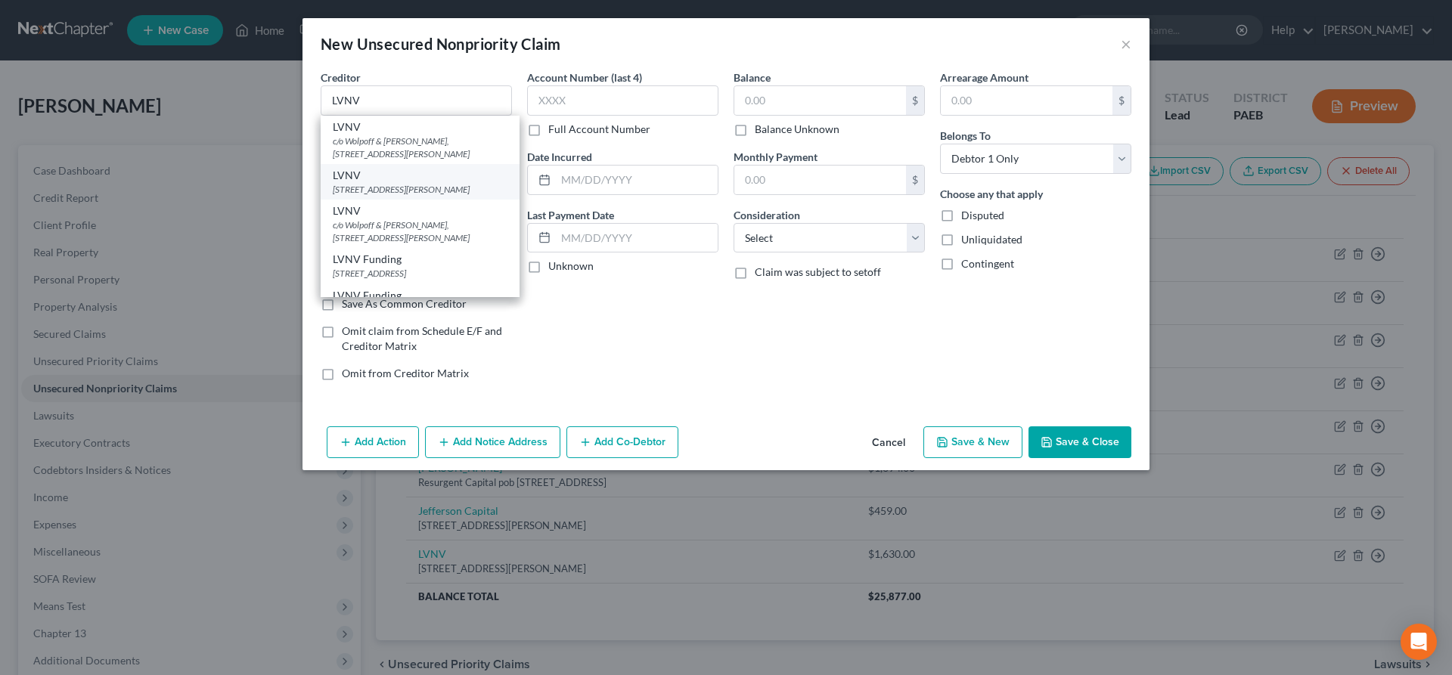
type input "29601"
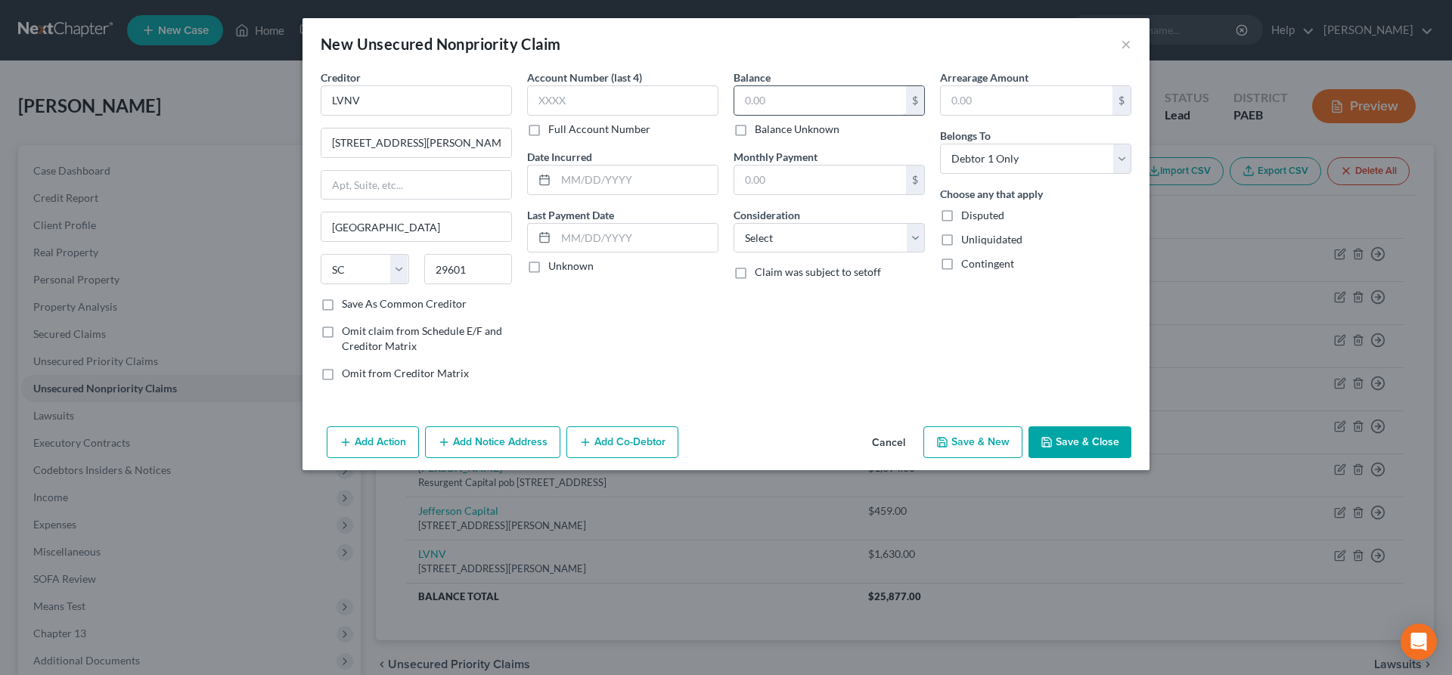
click at [765, 101] on input "text" at bounding box center [820, 100] width 172 height 29
type input "1,100"
click at [979, 440] on button "Save & New" at bounding box center [972, 442] width 99 height 32
select select "0"
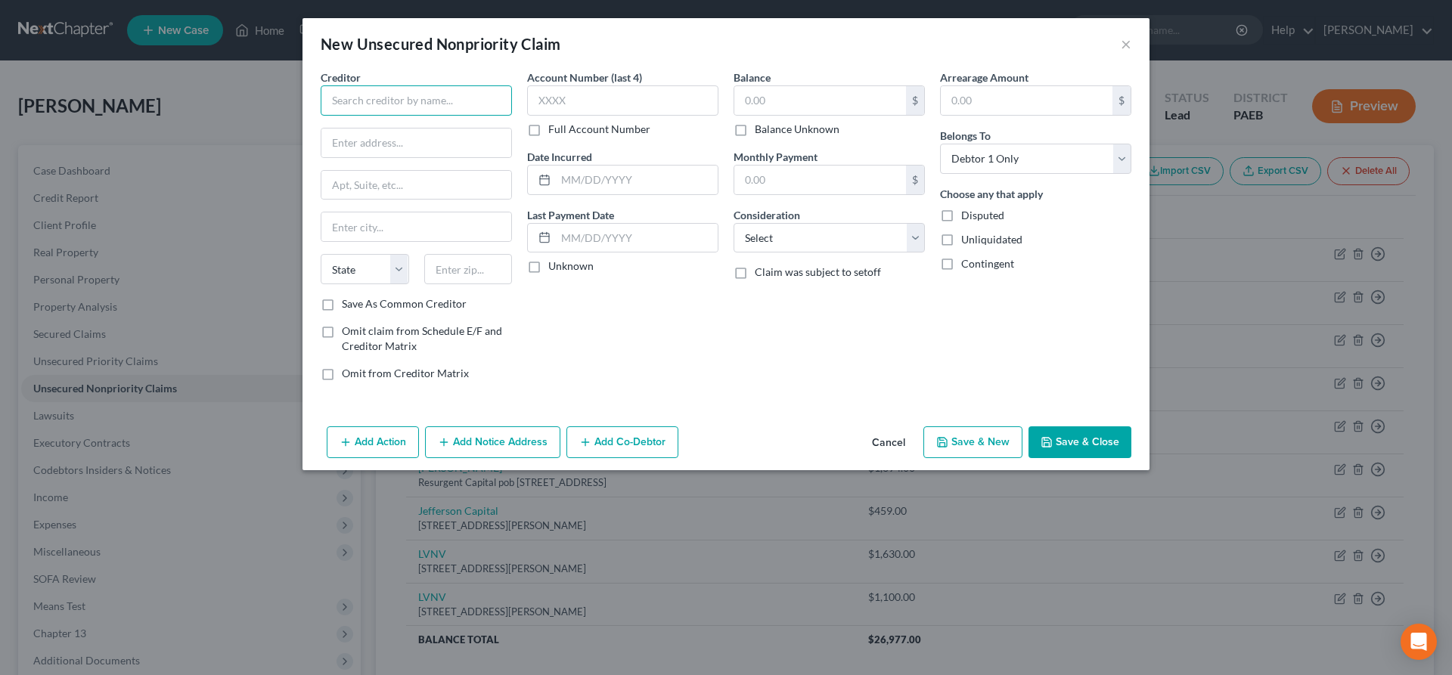
click at [373, 102] on input "text" at bounding box center [416, 100] width 191 height 30
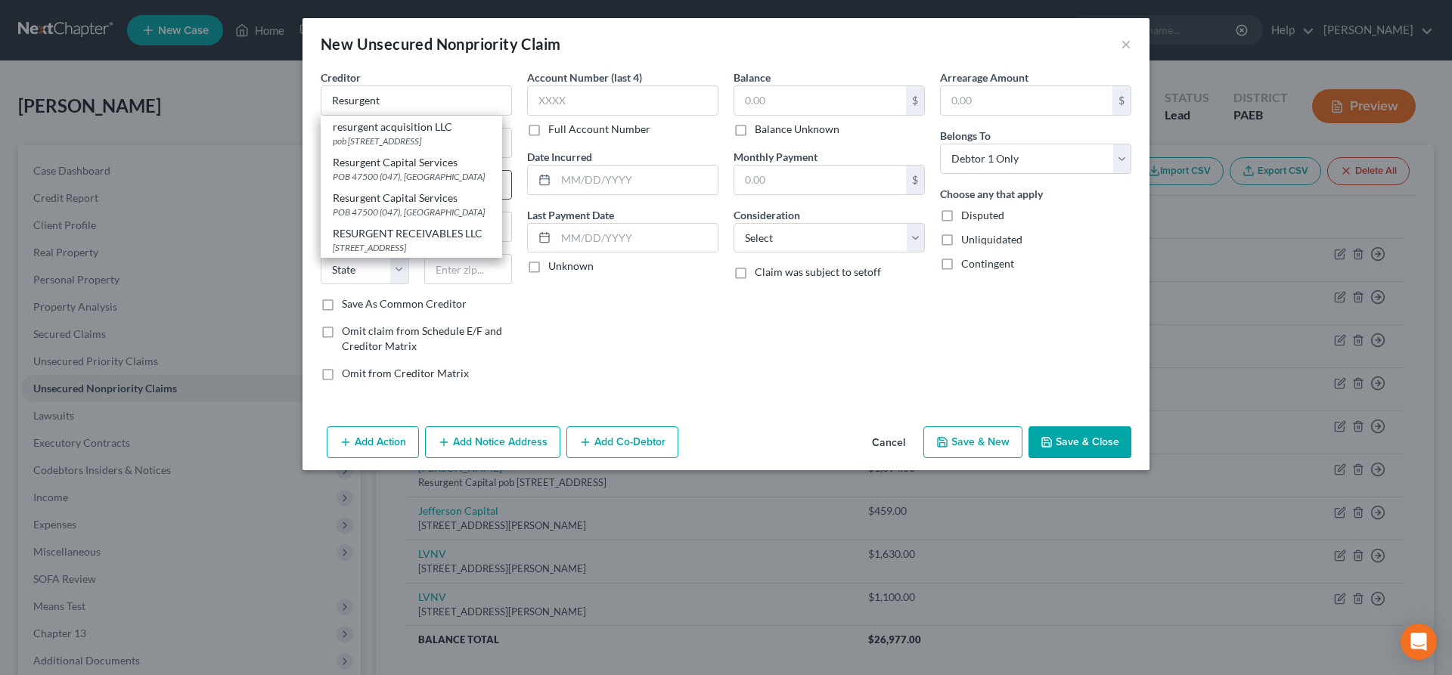
click at [441, 171] on div "POB 47500 (047), [GEOGRAPHIC_DATA]" at bounding box center [411, 176] width 157 height 13
type input "Resurgent Capital Services"
type input "POB 47500 (047)"
type input "[GEOGRAPHIC_DATA]"
select select "9"
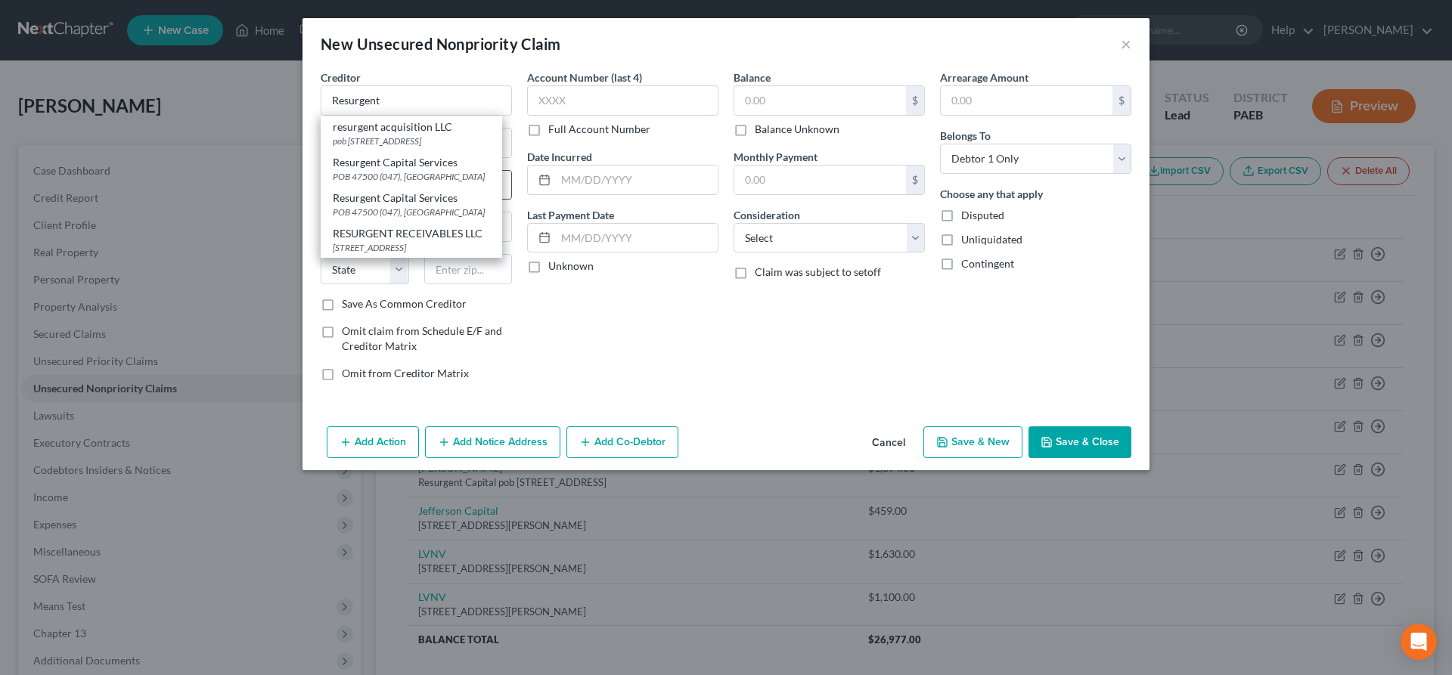
type input "32247"
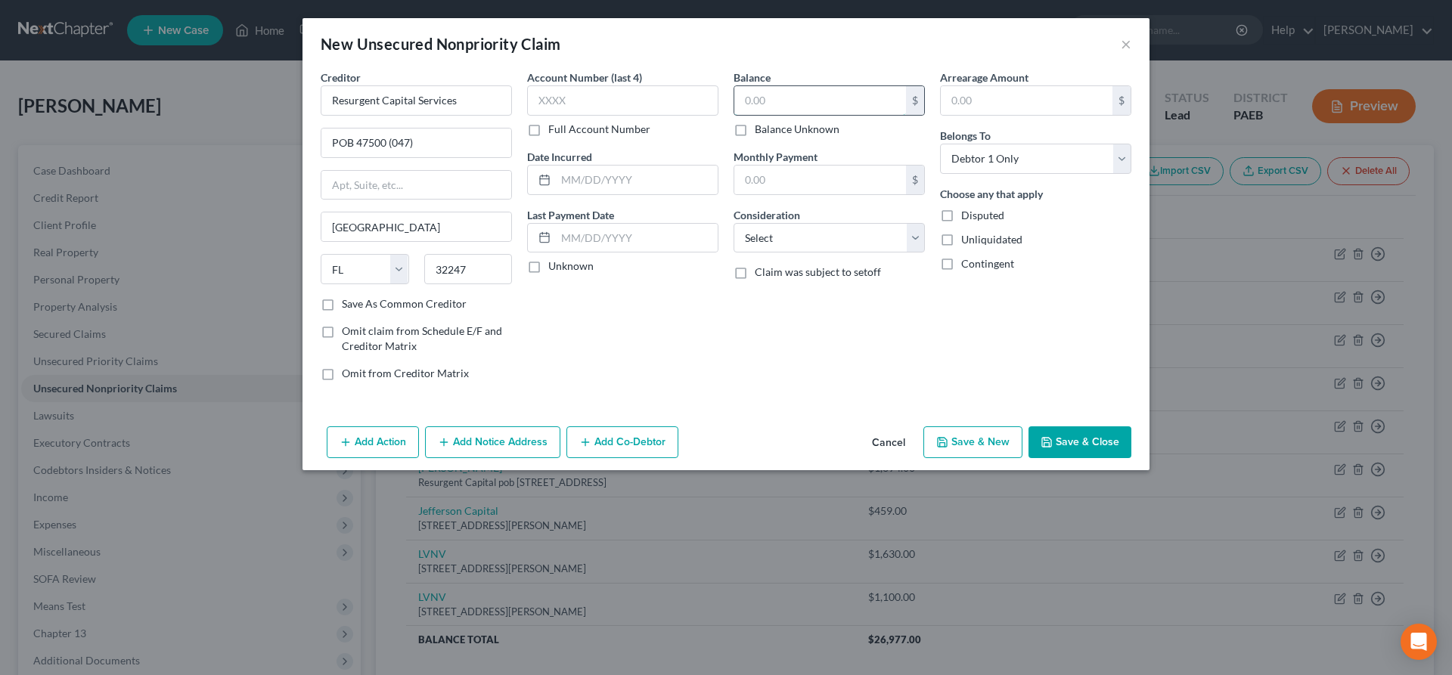
click at [765, 100] on input "text" at bounding box center [820, 100] width 172 height 29
type input "5,079"
click at [990, 438] on button "Save & New" at bounding box center [972, 442] width 99 height 32
select select "0"
type input "5,079.00"
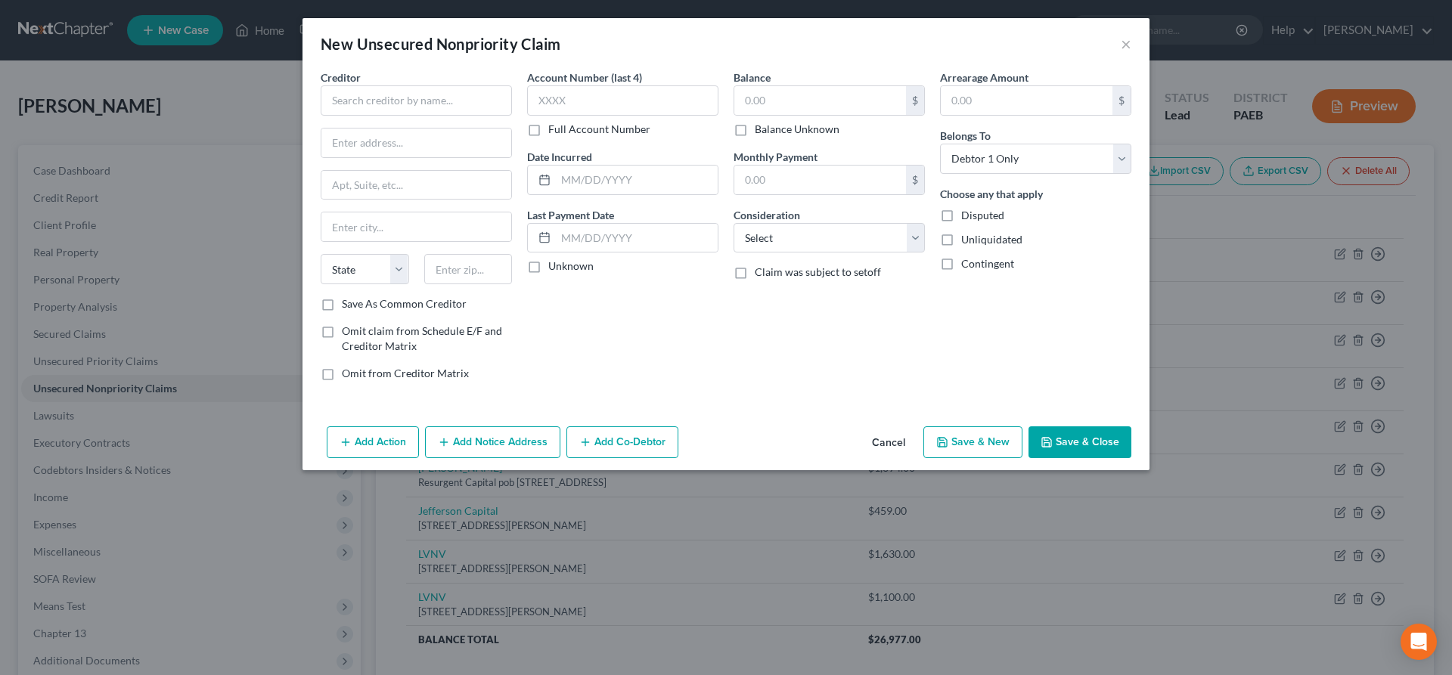
type input "0.00"
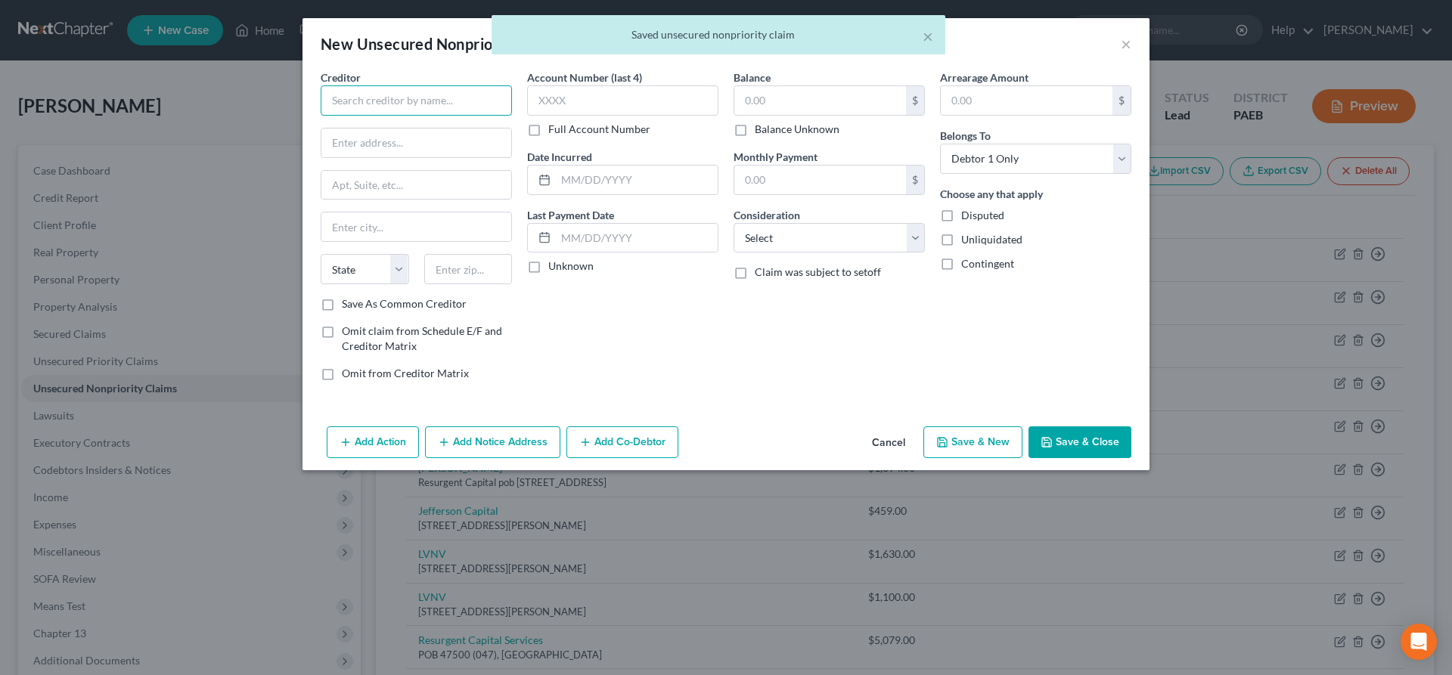
click at [326, 98] on input "text" at bounding box center [416, 100] width 191 height 30
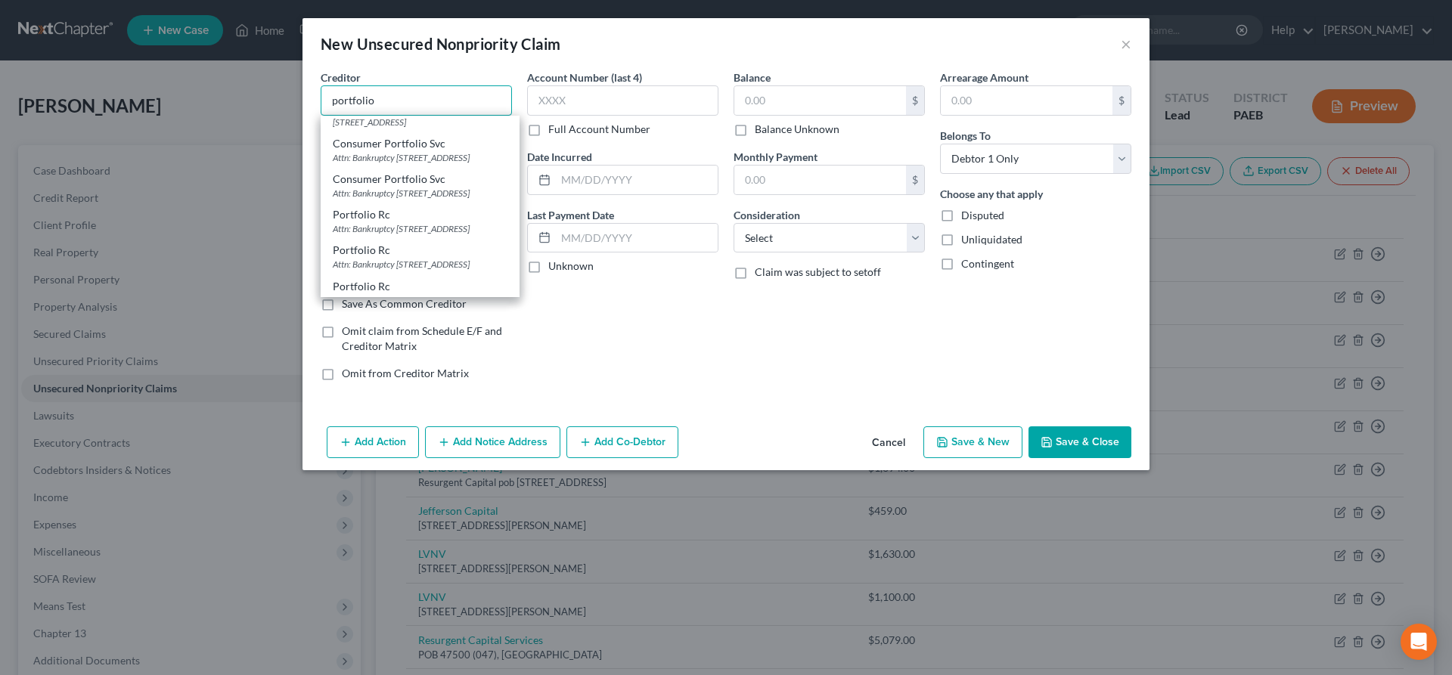
scroll to position [540, 0]
click at [462, 158] on div "Attn: Bankruptcy [STREET_ADDRESS]" at bounding box center [420, 151] width 175 height 13
type input "Portfolio Rc"
type input "Attn: Bankruptcy PO Box 9204"
type input "Old Bethpage"
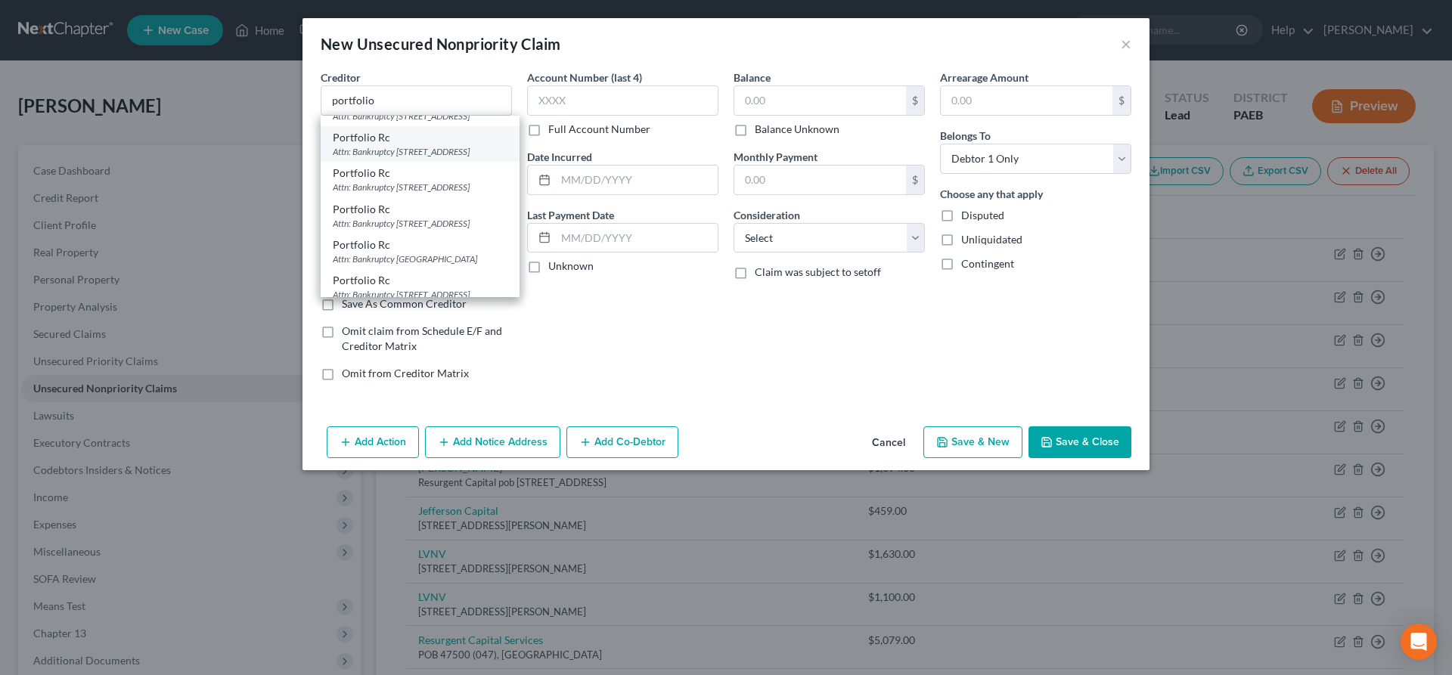
select select "35"
type input "11804"
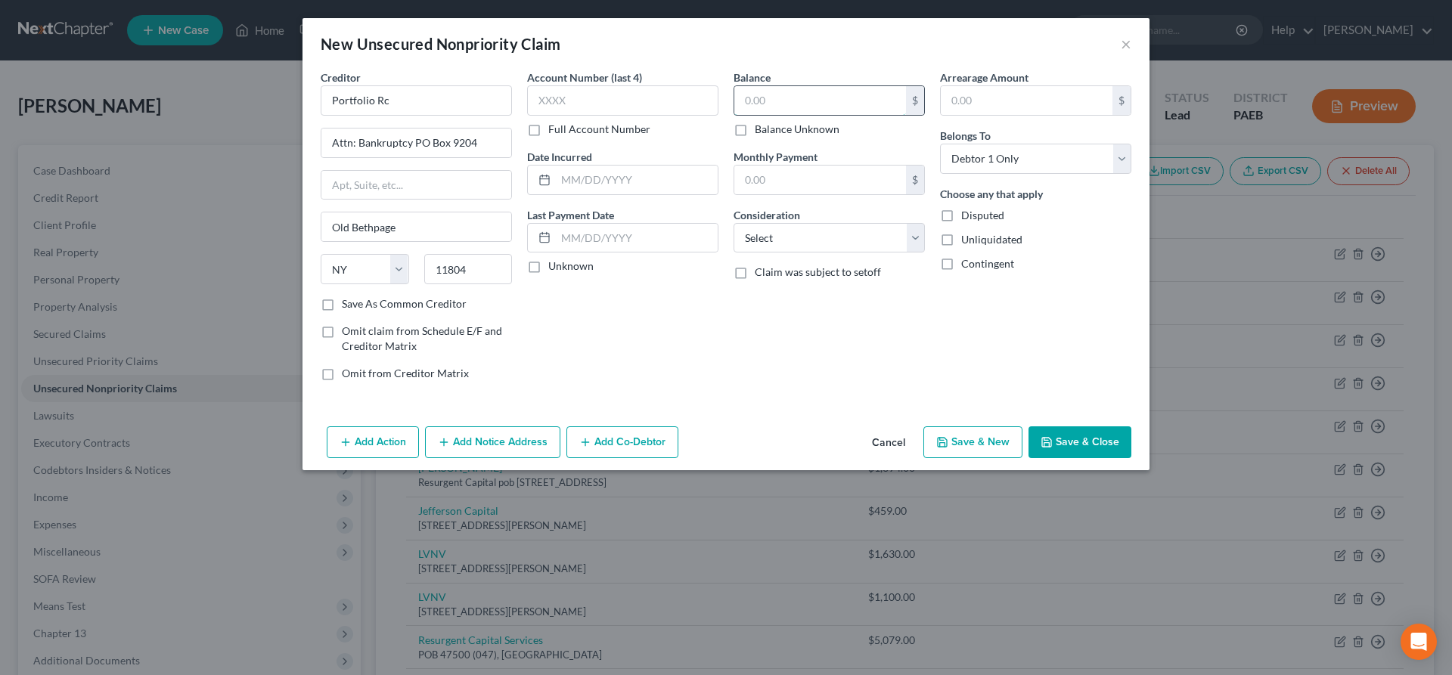
click at [787, 99] on input "text" at bounding box center [820, 100] width 172 height 29
type input "241"
click at [955, 442] on button "Save & New" at bounding box center [972, 442] width 99 height 32
select select "0"
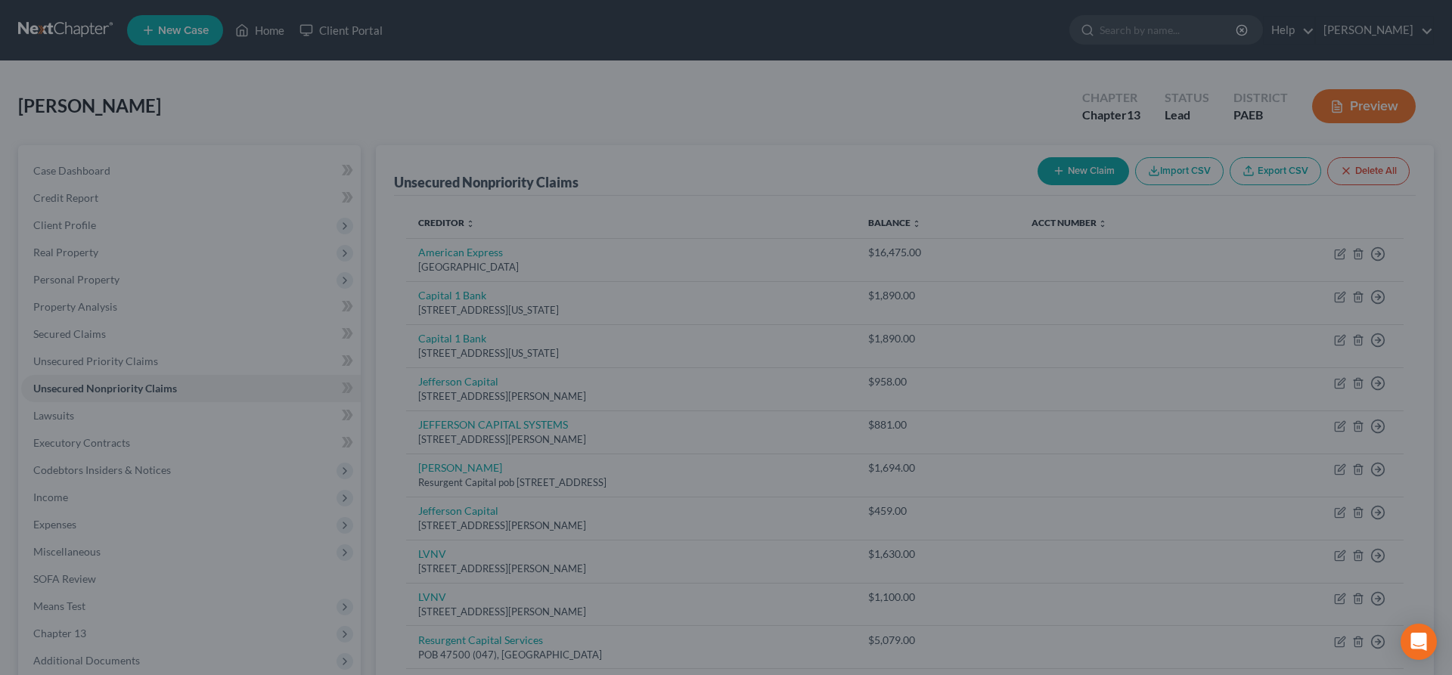
type input "241.00"
type input "0.00"
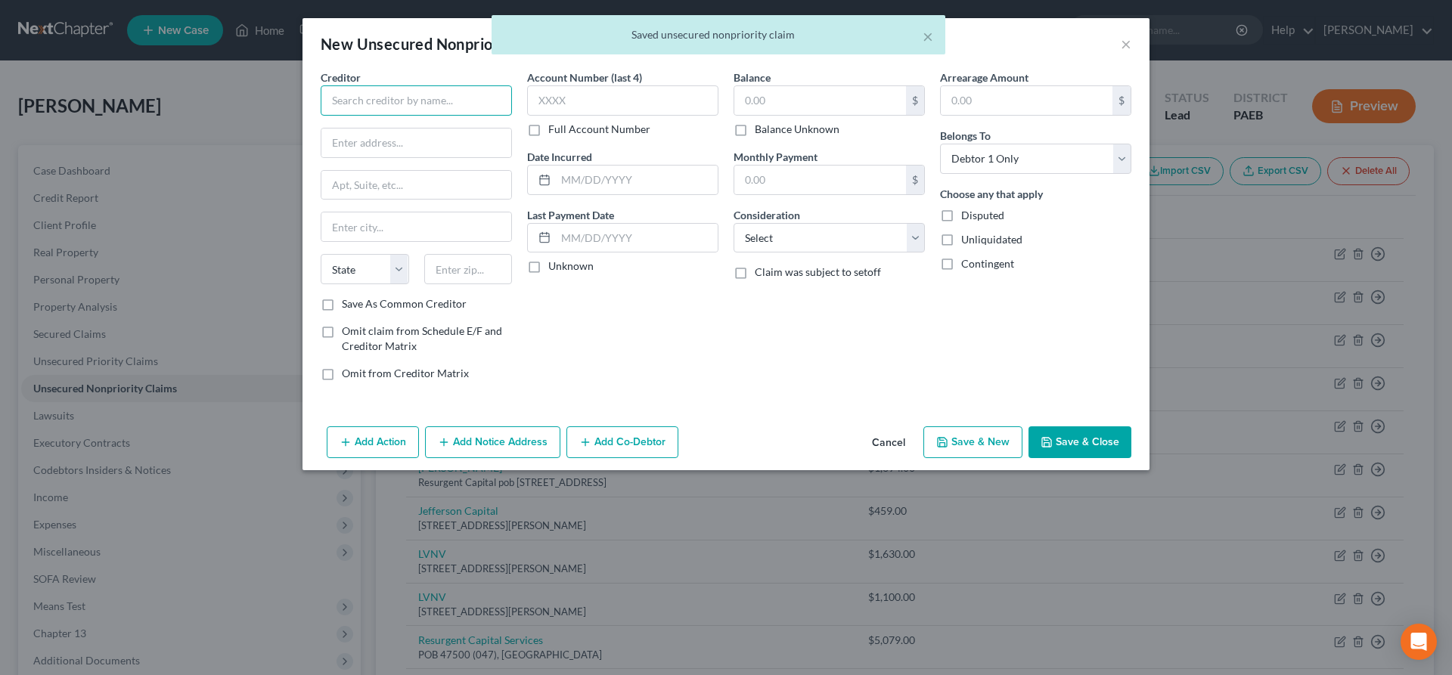
click at [329, 103] on input "text" at bounding box center [416, 100] width 191 height 30
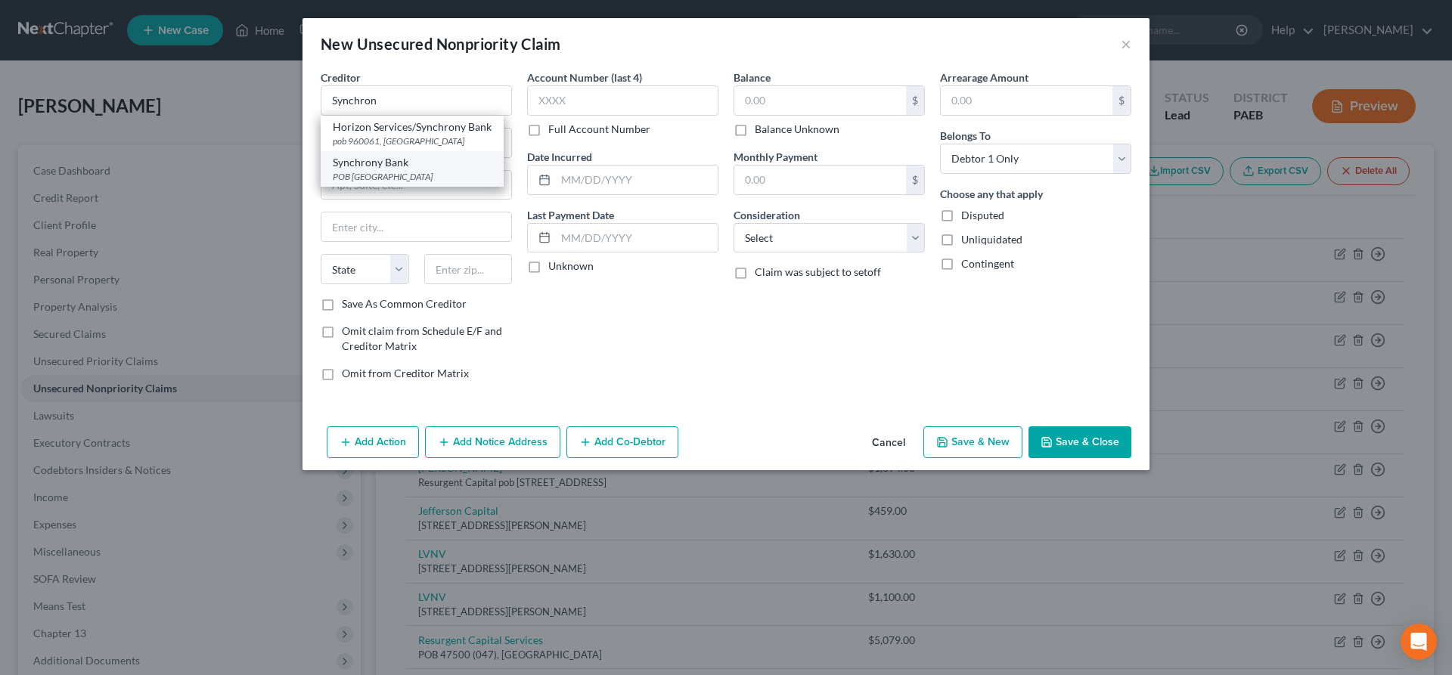
click at [425, 169] on div "Synchrony Bank" at bounding box center [412, 162] width 159 height 15
type input "Synchrony Bank"
type input "POB 96061"
type input "Orlando"
select select "9"
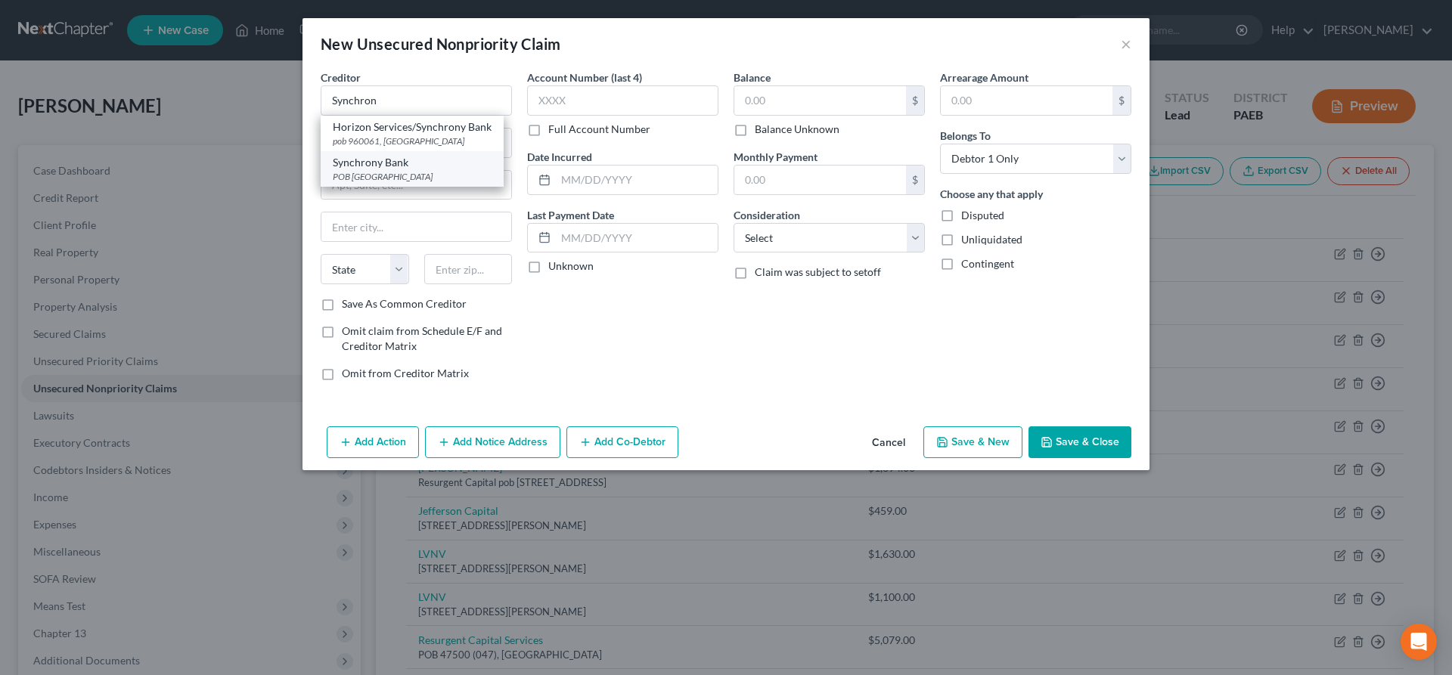
type input "32896"
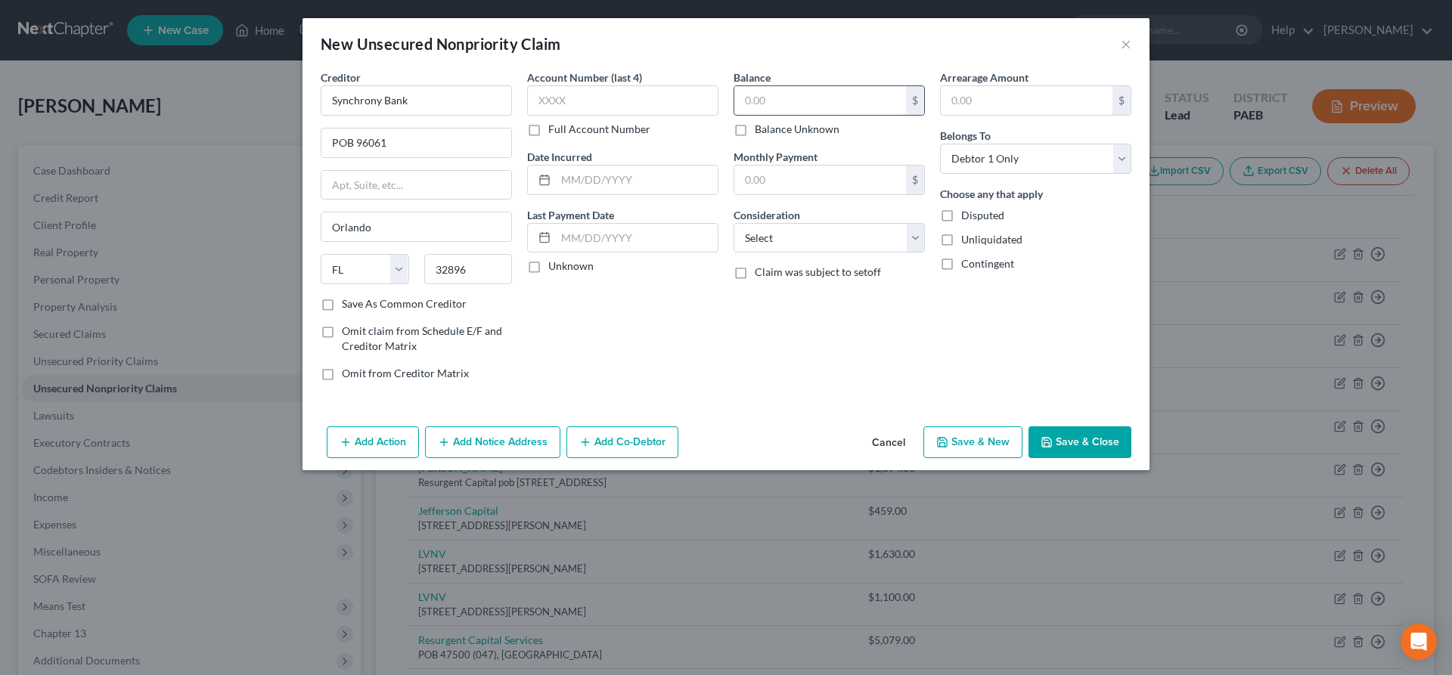
click at [773, 99] on input "text" at bounding box center [820, 100] width 172 height 29
type input "1,018"
click at [983, 444] on button "Save & New" at bounding box center [972, 442] width 99 height 32
select select "0"
type input "1,018.00"
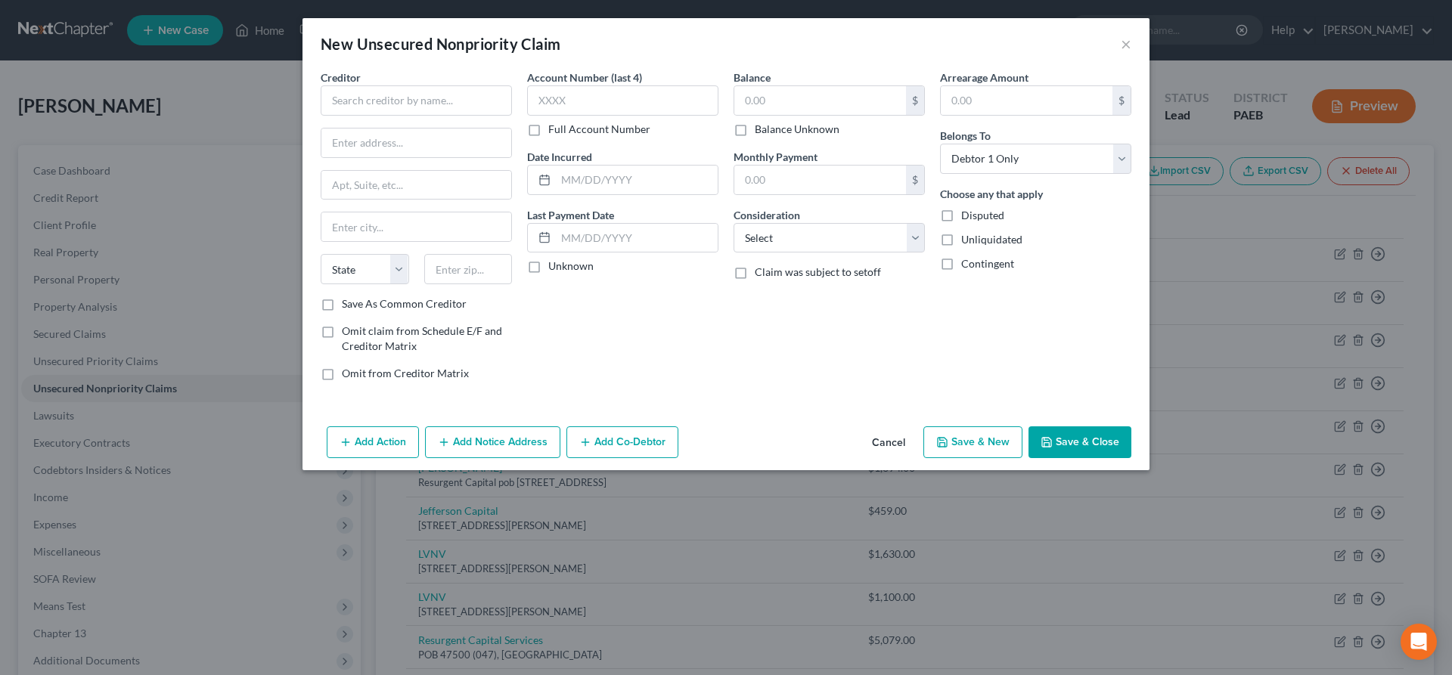
type input "0.00"
click at [392, 91] on input "text" at bounding box center [416, 100] width 191 height 30
type input "East Goshin Twp"
click at [349, 148] on input "text" at bounding box center [416, 143] width 190 height 29
type input "[PERSON_NAME] Law Associates, Ltd."
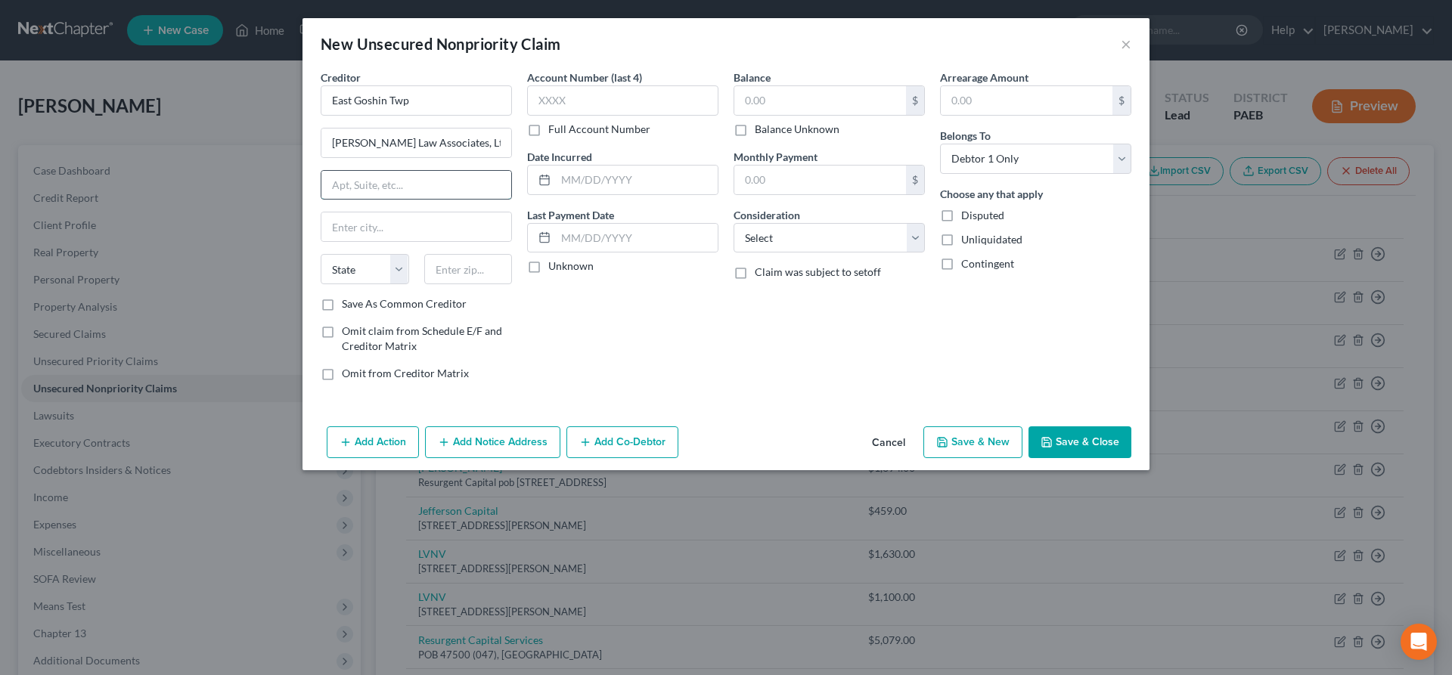
click at [417, 187] on input "text" at bounding box center [416, 185] width 190 height 29
type input "P.O. Box 3020"
click at [476, 271] on input "text" at bounding box center [468, 269] width 88 height 30
type input "19404"
type input "[GEOGRAPHIC_DATA]"
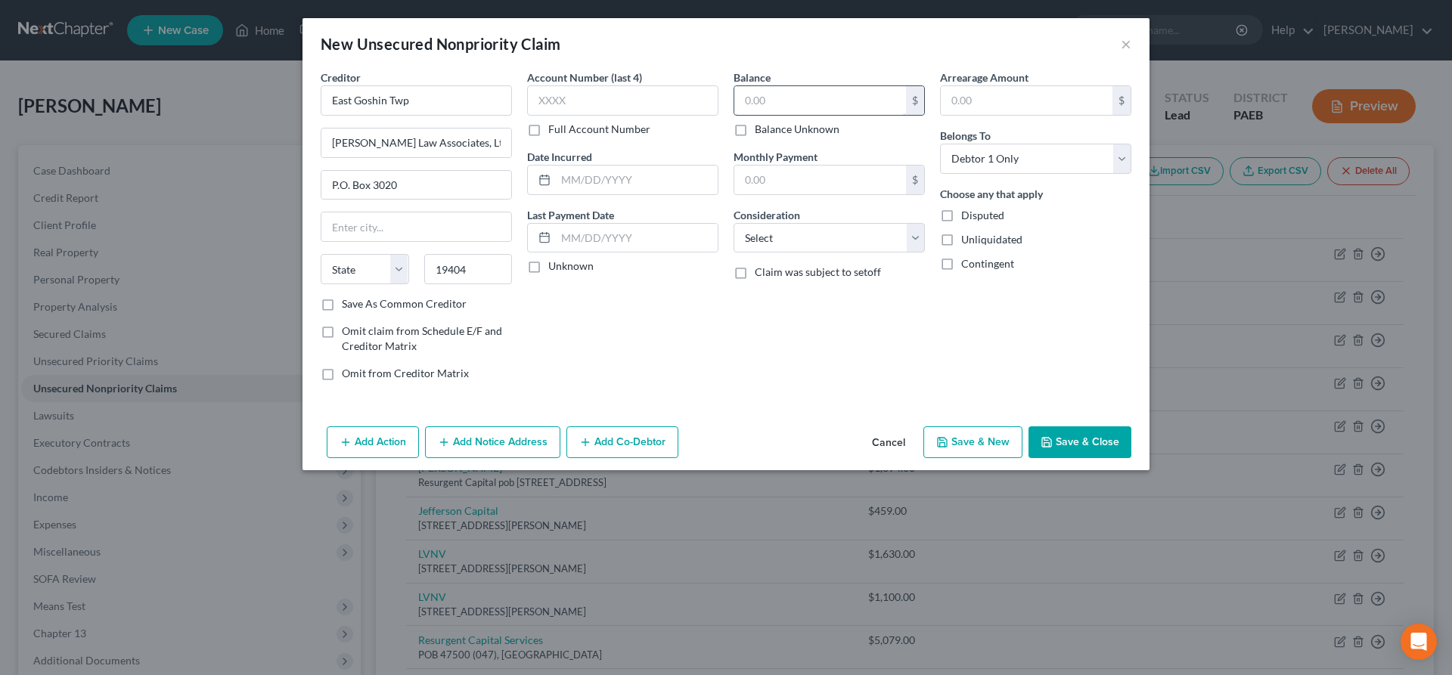
select select "39"
click at [786, 95] on input "text" at bounding box center [820, 100] width 172 height 29
click at [1089, 442] on button "Save & Close" at bounding box center [1079, 442] width 103 height 32
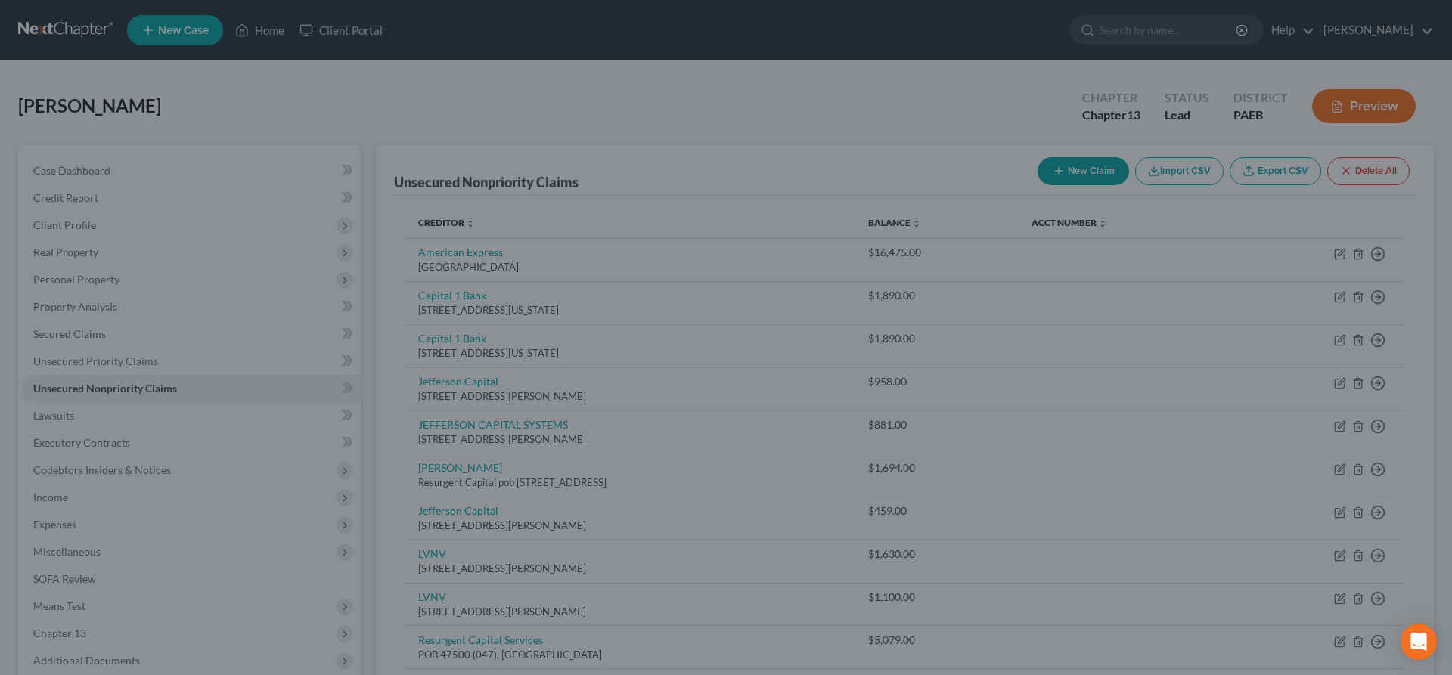
type input "1,400.00"
type input "0.00"
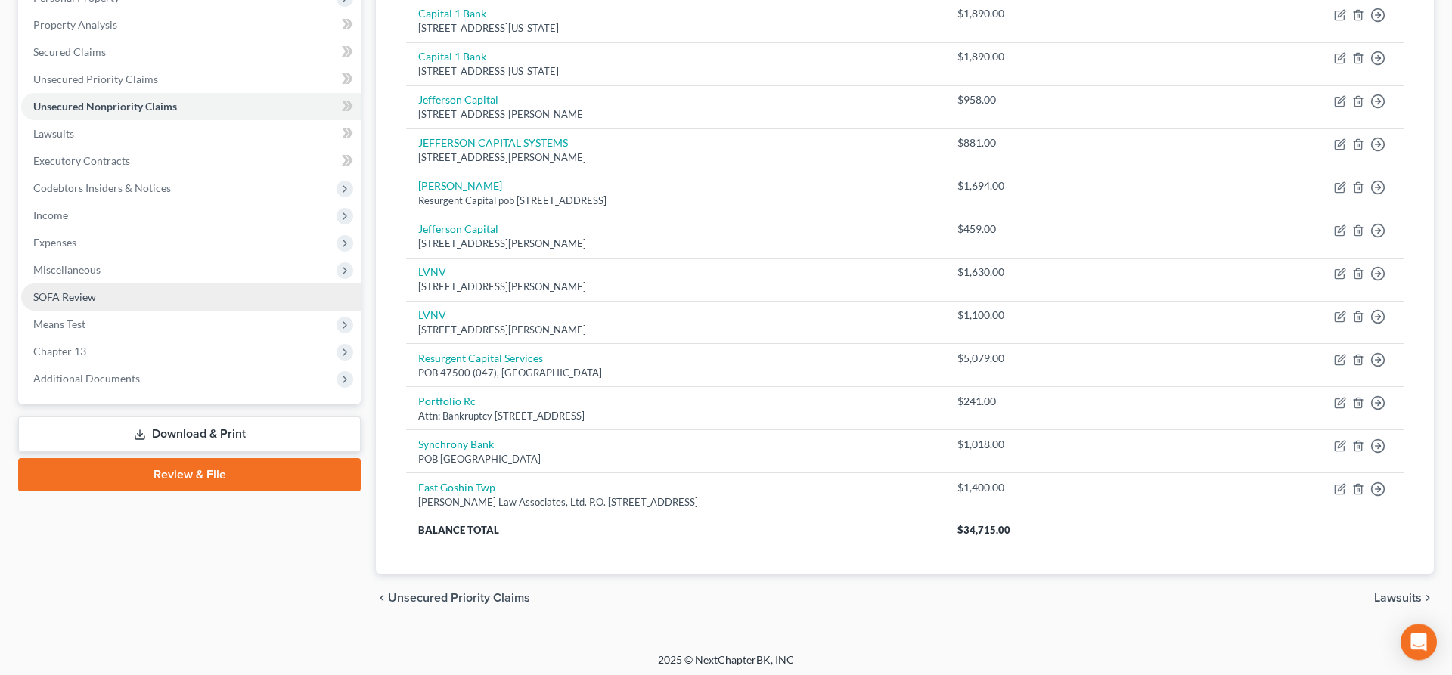
scroll to position [287, 0]
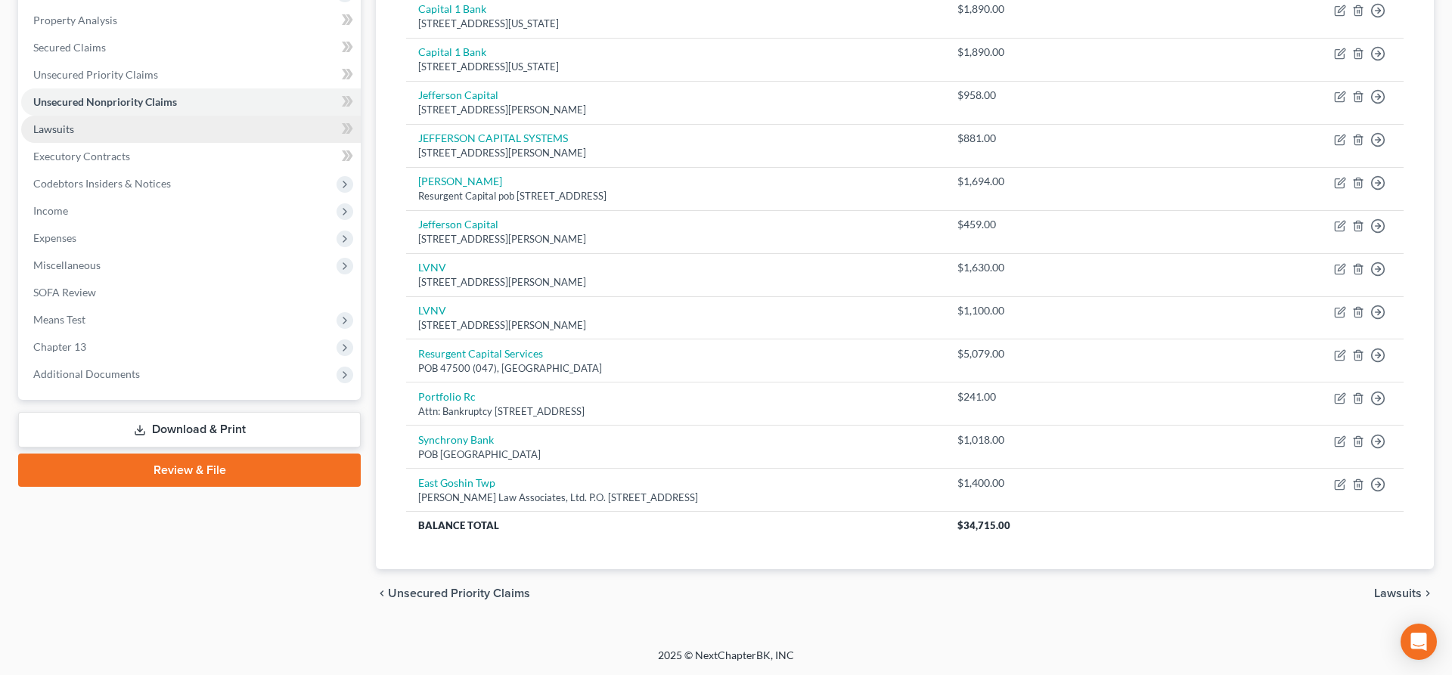
click at [75, 126] on link "Lawsuits" at bounding box center [190, 129] width 339 height 27
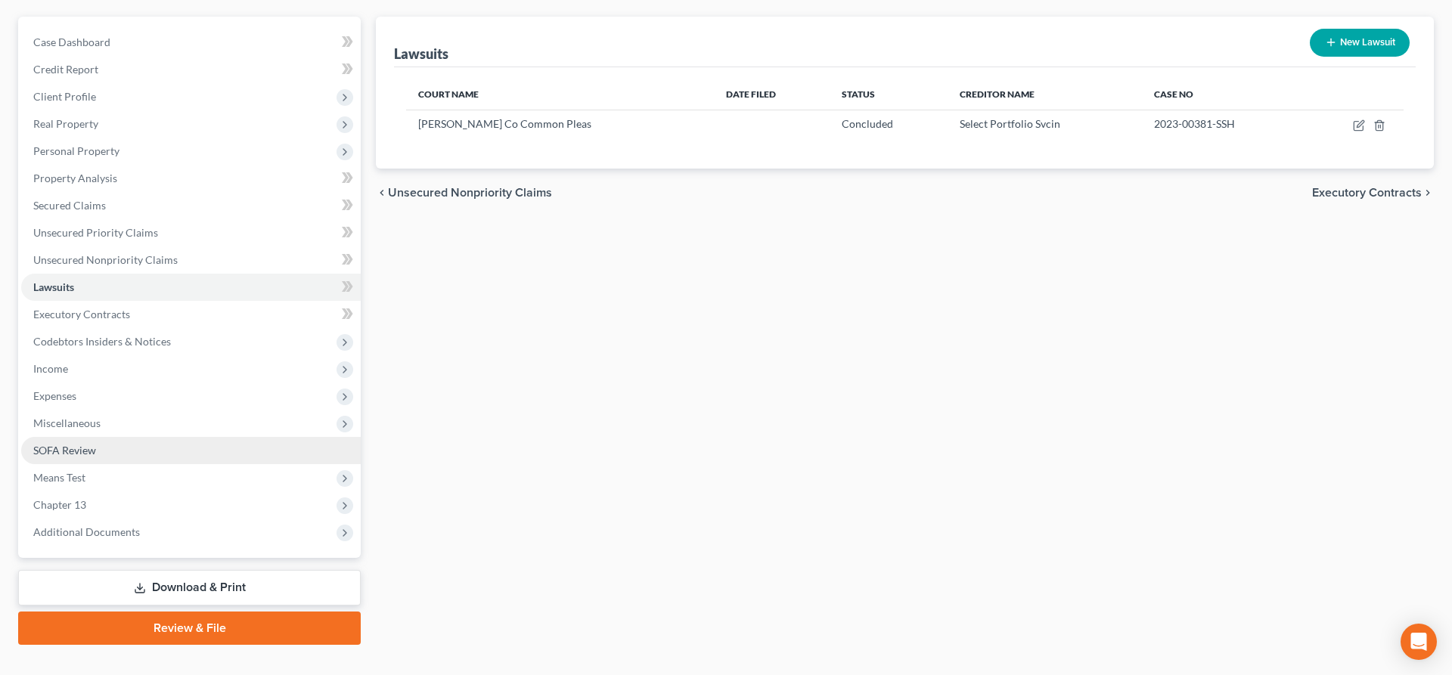
scroll to position [154, 0]
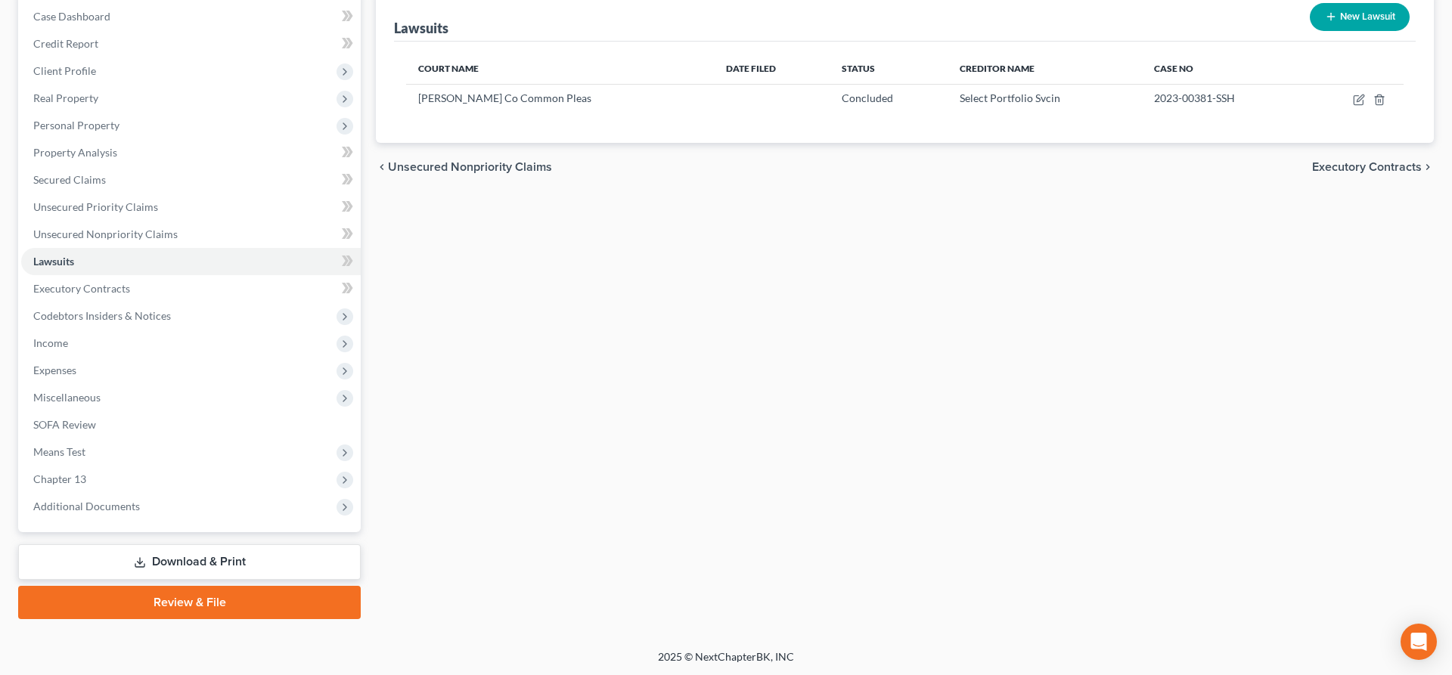
click at [175, 559] on link "Download & Print" at bounding box center [189, 562] width 342 height 36
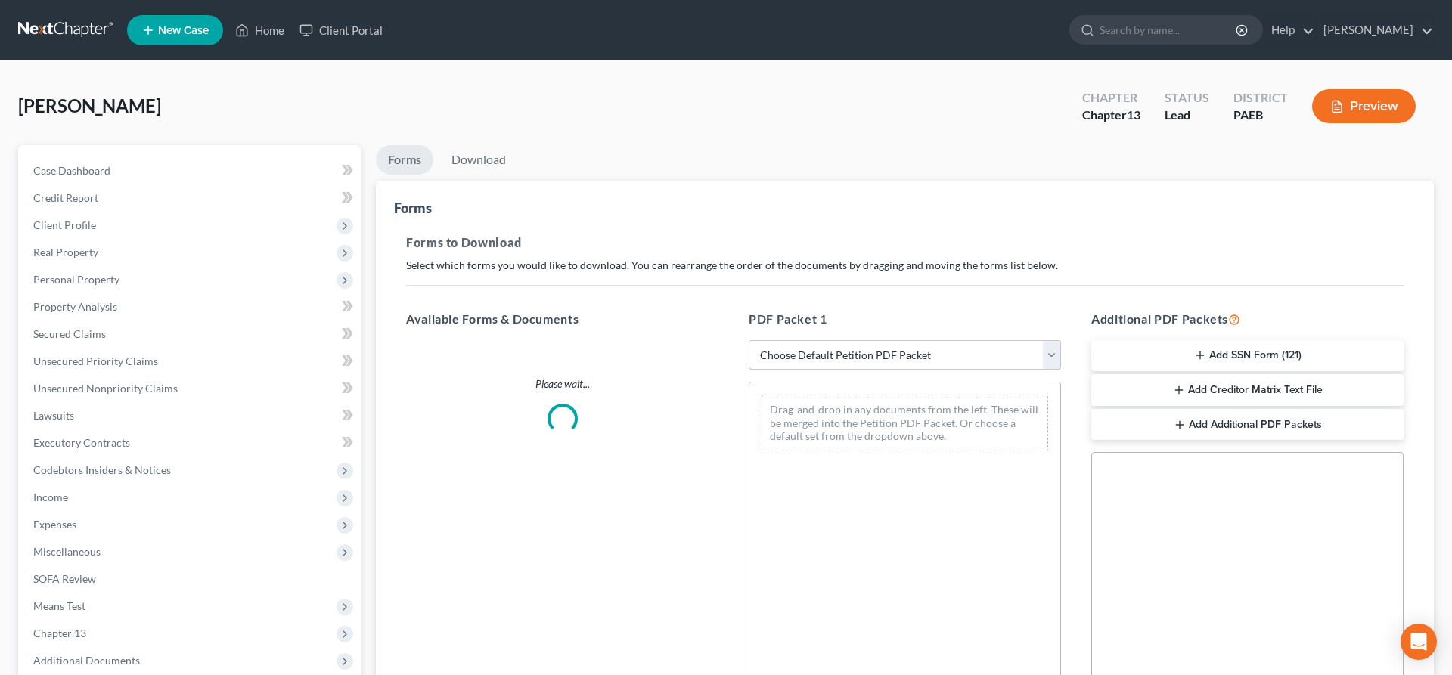
click at [883, 351] on select "Choose Default Petition PDF Packet Complete Bankruptcy Petition (all forms and …" at bounding box center [904, 355] width 312 height 30
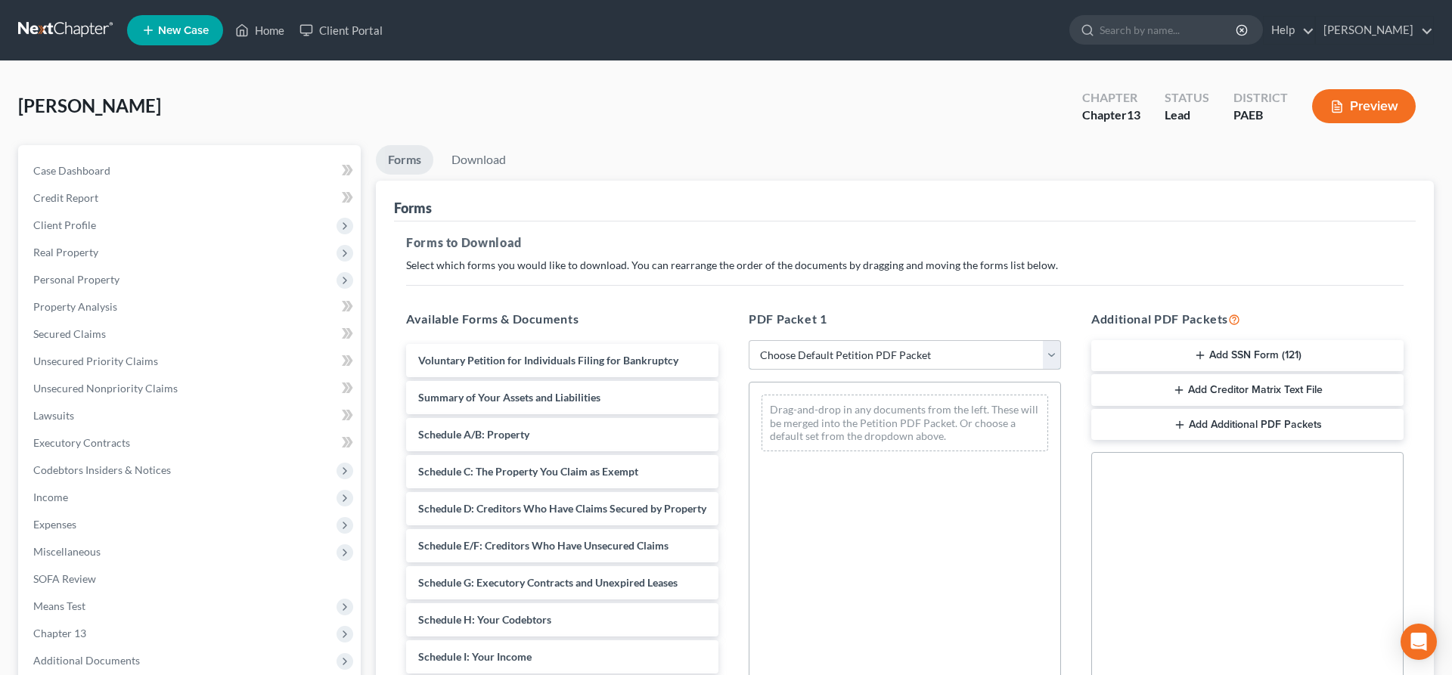
select select "7"
click option "lsr 13" at bounding box center [0, 0] width 0 height 0
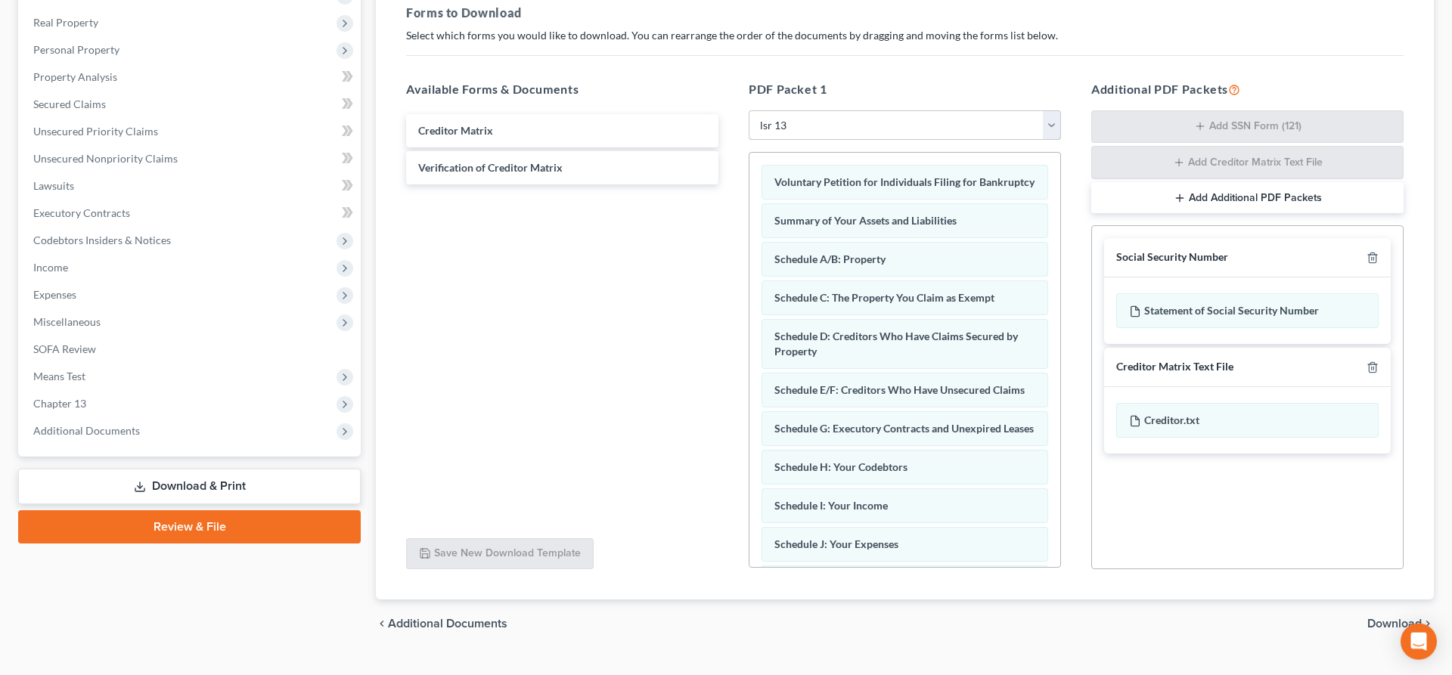
scroll to position [231, 0]
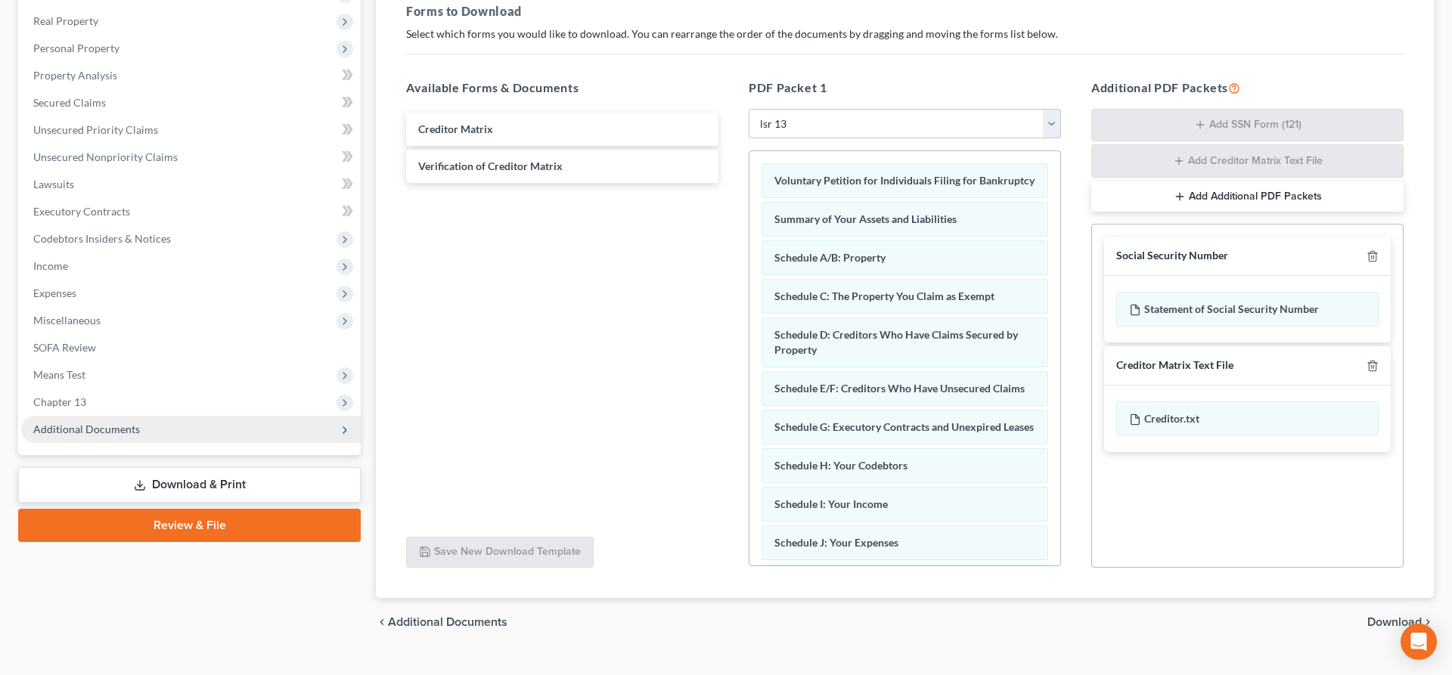
click at [123, 433] on span "Additional Documents" at bounding box center [86, 429] width 107 height 13
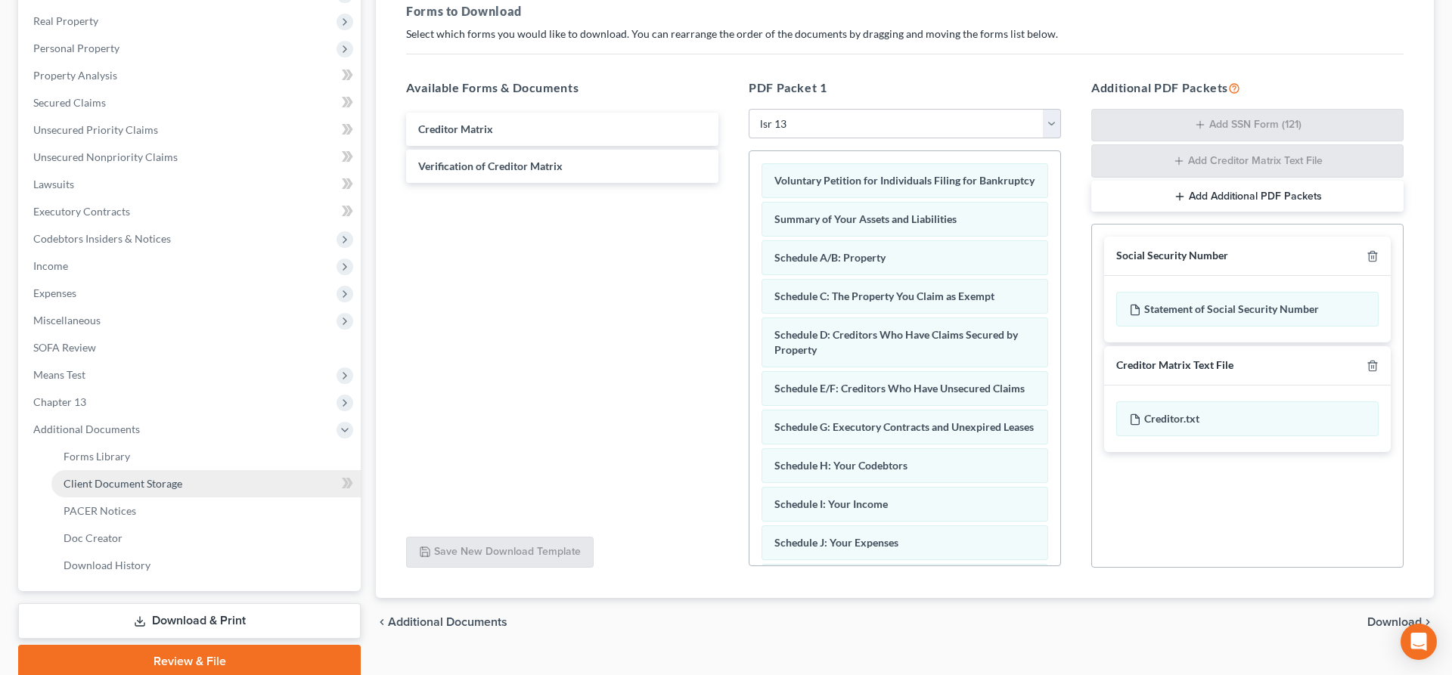
click at [152, 485] on span "Client Document Storage" at bounding box center [123, 483] width 119 height 13
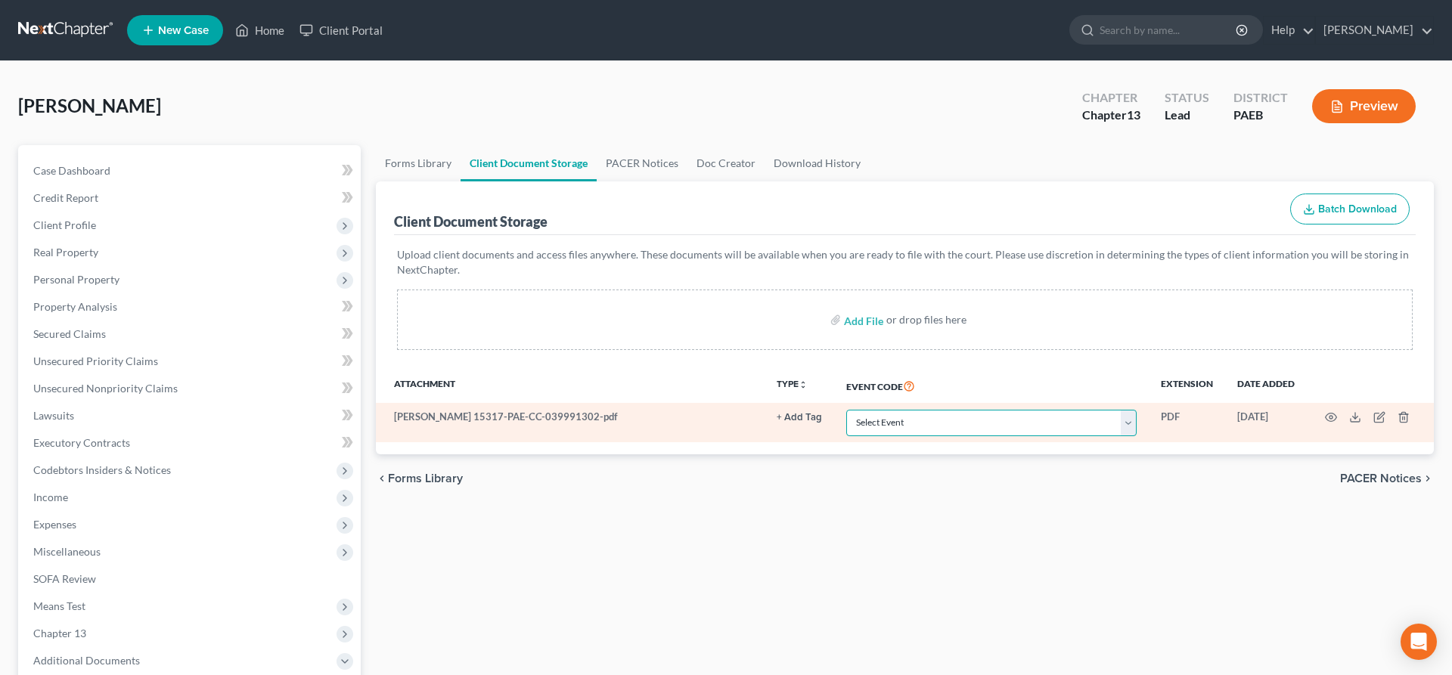
click at [947, 431] on select "Select Event Amended Matrix List of Creditors (Fee) Application to Have the Cha…" at bounding box center [991, 423] width 290 height 26
click at [846, 410] on select "Select Event Amended Matrix List of Creditors (Fee) Application to Have the Cha…" at bounding box center [991, 423] width 290 height 26
select select "2"
click option "Certificate of Credit Counseling" at bounding box center [0, 0] width 0 height 0
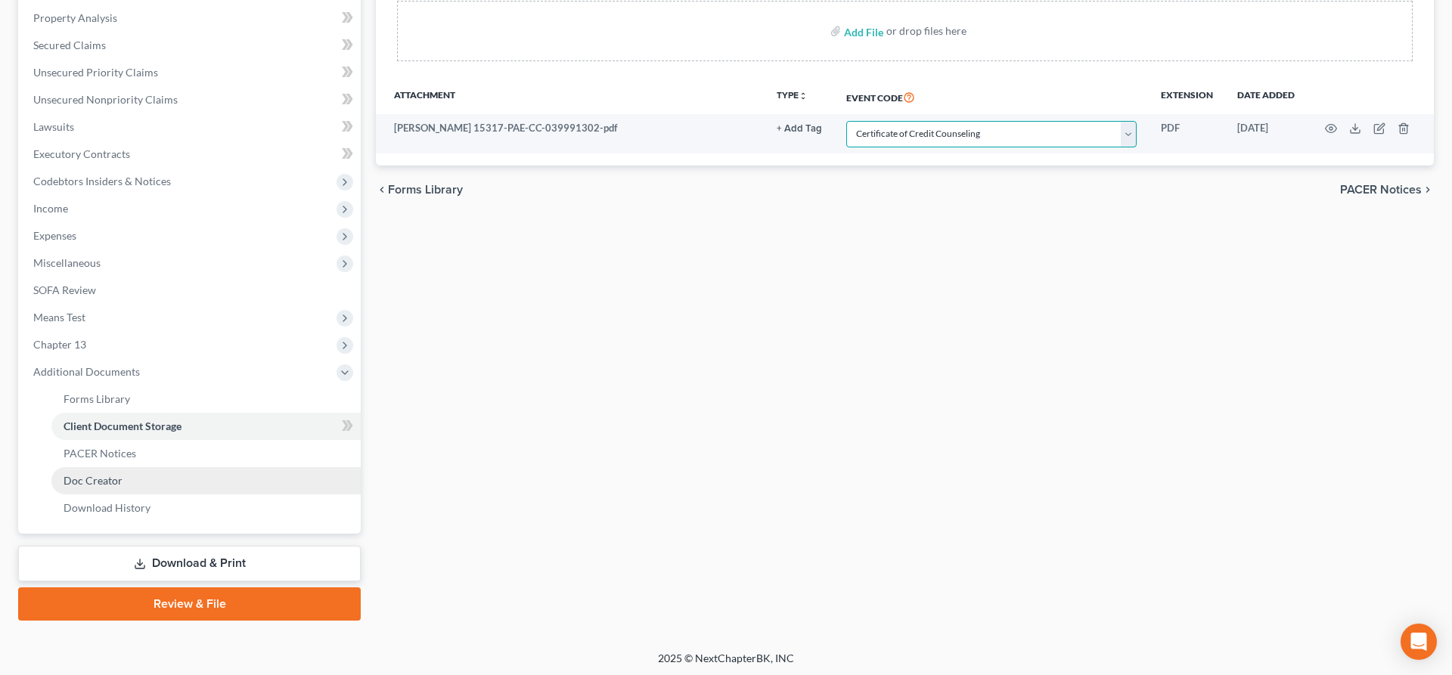
scroll to position [290, 0]
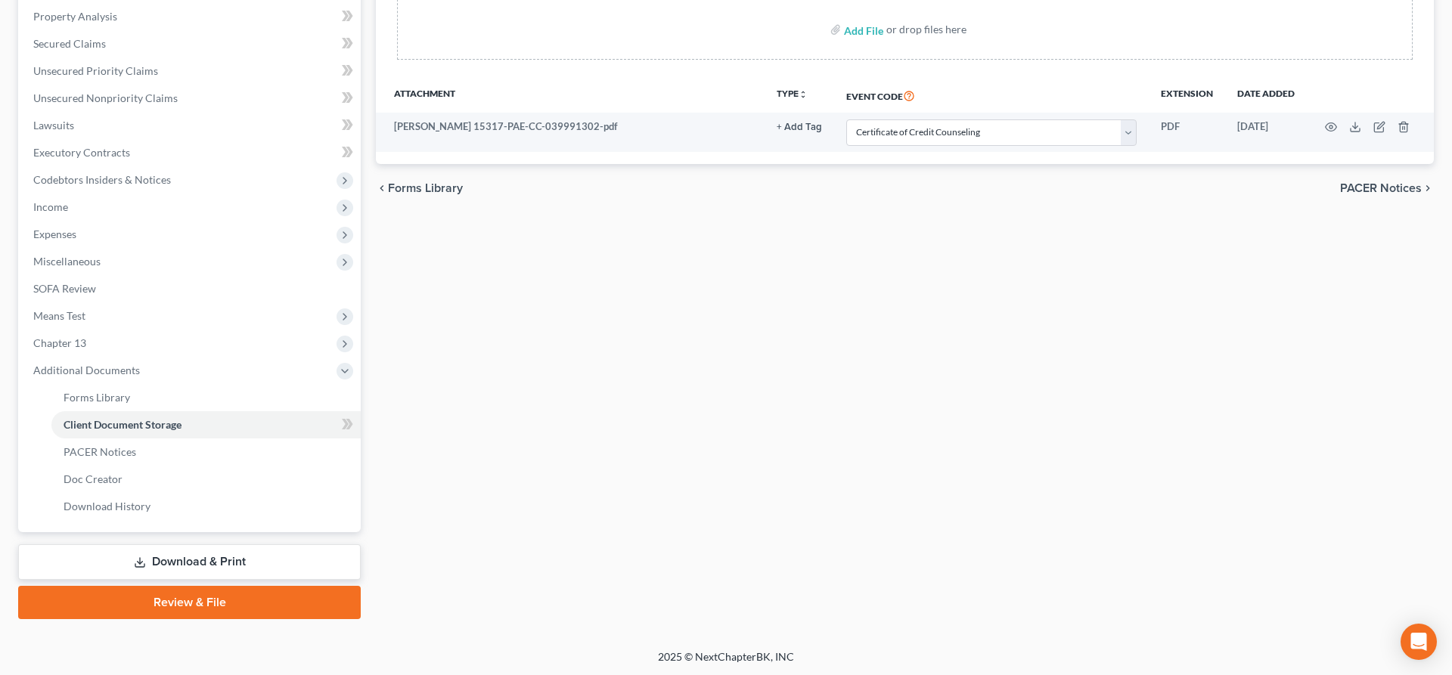
click at [228, 553] on link "Download & Print" at bounding box center [189, 562] width 342 height 36
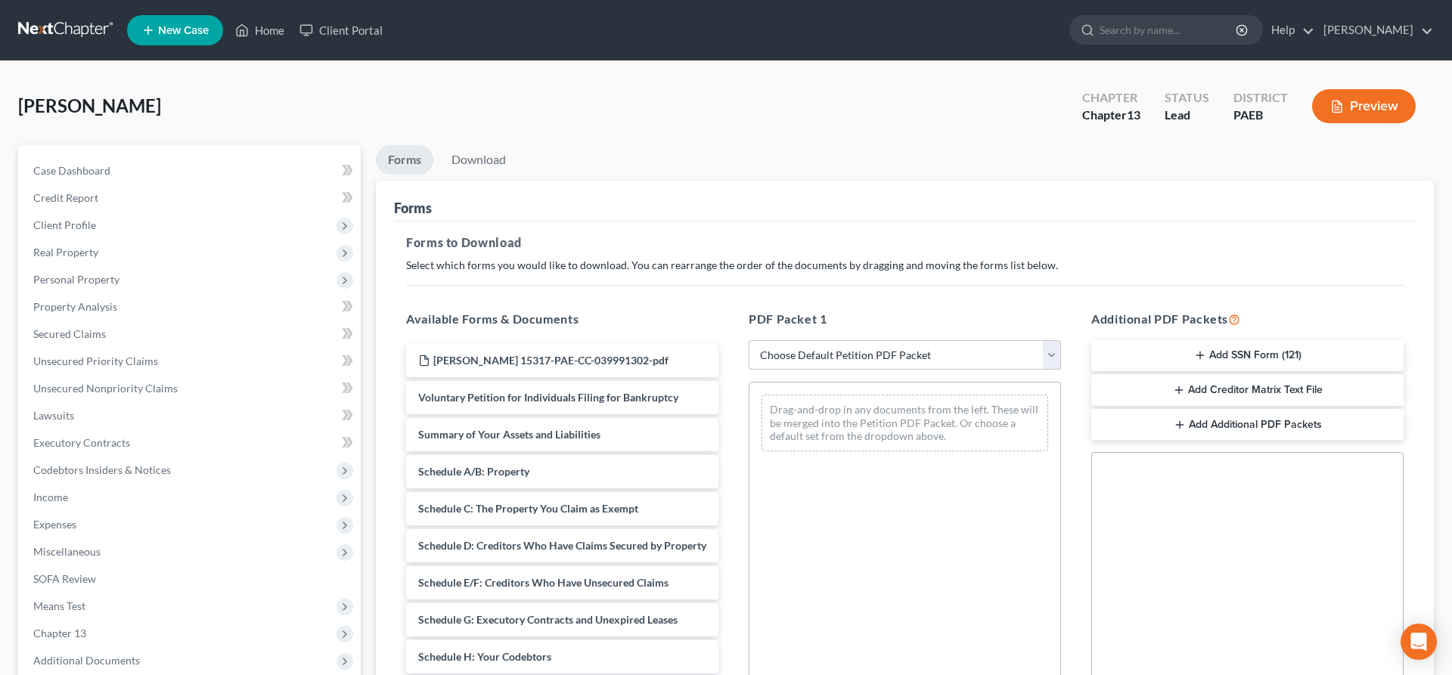
click at [748, 340] on select "Choose Default Petition PDF Packet Complete Bankruptcy Petition (all forms and …" at bounding box center [904, 355] width 312 height 30
select select "7"
click option "lsr 13" at bounding box center [0, 0] width 0 height 0
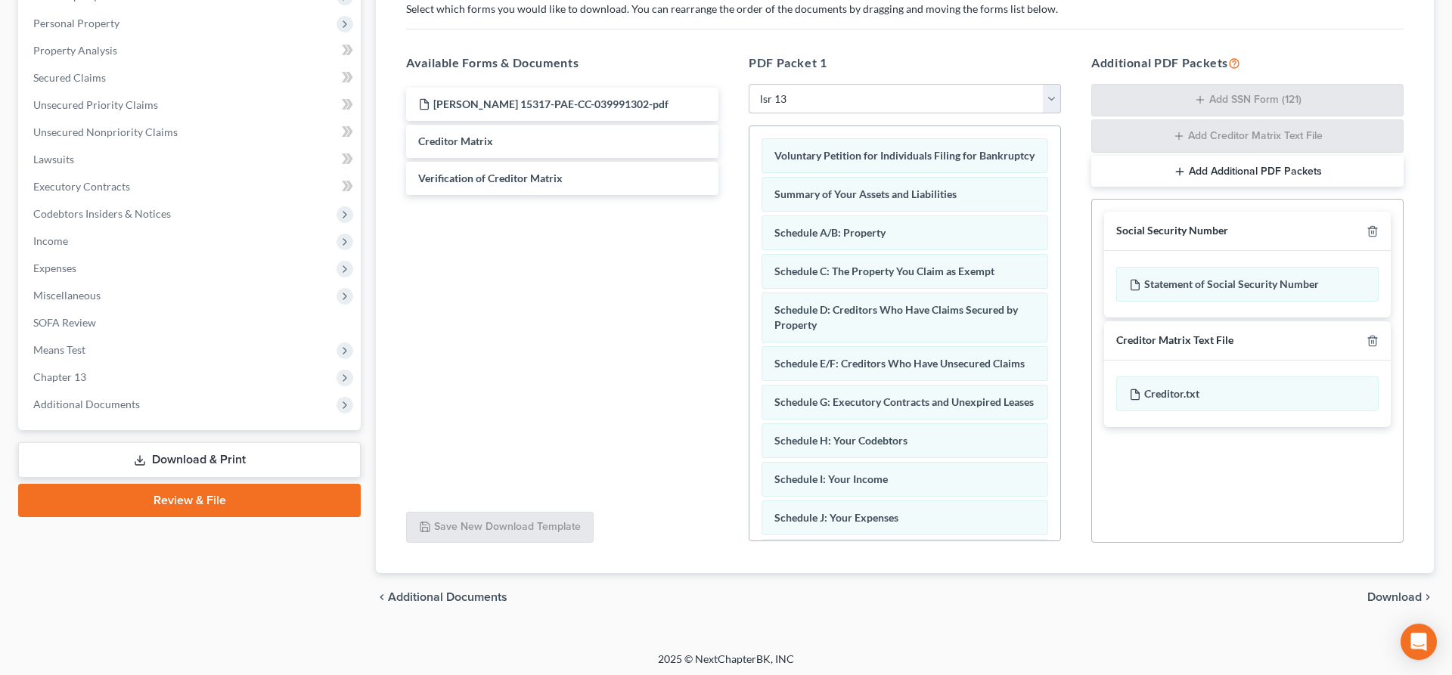
scroll to position [259, 0]
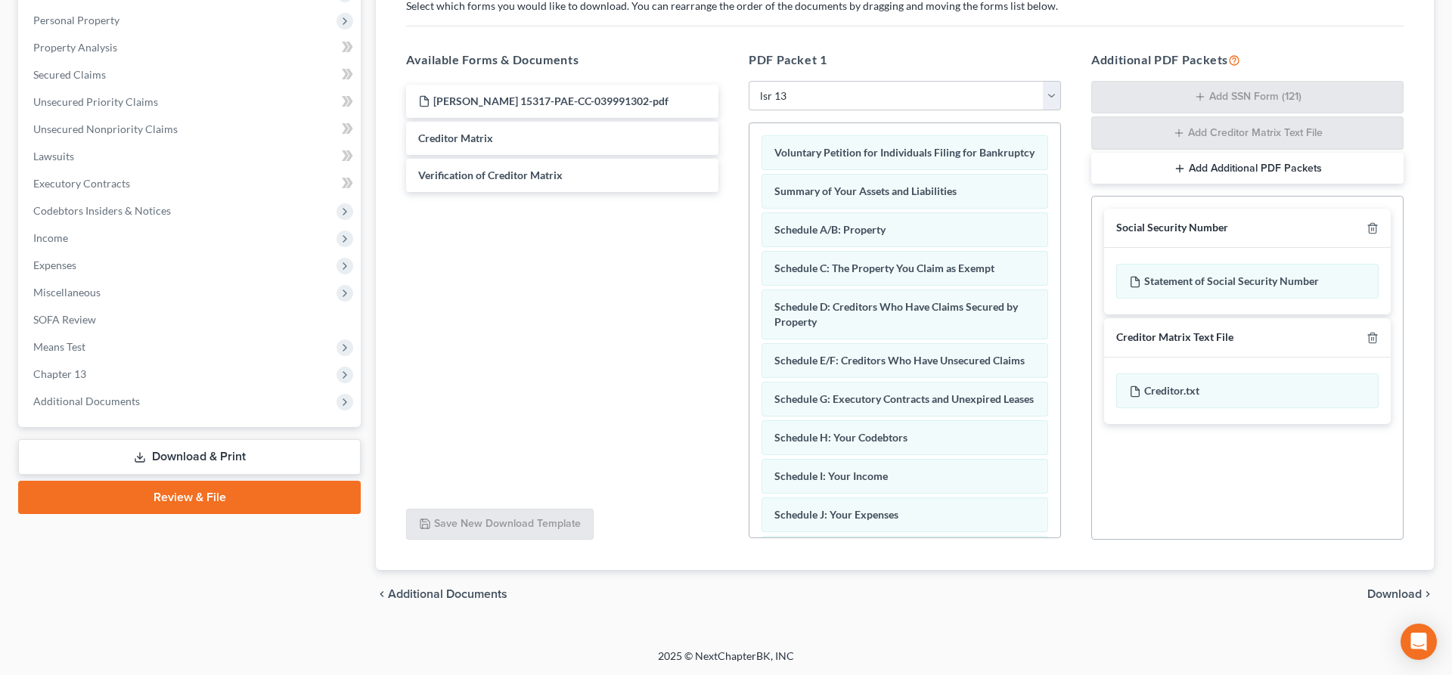
click at [1390, 584] on div "chevron_left Additional Documents Download chevron_right" at bounding box center [905, 594] width 1058 height 48
click at [1390, 590] on span "Download" at bounding box center [1394, 594] width 54 height 12
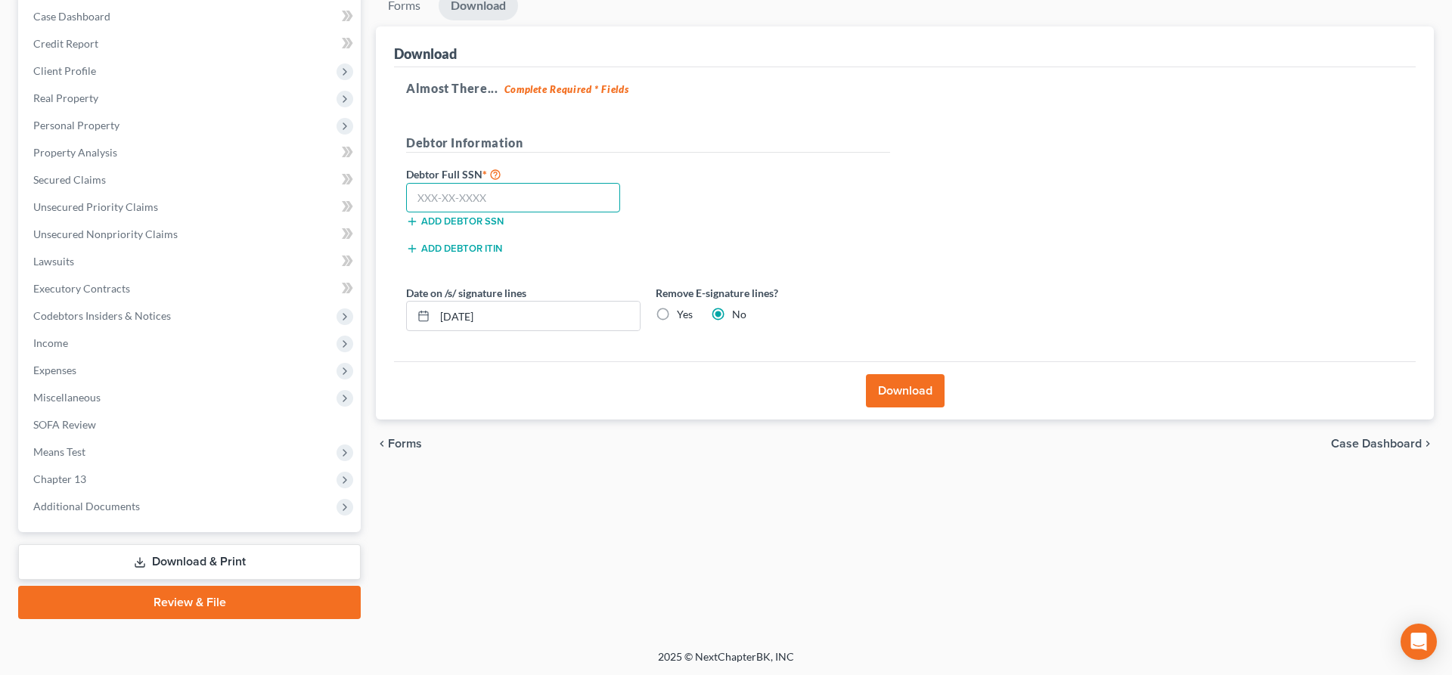
click at [439, 203] on input "text" at bounding box center [513, 198] width 214 height 30
type input "179-56-9077"
click at [912, 388] on button "Download" at bounding box center [905, 390] width 79 height 33
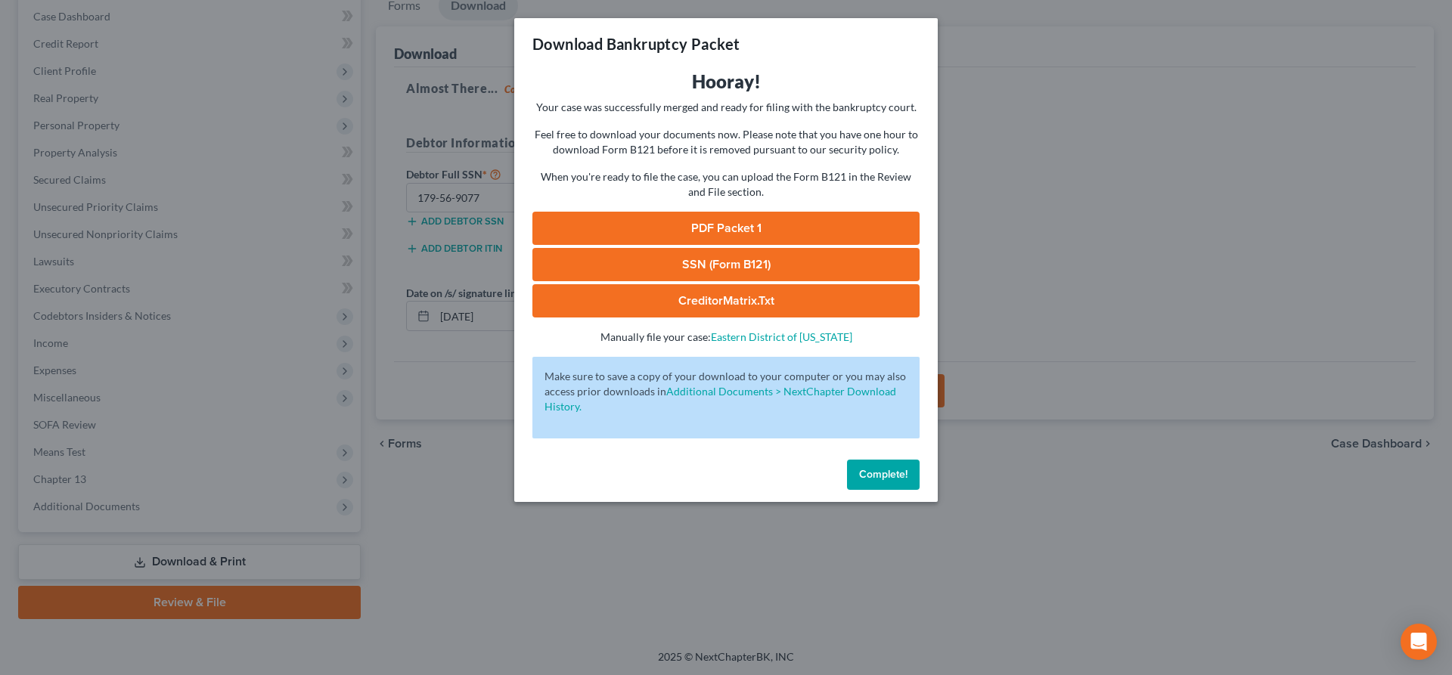
click at [751, 39] on div "Download Bankruptcy Packet" at bounding box center [725, 43] width 423 height 51
click at [733, 229] on link "PDF Packet 1" at bounding box center [725, 228] width 387 height 33
drag, startPoint x: 643, startPoint y: 256, endPoint x: 609, endPoint y: 254, distance: 34.1
click at [643, 255] on link "SSN (Form B121)" at bounding box center [725, 264] width 387 height 33
click at [876, 473] on span "Complete!" at bounding box center [883, 474] width 48 height 13
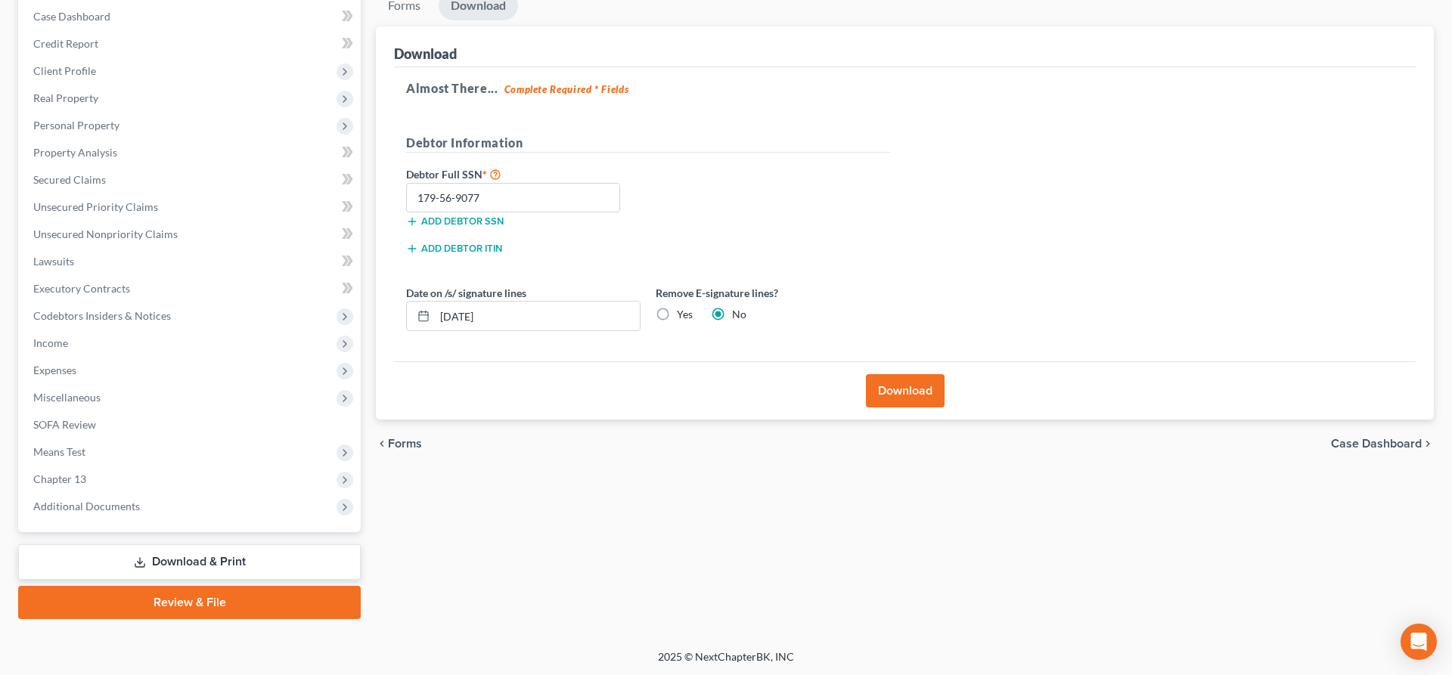
click at [846, 91] on h5 "Almost There... Complete Required * Fields" at bounding box center [904, 88] width 997 height 18
click at [1396, 448] on span "Case Dashboard" at bounding box center [1376, 444] width 91 height 12
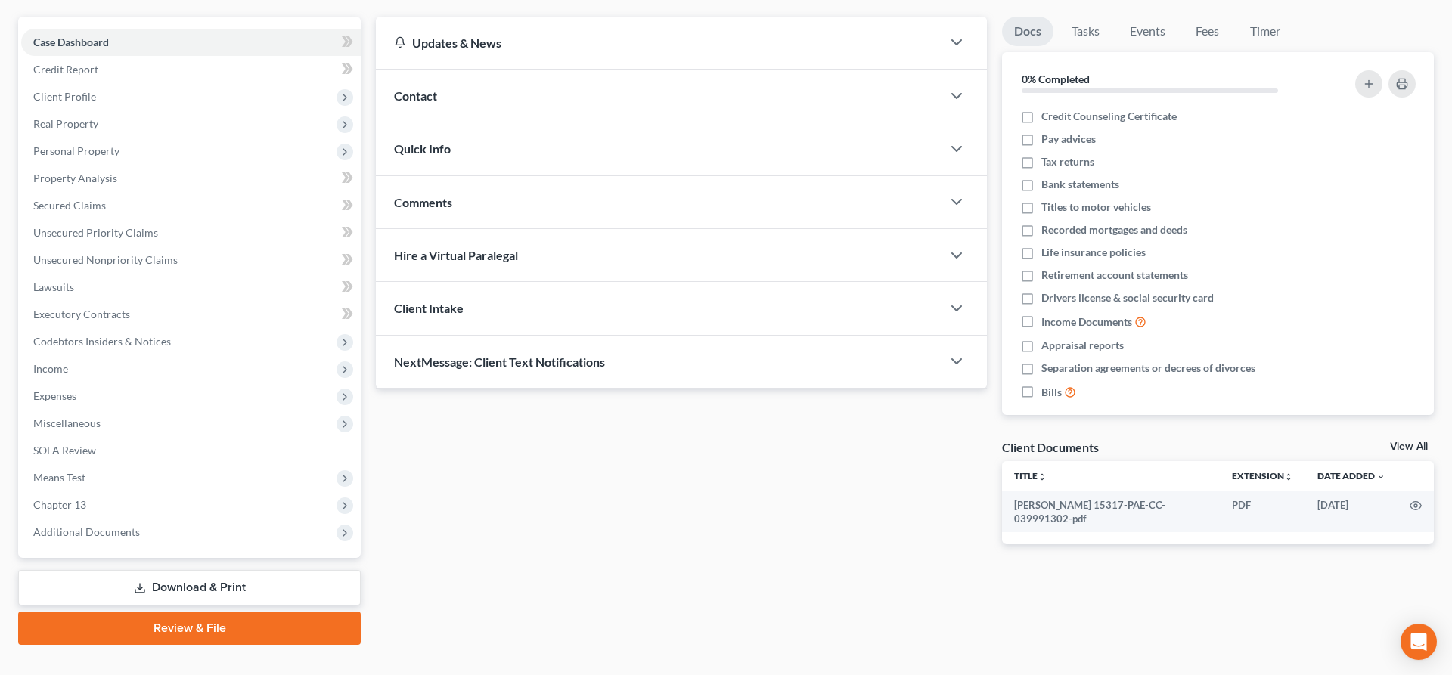
scroll to position [154, 0]
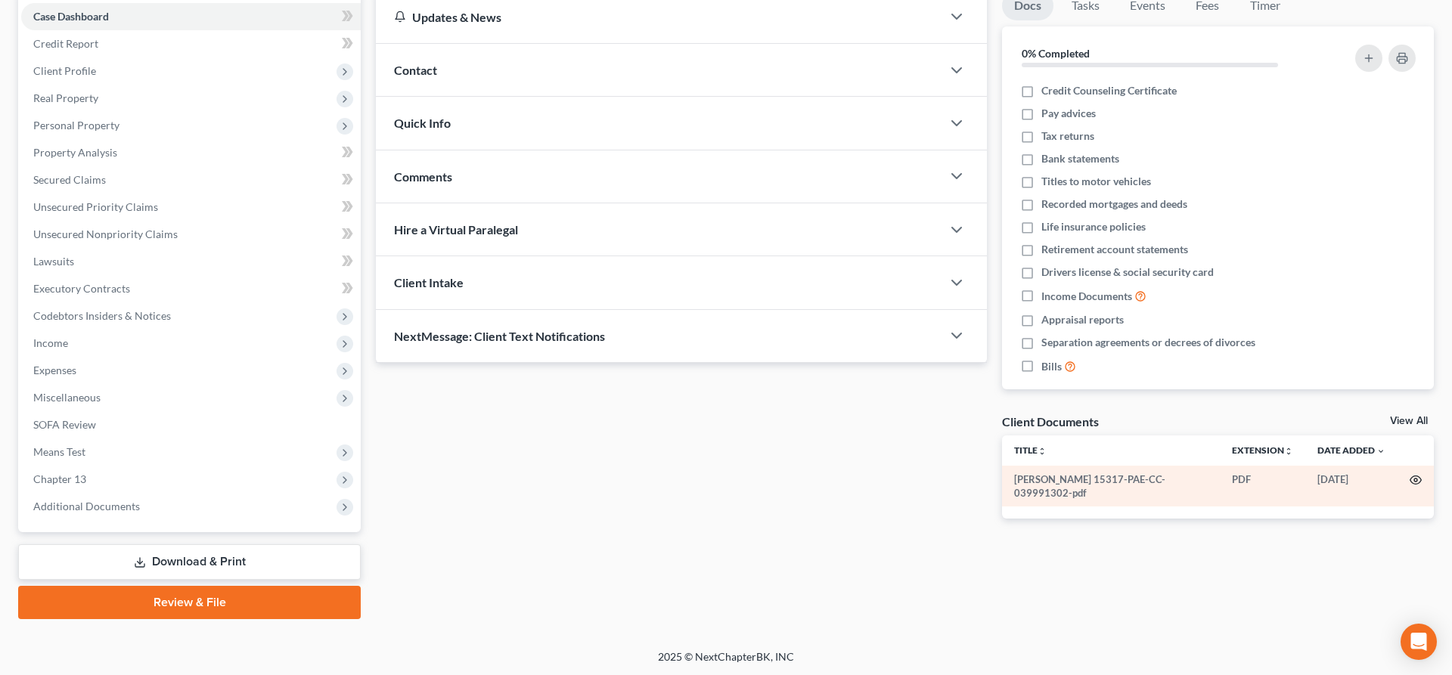
click at [1418, 476] on icon "button" at bounding box center [1415, 480] width 11 height 8
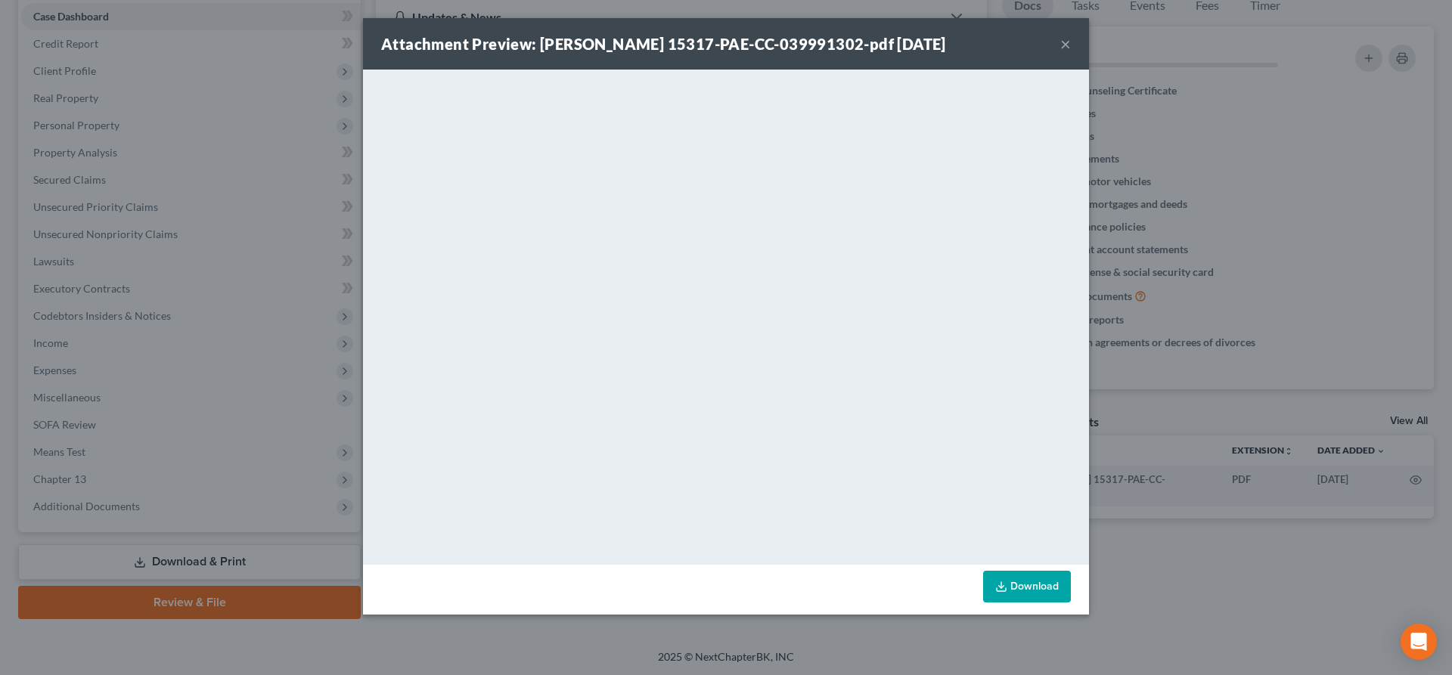
click at [1064, 43] on button "×" at bounding box center [1065, 44] width 11 height 18
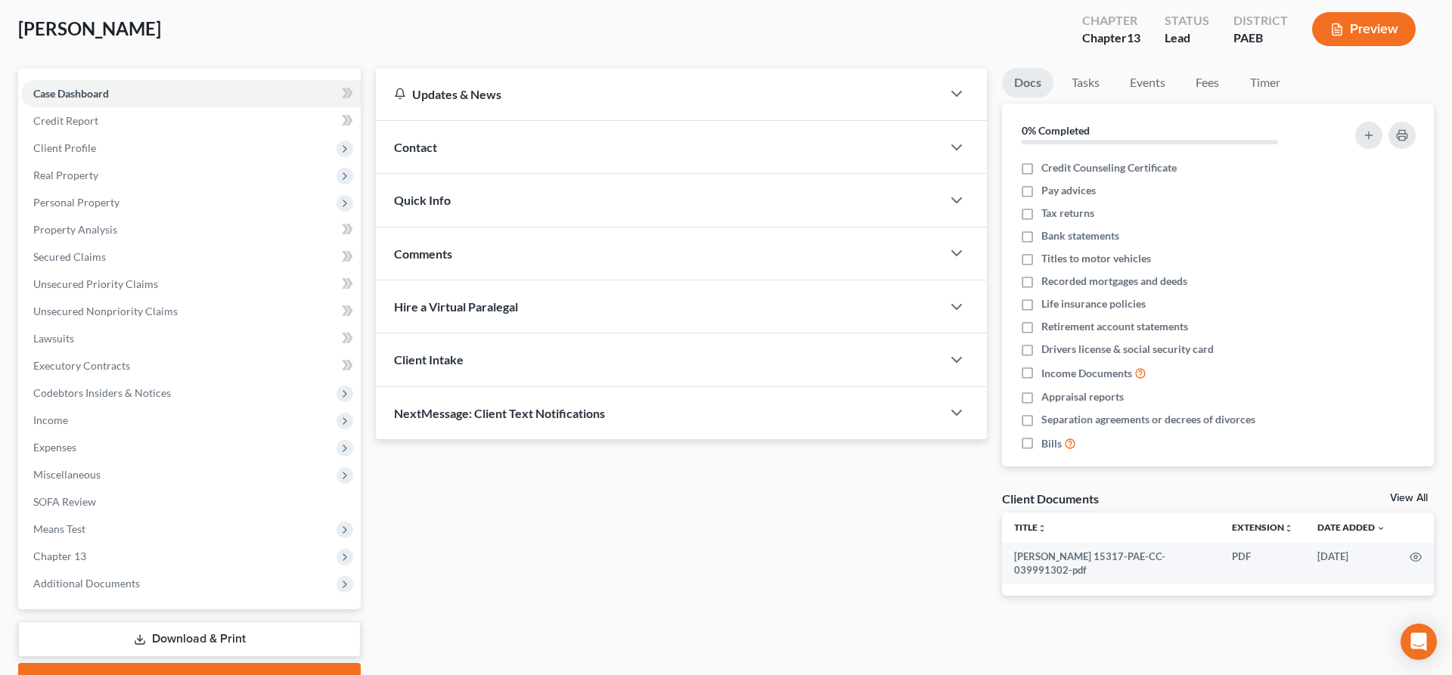
scroll to position [0, 0]
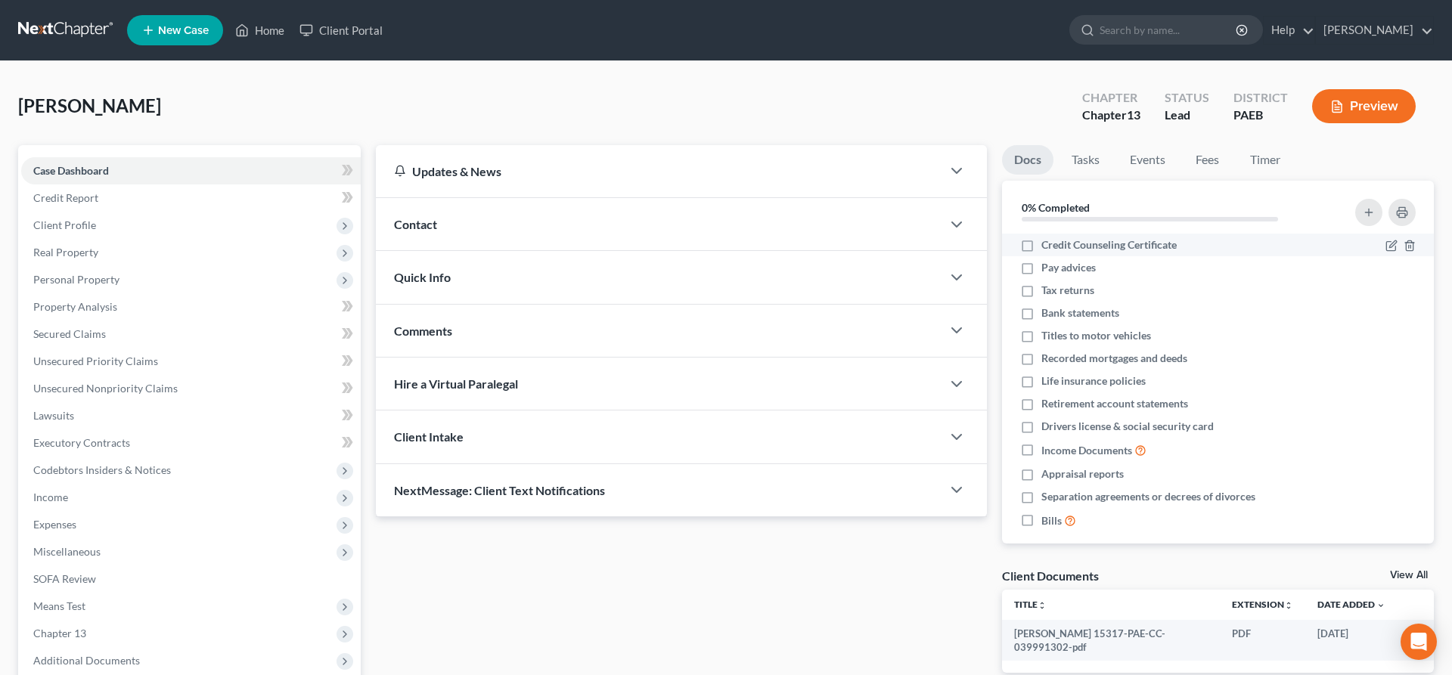
click at [1041, 245] on label "Credit Counseling Certificate" at bounding box center [1108, 244] width 135 height 15
click at [1047, 245] on input "Credit Counseling Certificate" at bounding box center [1052, 242] width 10 height 10
click at [1041, 244] on label "Credit Counseling Certificate" at bounding box center [1108, 244] width 135 height 15
click at [1047, 244] on input "Credit Counseling Certificate" at bounding box center [1052, 242] width 10 height 10
checkbox input "false"
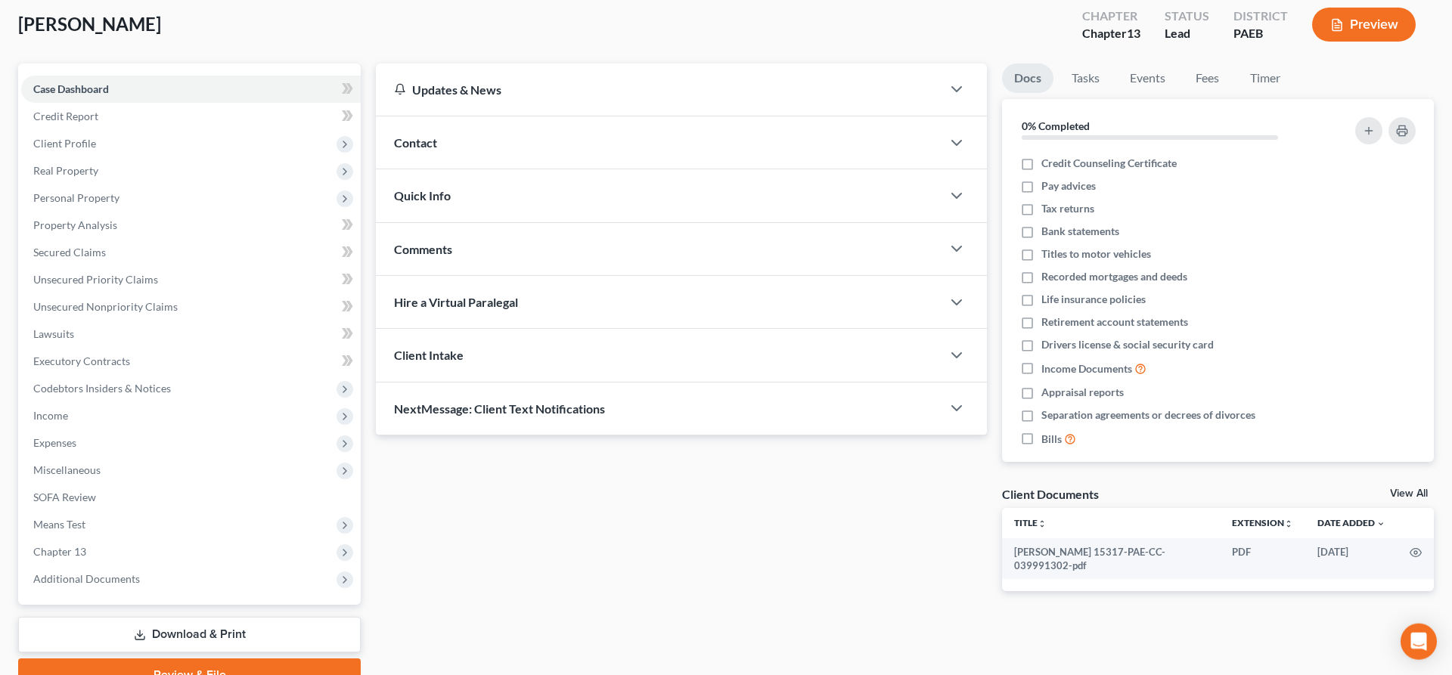
scroll to position [154, 0]
